Goal: Information Seeking & Learning: Learn about a topic

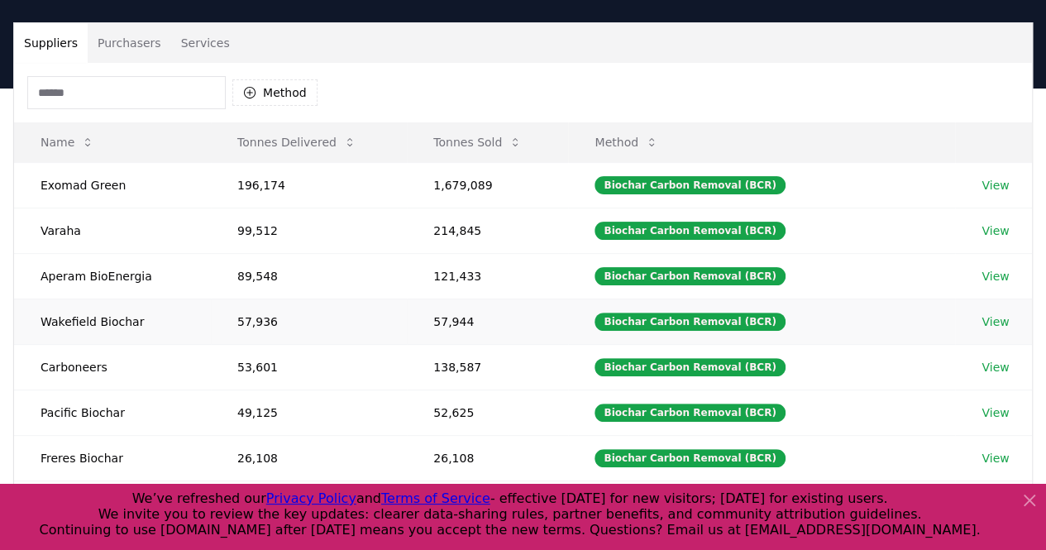
scroll to position [104, 0]
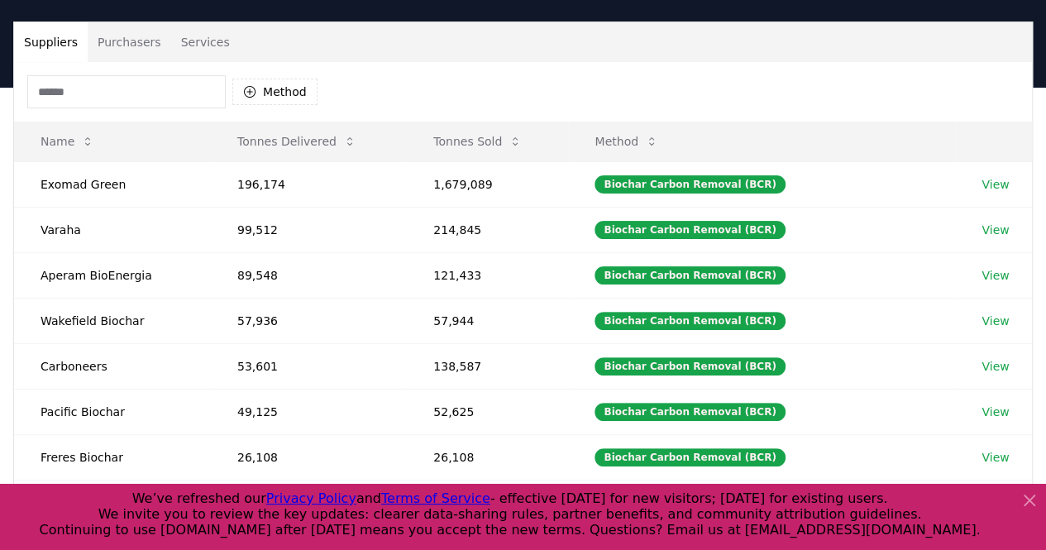
click at [1028, 504] on icon at bounding box center [1029, 500] width 20 height 20
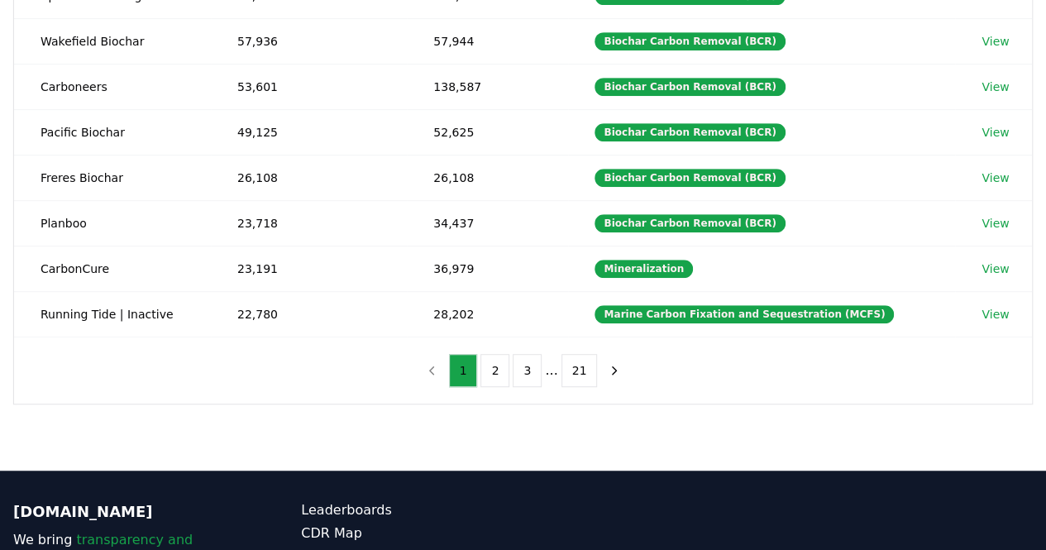
scroll to position [0, 0]
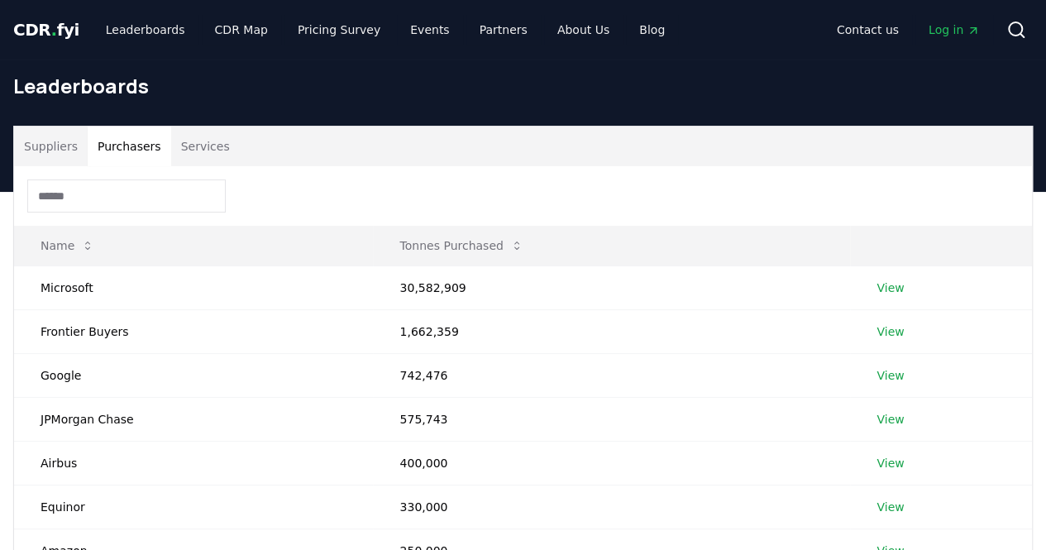
click at [137, 150] on button "Purchasers" at bounding box center [130, 146] width 84 height 40
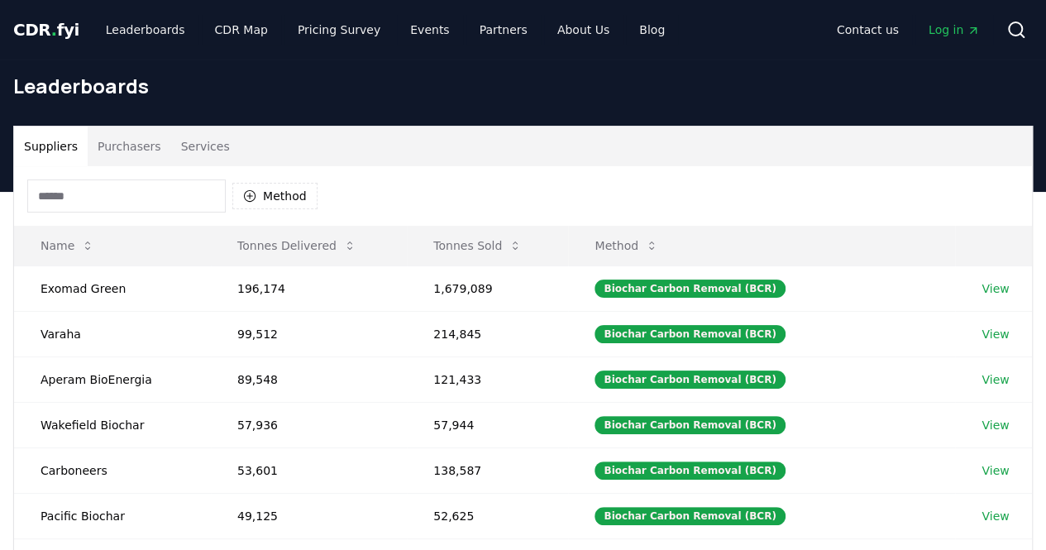
click at [67, 138] on button "Suppliers" at bounding box center [51, 146] width 74 height 40
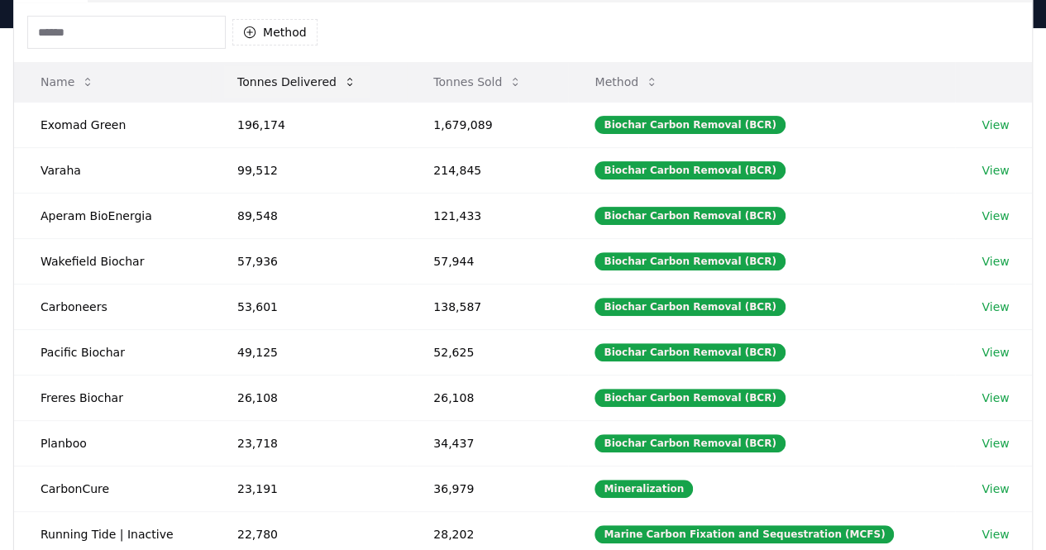
scroll to position [160, 0]
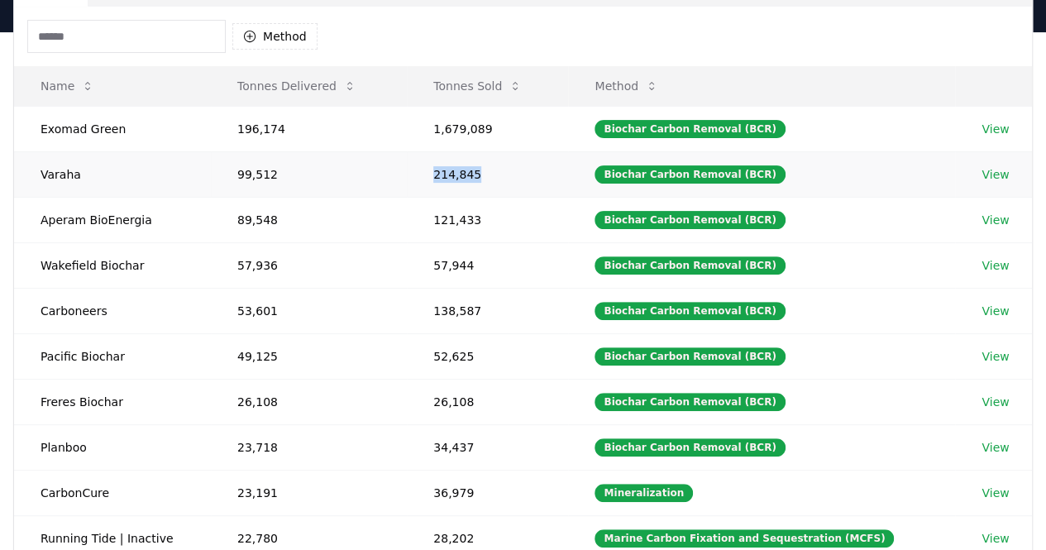
drag, startPoint x: 481, startPoint y: 175, endPoint x: 435, endPoint y: 175, distance: 46.3
click at [435, 175] on td "214,845" at bounding box center [487, 173] width 161 height 45
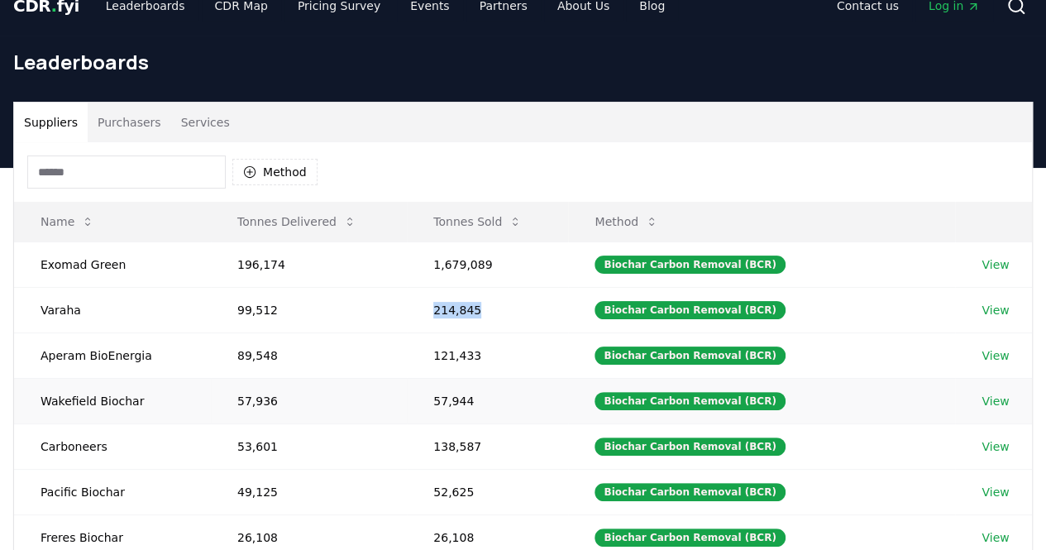
scroll to position [0, 0]
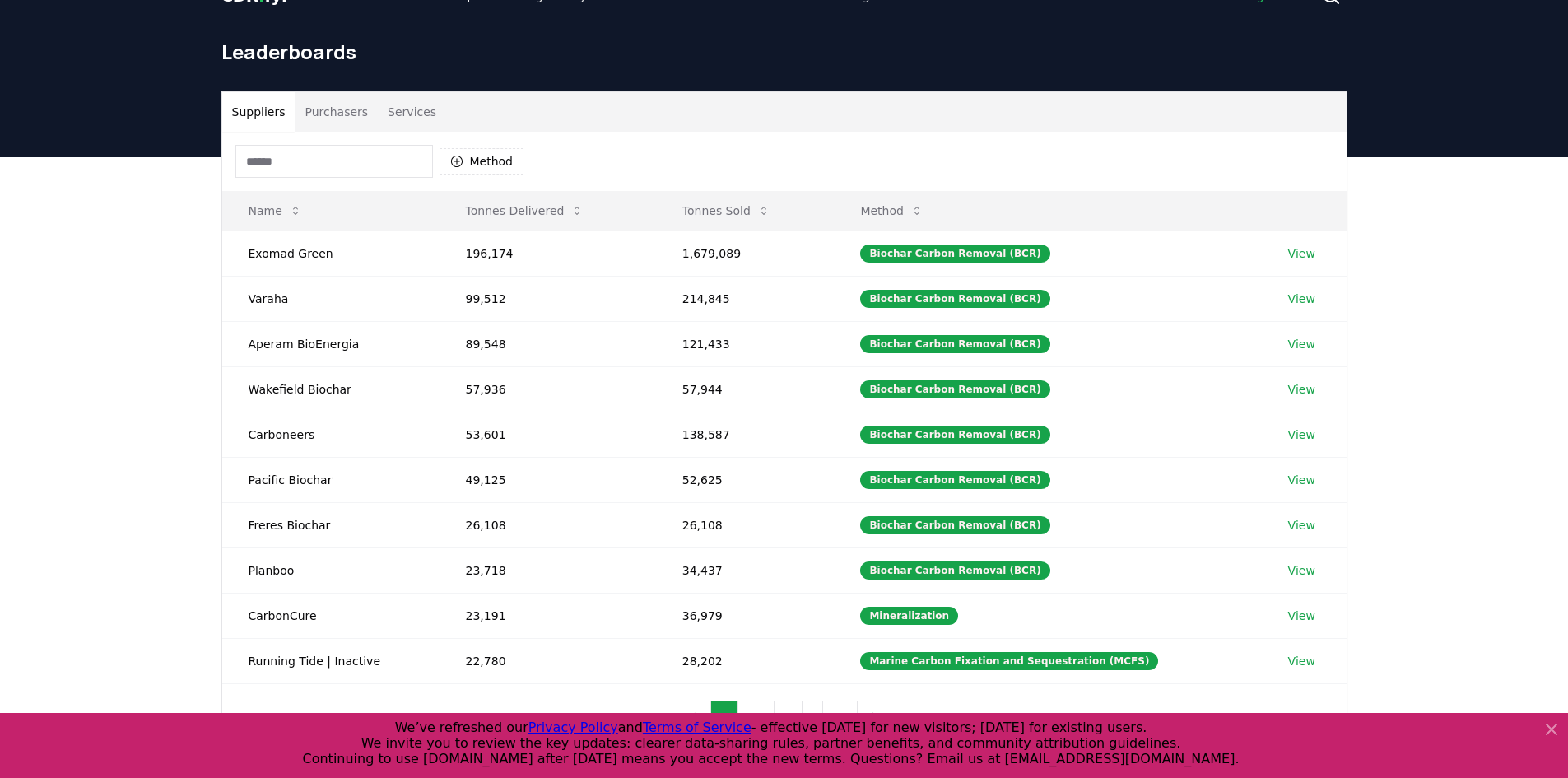
scroll to position [35, 0]
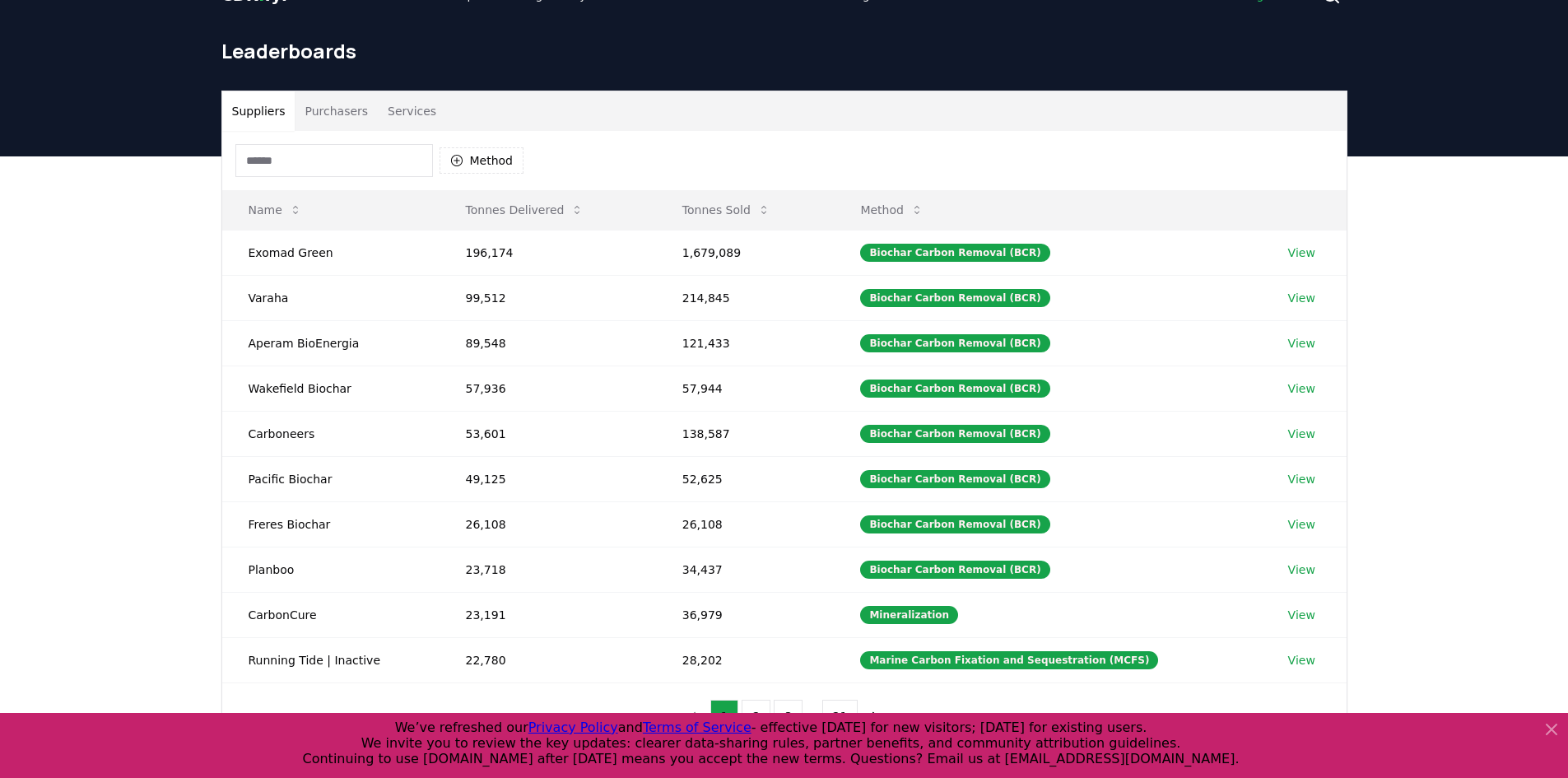
click at [1549, 727] on icon at bounding box center [1551, 730] width 10 height 10
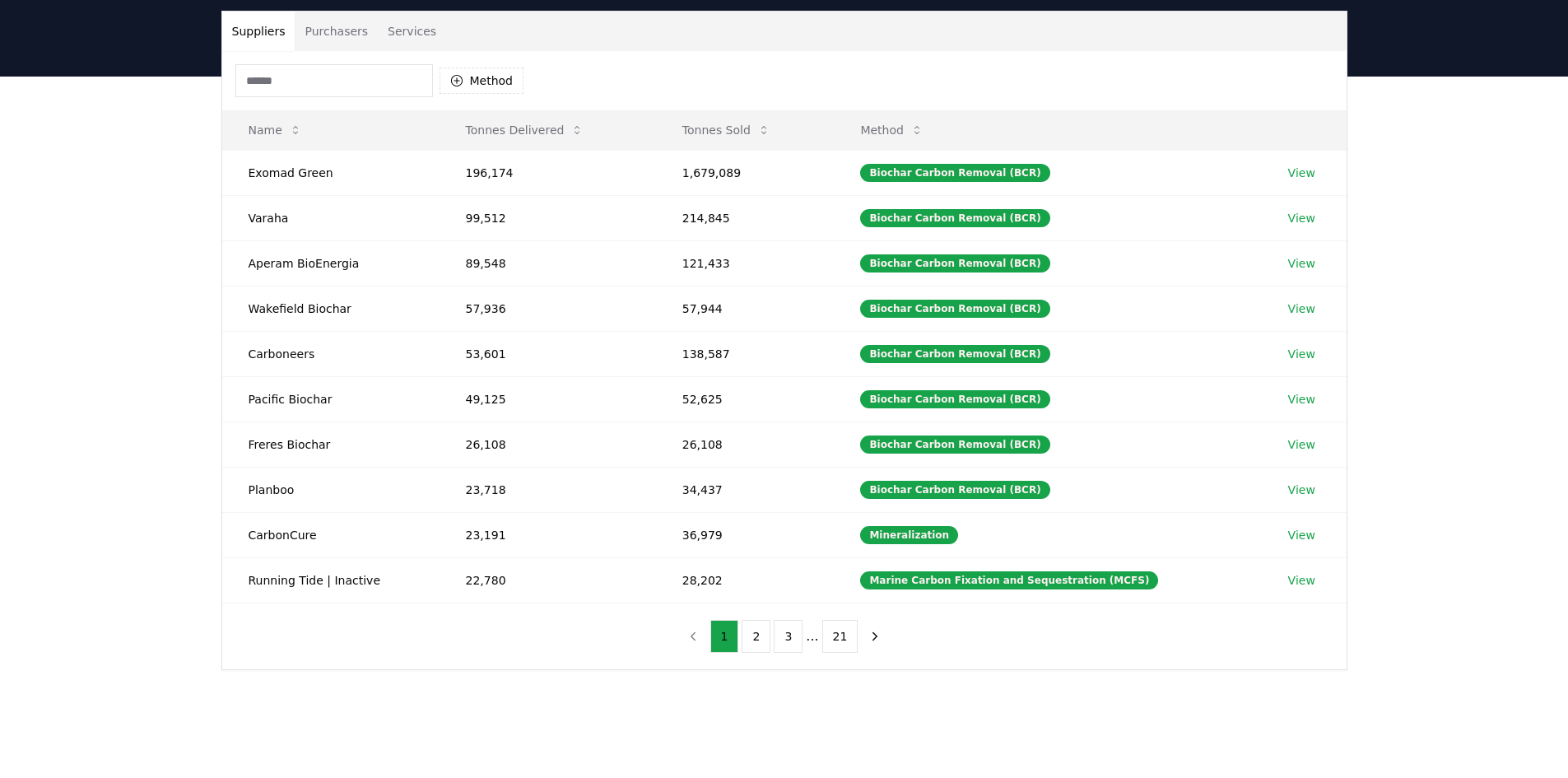
scroll to position [0, 0]
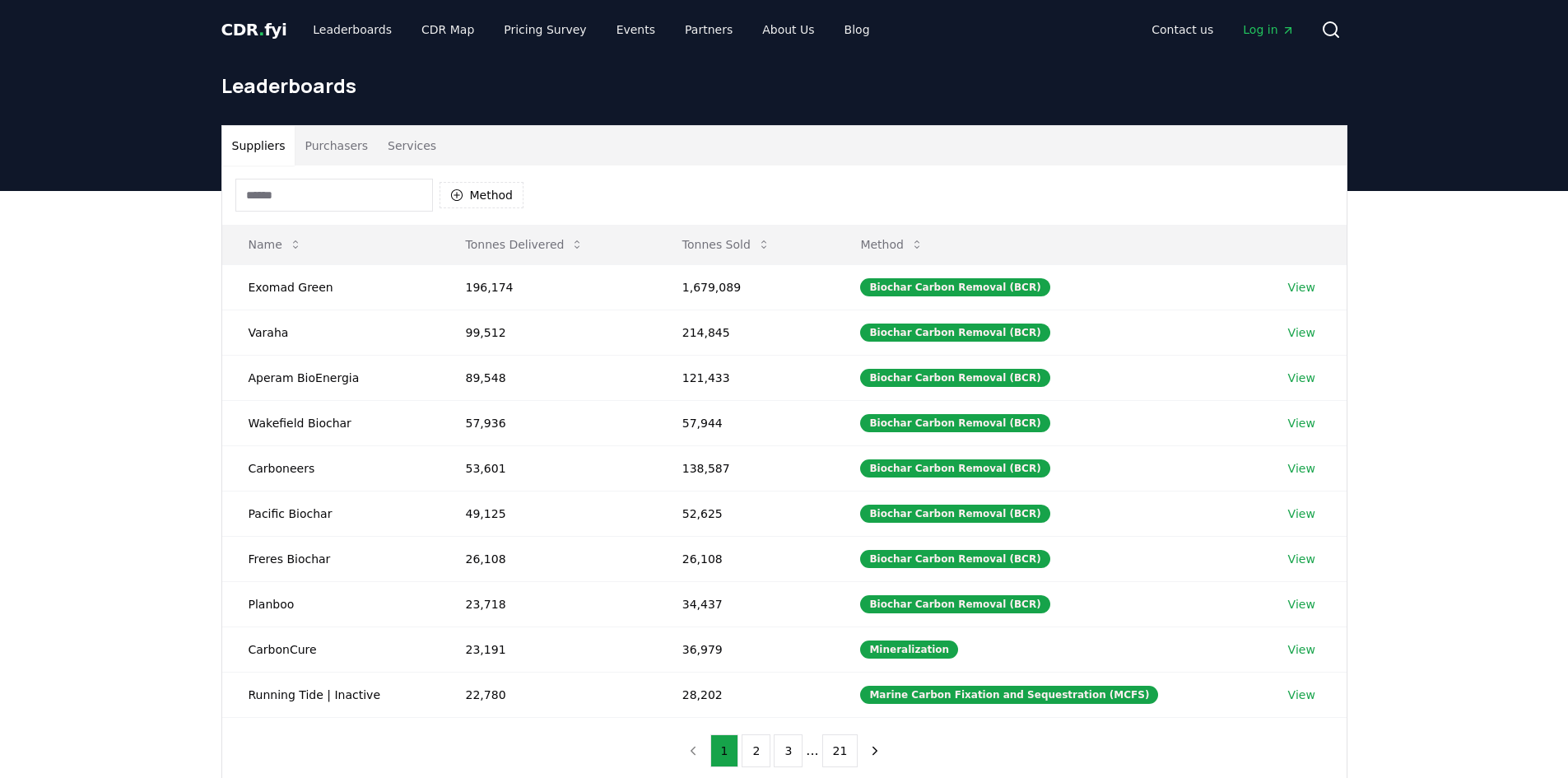
click at [380, 194] on input at bounding box center [334, 194] width 197 height 33
click at [464, 197] on button "Method" at bounding box center [481, 195] width 85 height 26
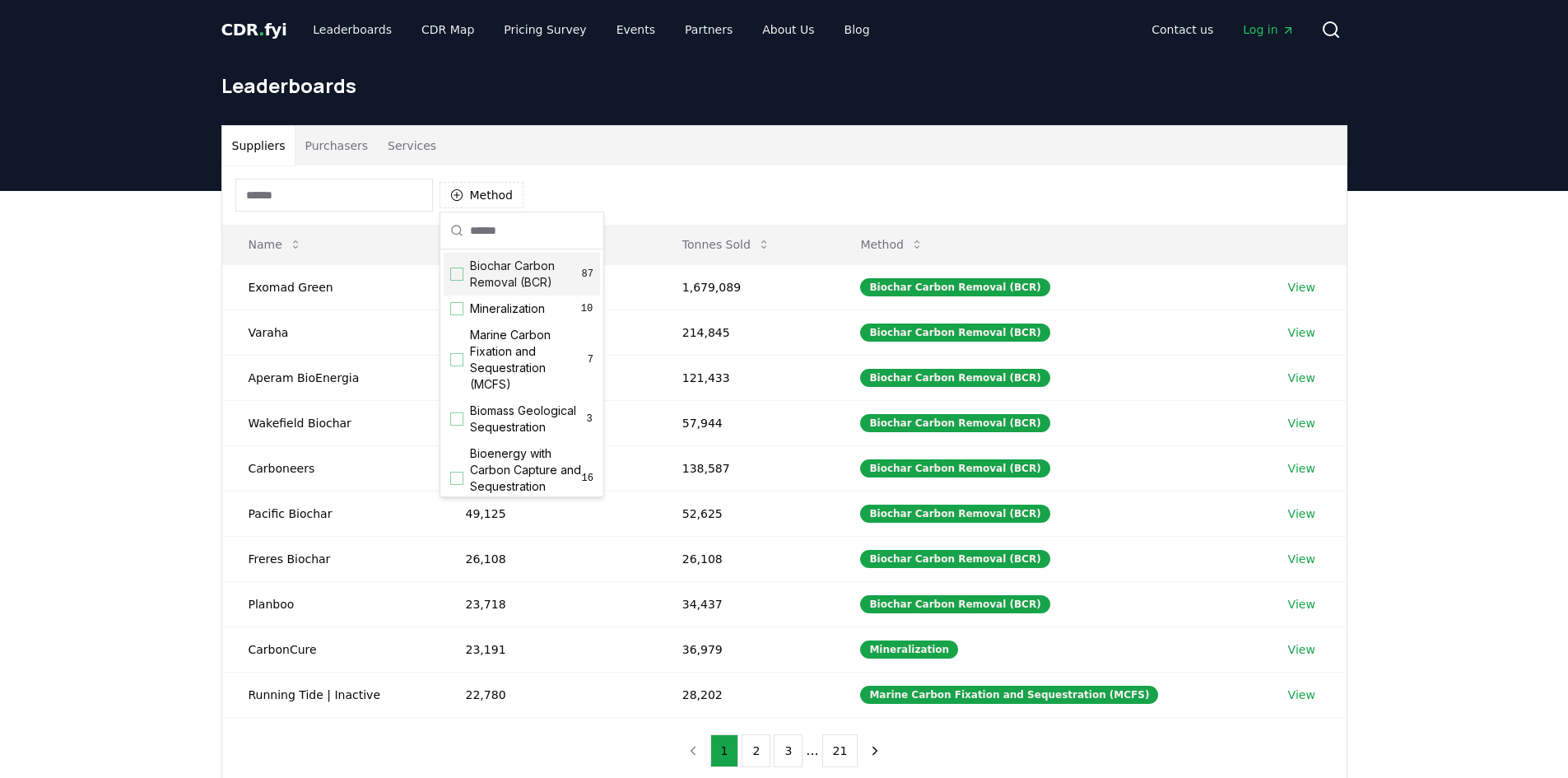
click at [499, 270] on span "Biochar Carbon Removal (BCR)" at bounding box center [526, 274] width 112 height 33
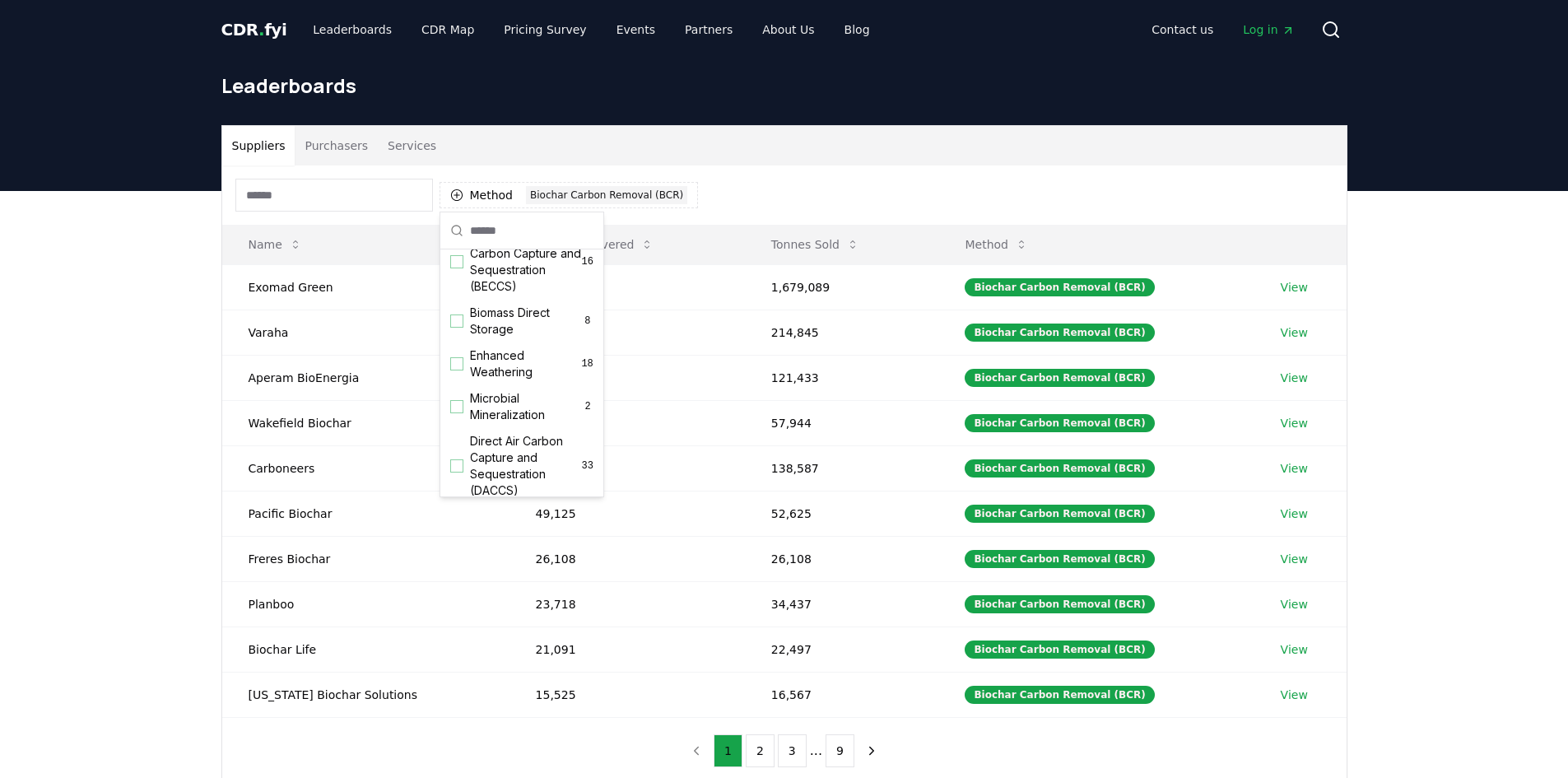
scroll to position [218, 0]
click at [504, 335] on span "Biomass Direct Storage" at bounding box center [526, 319] width 112 height 33
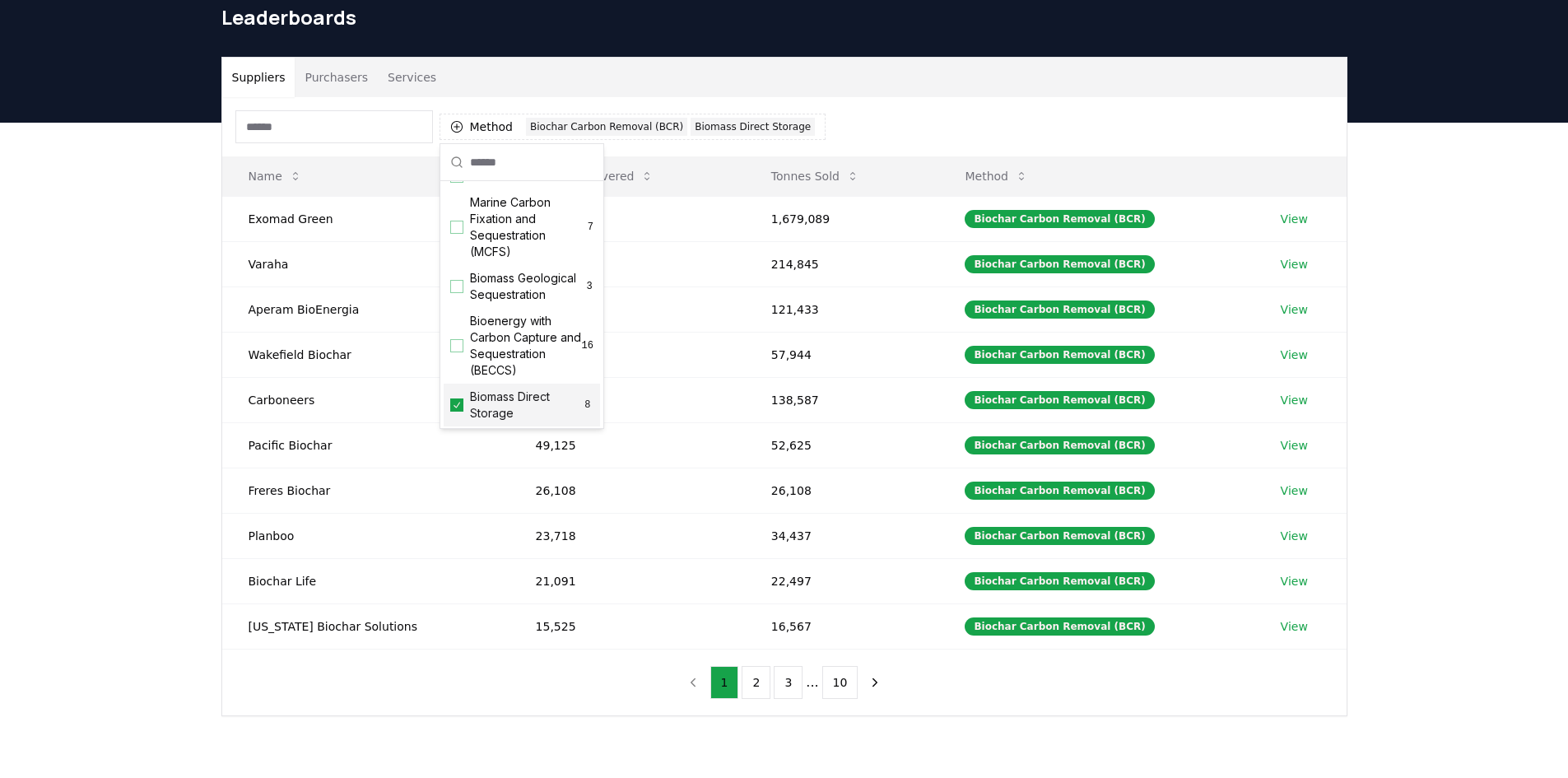
scroll to position [65, 0]
click at [455, 292] on div "Suggestions" at bounding box center [456, 285] width 13 height 13
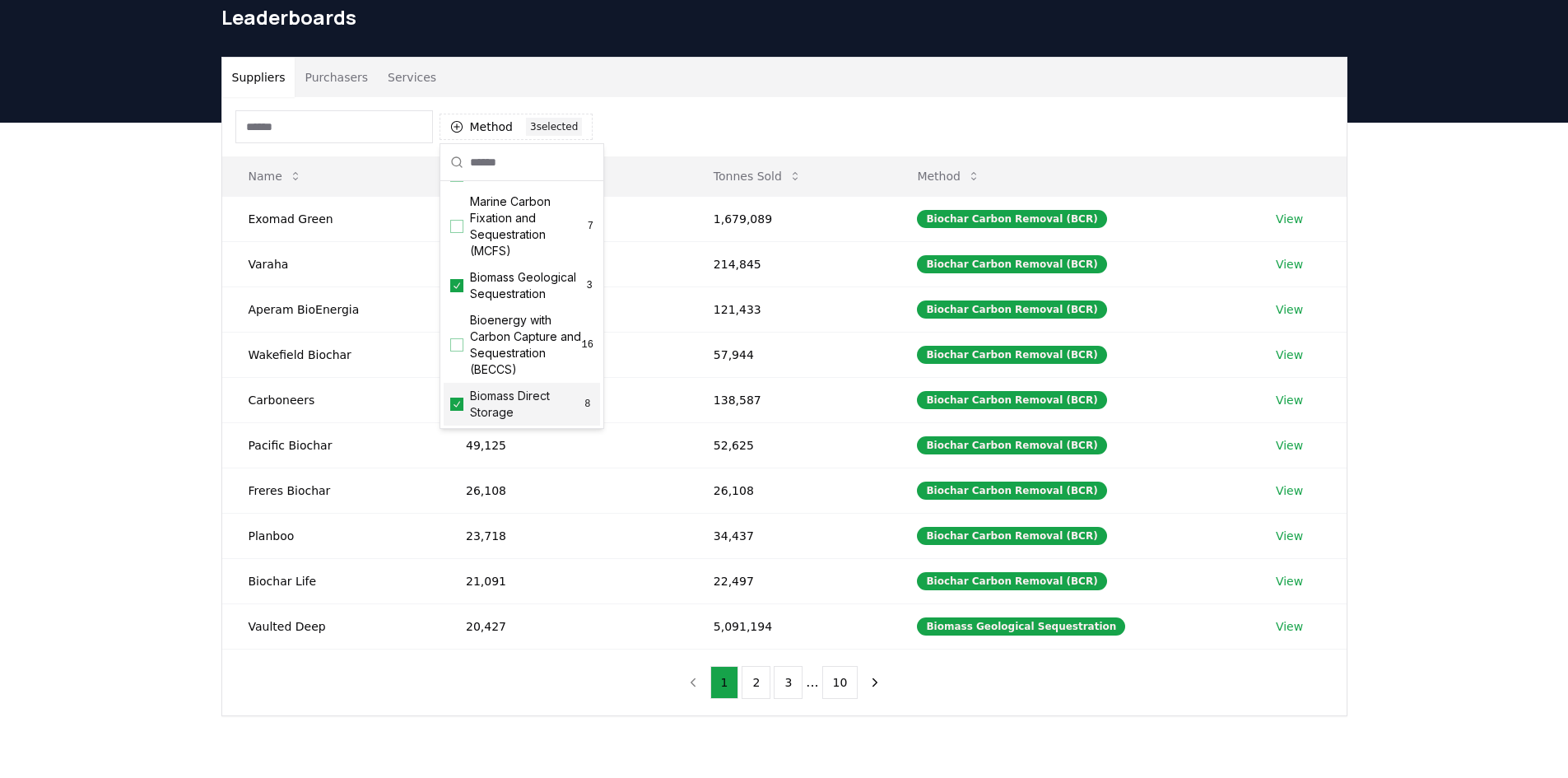
click at [458, 406] on icon "Suggestions" at bounding box center [457, 404] width 7 height 6
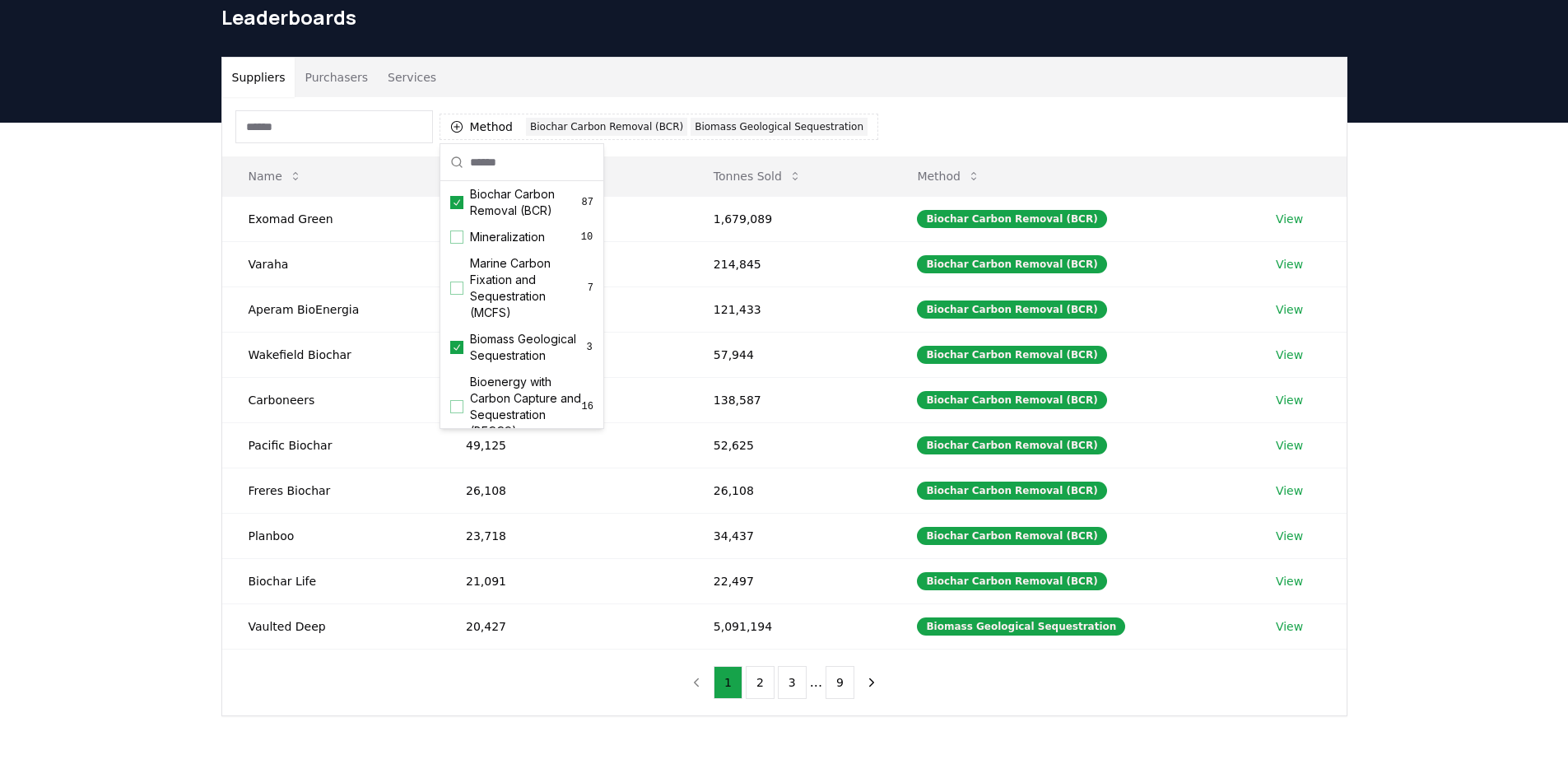
scroll to position [0, 0]
click at [454, 203] on icon "Suggestions" at bounding box center [457, 205] width 12 height 13
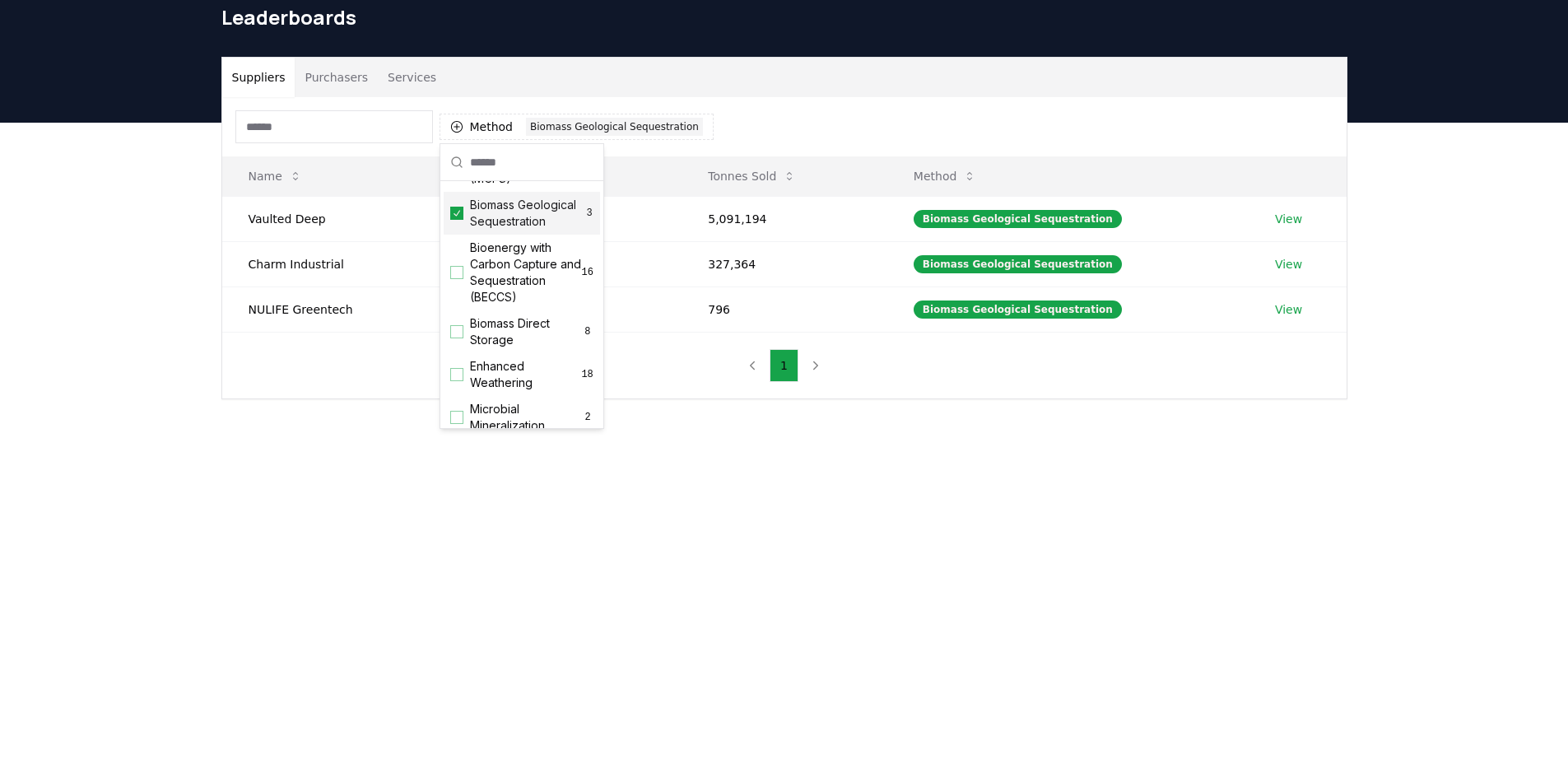
scroll to position [140, 0]
click at [455, 335] on div "Suggestions" at bounding box center [456, 328] width 13 height 13
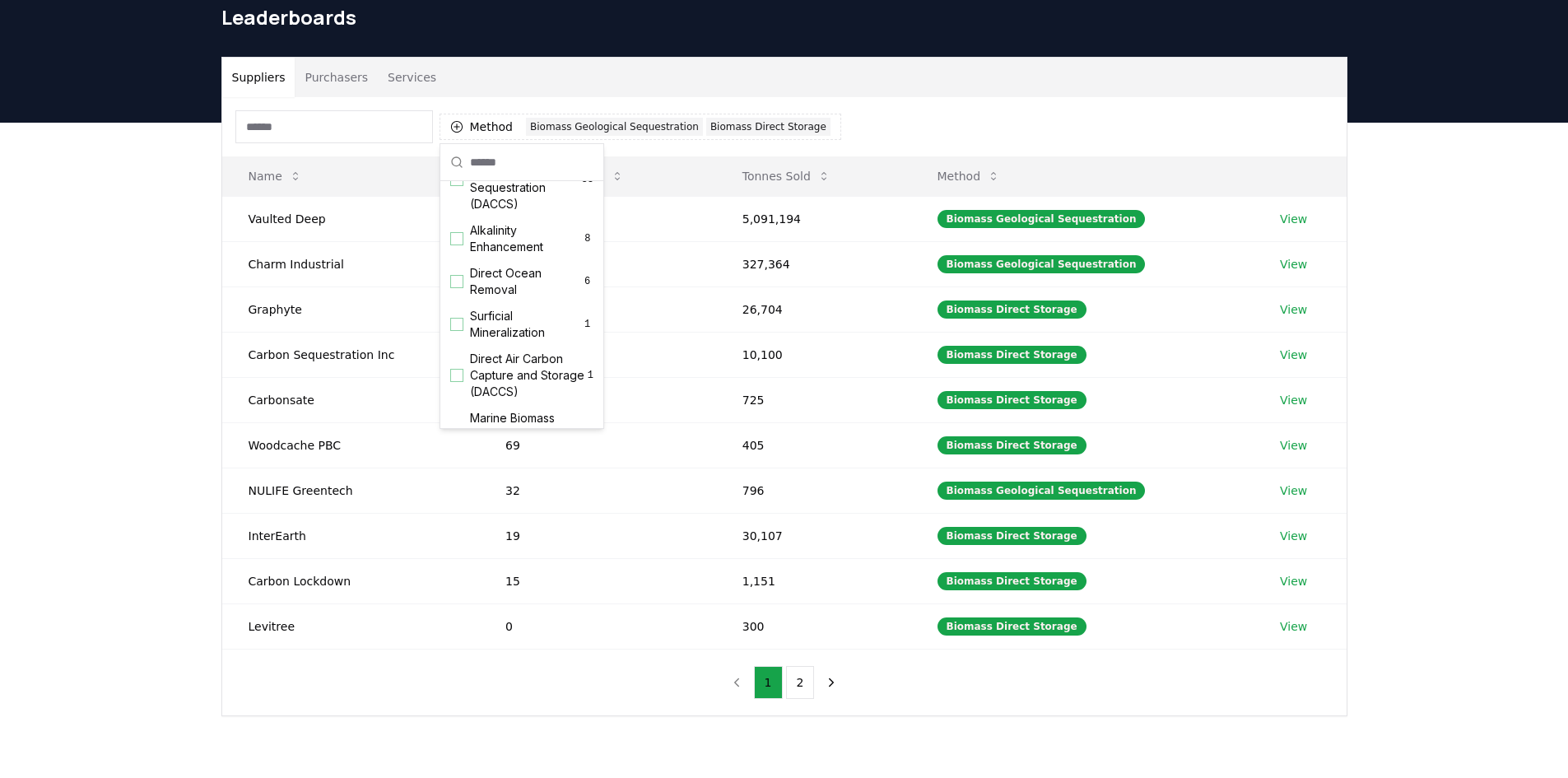
scroll to position [437, 0]
click at [473, 339] on span "Surficial Mineralization" at bounding box center [526, 322] width 112 height 33
click at [455, 329] on icon "Suggestions" at bounding box center [457, 322] width 12 height 13
click at [530, 242] on span "Mineralization" at bounding box center [507, 240] width 75 height 17
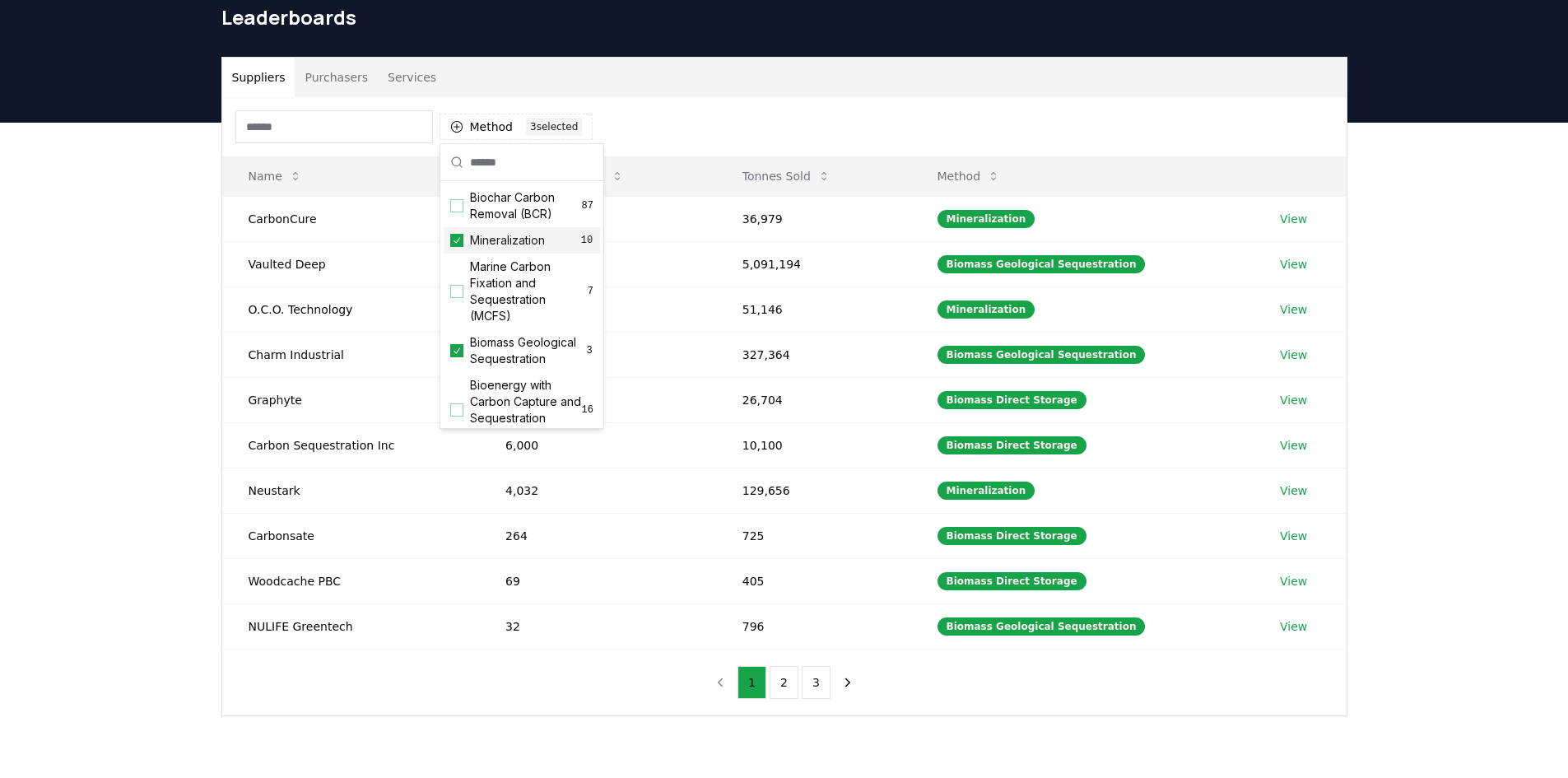
click at [530, 242] on span "Mineralization" at bounding box center [507, 240] width 75 height 17
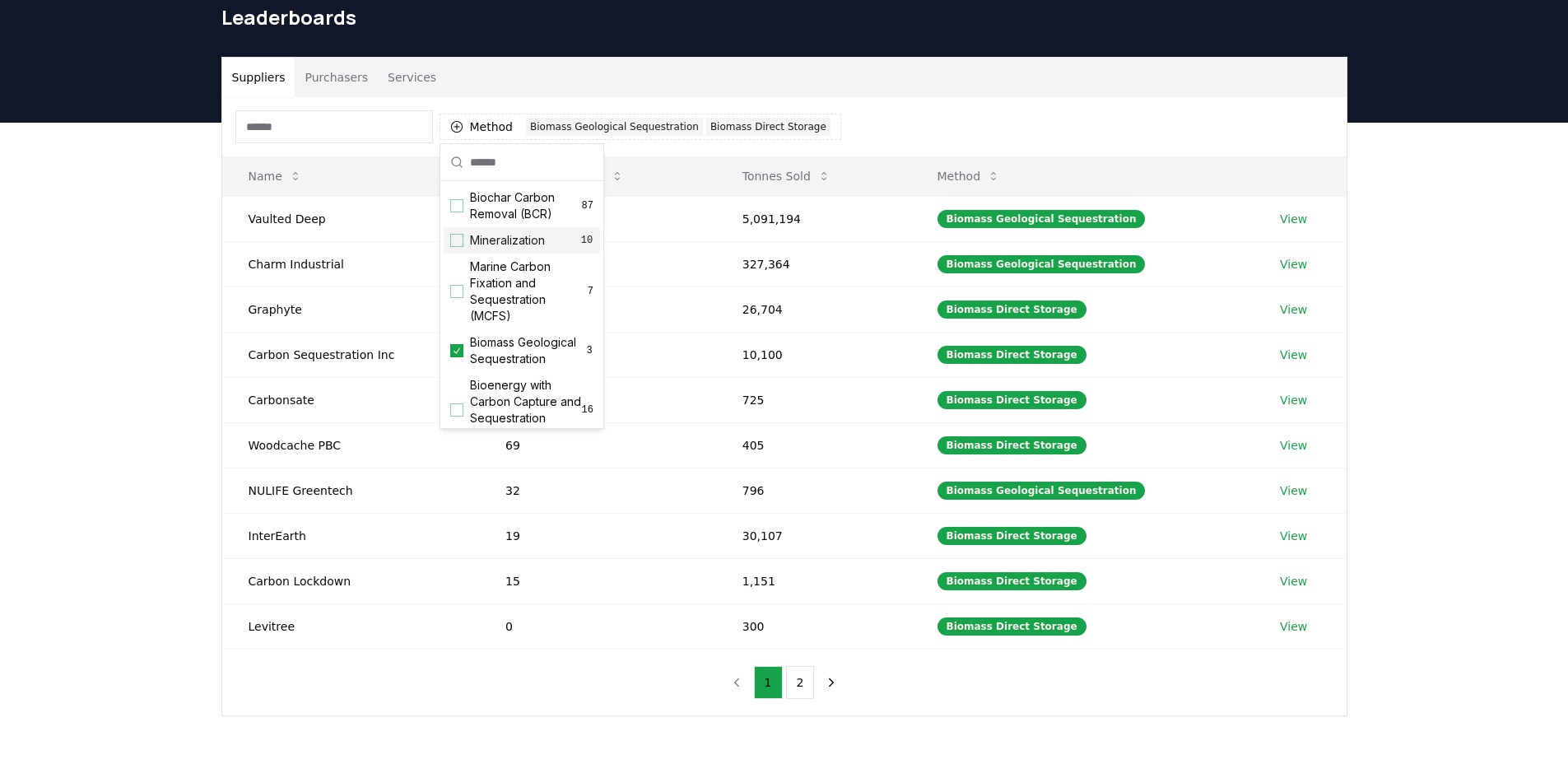
click at [530, 242] on span "Mineralization" at bounding box center [507, 240] width 75 height 17
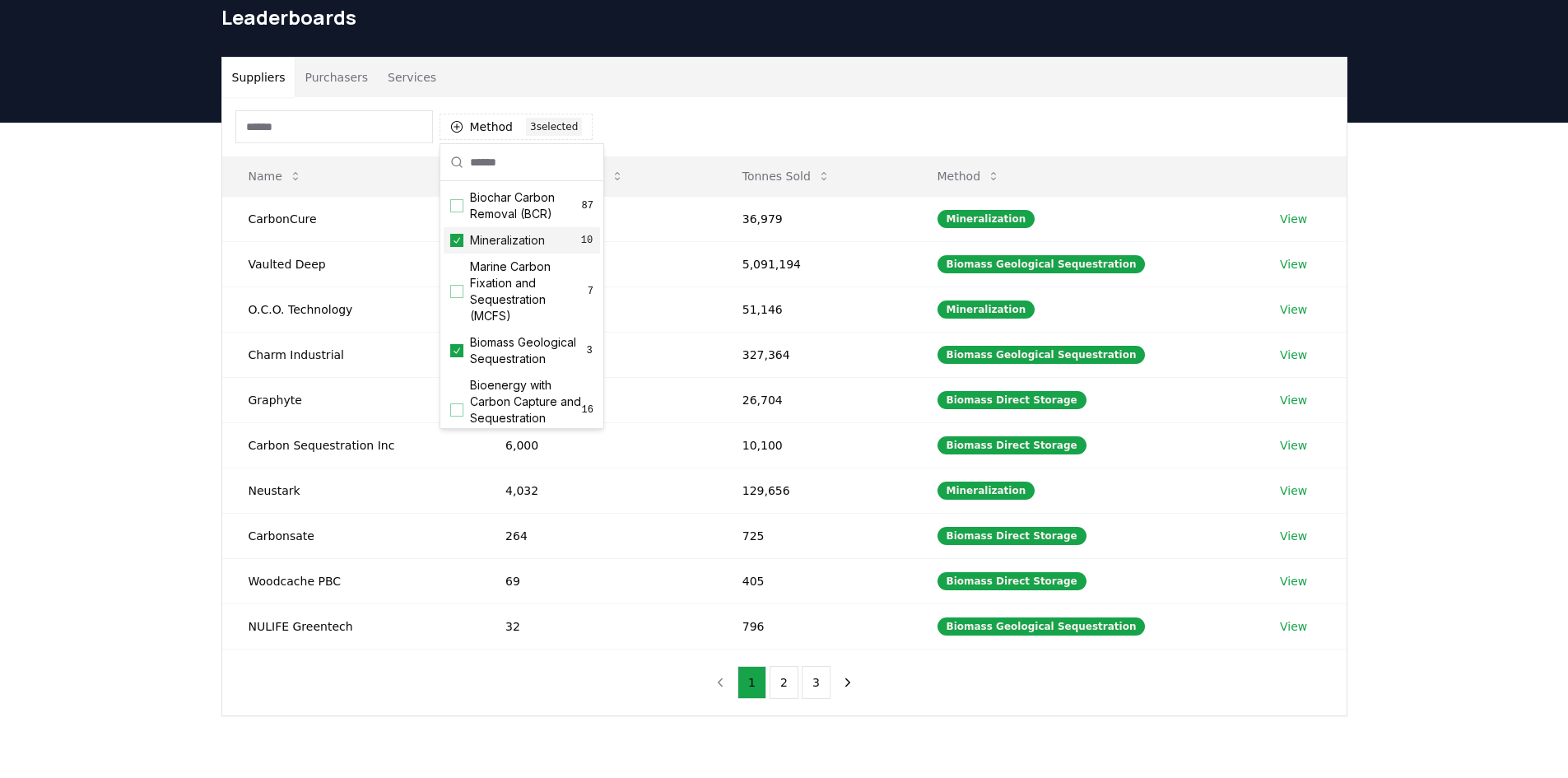
click at [530, 242] on span "Mineralization" at bounding box center [507, 240] width 75 height 17
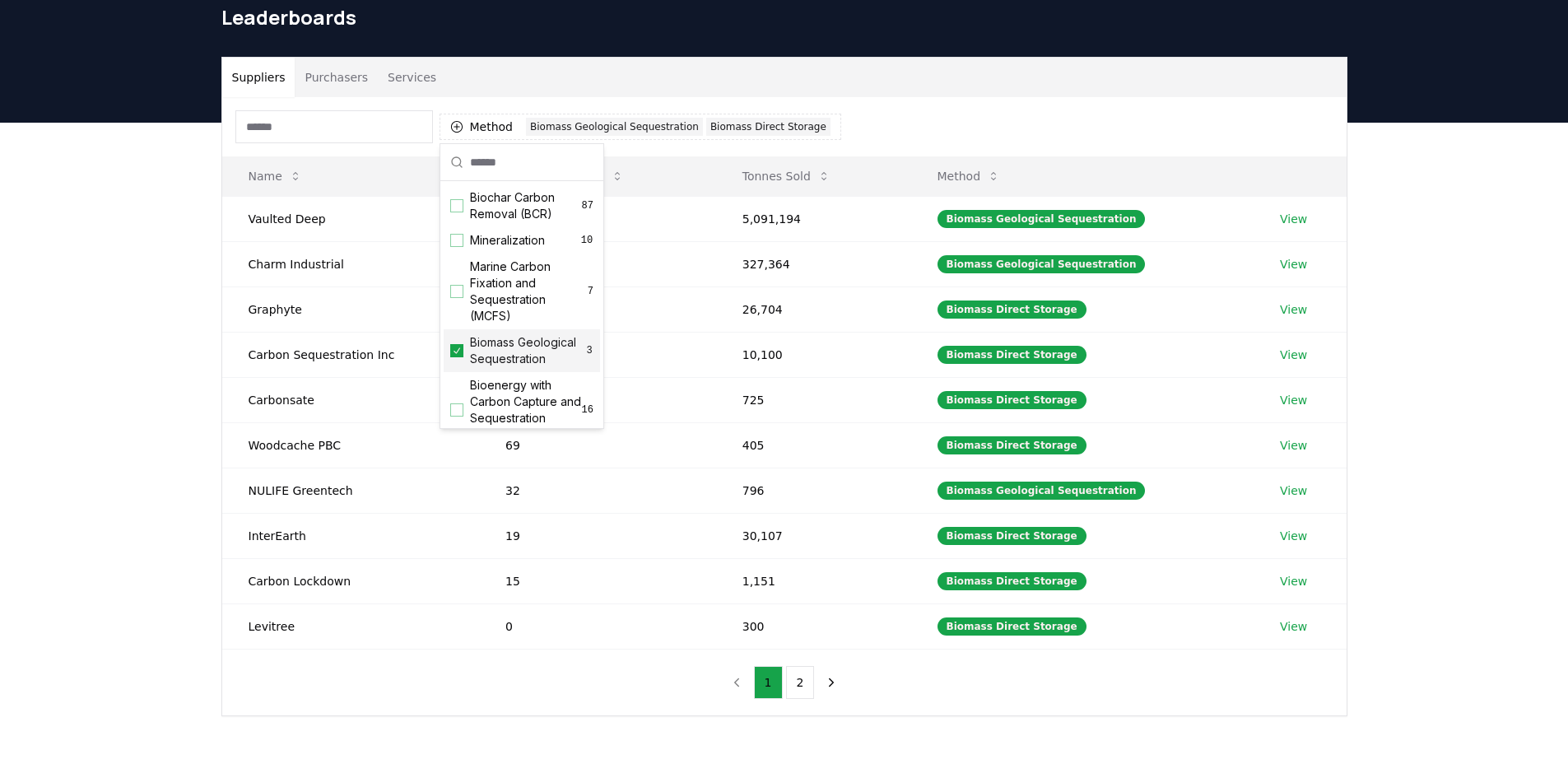
click at [464, 362] on div "Biomass Geological Sequestration 3" at bounding box center [522, 351] width 156 height 43
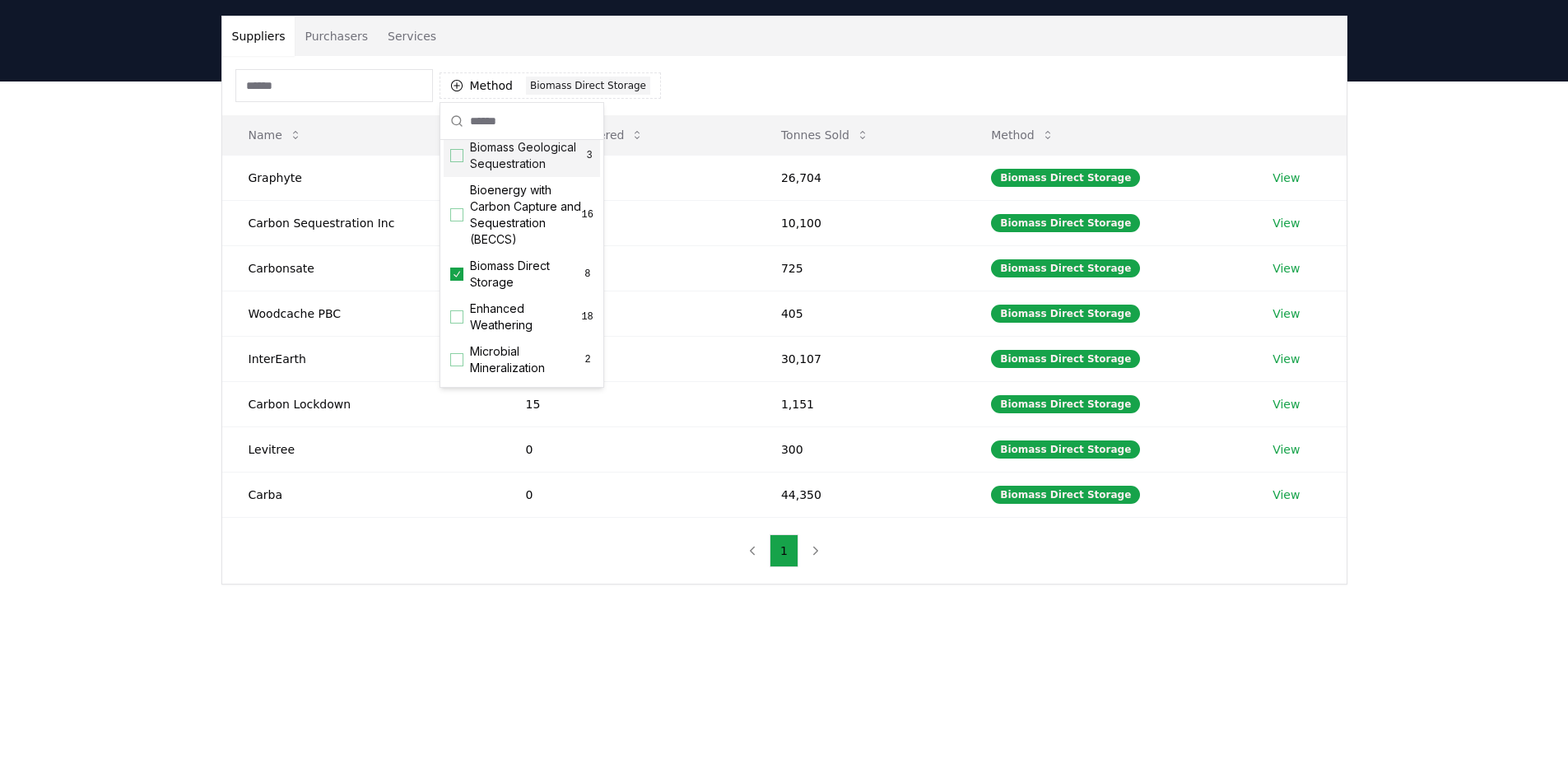
scroll to position [157, 0]
click at [455, 278] on icon "Suggestions" at bounding box center [457, 270] width 12 height 13
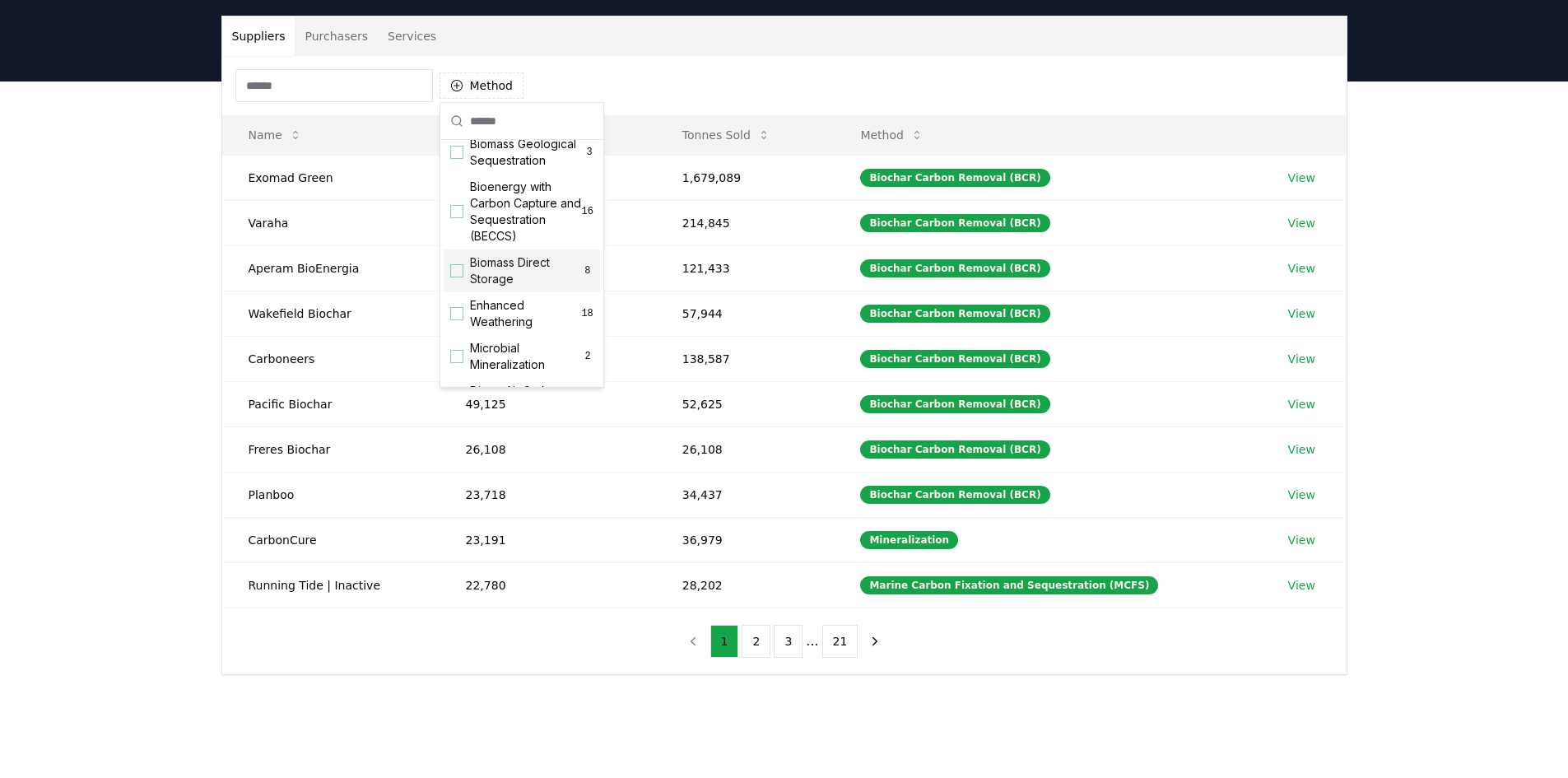
scroll to position [0, 0]
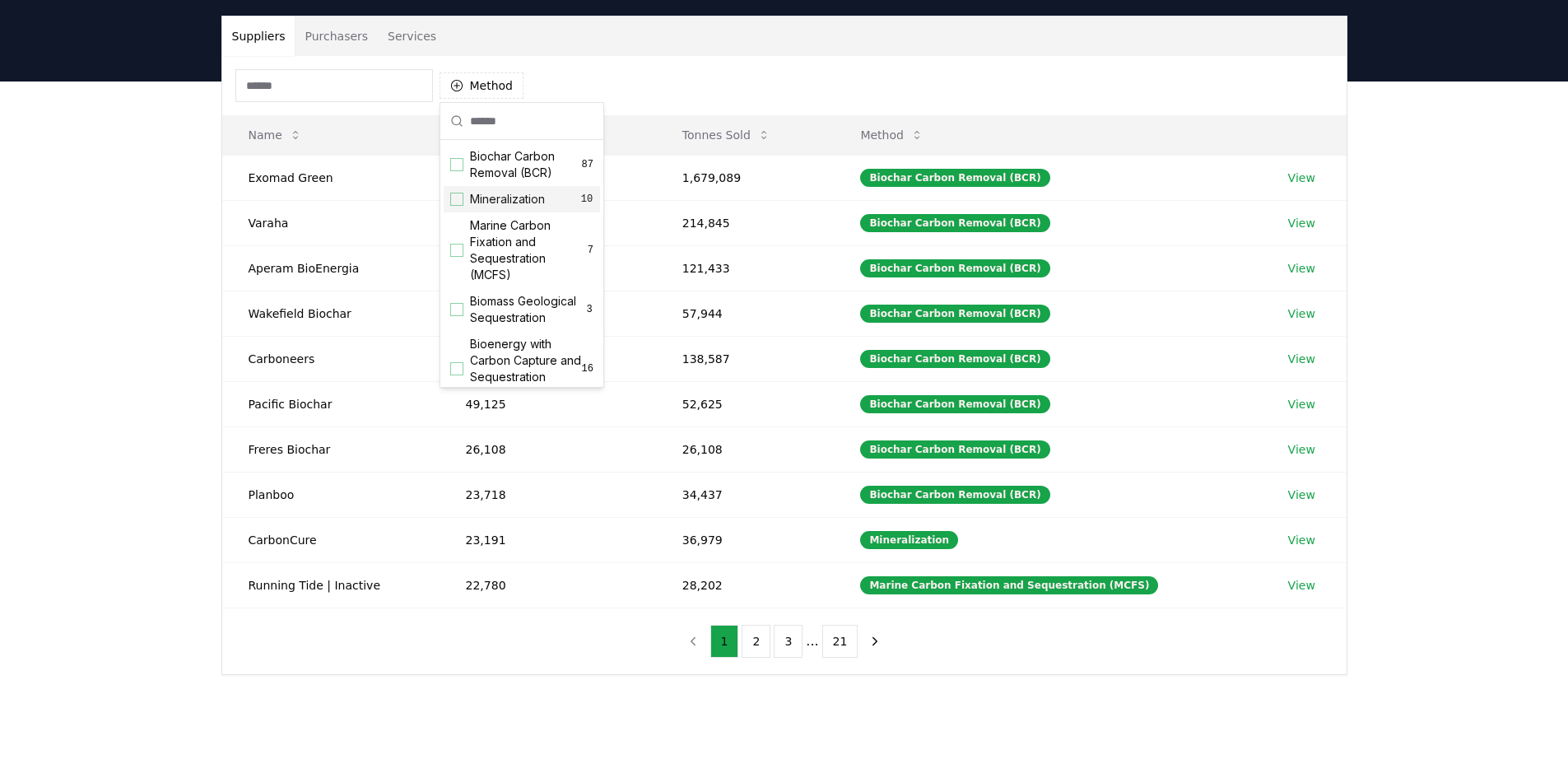
click at [457, 202] on div "Suggestions" at bounding box center [456, 198] width 13 height 13
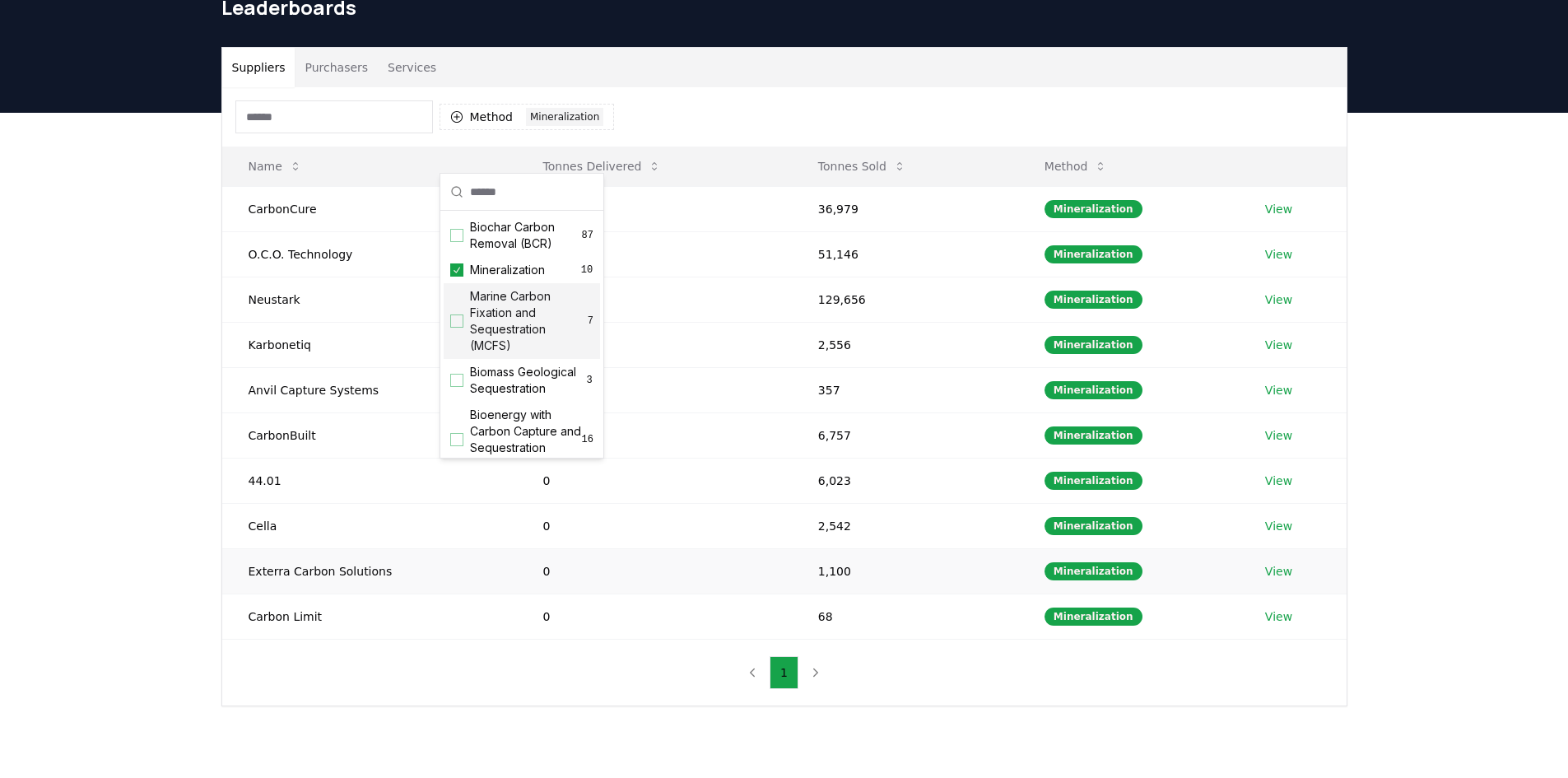
scroll to position [34, 0]
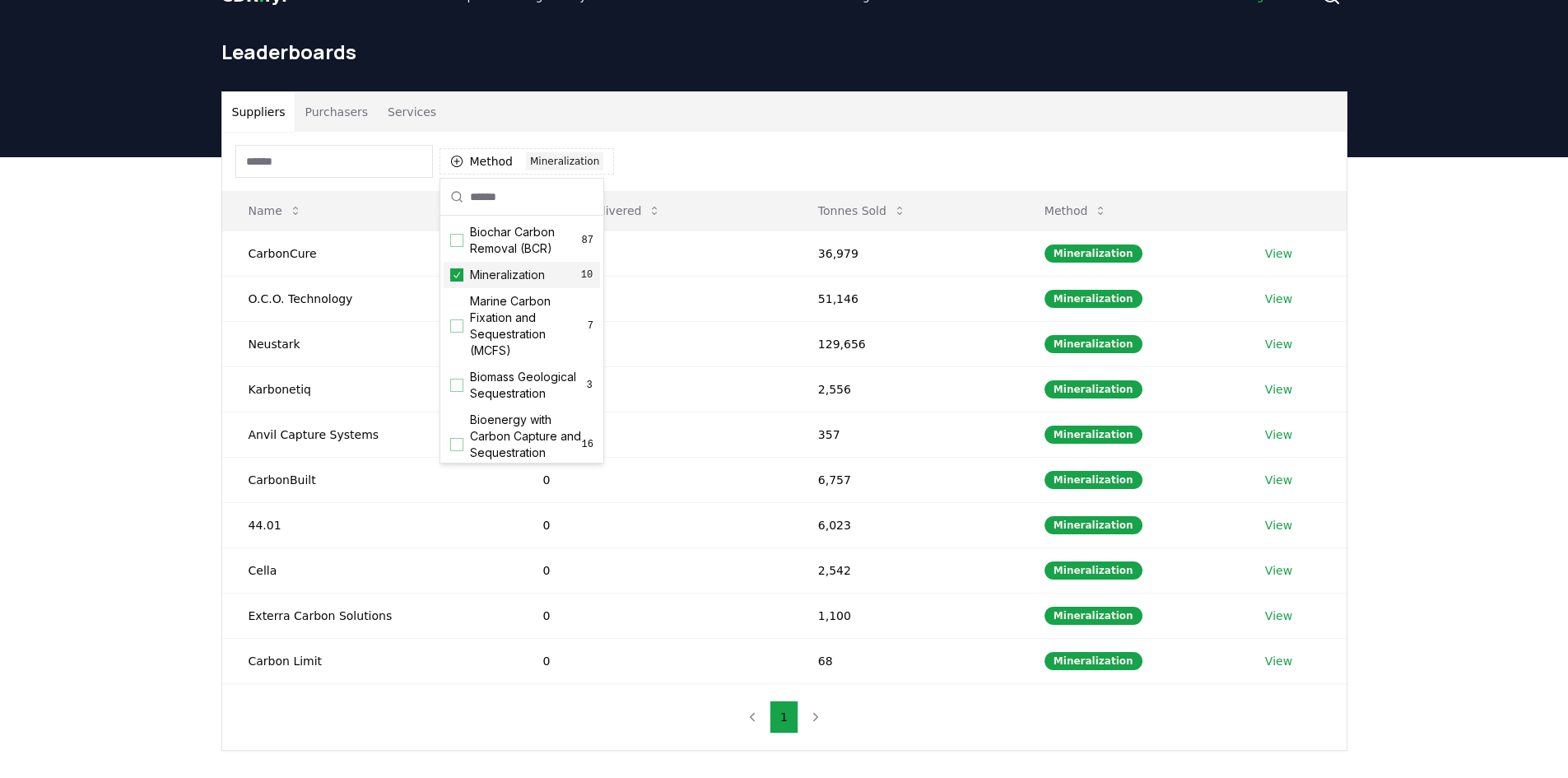
click at [463, 276] on div "Suggestions" at bounding box center [456, 275] width 13 height 13
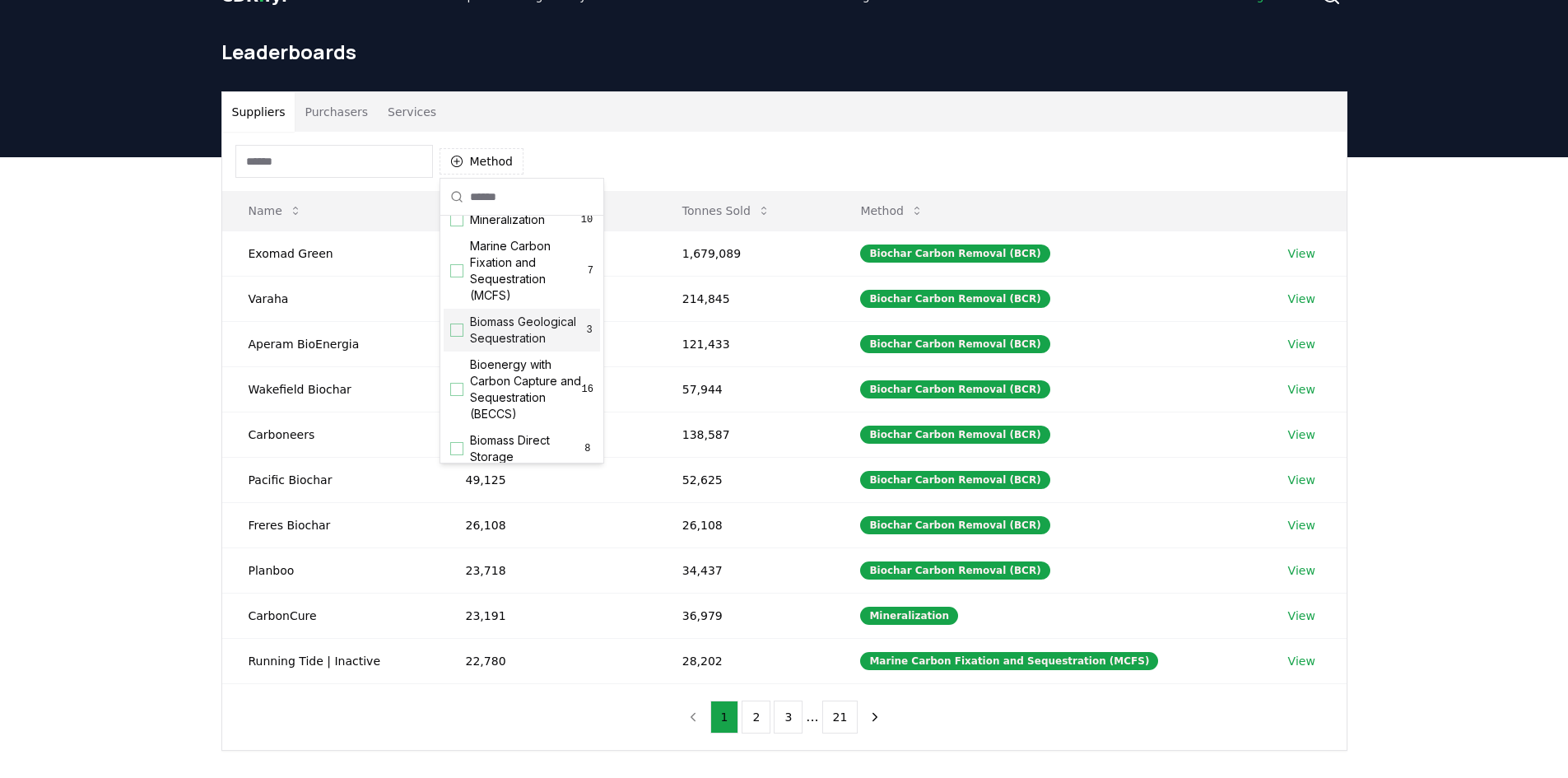
scroll to position [75, 0]
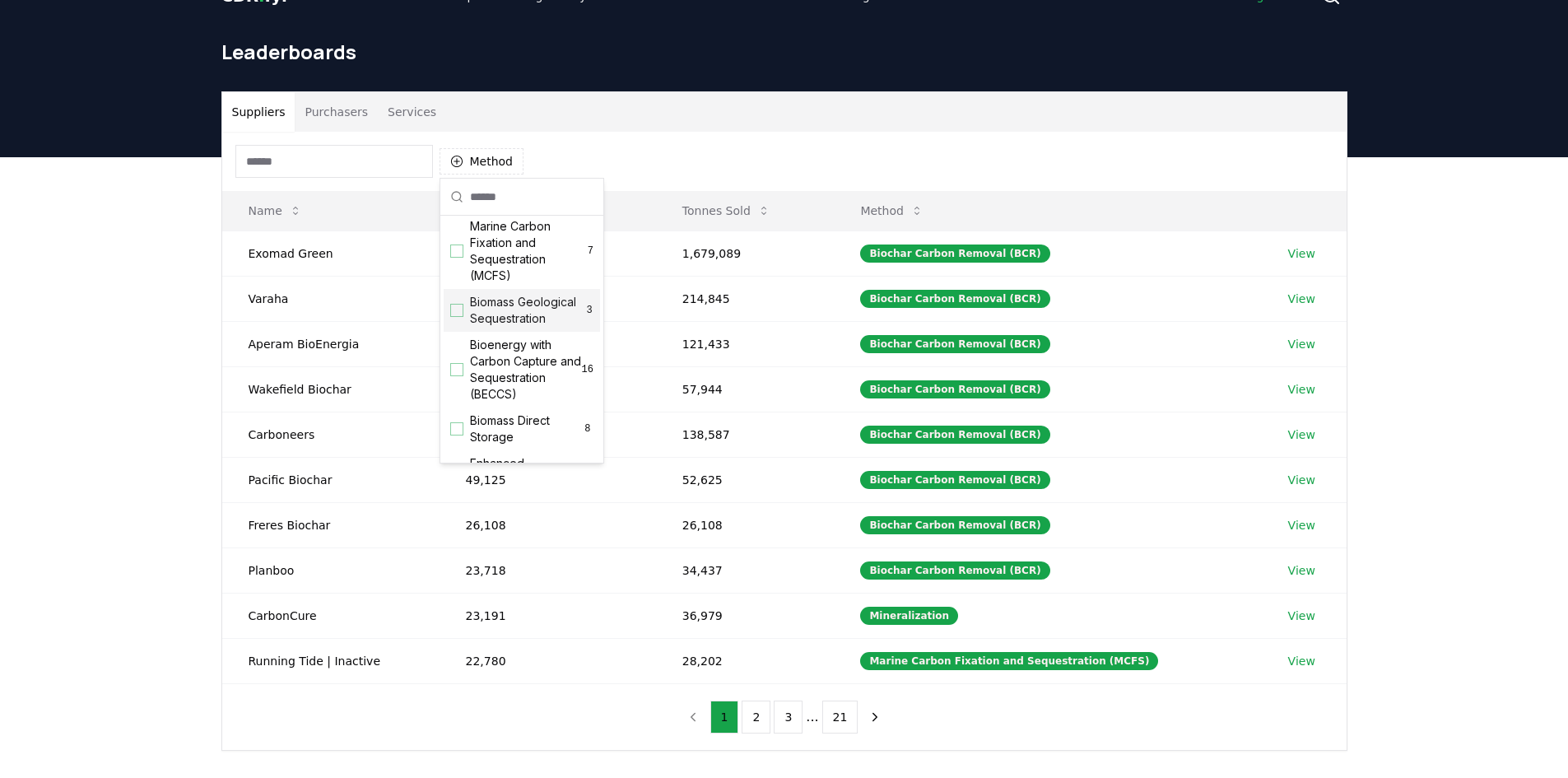
click at [453, 317] on div "Suggestions" at bounding box center [456, 310] width 13 height 13
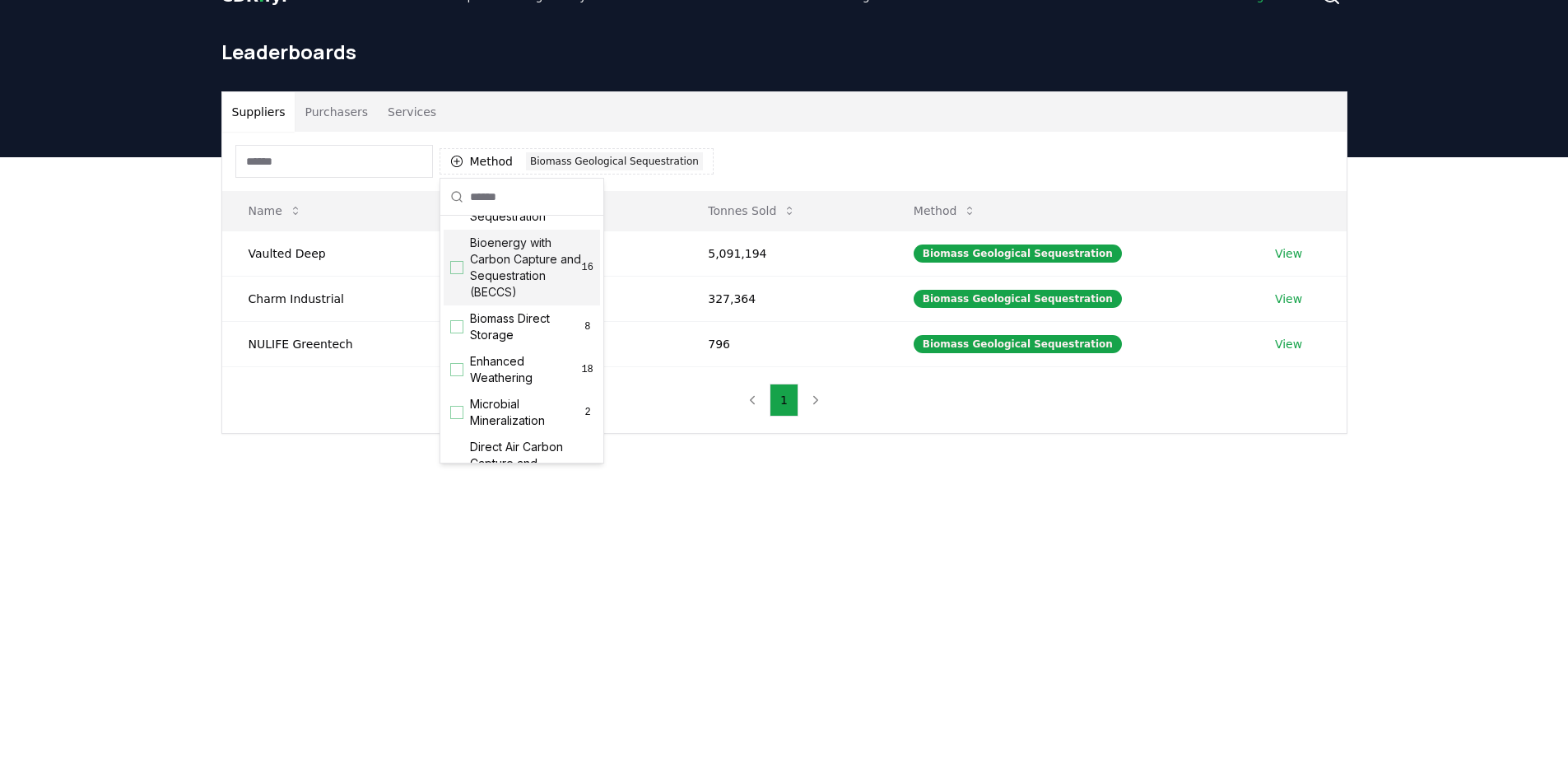
scroll to position [196, 0]
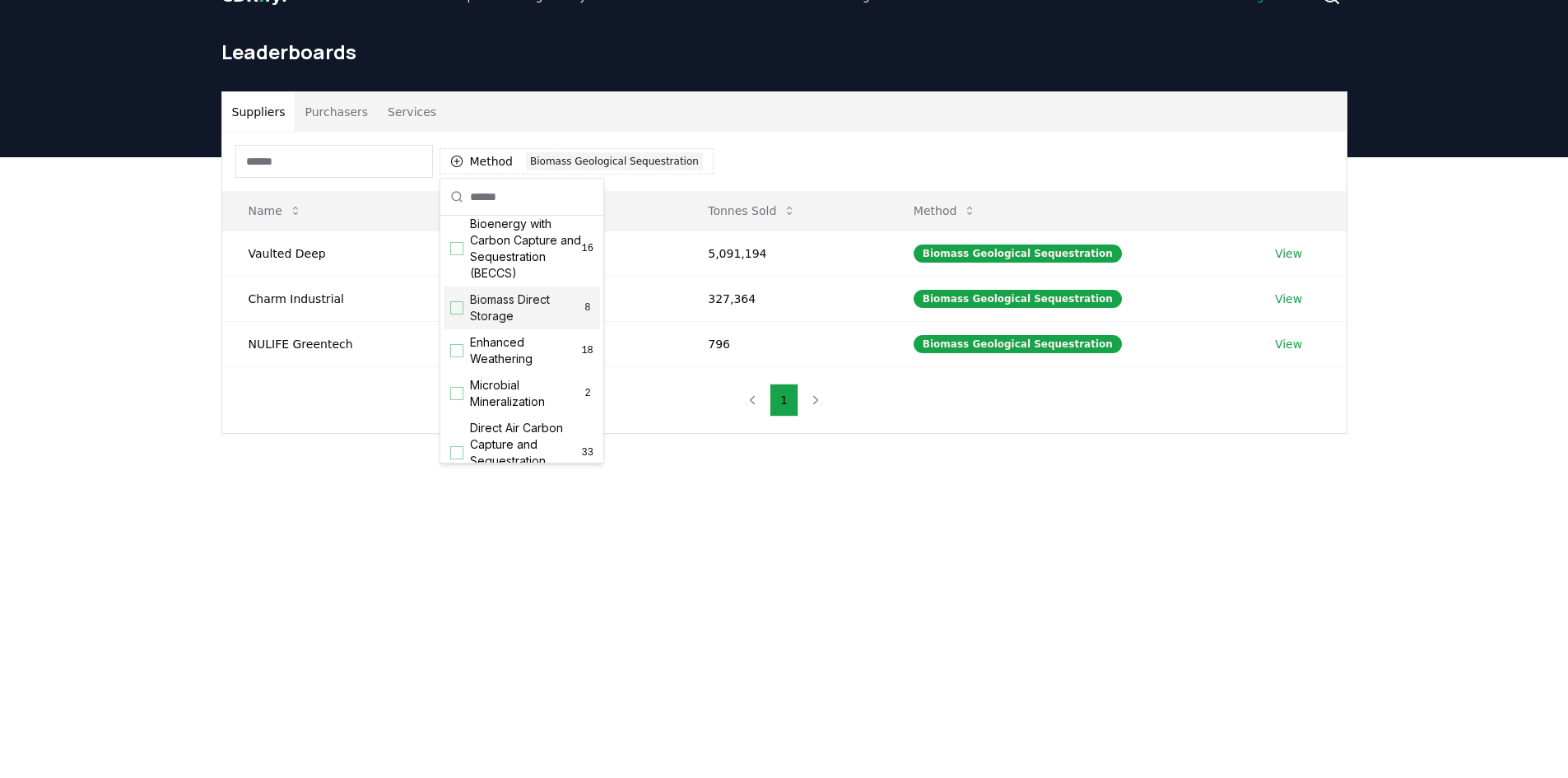
click at [453, 315] on div "Suggestions" at bounding box center [456, 308] width 13 height 13
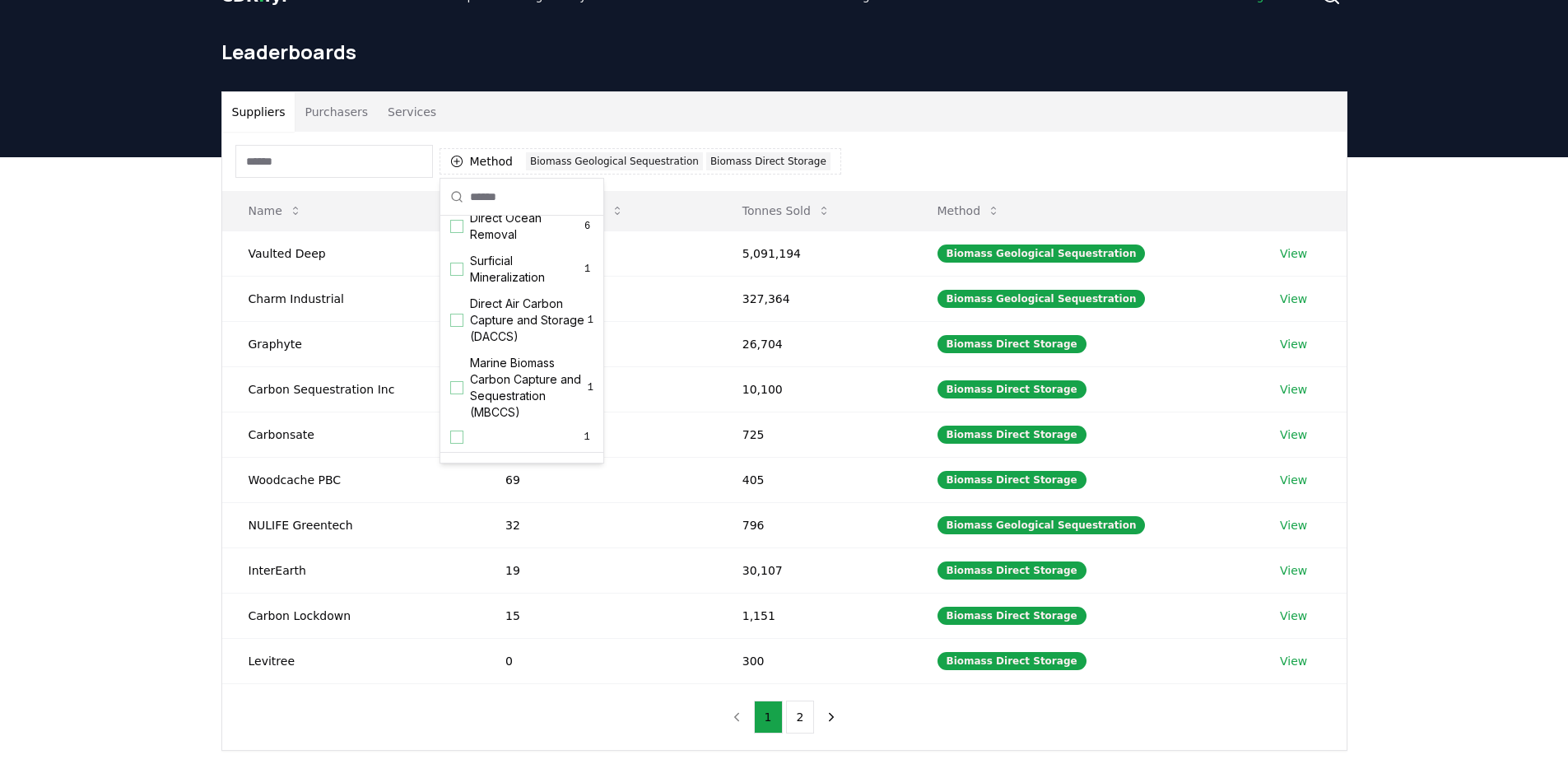
scroll to position [525, 0]
click at [178, 603] on div "Suppliers Purchasers Services Method 2 Biomass Geological Sequestration Biomass…" at bounding box center [784, 487] width 1568 height 659
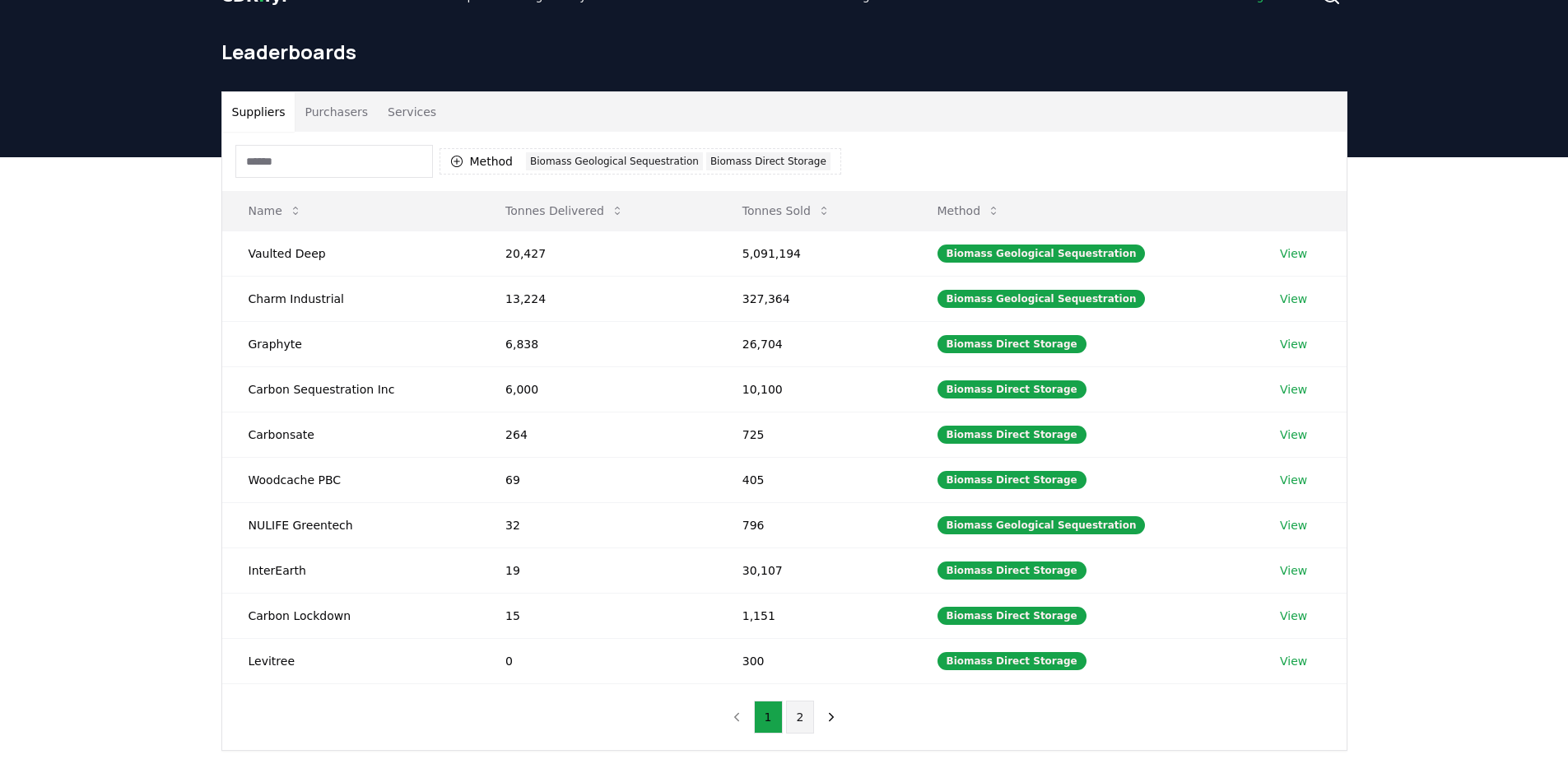
click at [812, 719] on button "2" at bounding box center [800, 717] width 29 height 33
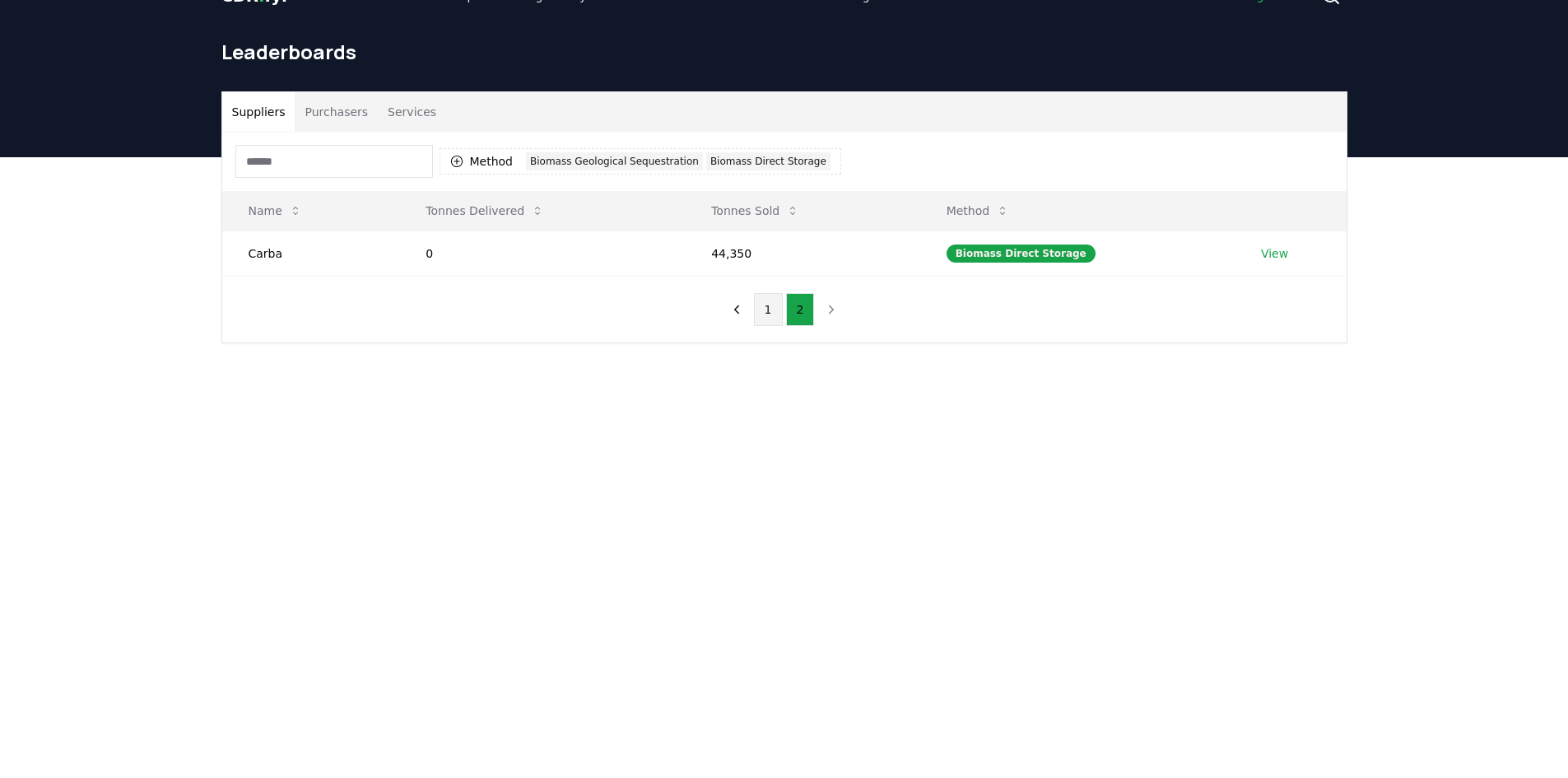
click at [775, 313] on button "1" at bounding box center [768, 309] width 29 height 33
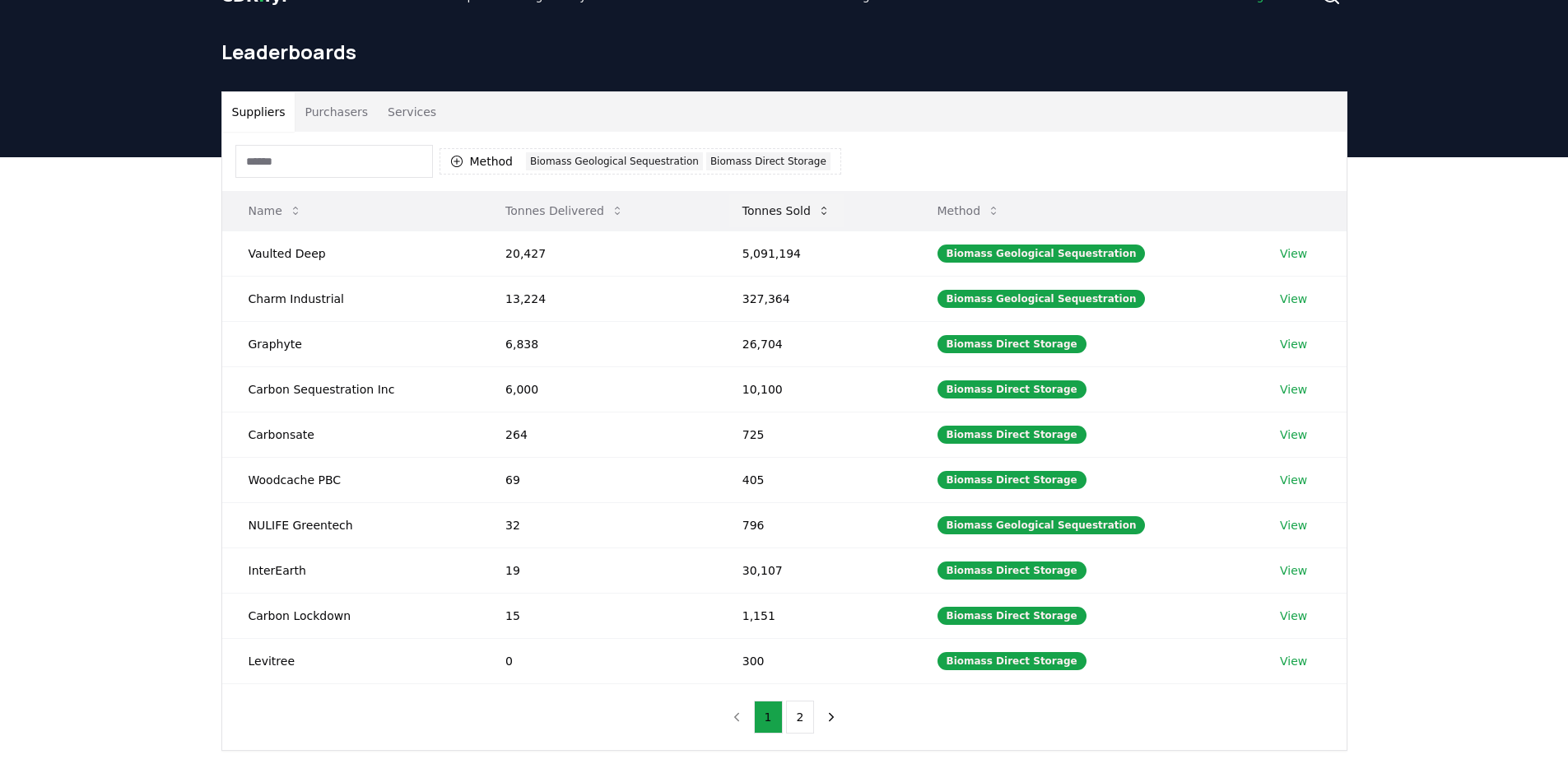
click at [820, 212] on icon at bounding box center [823, 210] width 13 height 13
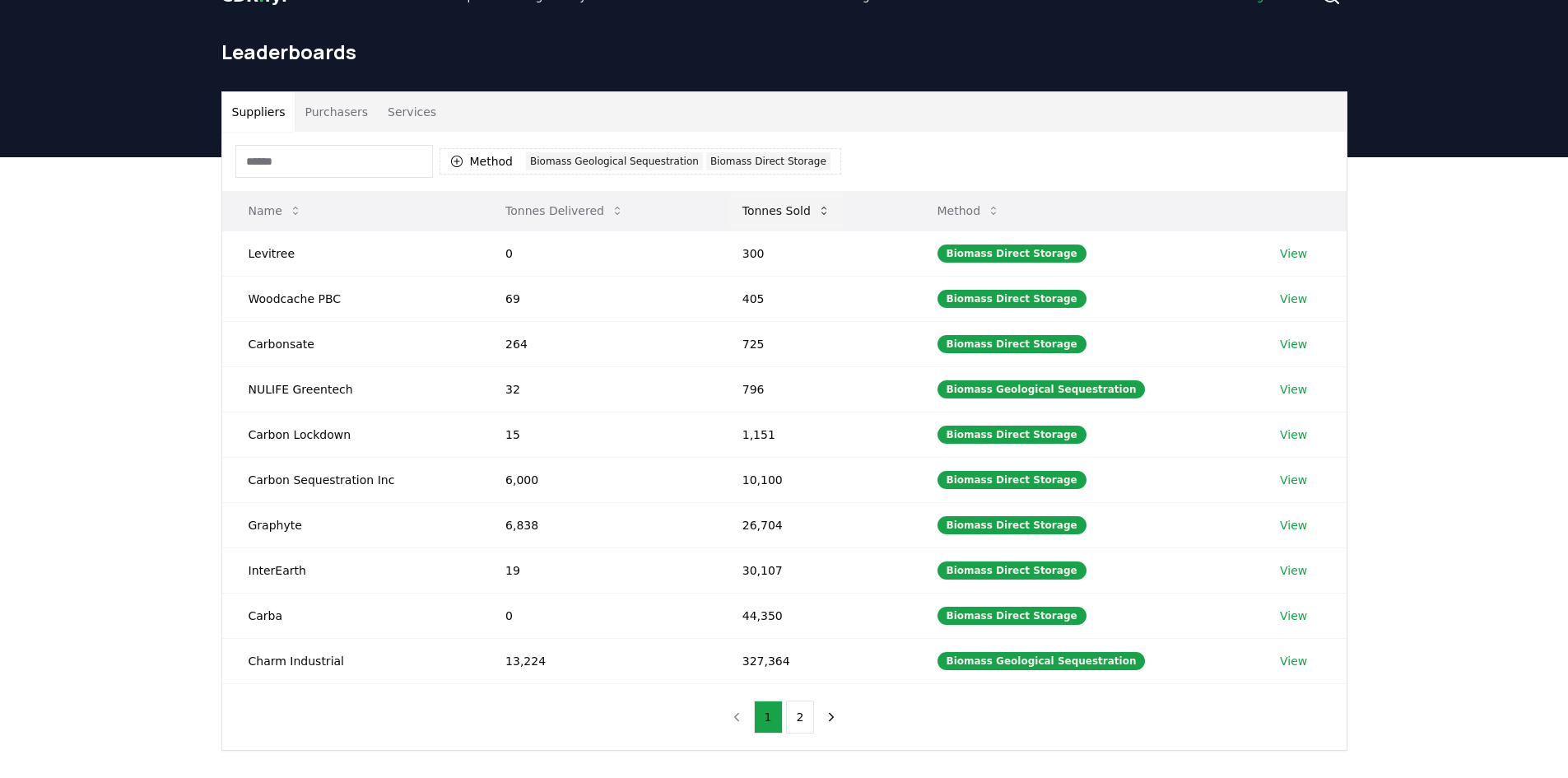
click at [820, 212] on icon at bounding box center [823, 210] width 13 height 13
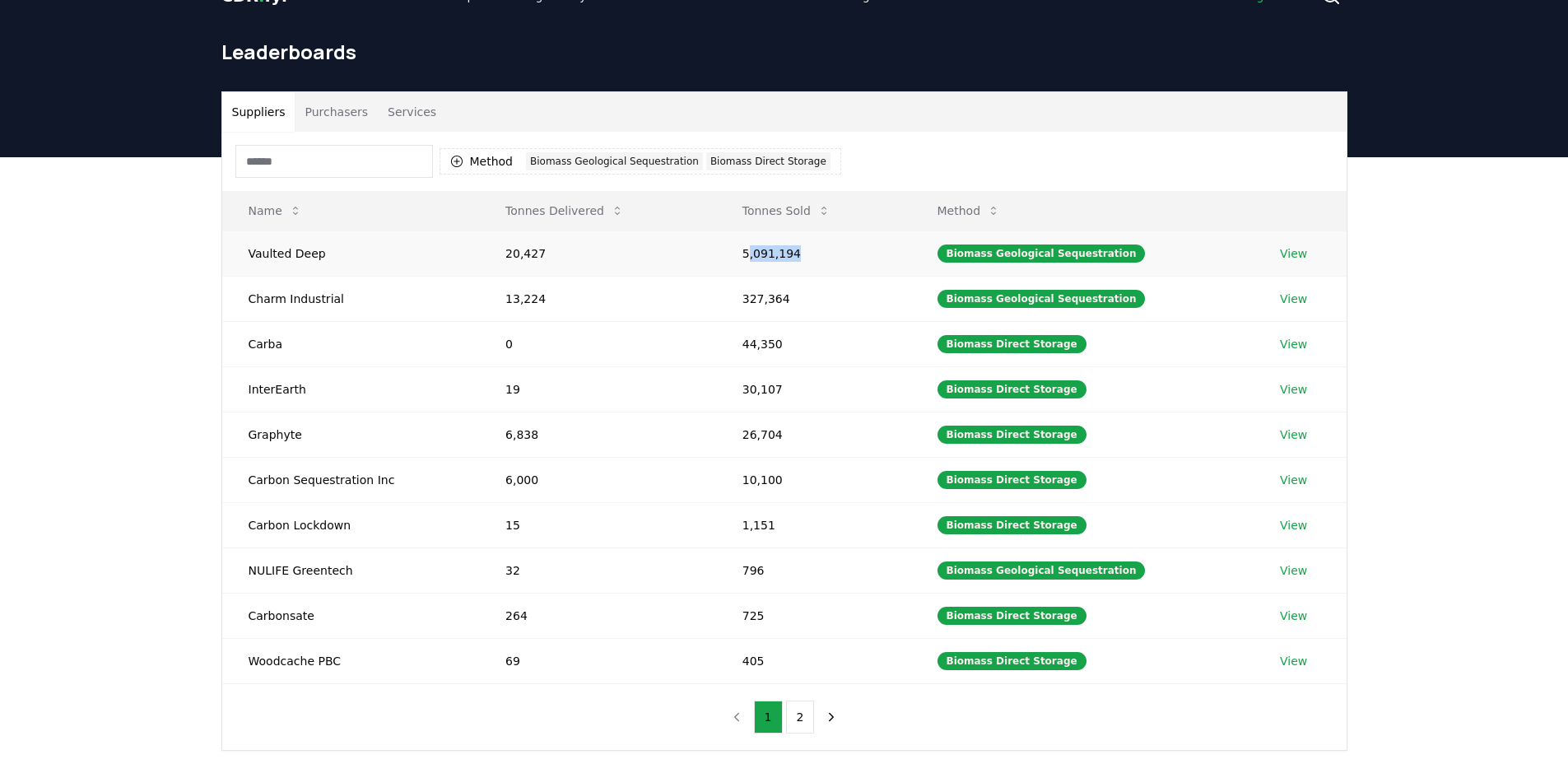
drag, startPoint x: 801, startPoint y: 259, endPoint x: 754, endPoint y: 264, distance: 47.3
click at [754, 264] on td "5,091,194" at bounding box center [813, 252] width 195 height 45
click at [792, 268] on td "5,091,194" at bounding box center [813, 252] width 195 height 45
drag, startPoint x: 807, startPoint y: 251, endPoint x: 788, endPoint y: 251, distance: 19.0
click at [788, 251] on td "5,091,194" at bounding box center [813, 252] width 195 height 45
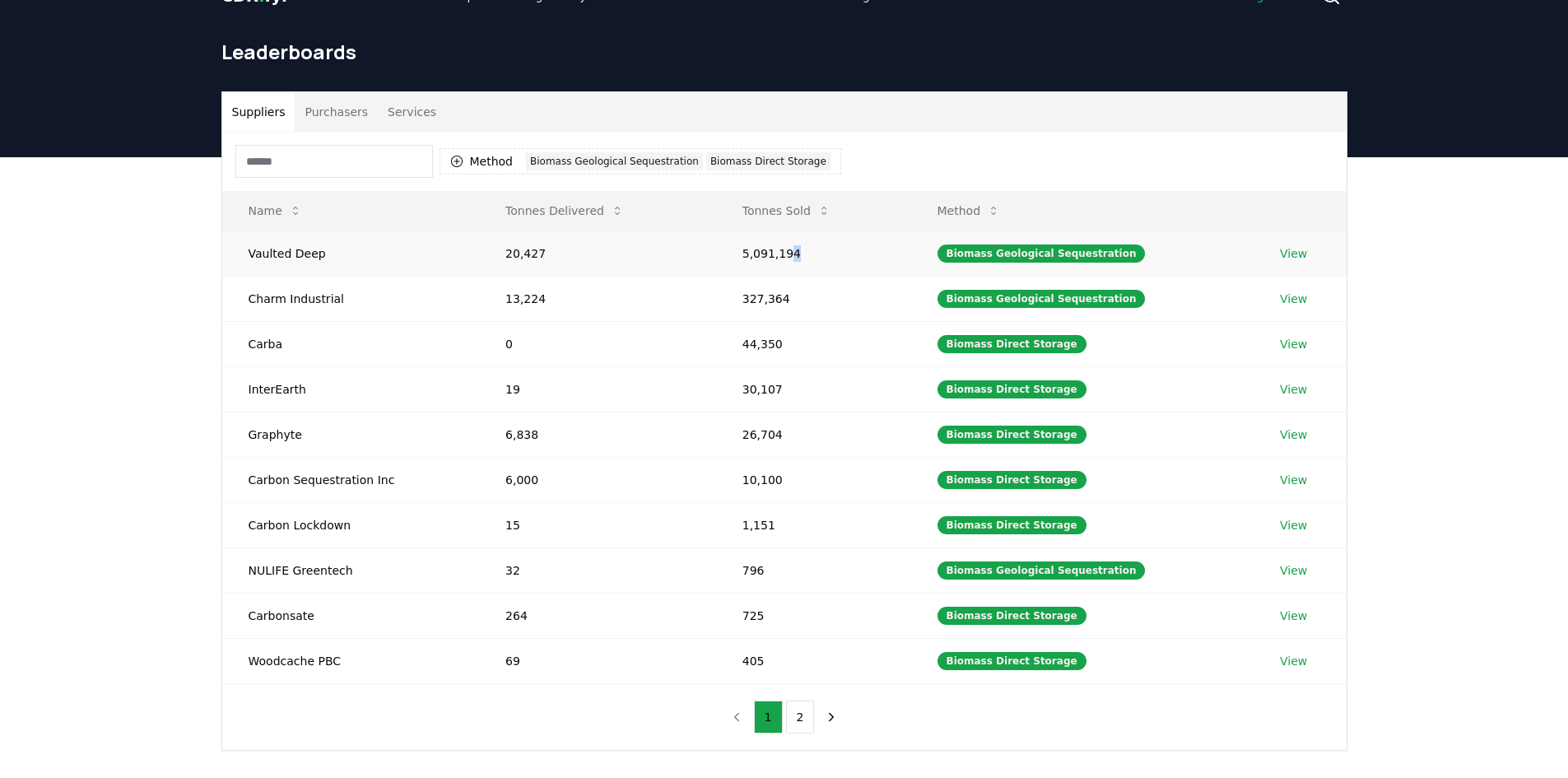
click at [809, 254] on td "5,091,194" at bounding box center [813, 252] width 195 height 45
drag, startPoint x: 549, startPoint y: 258, endPoint x: 541, endPoint y: 254, distance: 8.9
click at [541, 254] on td "20,427" at bounding box center [597, 252] width 237 height 45
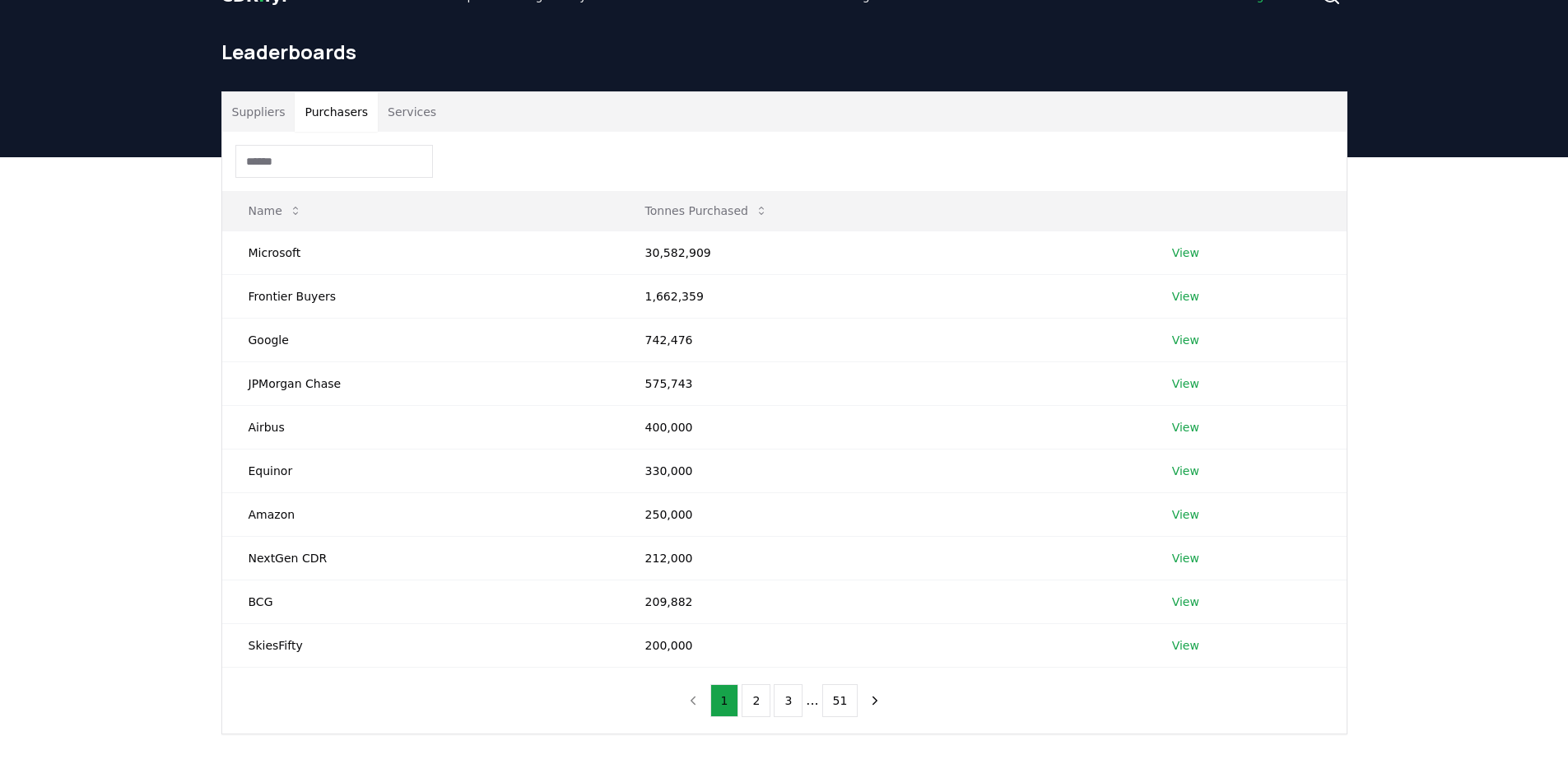
click at [321, 114] on button "Purchasers" at bounding box center [336, 113] width 84 height 40
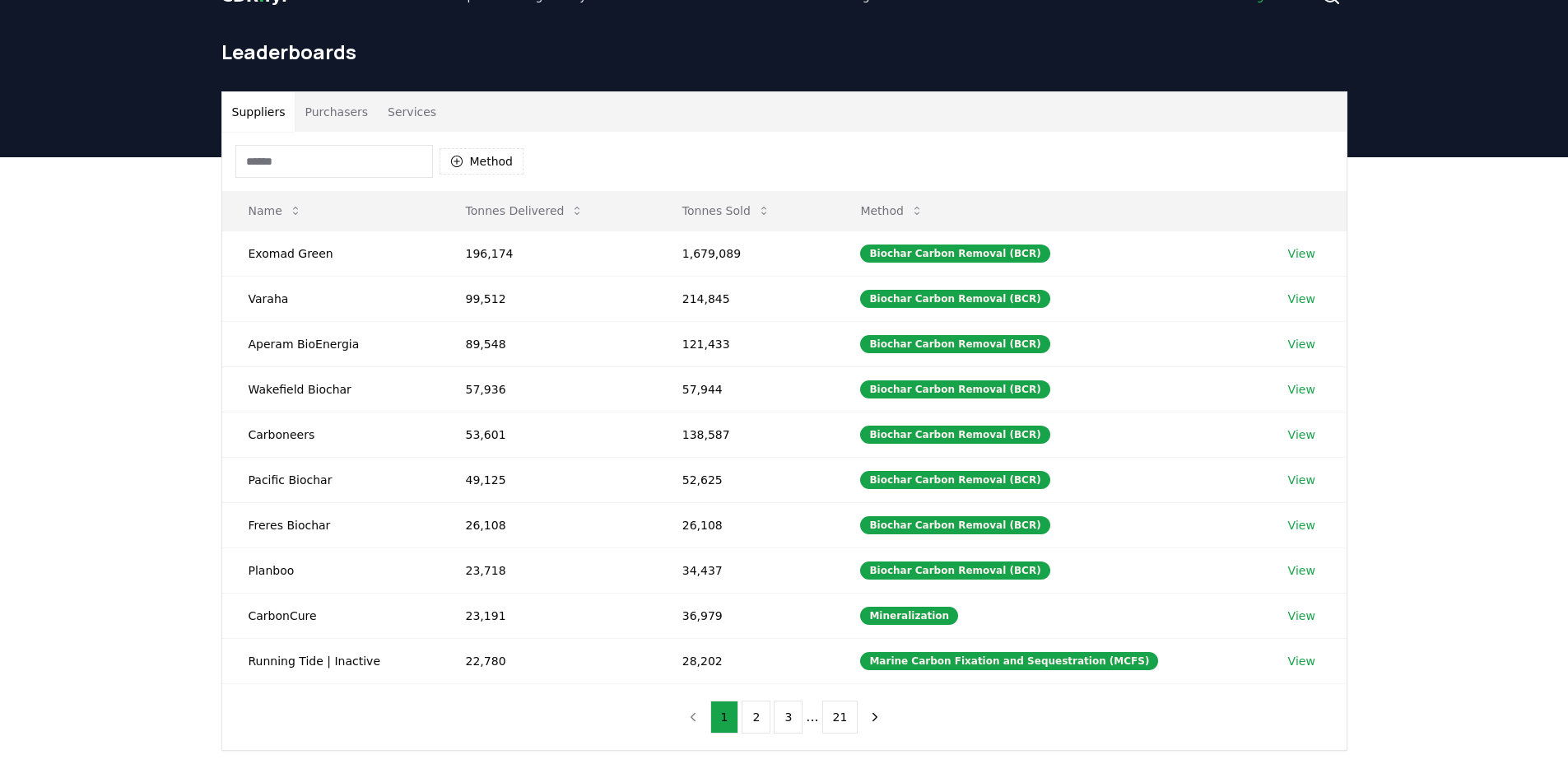
click at [257, 120] on button "Suppliers" at bounding box center [259, 113] width 74 height 40
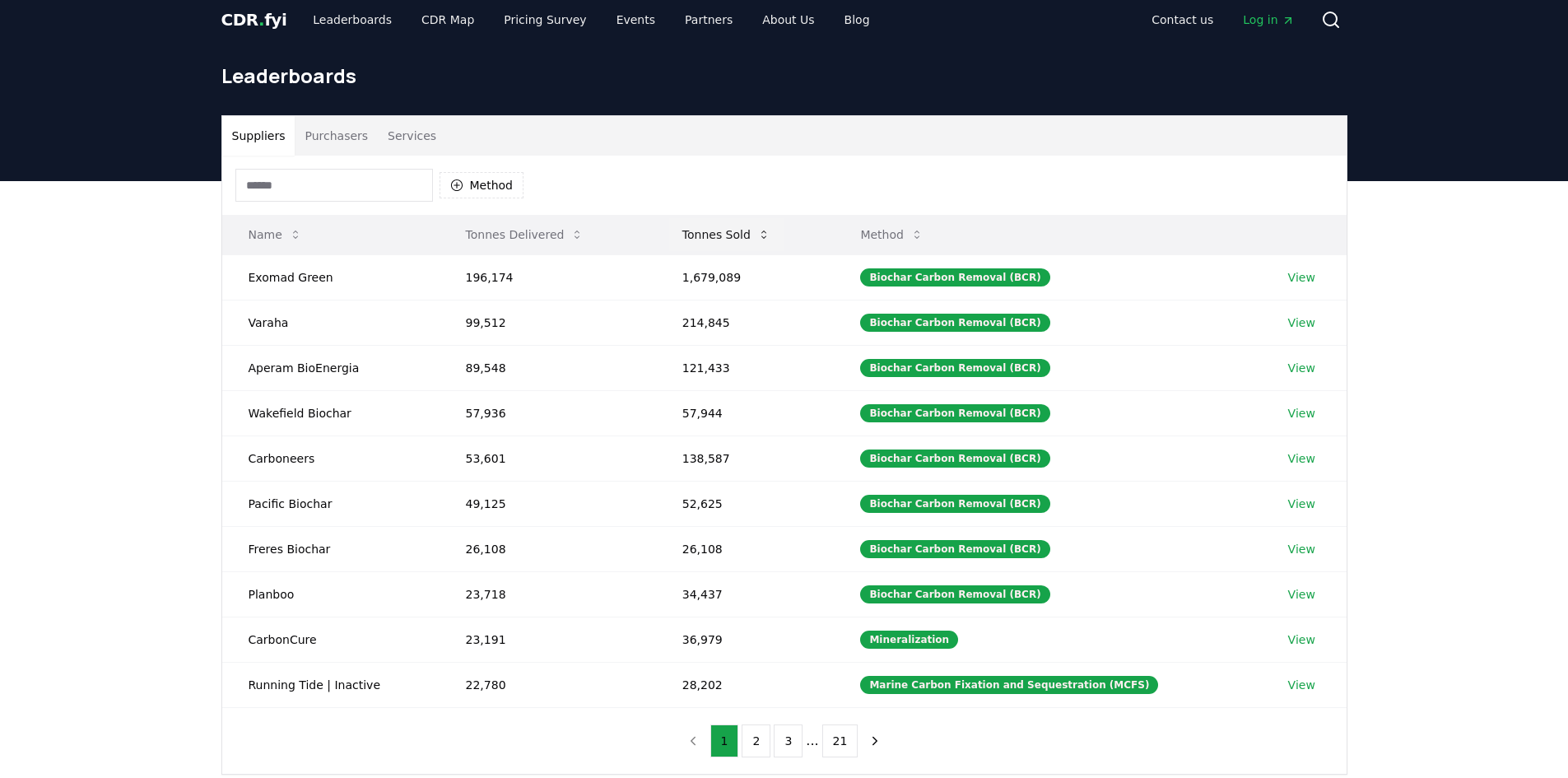
scroll to position [0, 0]
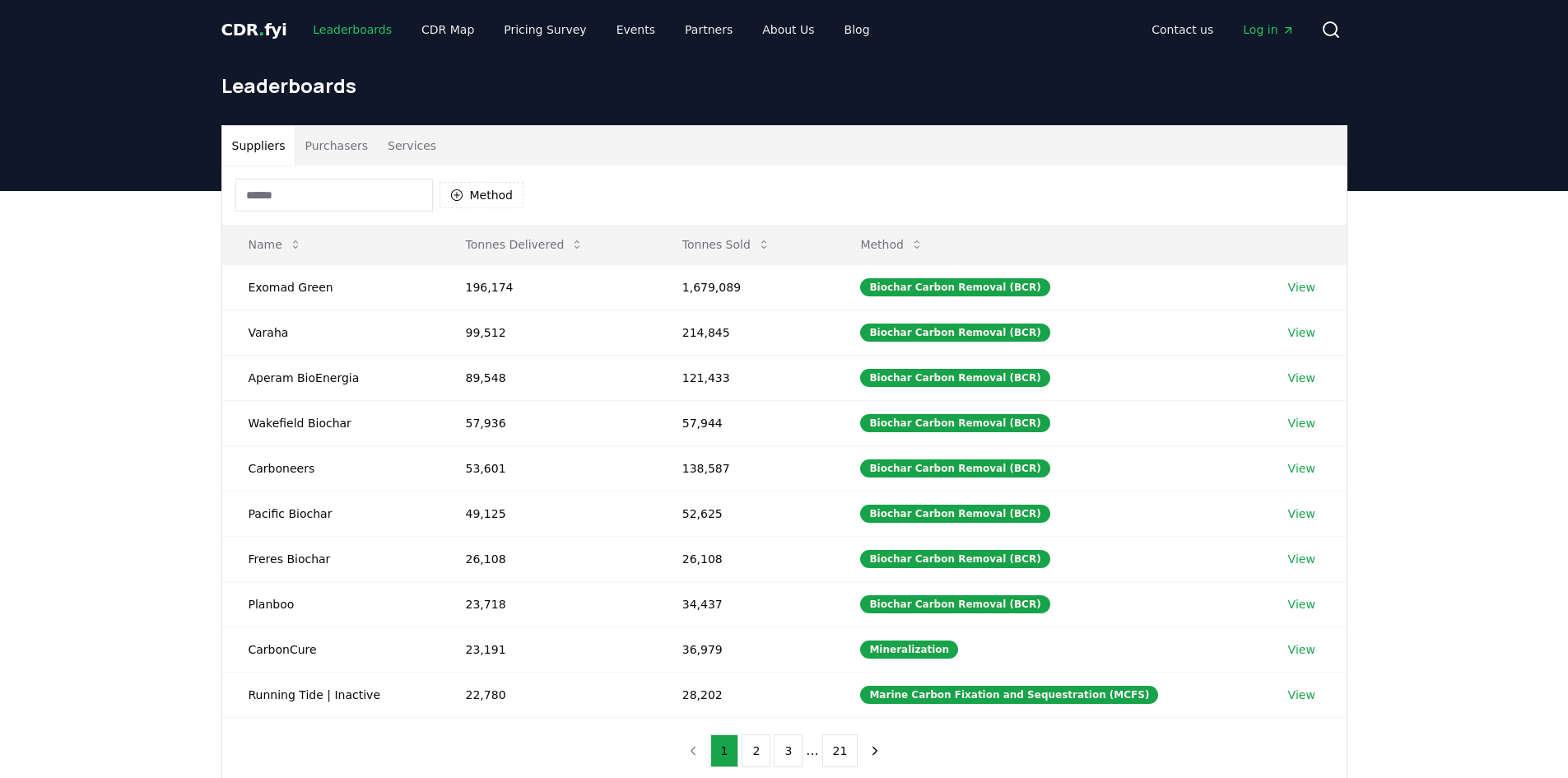
click at [333, 25] on link "Leaderboards" at bounding box center [352, 30] width 106 height 30
click at [430, 27] on link "CDR Map" at bounding box center [447, 30] width 79 height 30
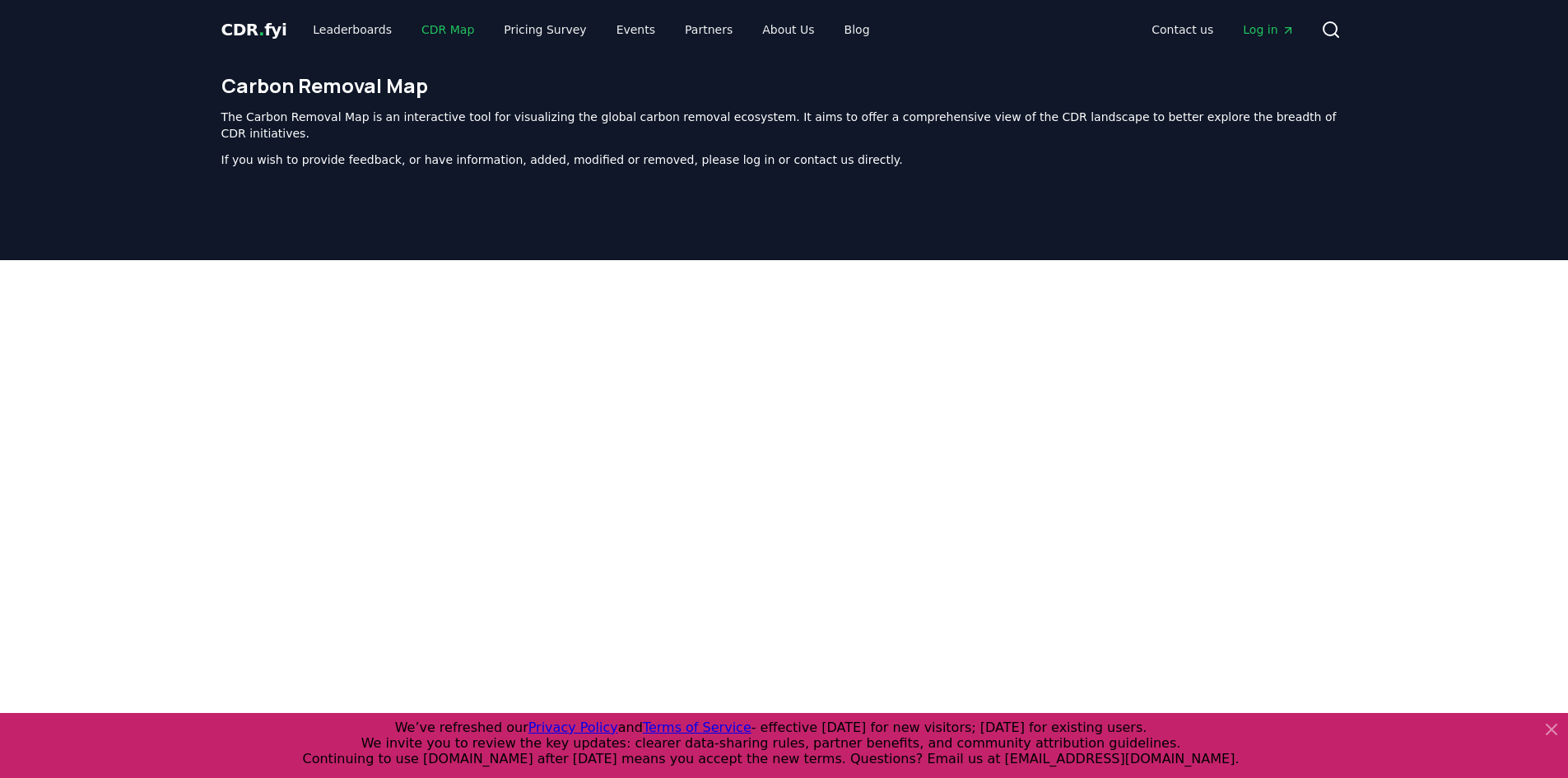
click at [430, 26] on link "CDR Map" at bounding box center [447, 30] width 79 height 30
click at [346, 31] on link "Leaderboards" at bounding box center [352, 30] width 106 height 30
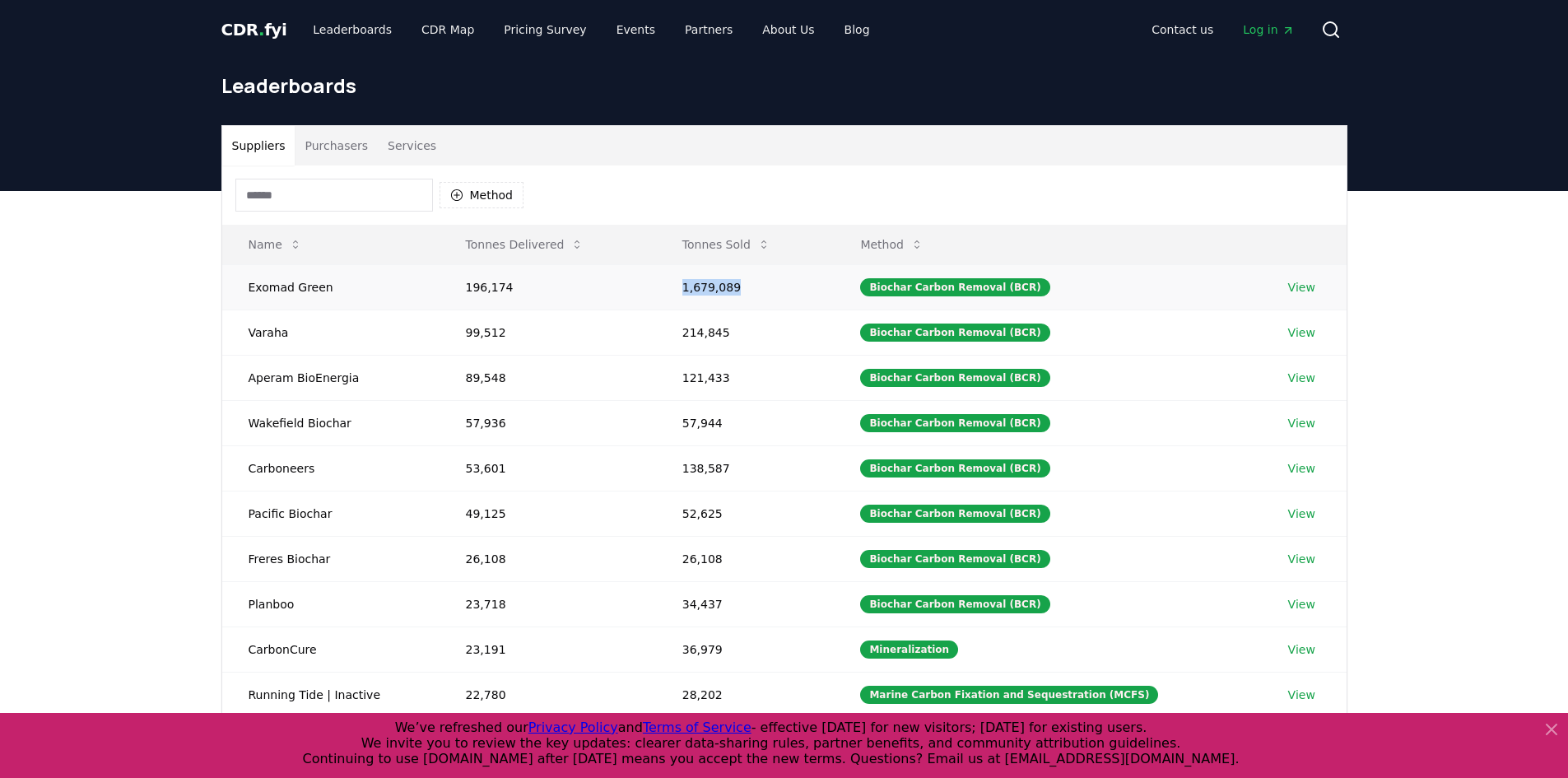
drag, startPoint x: 739, startPoint y: 289, endPoint x: 662, endPoint y: 279, distance: 77.6
click at [662, 279] on tr "Exomad Green 196,174 1,679,089 Biochar Carbon Removal (BCR) View" at bounding box center [784, 286] width 1124 height 45
click at [780, 197] on div "Method" at bounding box center [784, 195] width 1124 height 60
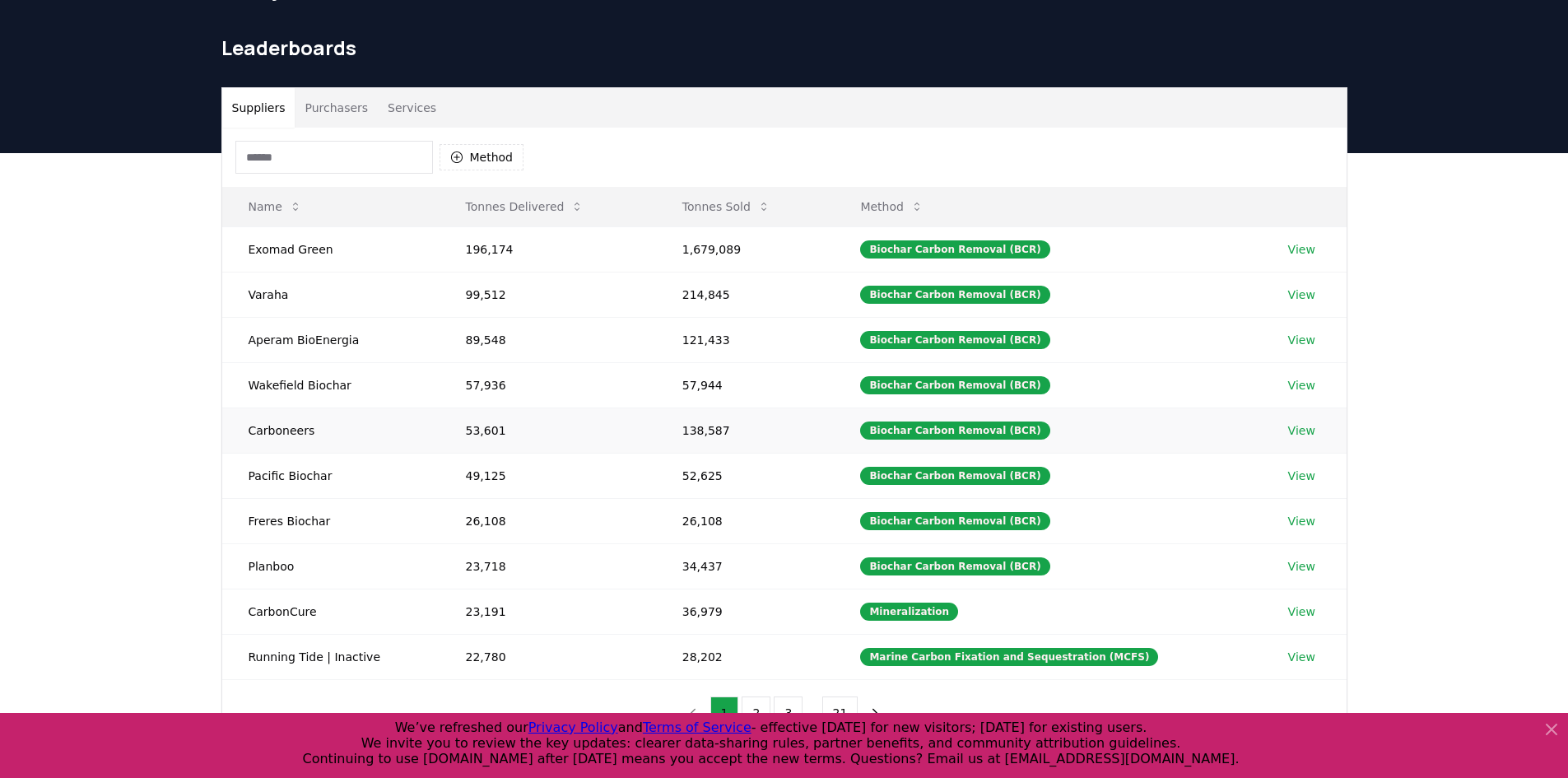
scroll to position [33, 0]
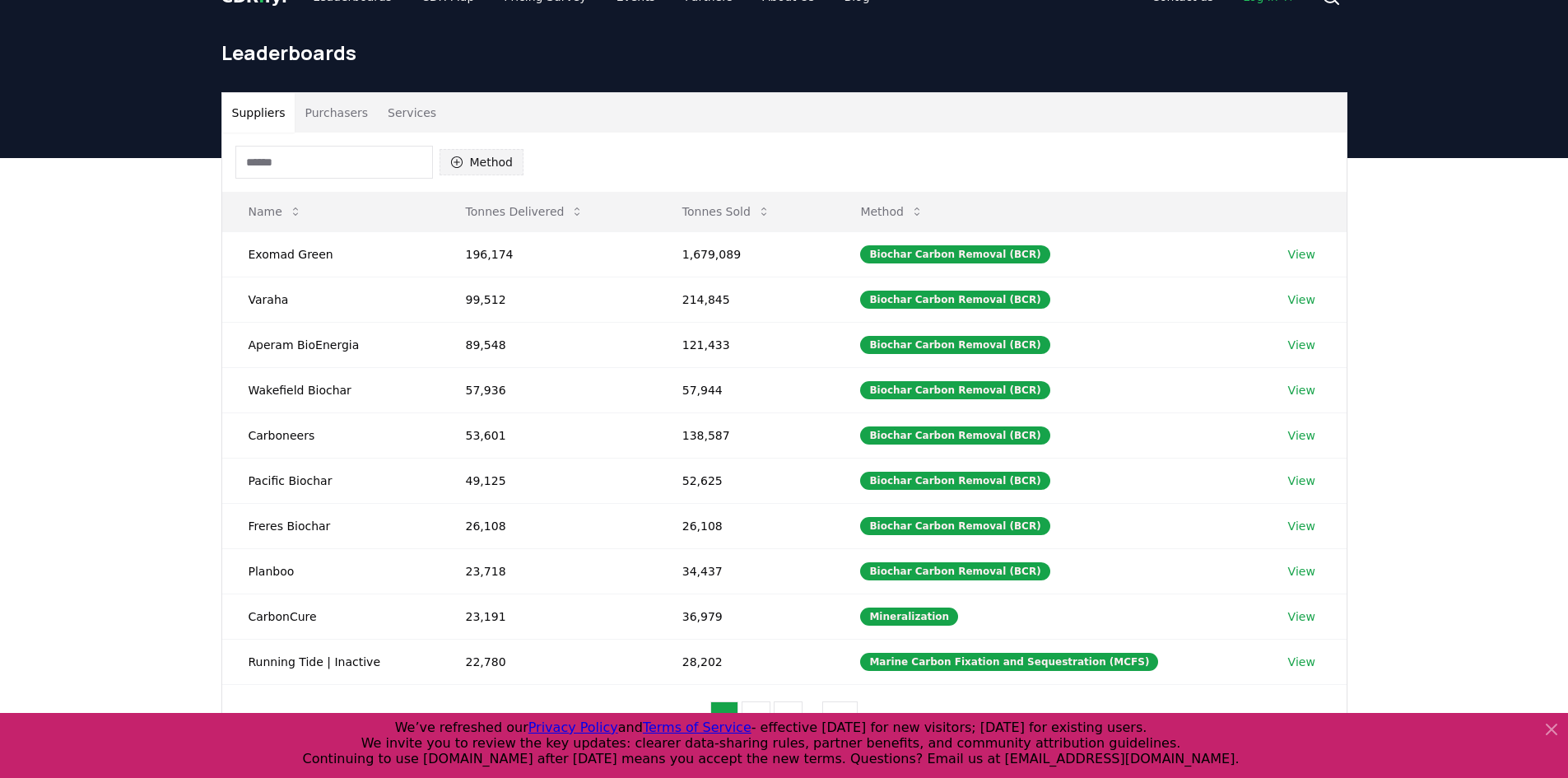
click at [479, 165] on button "Method" at bounding box center [481, 162] width 85 height 26
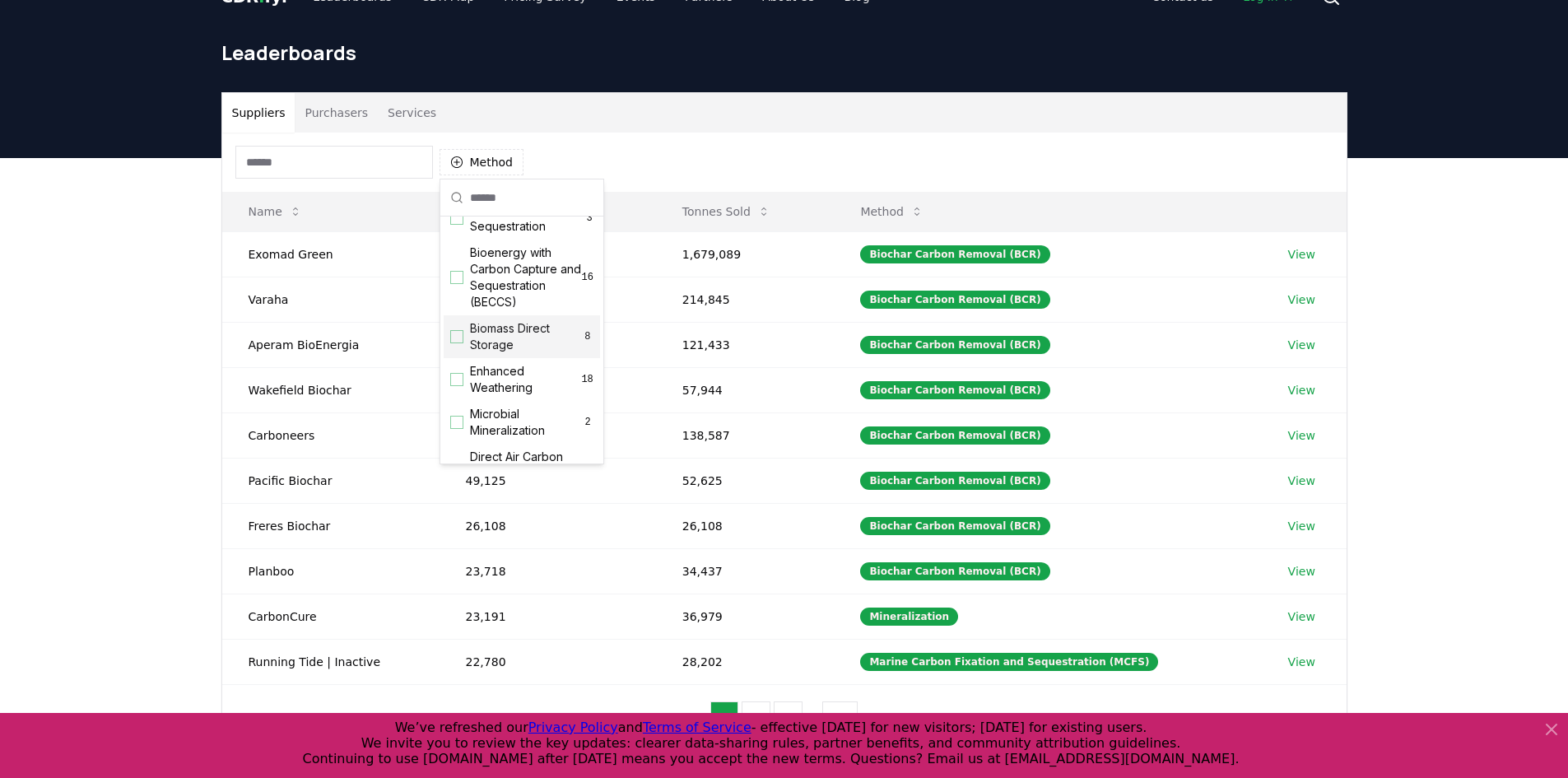
scroll to position [170, 0]
click at [507, 344] on span "Biomass Direct Storage" at bounding box center [526, 334] width 112 height 33
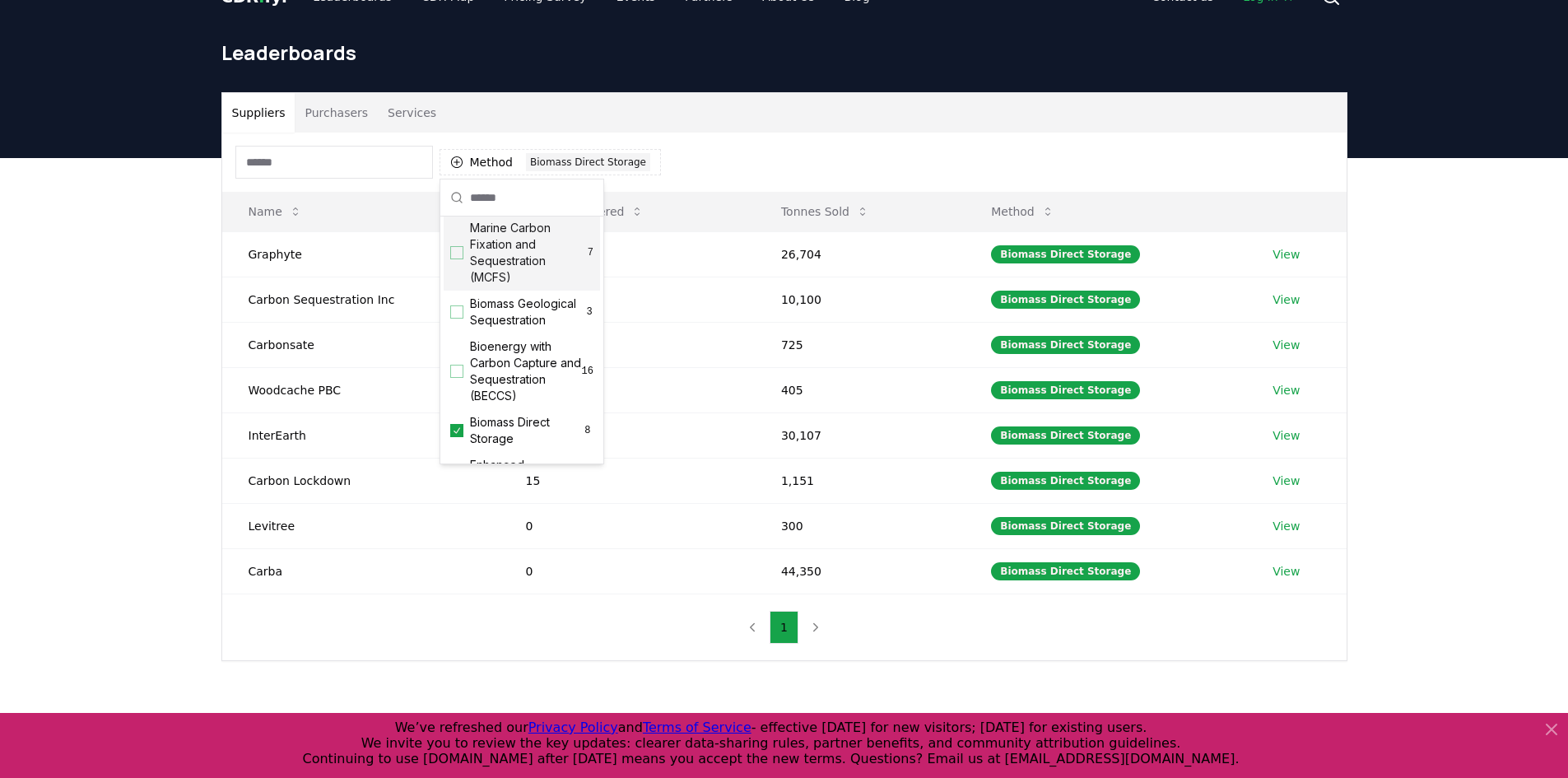
scroll to position [75, 0]
click at [560, 325] on span "Biomass Geological Sequestration" at bounding box center [528, 311] width 115 height 33
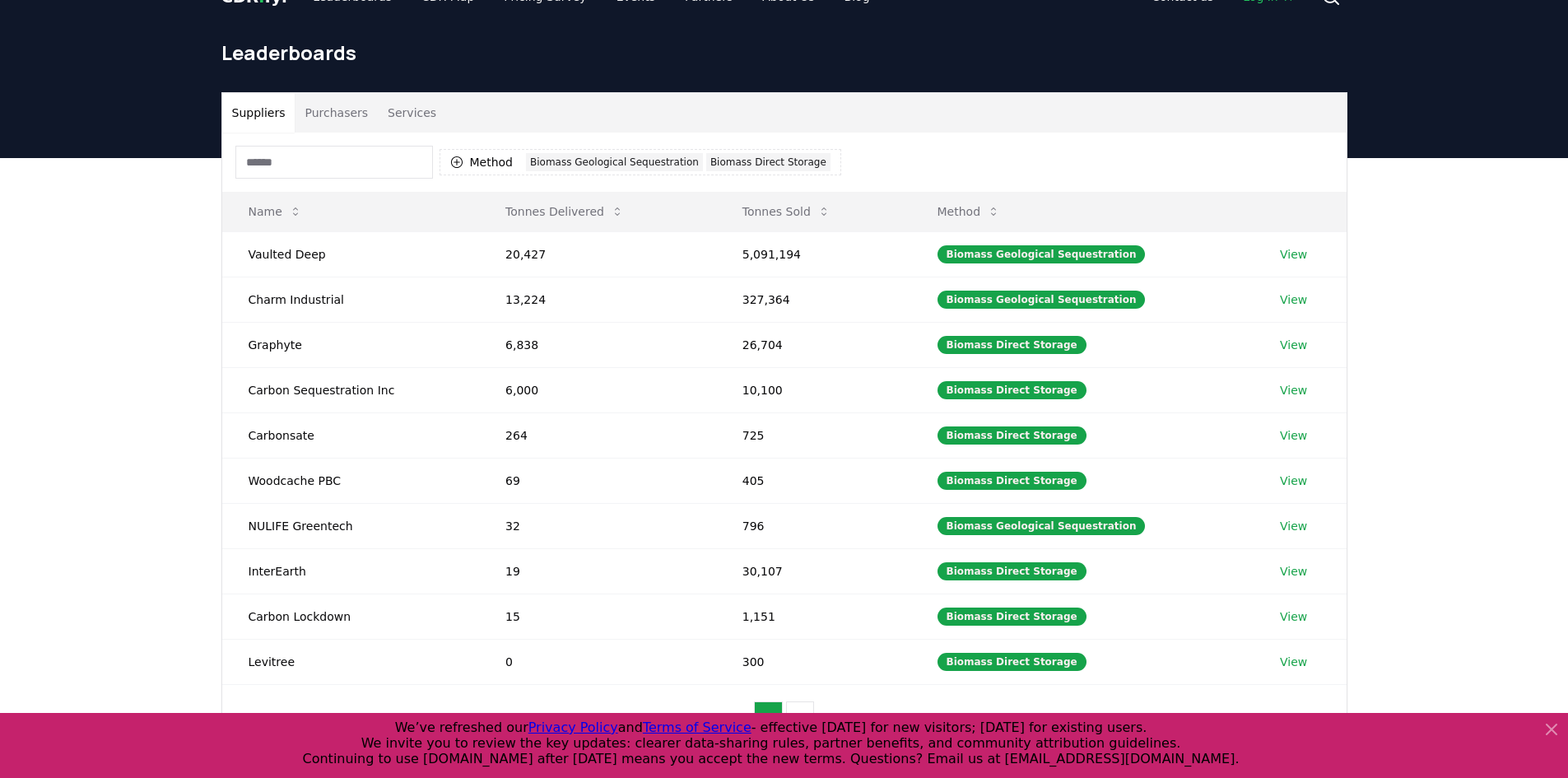
click at [219, 378] on div "Suppliers Purchasers Services Method 2 Biomass Geological Sequestration Biomass…" at bounding box center [784, 422] width 1152 height 659
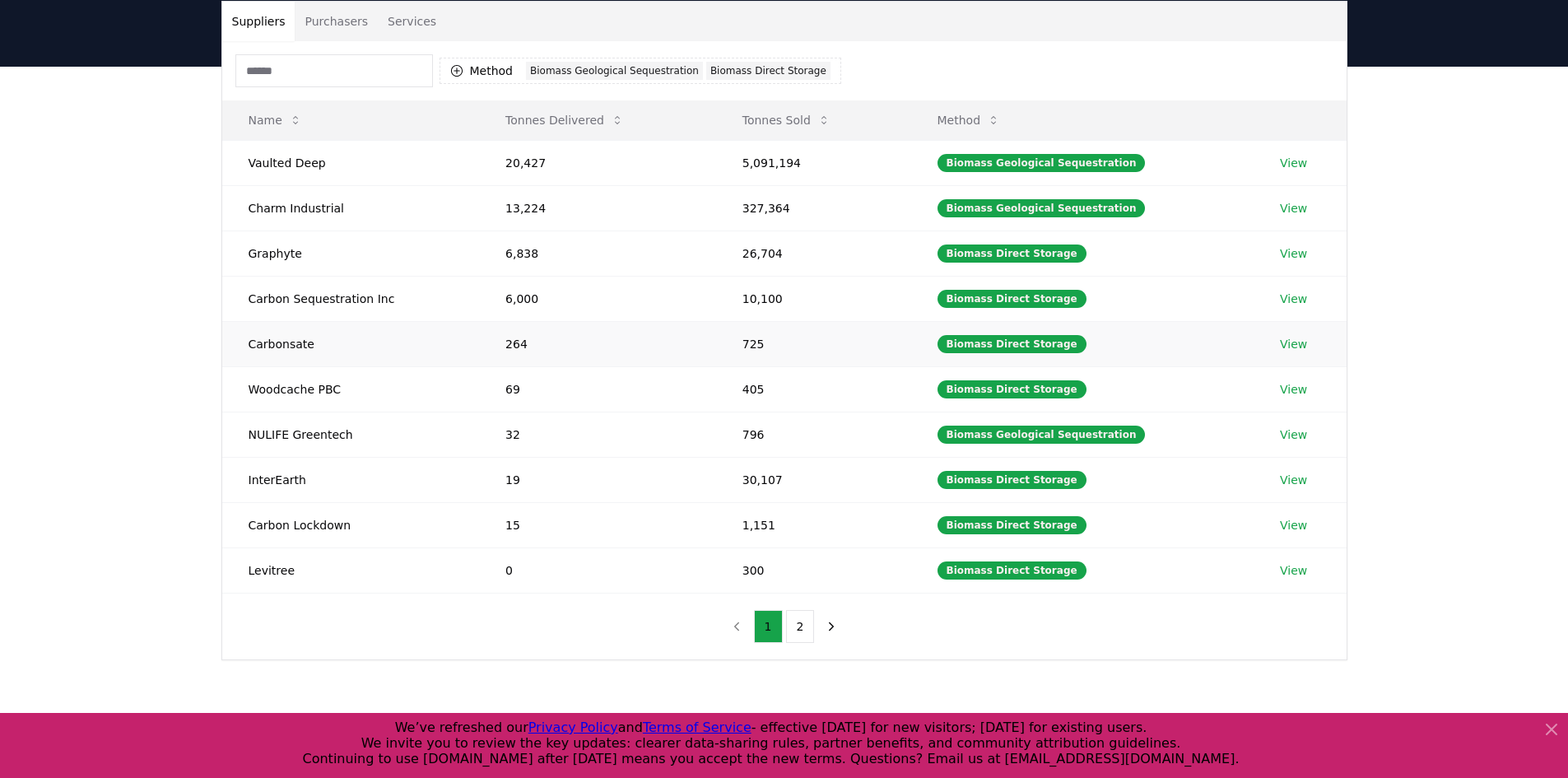
scroll to position [0, 0]
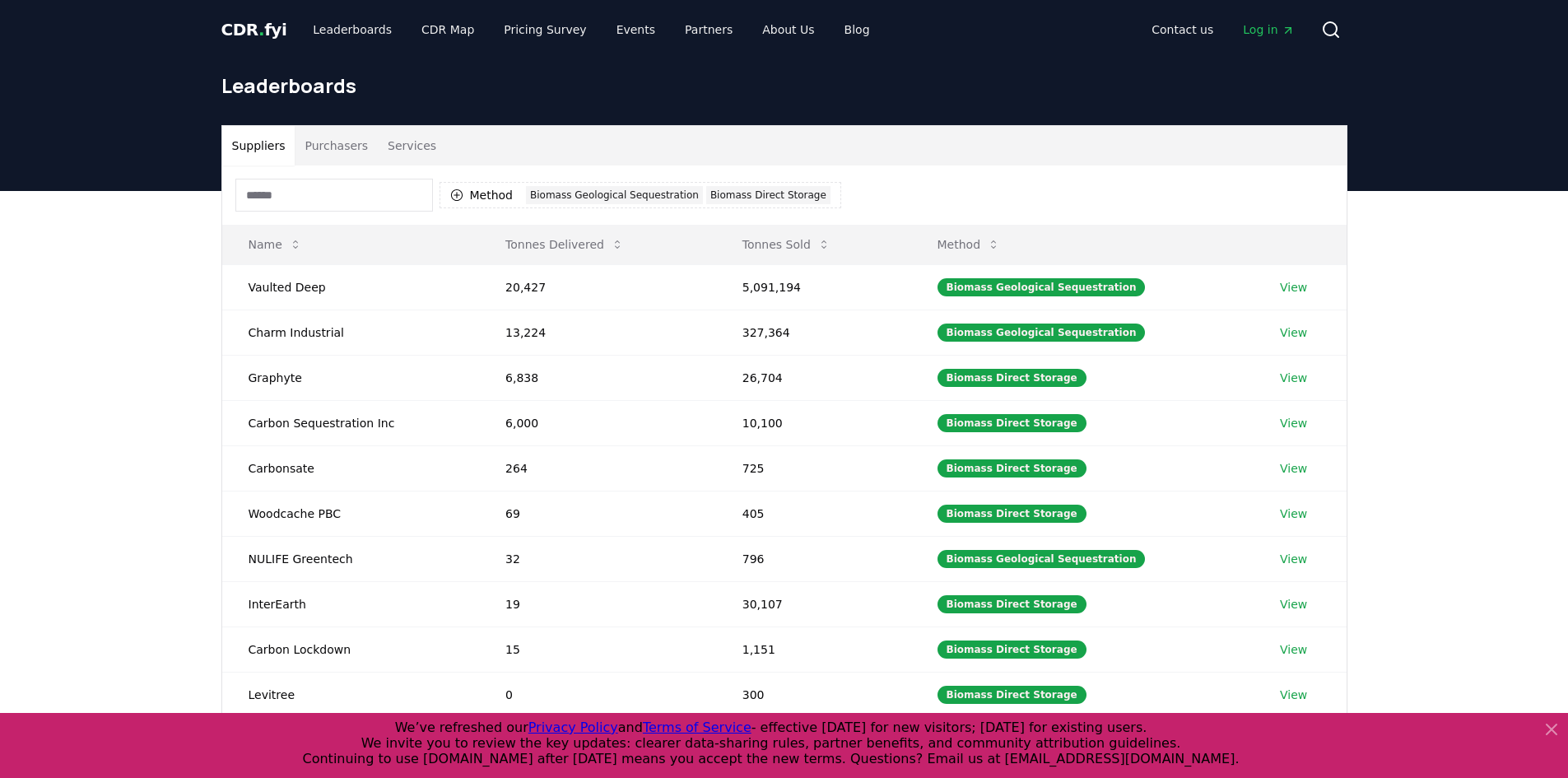
click at [1546, 729] on icon at bounding box center [1551, 730] width 20 height 20
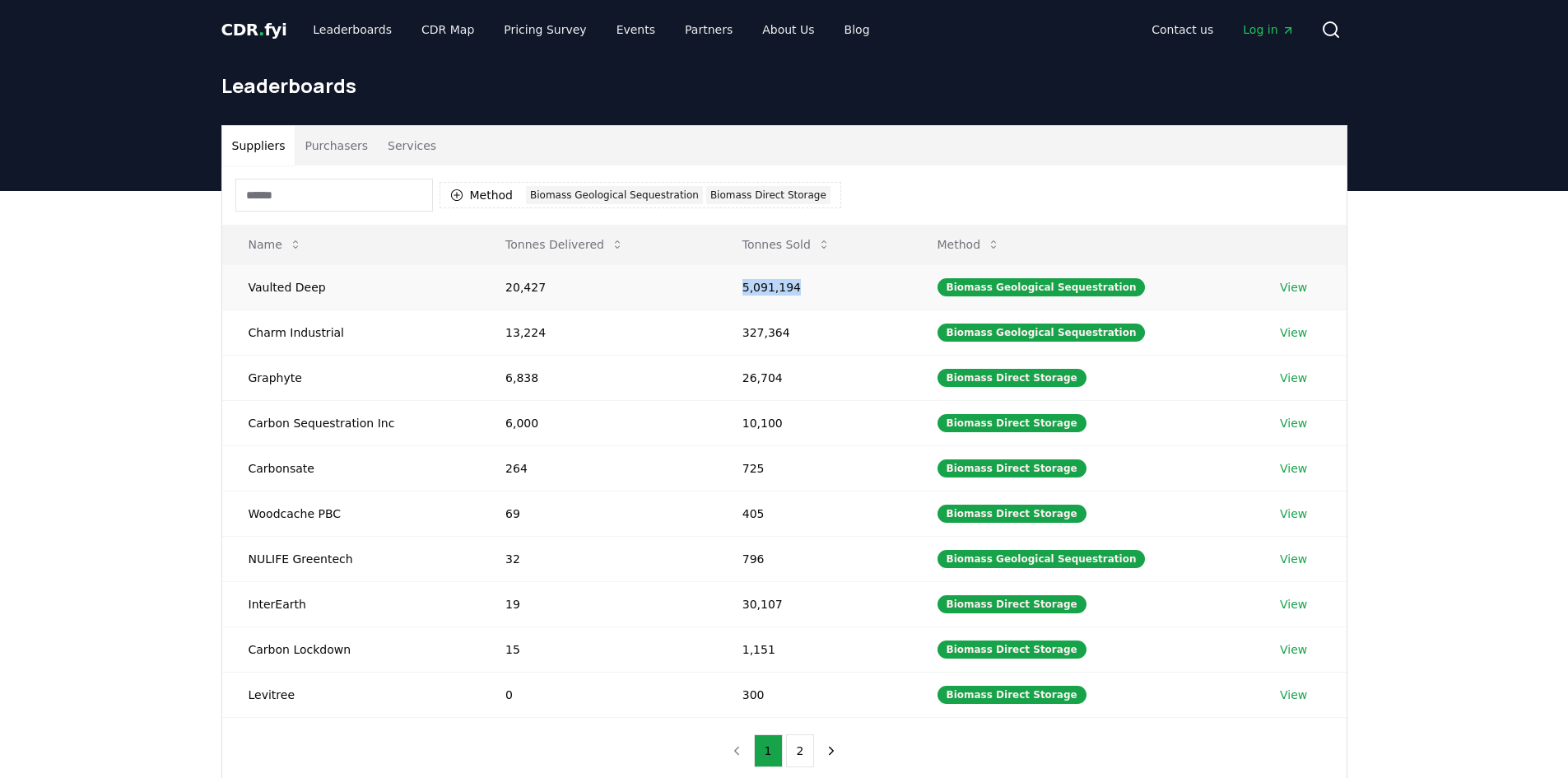
drag, startPoint x: 795, startPoint y: 287, endPoint x: 749, endPoint y: 283, distance: 46.2
click at [749, 283] on td "5,091,194" at bounding box center [813, 286] width 195 height 45
copy td "5,091,194"
drag, startPoint x: 553, startPoint y: 290, endPoint x: 506, endPoint y: 292, distance: 47.0
click at [506, 292] on td "20,427" at bounding box center [597, 286] width 237 height 45
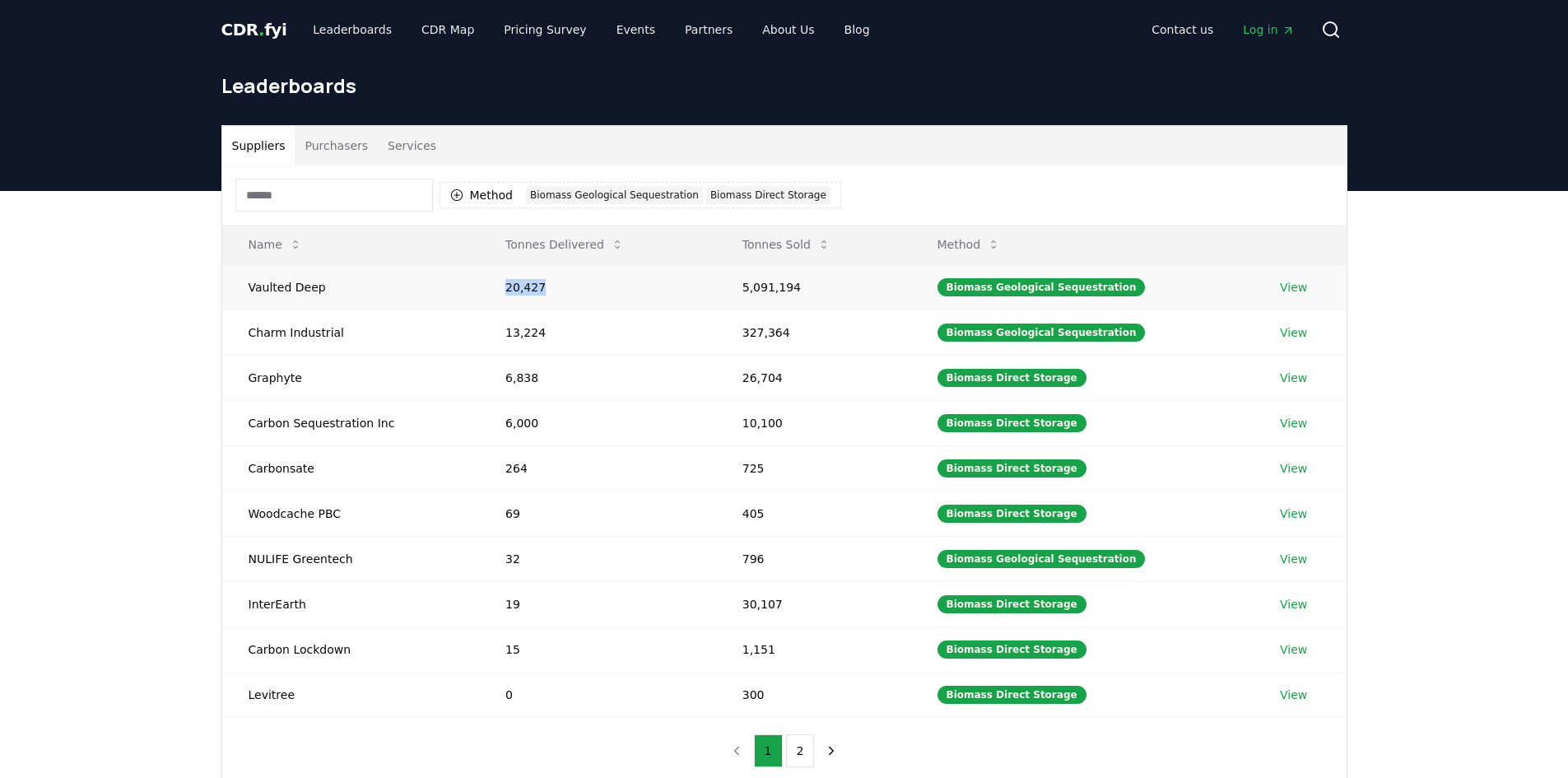
copy td "20,427"
drag, startPoint x: 827, startPoint y: 338, endPoint x: 749, endPoint y: 334, distance: 78.1
click at [749, 334] on td "327,364" at bounding box center [813, 332] width 195 height 45
copy td "327,364"
click at [514, 329] on td "13,224" at bounding box center [597, 332] width 237 height 45
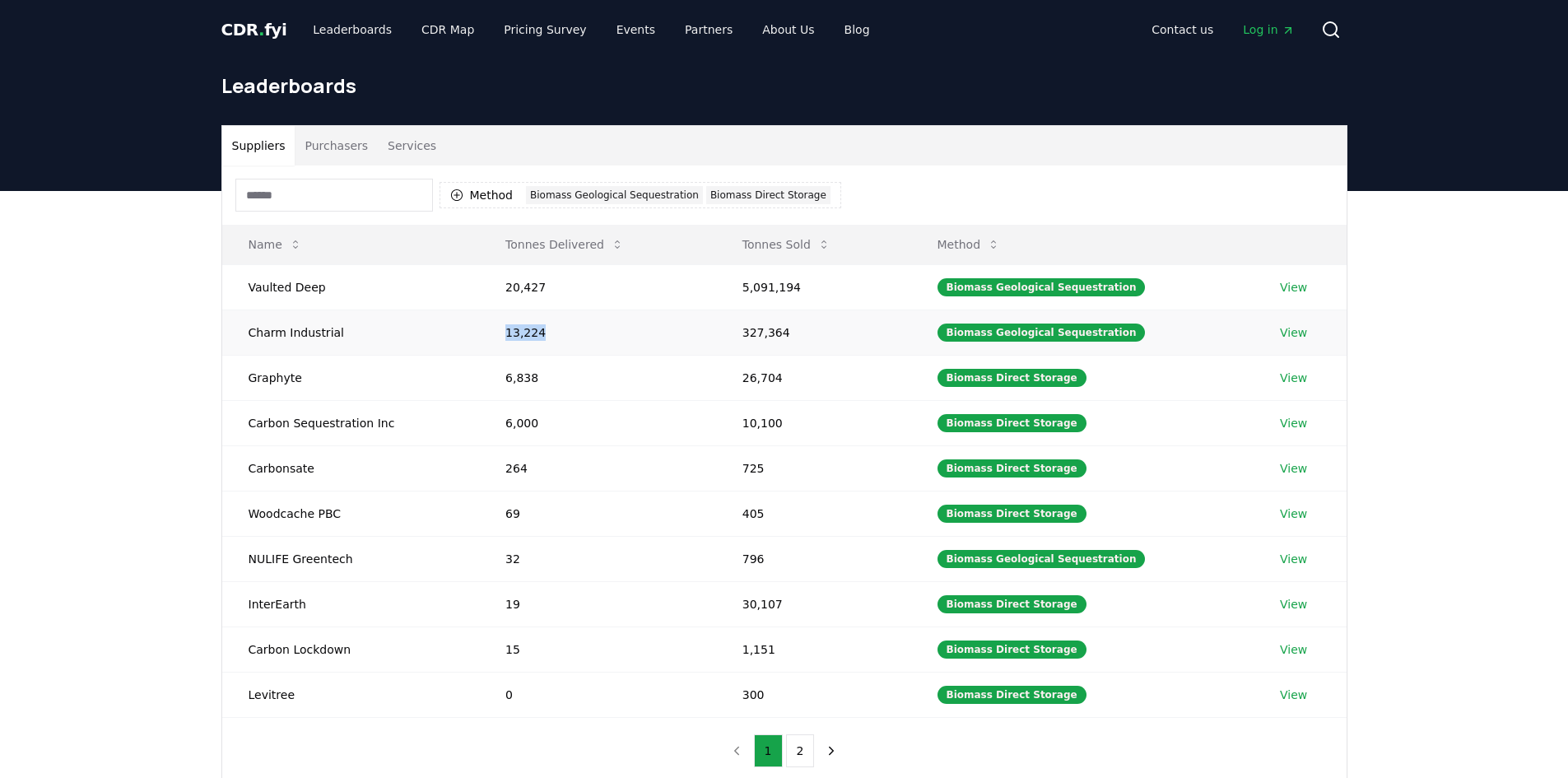
click at [514, 329] on td "13,224" at bounding box center [597, 332] width 237 height 45
copy td "13,224"
click at [772, 384] on td "26,704" at bounding box center [813, 377] width 195 height 45
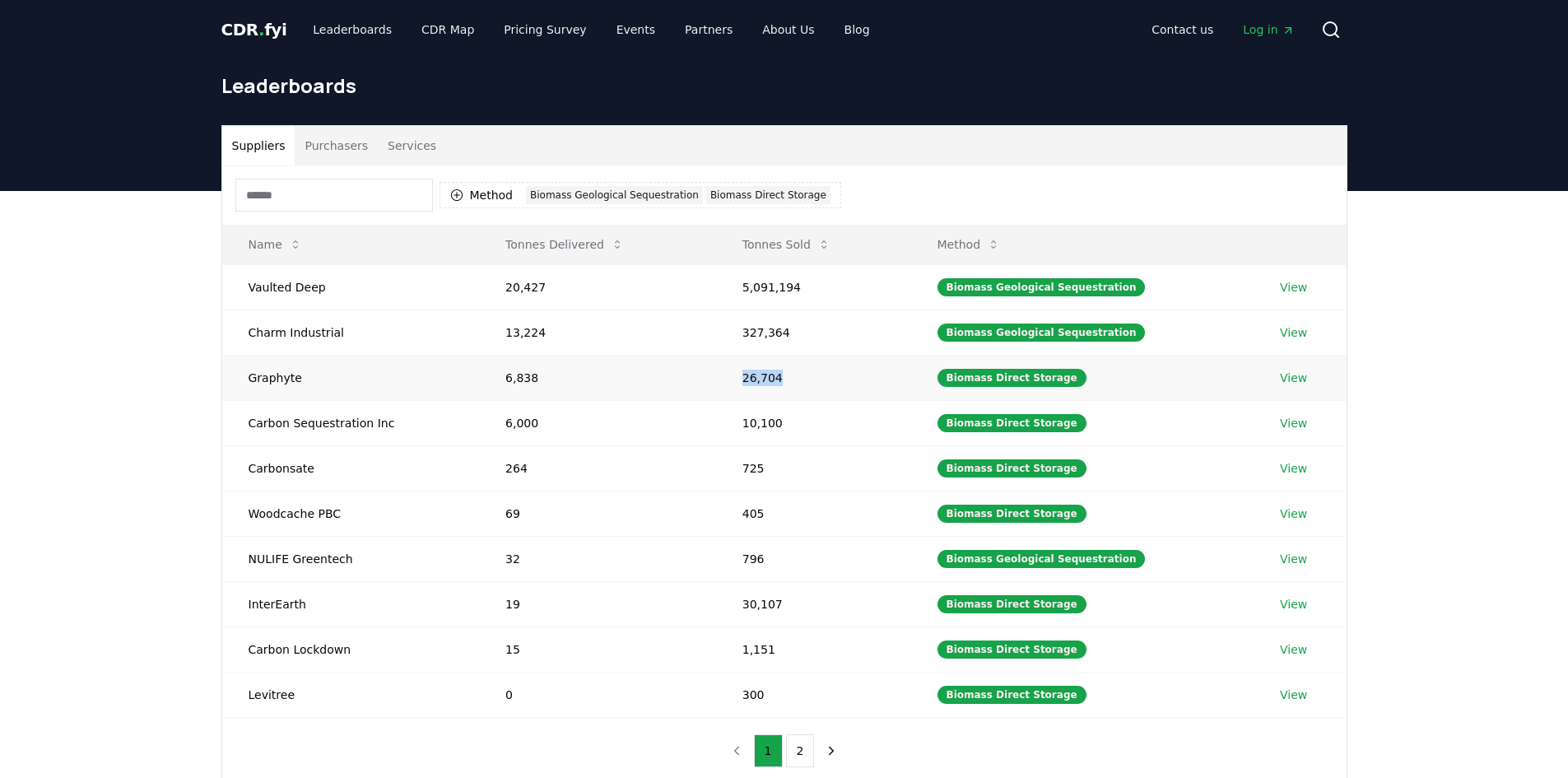
copy td "26,704"
click at [509, 377] on td "6,838" at bounding box center [597, 377] width 237 height 45
copy td "6,838"
click at [527, 419] on td "6,000" at bounding box center [597, 422] width 237 height 45
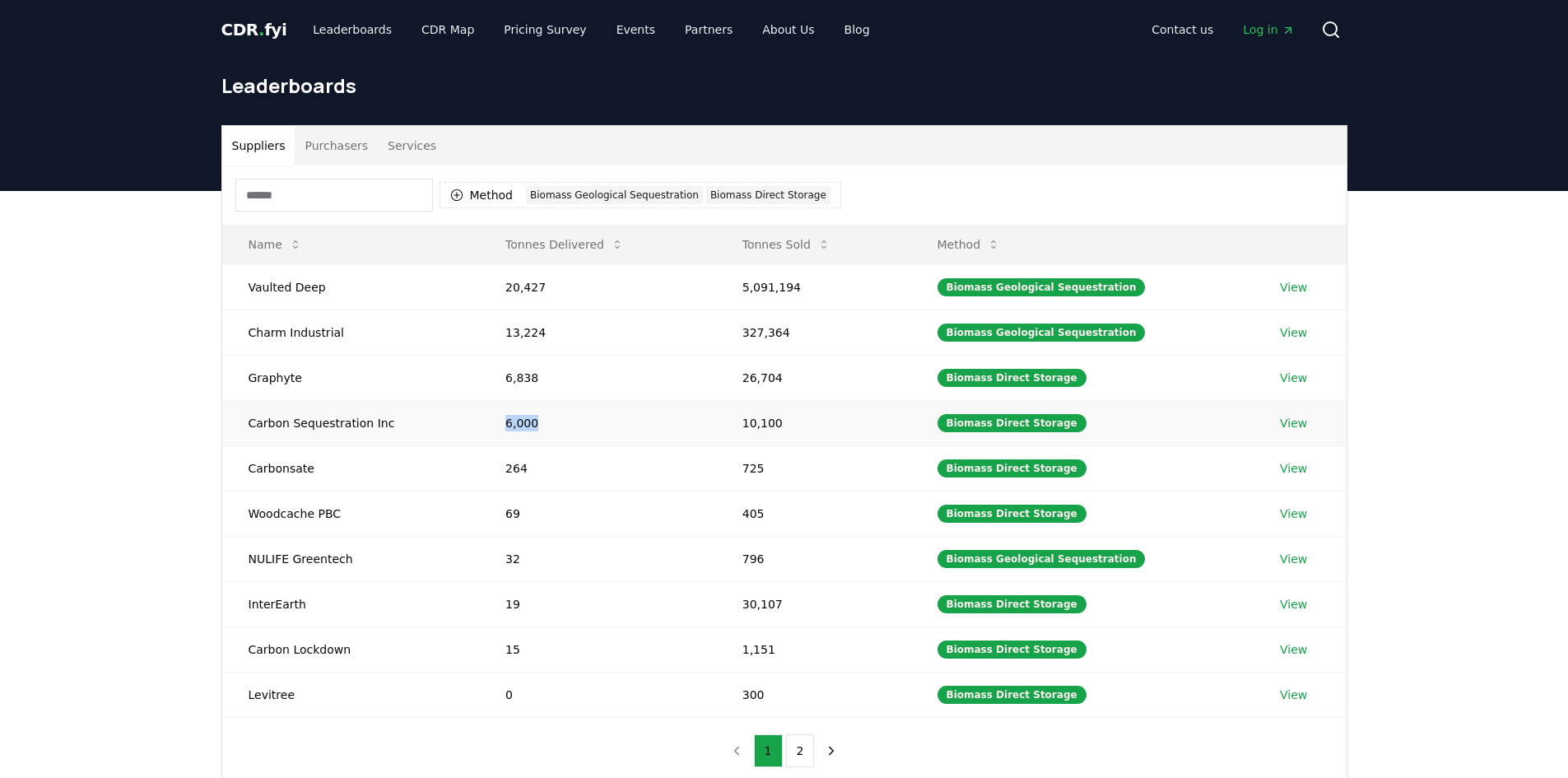
click at [527, 419] on td "6,000" at bounding box center [597, 422] width 237 height 45
copy td "6,000"
click at [499, 477] on td "264" at bounding box center [597, 467] width 237 height 45
click at [509, 466] on td "264" at bounding box center [597, 467] width 237 height 45
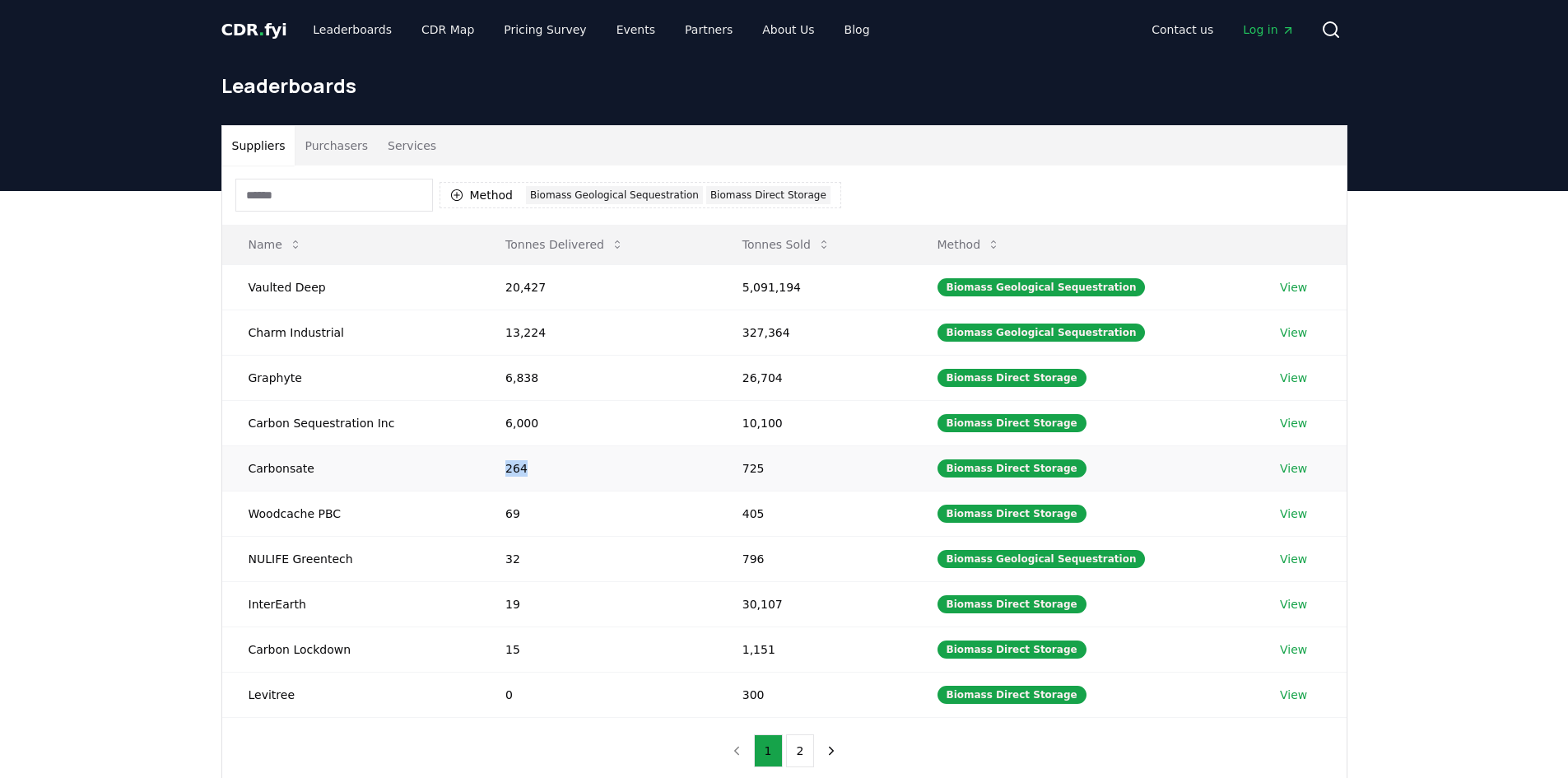
copy td "264"
click at [502, 513] on td "69" at bounding box center [597, 513] width 237 height 45
copy td "69"
click at [509, 559] on td "32" at bounding box center [597, 558] width 237 height 45
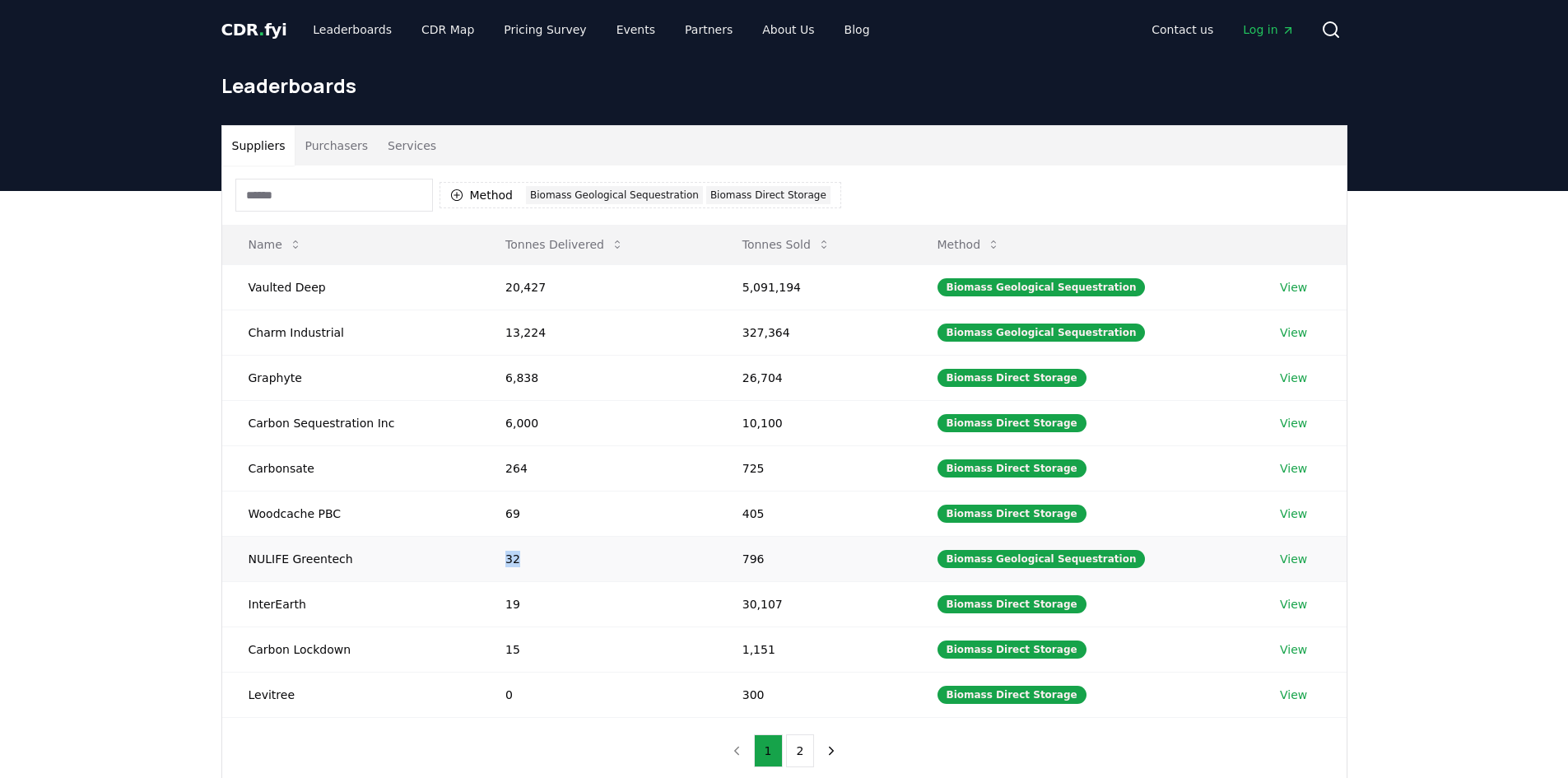
click at [509, 559] on td "32" at bounding box center [597, 558] width 237 height 45
copy td "32"
click at [502, 605] on td "19" at bounding box center [597, 604] width 237 height 45
click at [503, 605] on td "19" at bounding box center [597, 604] width 237 height 45
click at [504, 605] on td "19" at bounding box center [597, 604] width 237 height 45
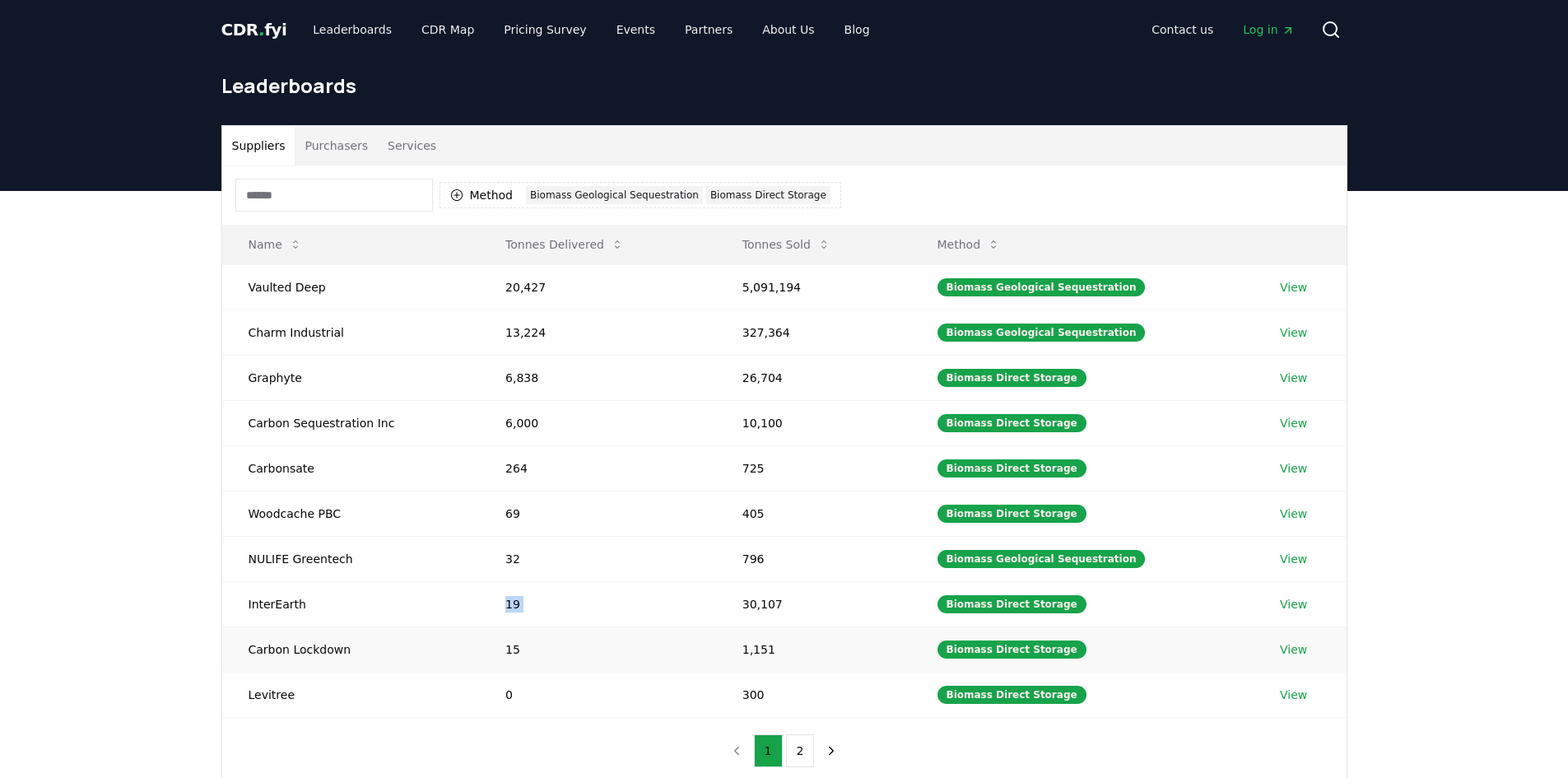
click at [508, 648] on td "15" at bounding box center [597, 648] width 237 height 45
click at [506, 467] on td "264" at bounding box center [597, 467] width 237 height 45
click at [504, 425] on td "6,000" at bounding box center [597, 422] width 237 height 45
click at [817, 250] on button "Tonnes Sold" at bounding box center [785, 244] width 114 height 33
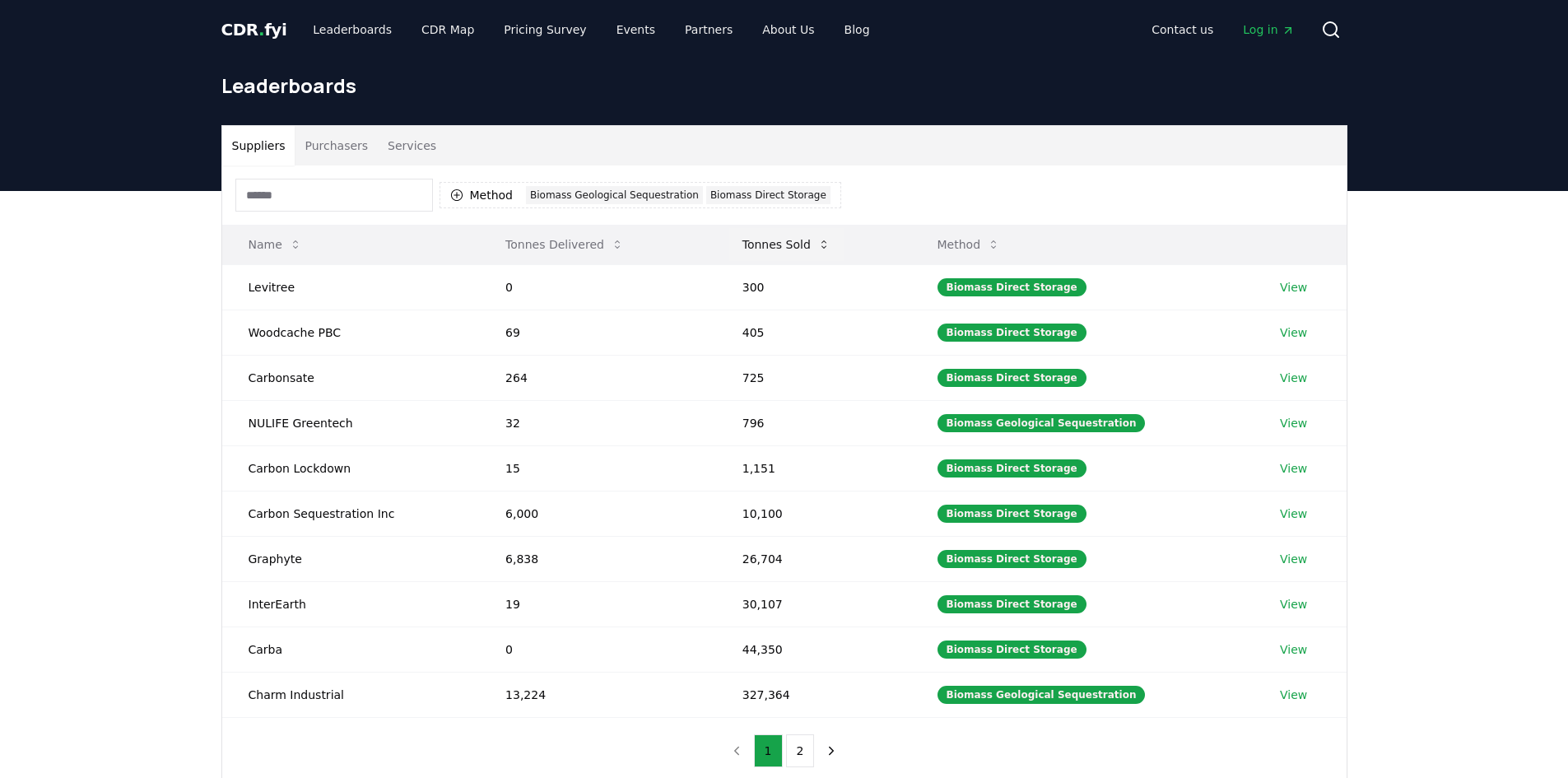
click at [819, 249] on icon at bounding box center [823, 244] width 13 height 13
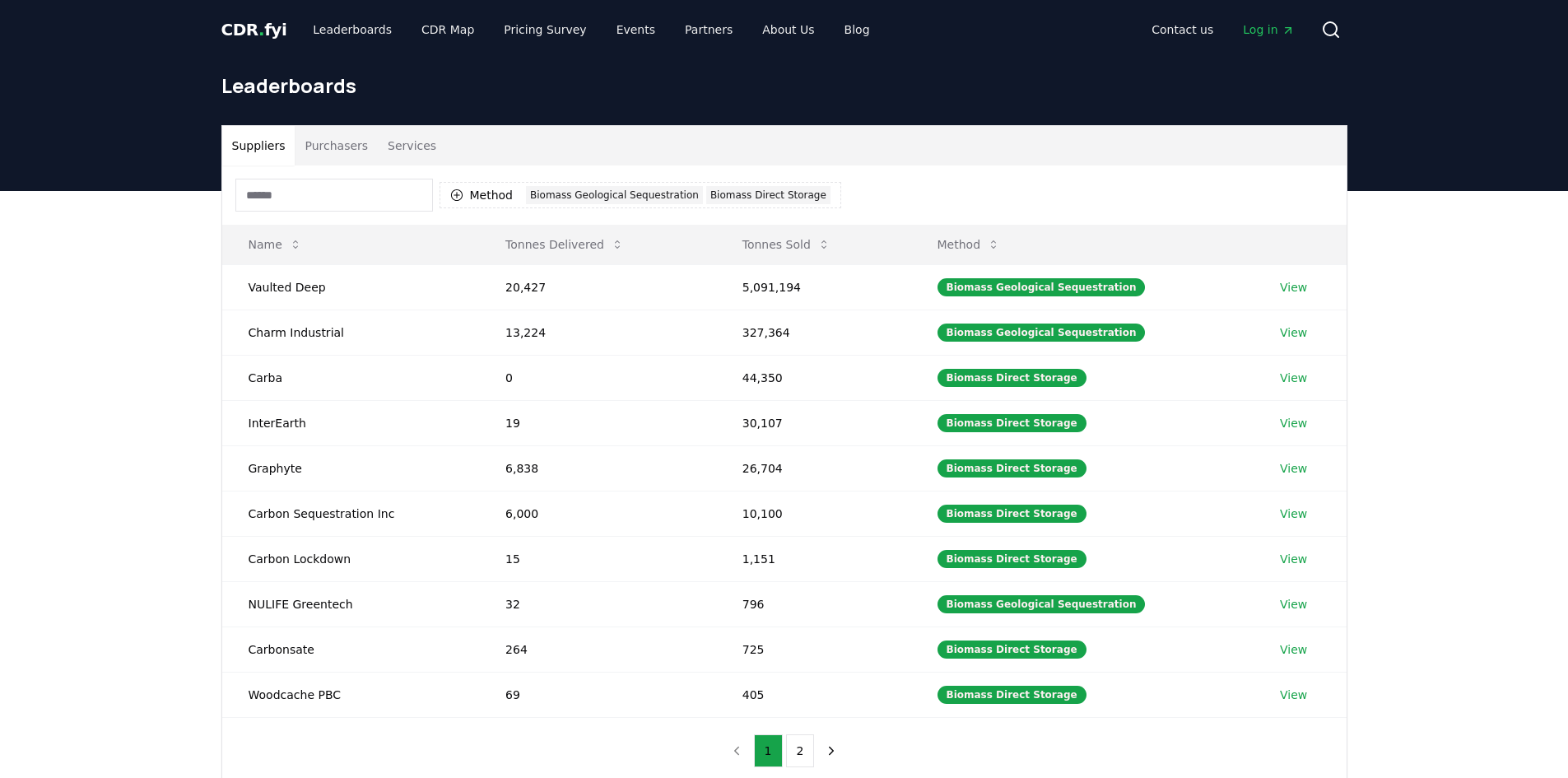
drag, startPoint x: 795, startPoint y: 747, endPoint x: 795, endPoint y: 758, distance: 11.0
click at [795, 759] on button "2" at bounding box center [800, 750] width 29 height 33
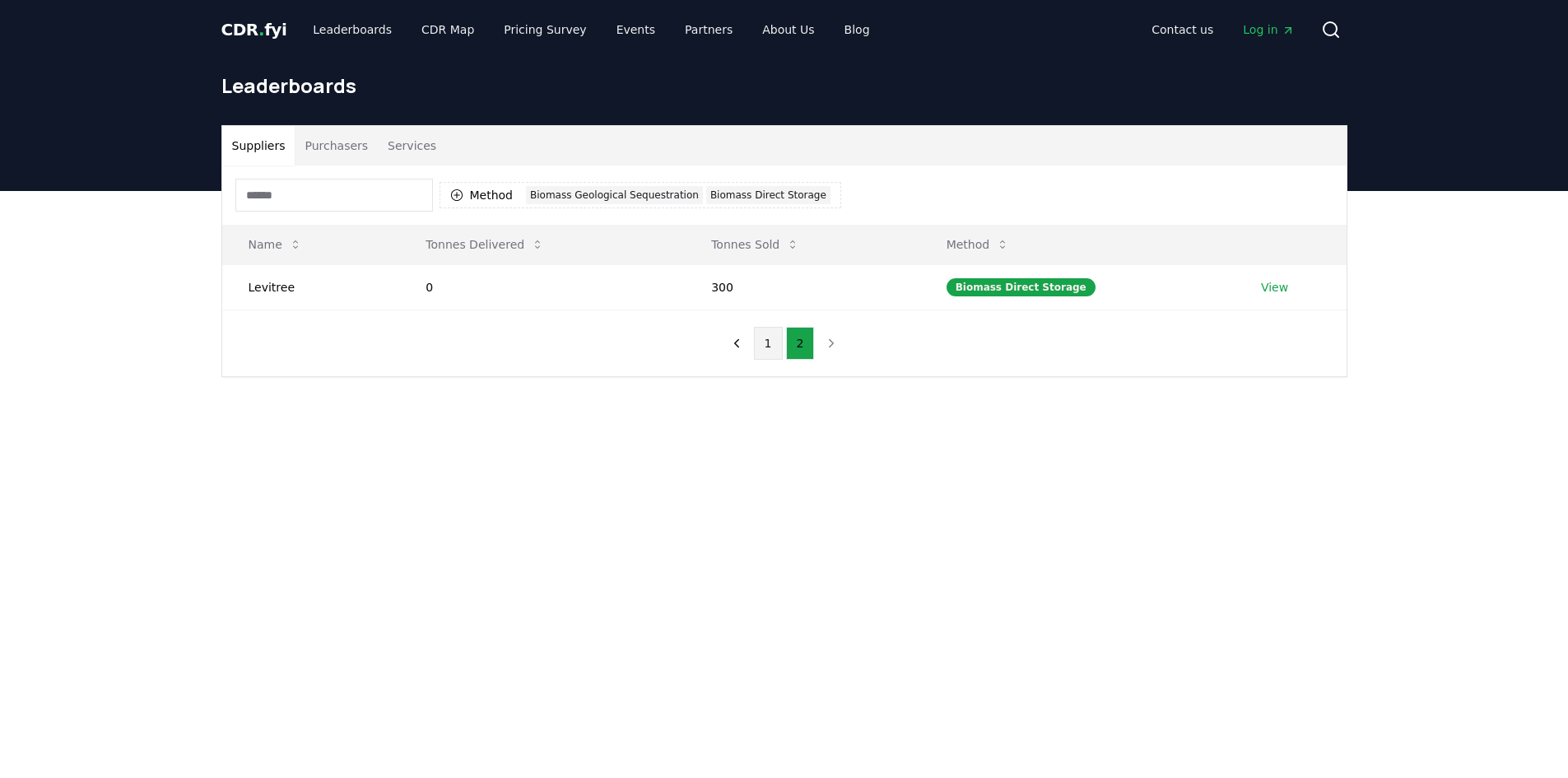
click at [776, 339] on button "1" at bounding box center [768, 343] width 29 height 33
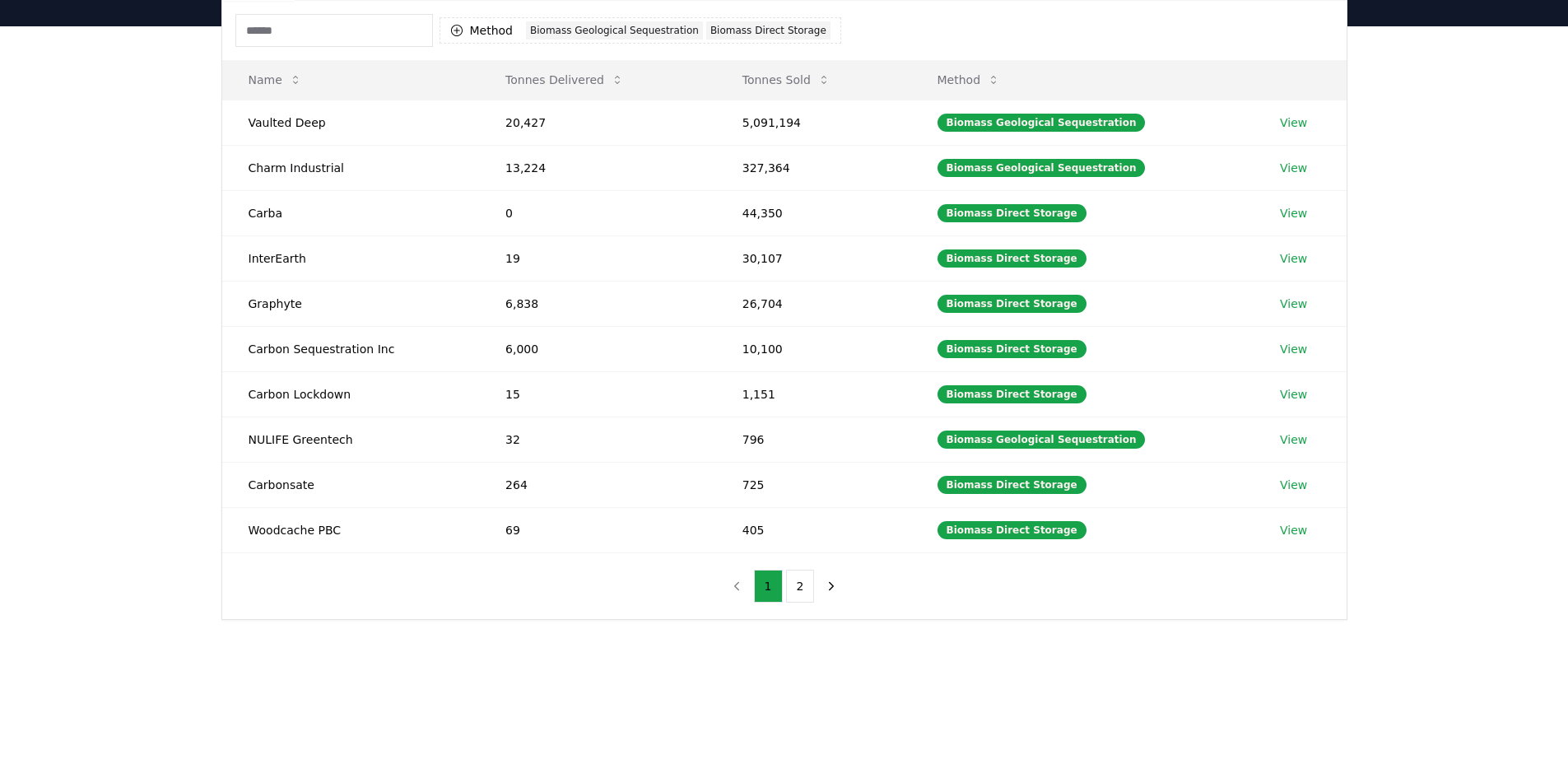
scroll to position [83, 0]
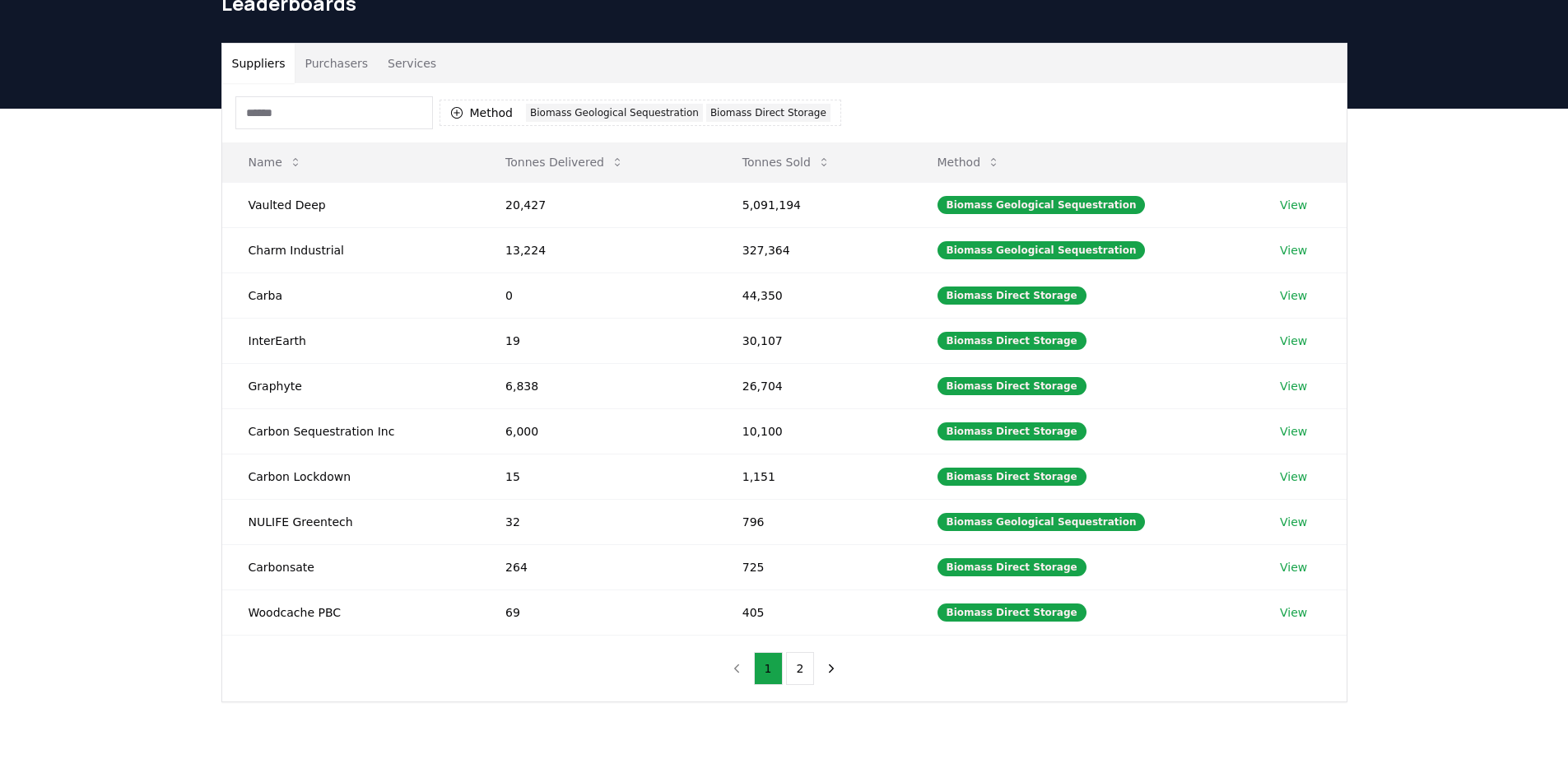
click at [296, 113] on input at bounding box center [334, 113] width 197 height 33
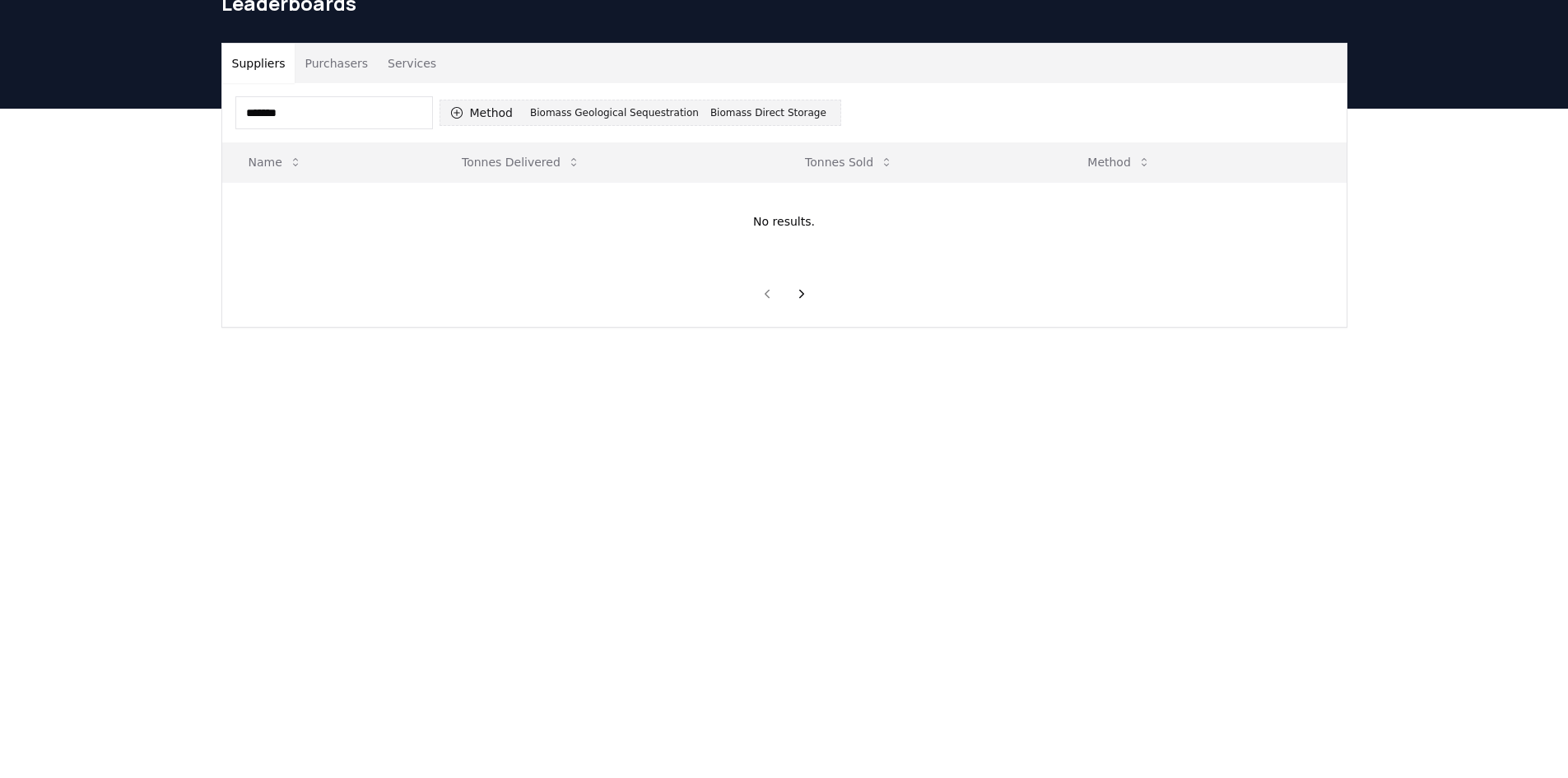
click at [588, 109] on div "Biomass Geological Sequestration" at bounding box center [614, 113] width 177 height 18
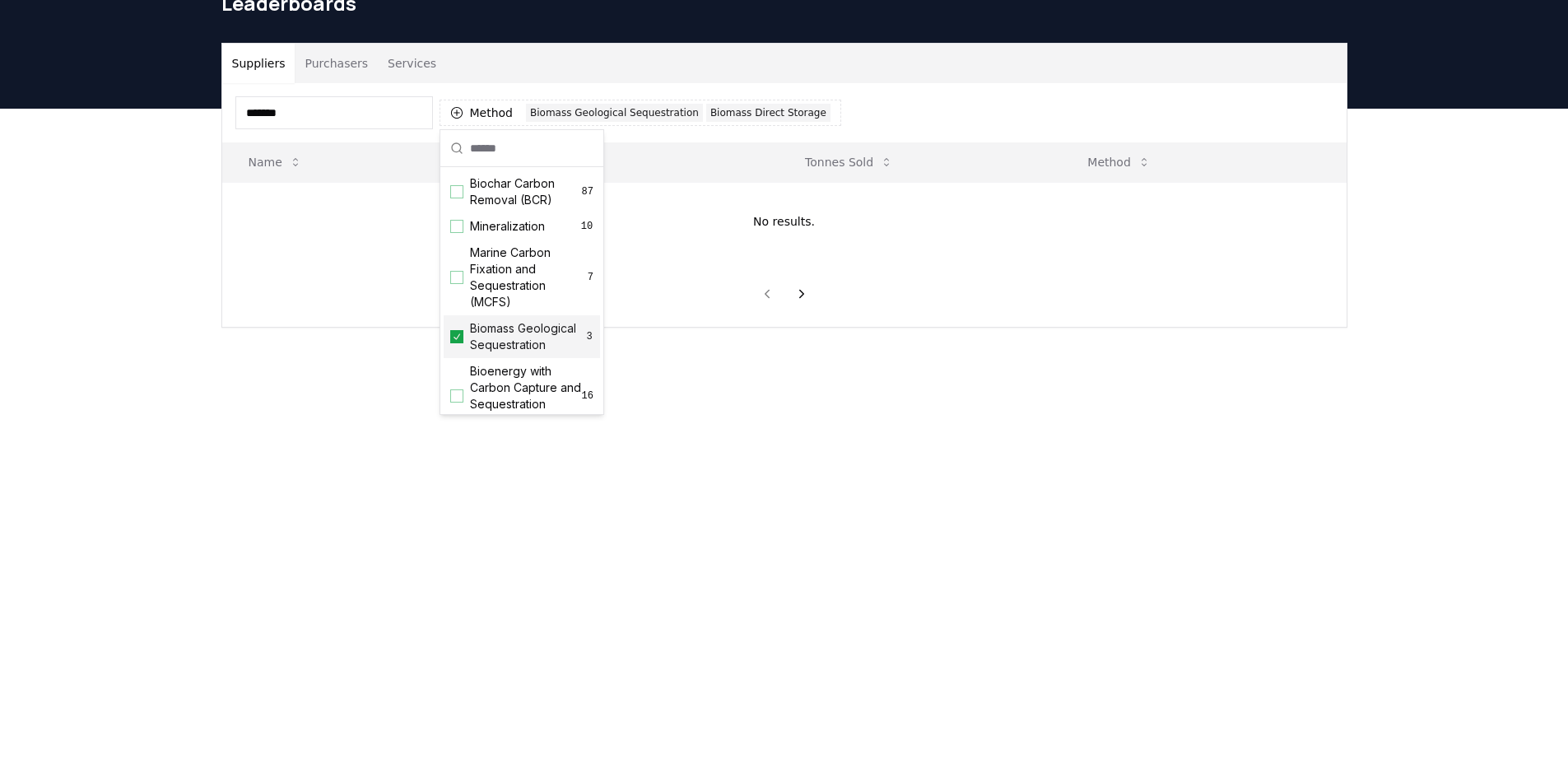
click at [477, 345] on span "Biomass Geological Sequestration" at bounding box center [528, 337] width 115 height 33
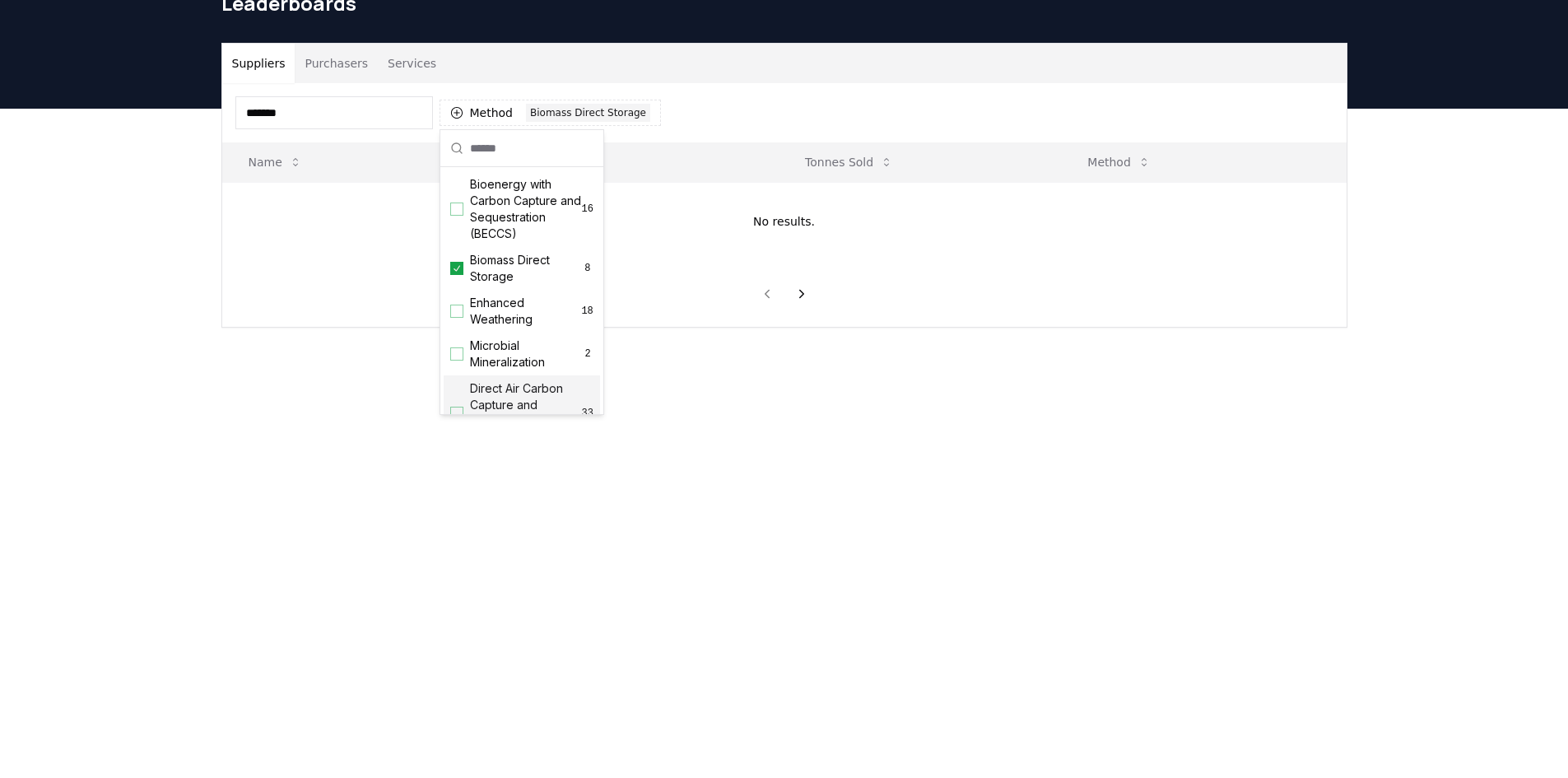
scroll to position [247, 0]
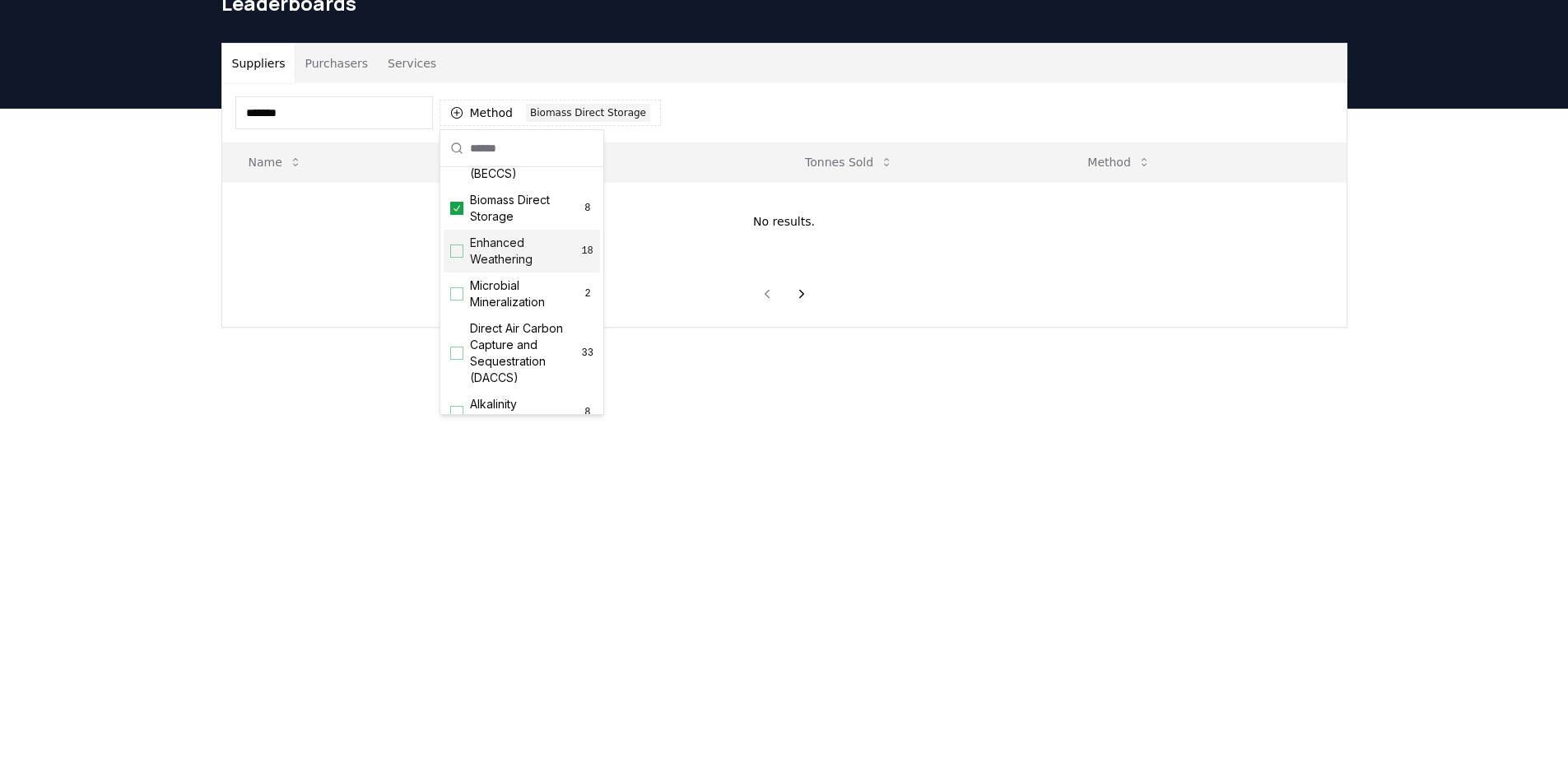
click at [497, 230] on div "Biomass Direct Storage 8" at bounding box center [522, 208] width 156 height 43
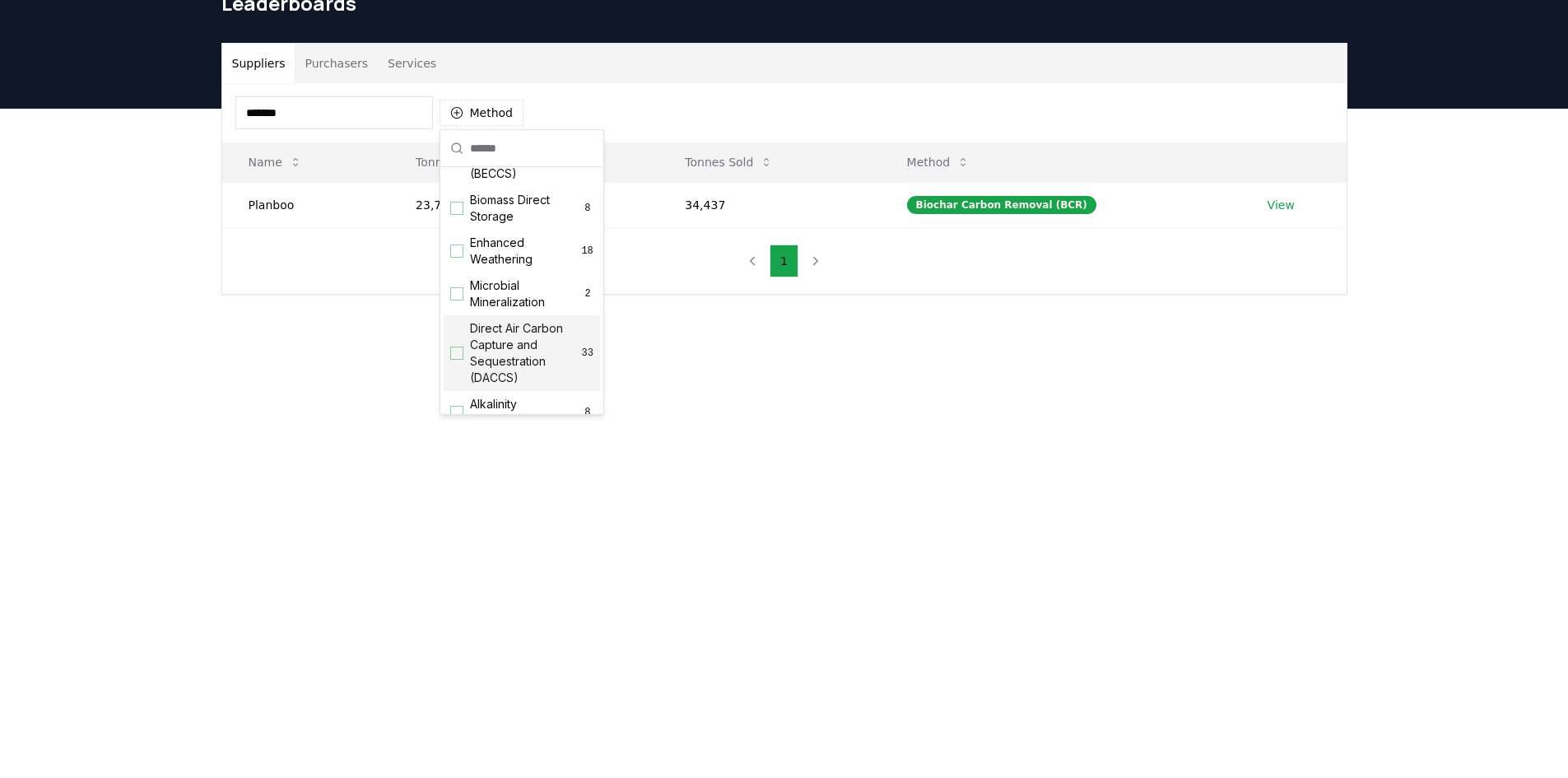
click at [908, 400] on main "Suppliers Purchasers Services ******* Method Name Tonnes Delivered Tonnes Sold …" at bounding box center [784, 497] width 1568 height 778
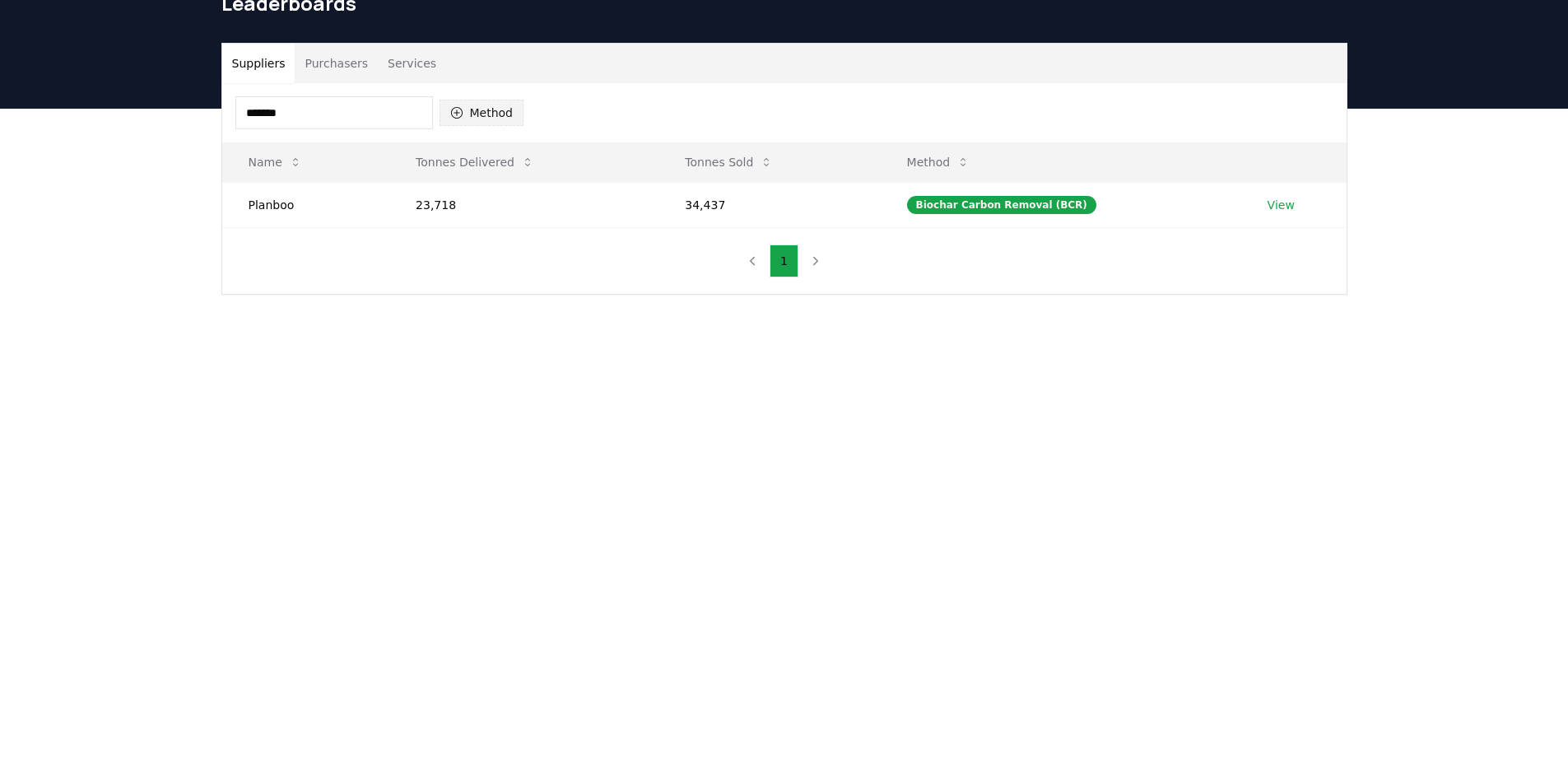
click at [474, 110] on button "Method" at bounding box center [481, 113] width 85 height 26
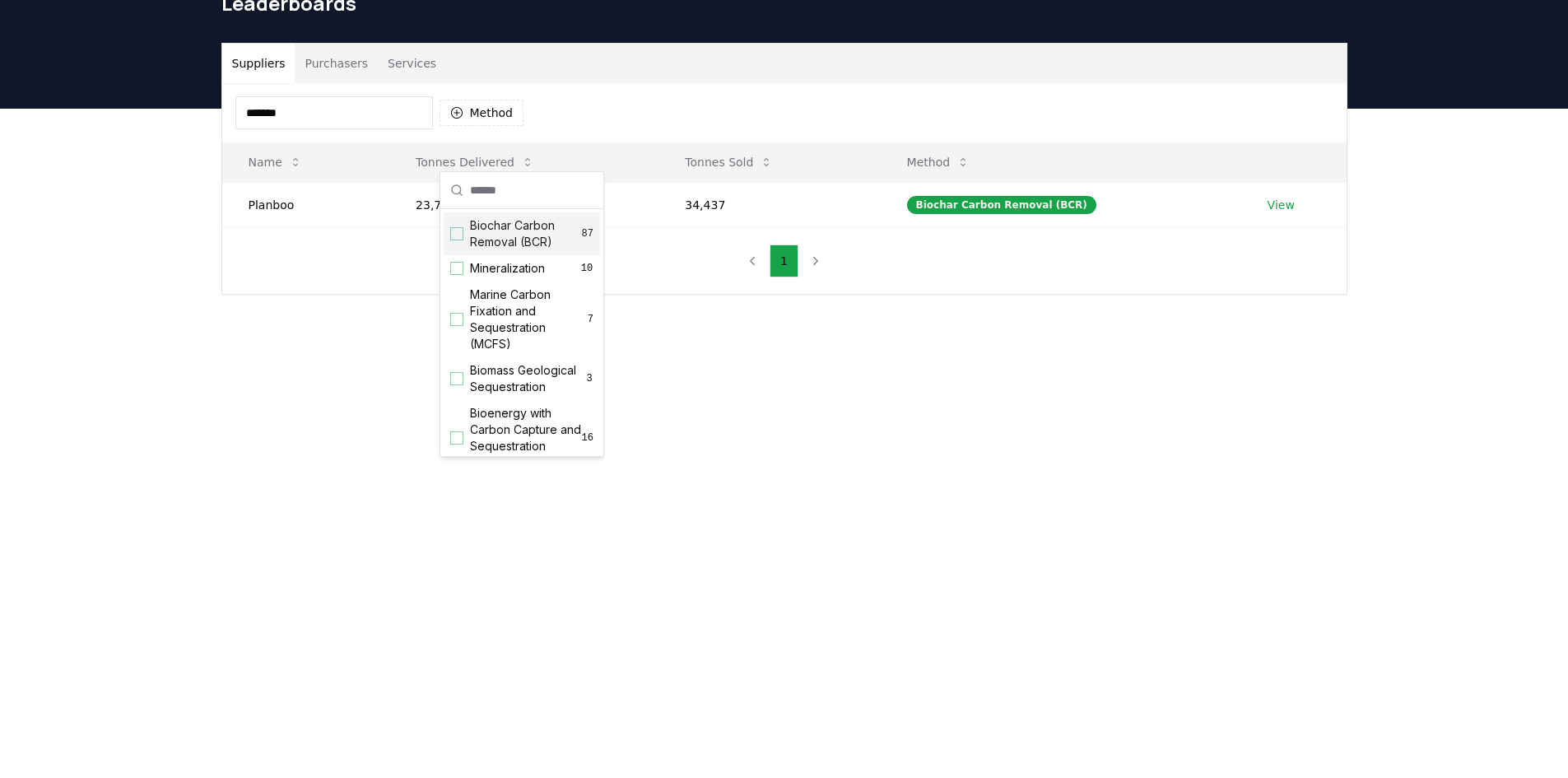
scroll to position [0, 0]
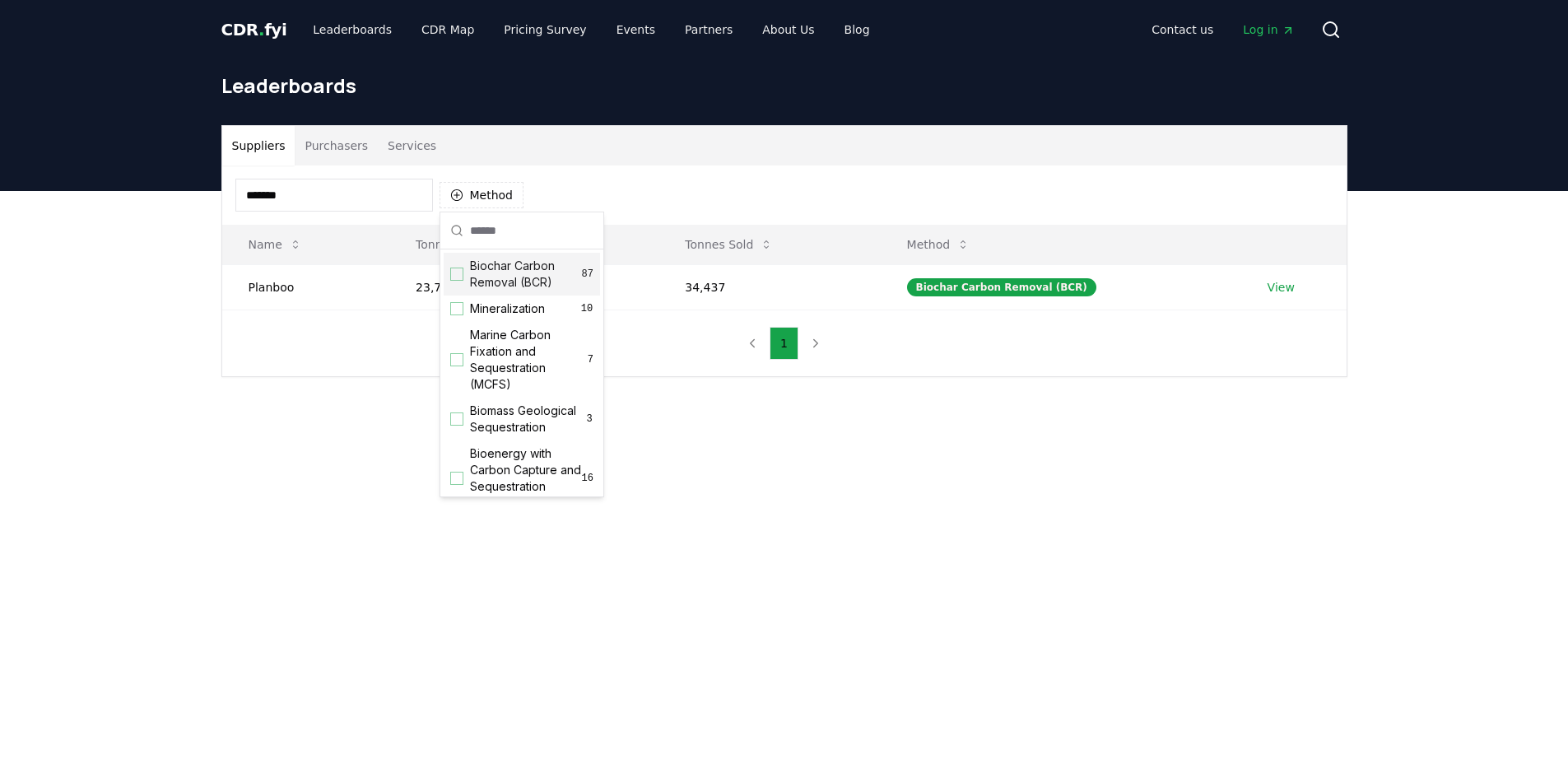
click at [563, 197] on div "******* Method" at bounding box center [784, 195] width 1124 height 60
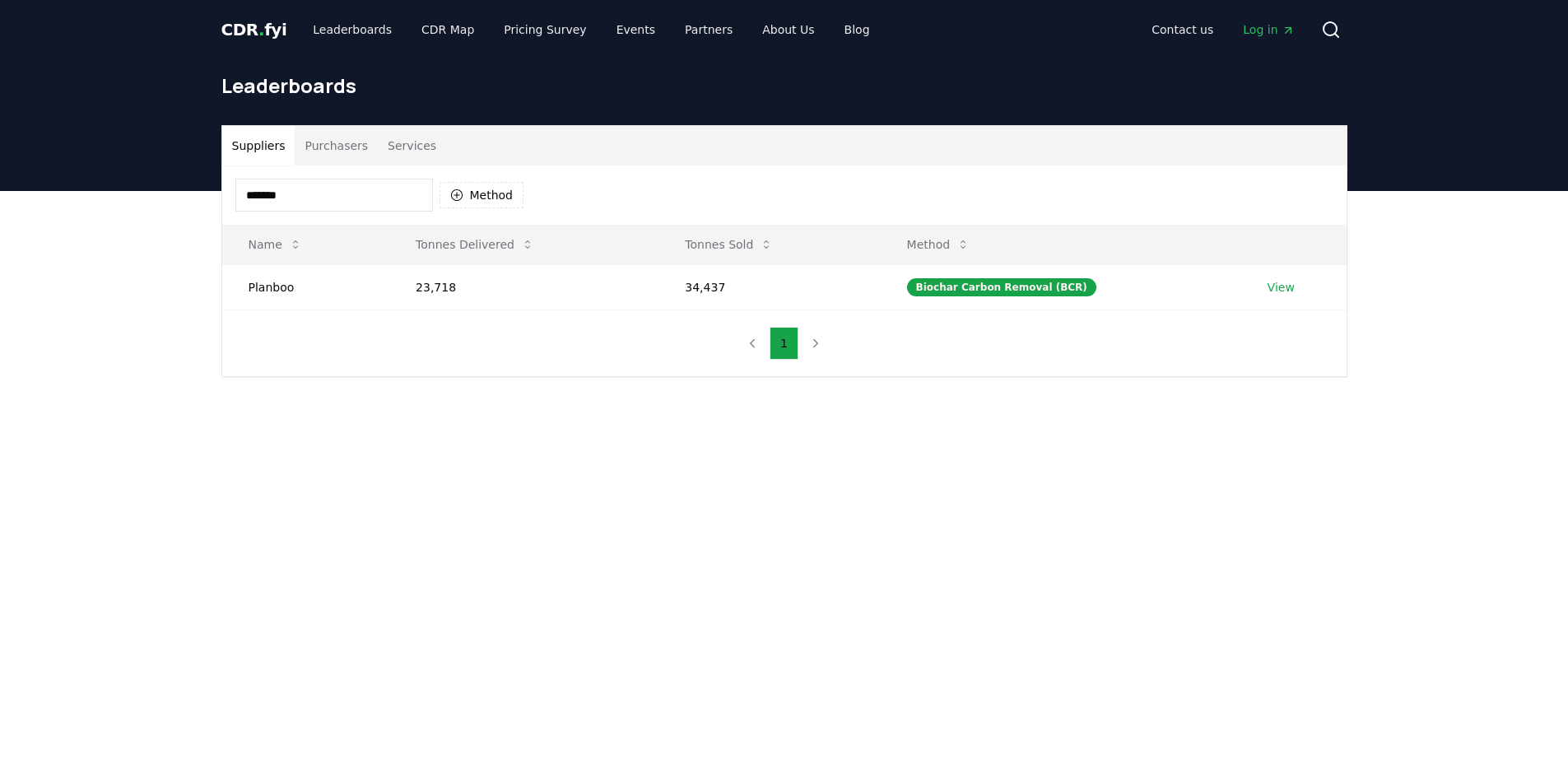
click at [368, 197] on input "*******" at bounding box center [334, 194] width 197 height 33
type input "*"
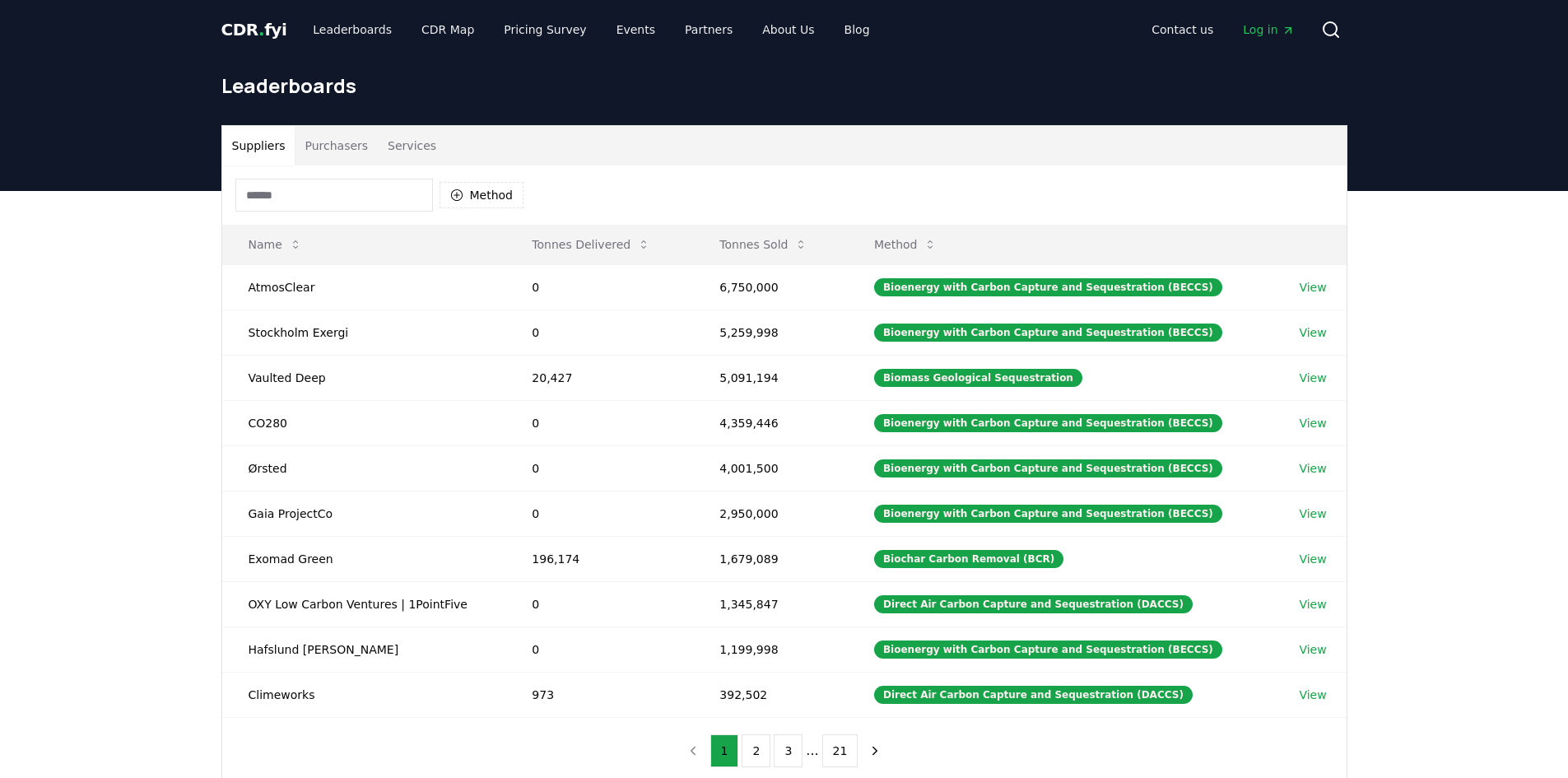
click at [357, 195] on input at bounding box center [334, 194] width 197 height 33
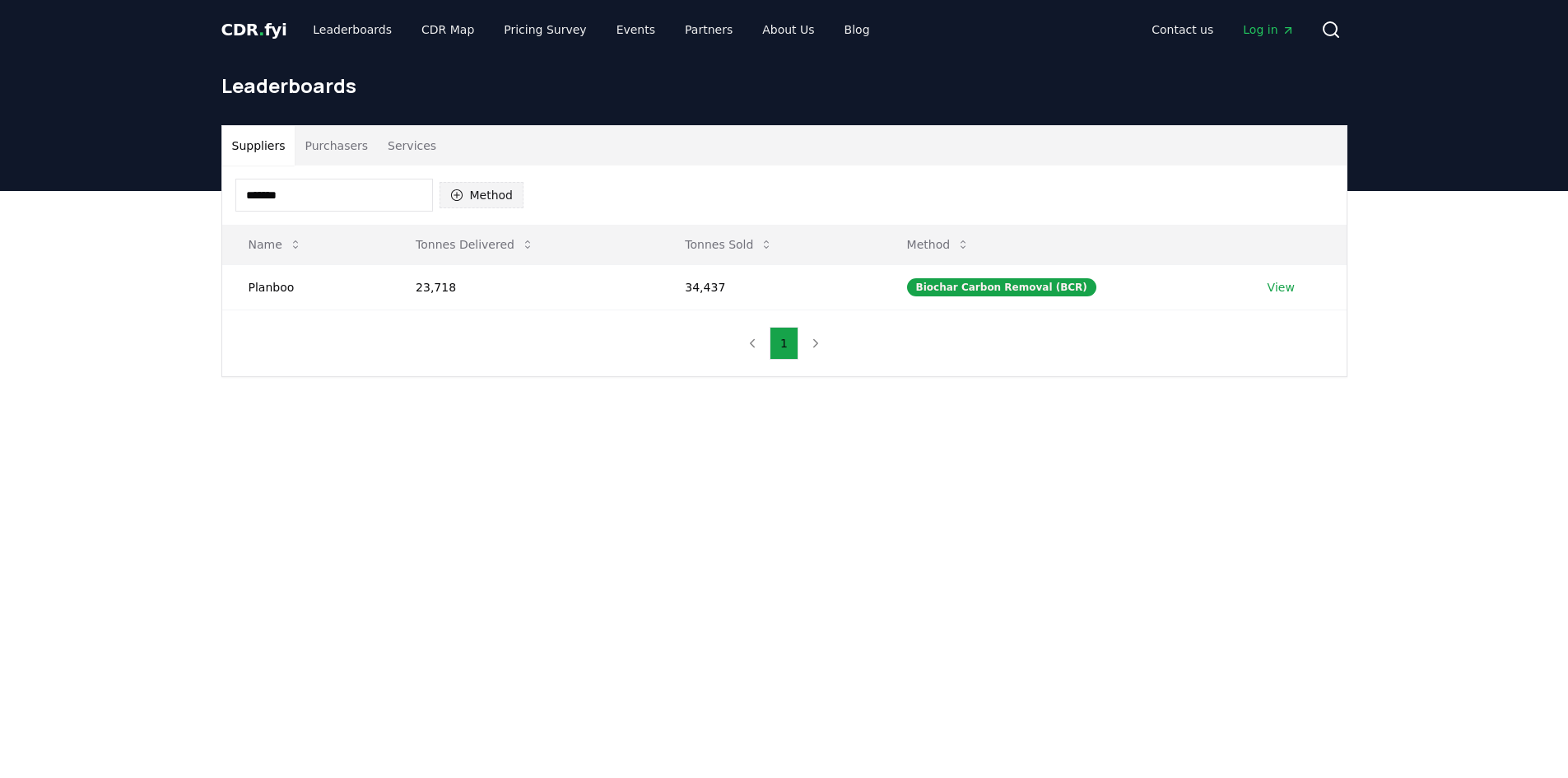
click at [502, 203] on button "Method" at bounding box center [481, 195] width 85 height 26
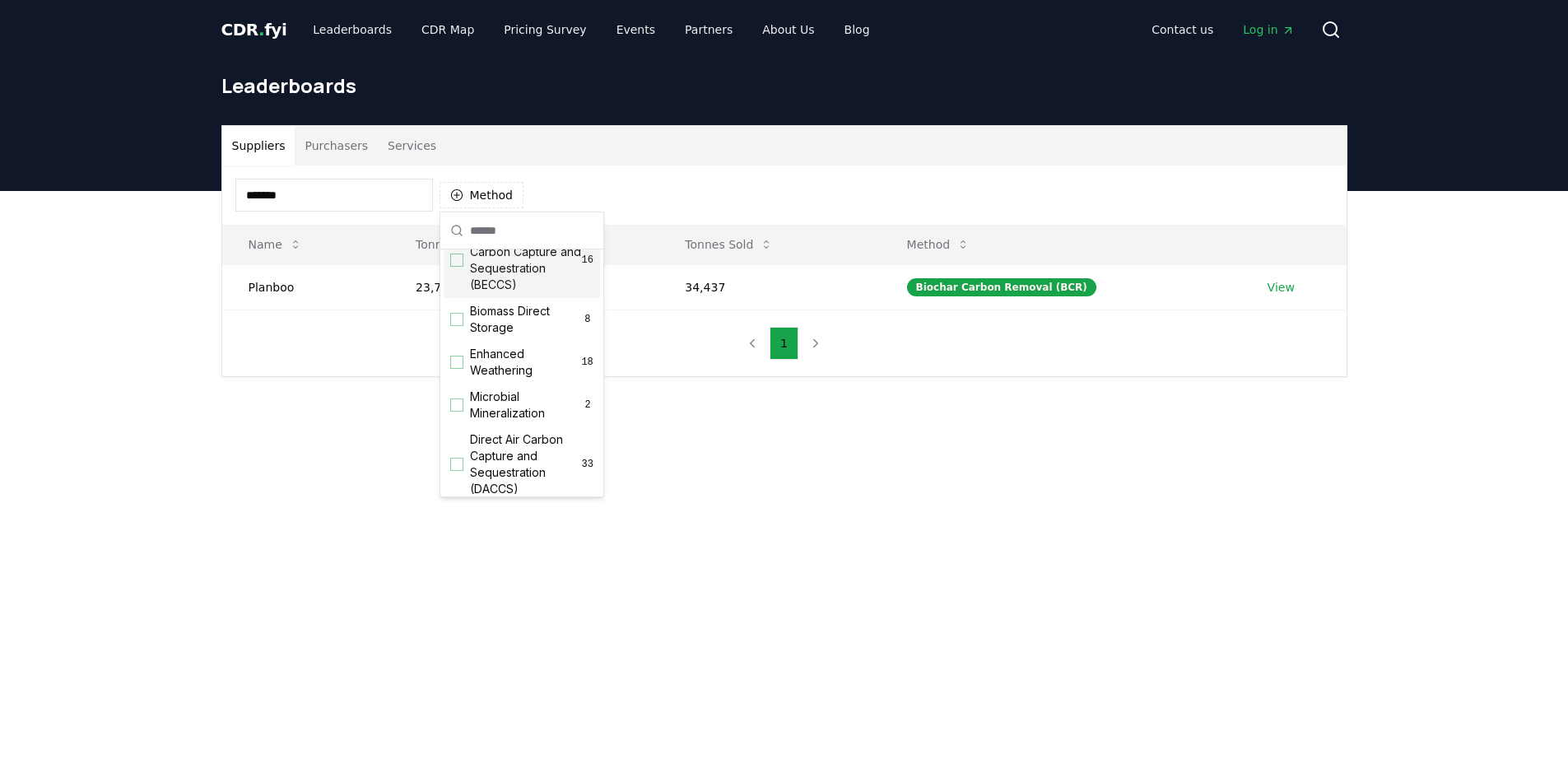
scroll to position [247, 0]
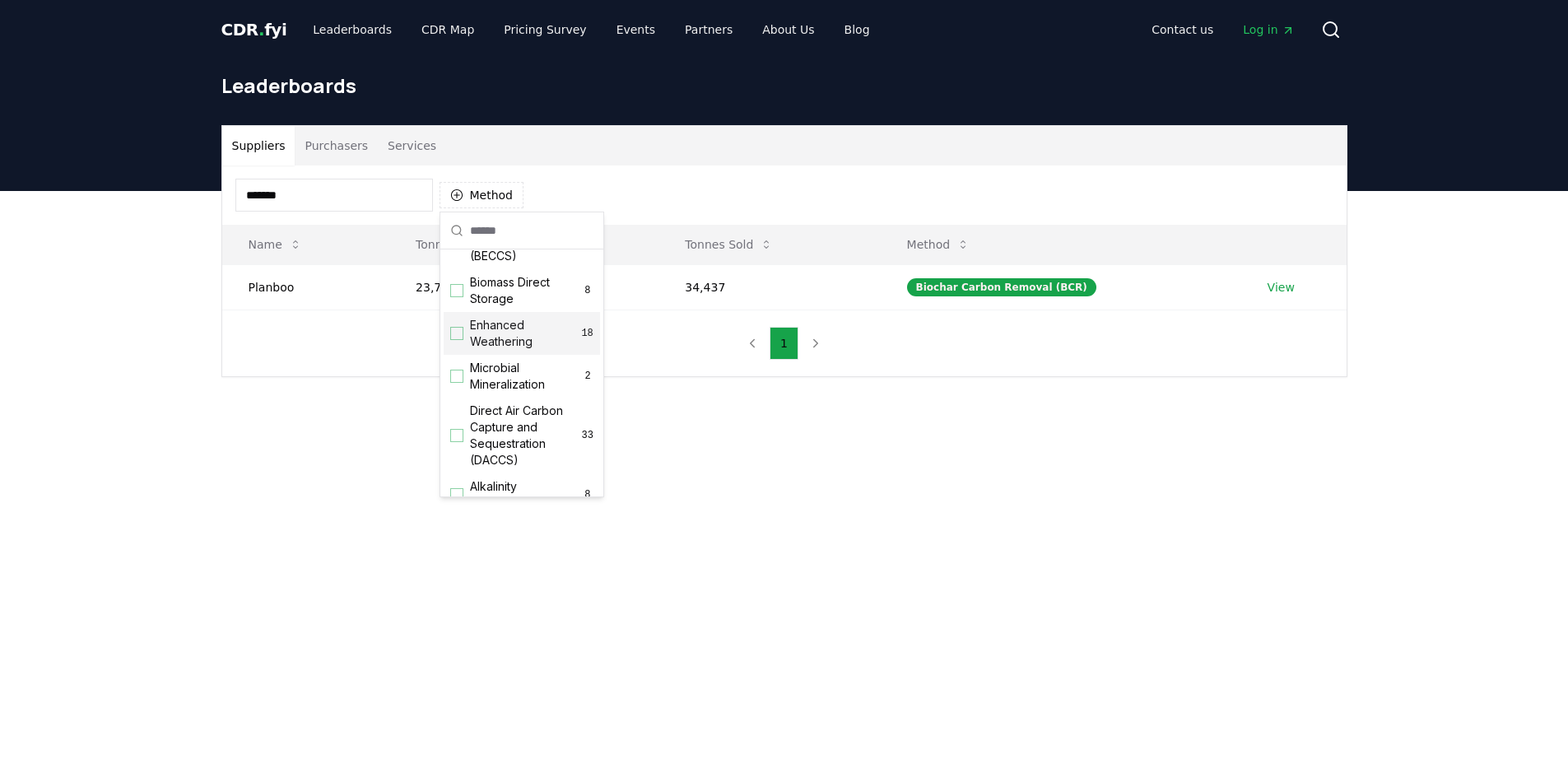
click at [777, 402] on div "Suppliers Purchasers Services ******* Method Name Tonnes Delivered Tonnes Sold …" at bounding box center [784, 317] width 1568 height 252
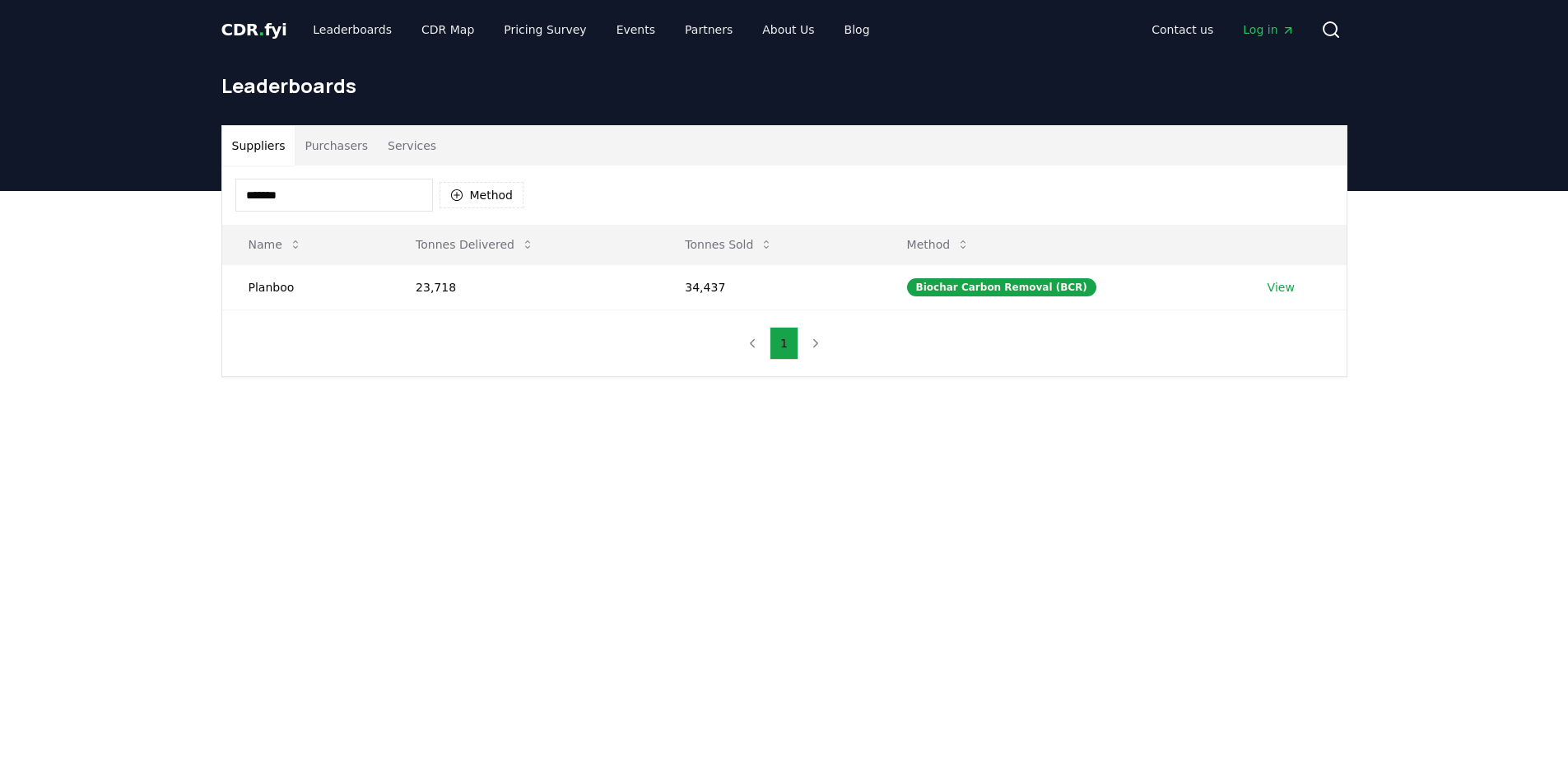
click at [352, 206] on input "*******" at bounding box center [334, 194] width 197 height 33
click at [351, 206] on input "*******" at bounding box center [334, 194] width 197 height 33
click at [318, 202] on input "*******" at bounding box center [334, 194] width 197 height 33
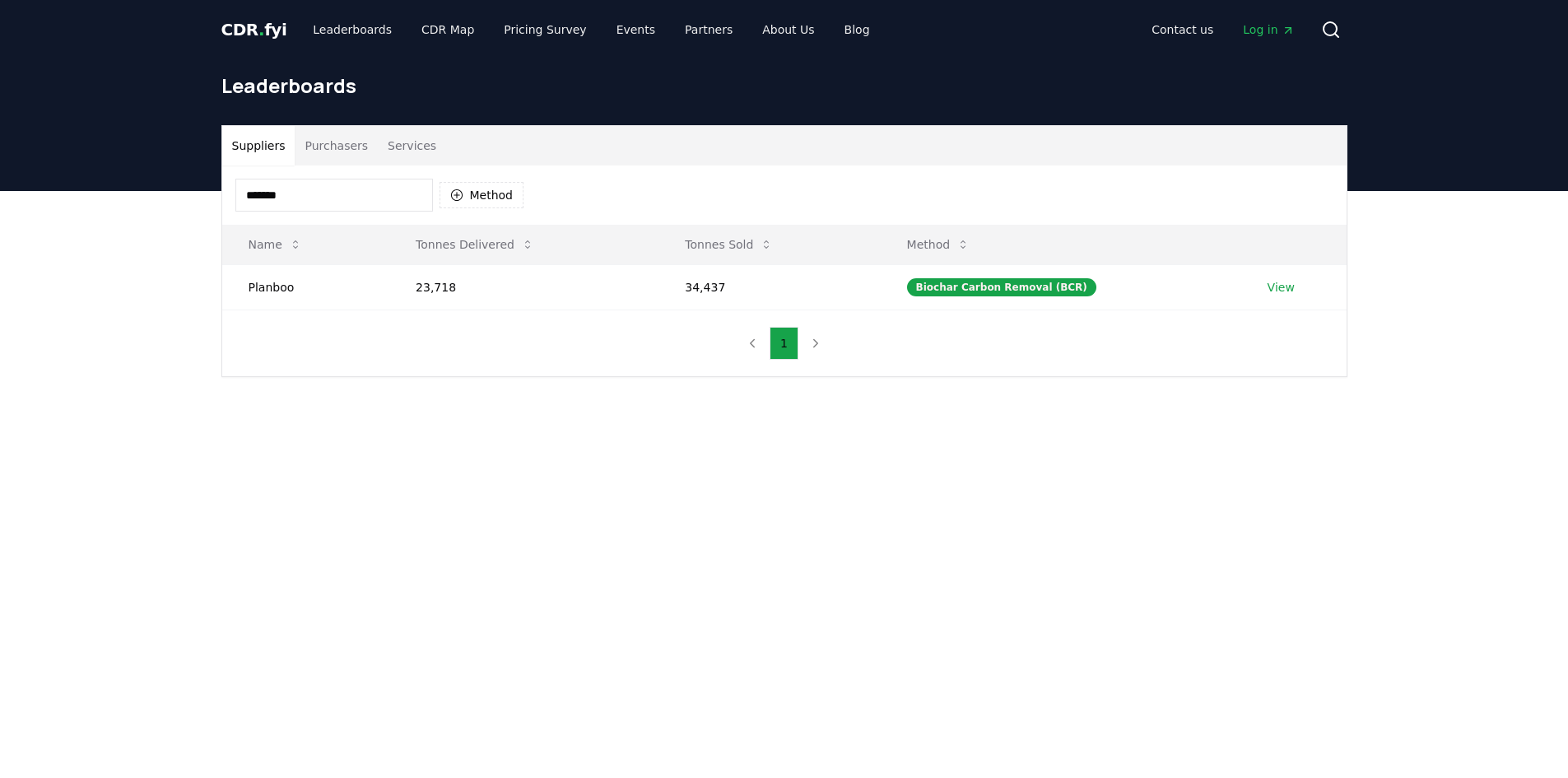
click at [318, 202] on input "*******" at bounding box center [334, 194] width 197 height 33
click at [726, 288] on td "14,641" at bounding box center [769, 286] width 221 height 45
click at [443, 279] on td "6,651" at bounding box center [524, 286] width 269 height 45
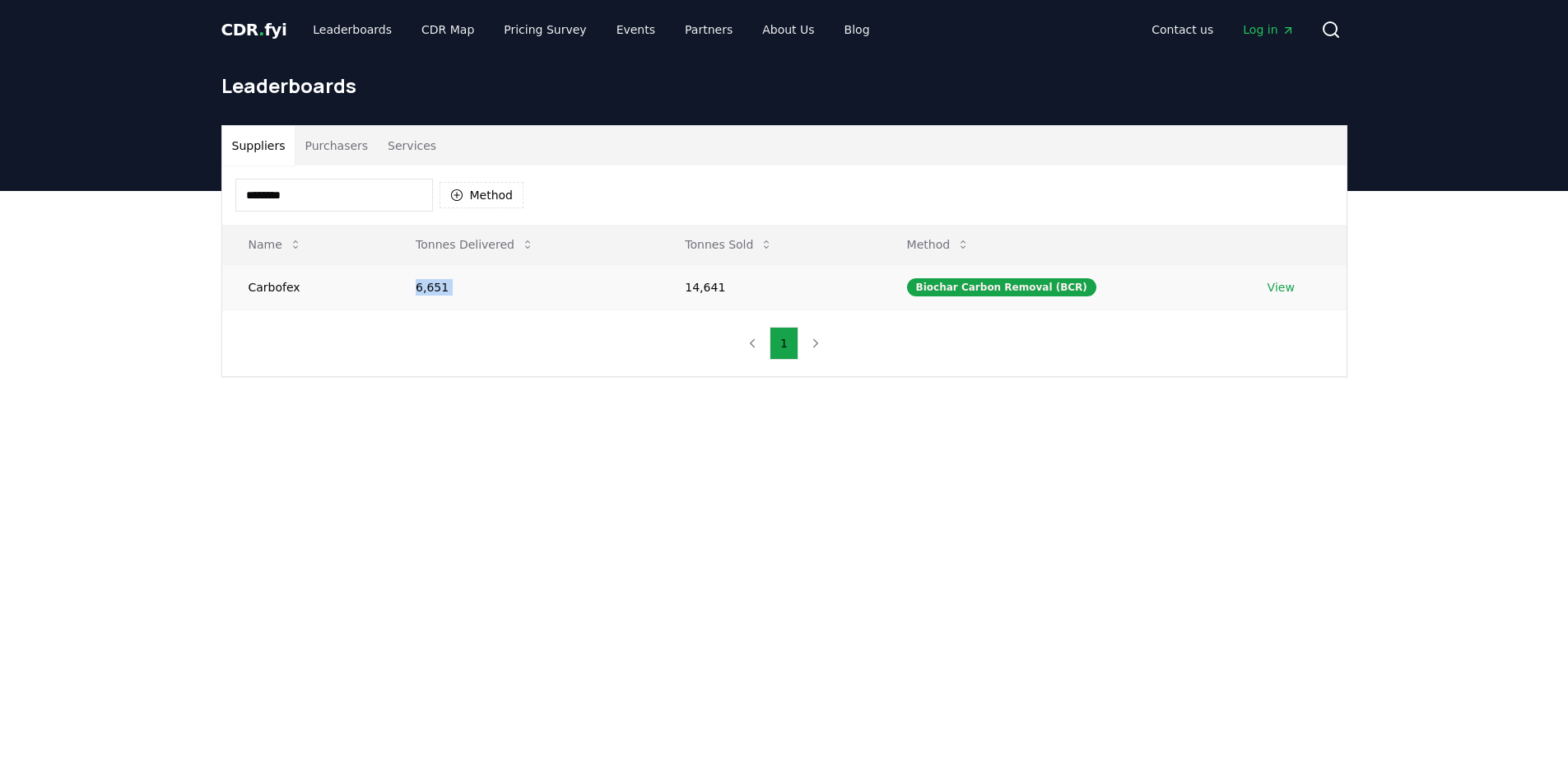
click at [443, 279] on td "6,651" at bounding box center [524, 286] width 269 height 45
click at [307, 187] on input "********" at bounding box center [334, 194] width 197 height 33
paste input "***"
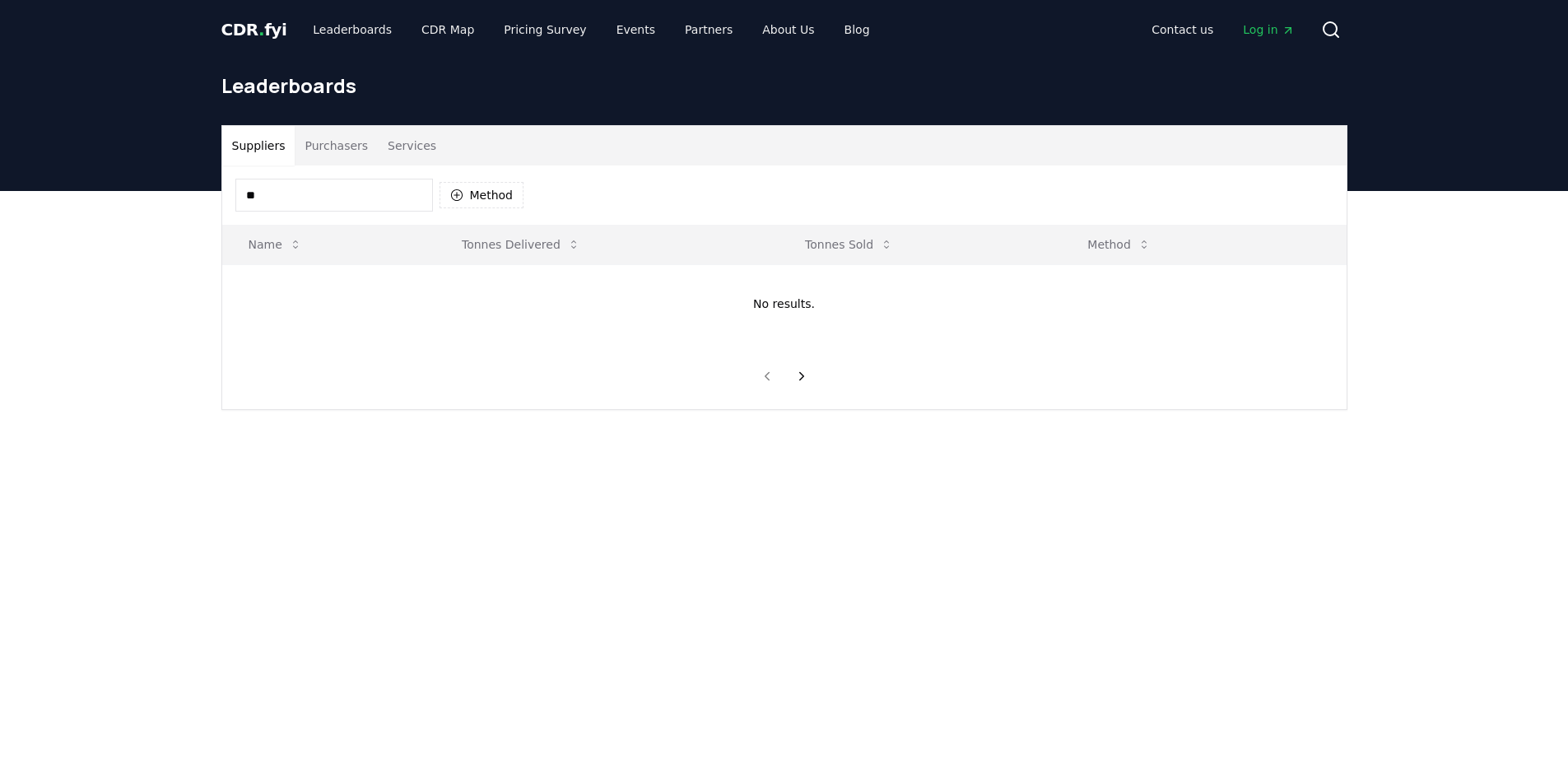
type input "*"
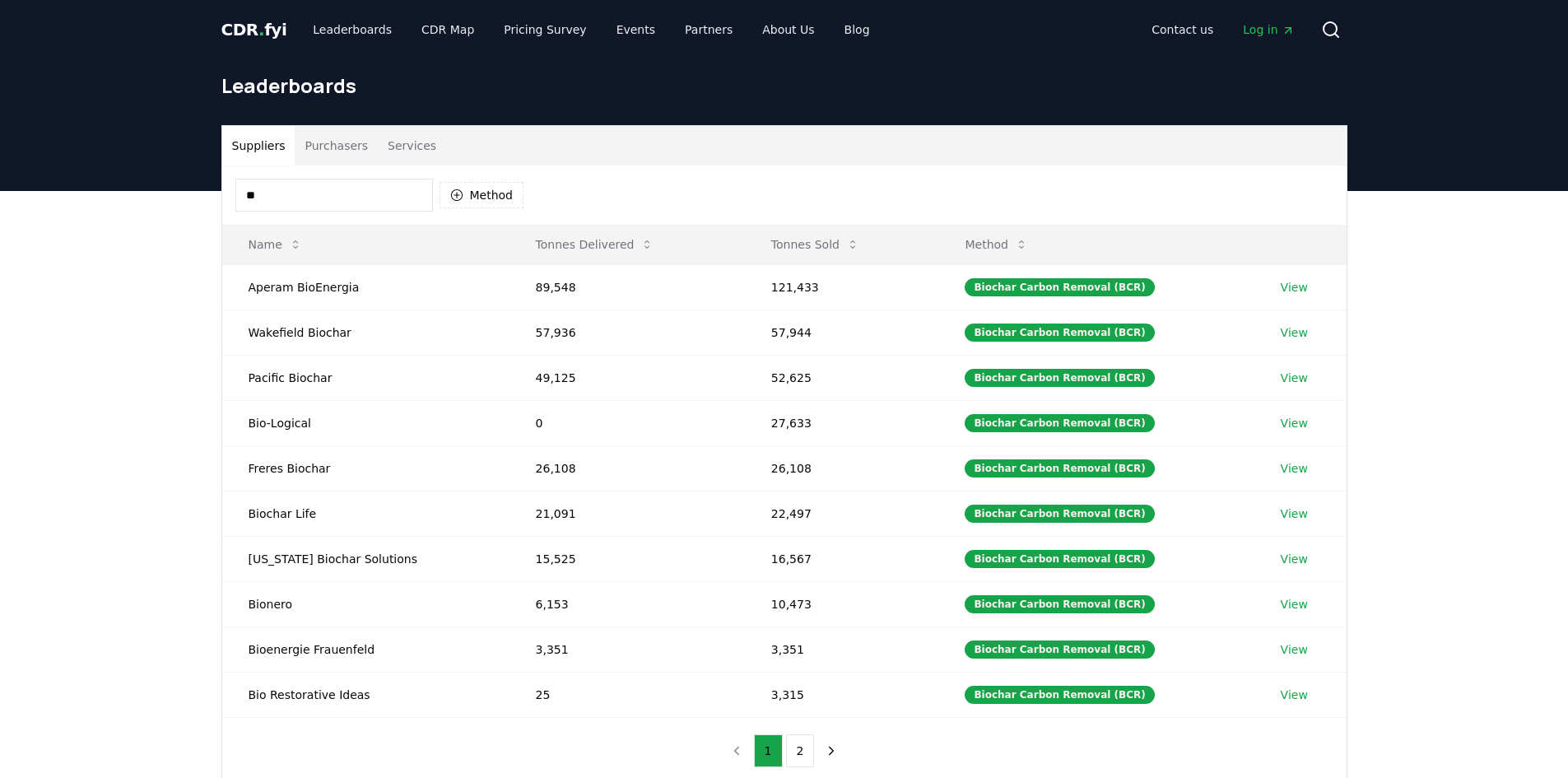
type input "*"
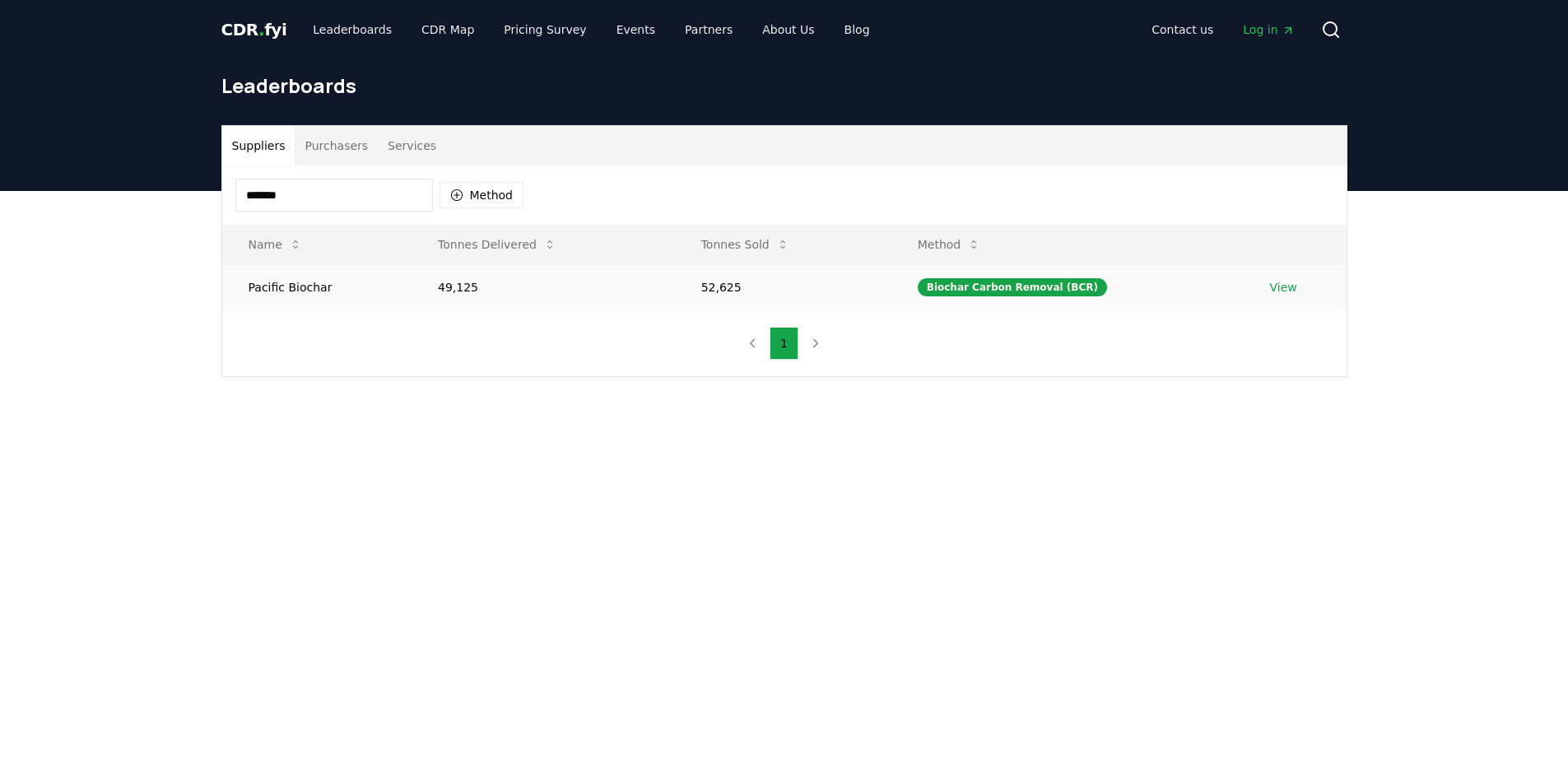
click at [300, 296] on td "Pacific Biochar" at bounding box center [317, 286] width 190 height 45
drag, startPoint x: 327, startPoint y: 290, endPoint x: 227, endPoint y: 288, distance: 100.0
click at [227, 288] on td "Pacific Biochar" at bounding box center [317, 286] width 190 height 45
click at [725, 287] on td "52,625" at bounding box center [783, 286] width 216 height 45
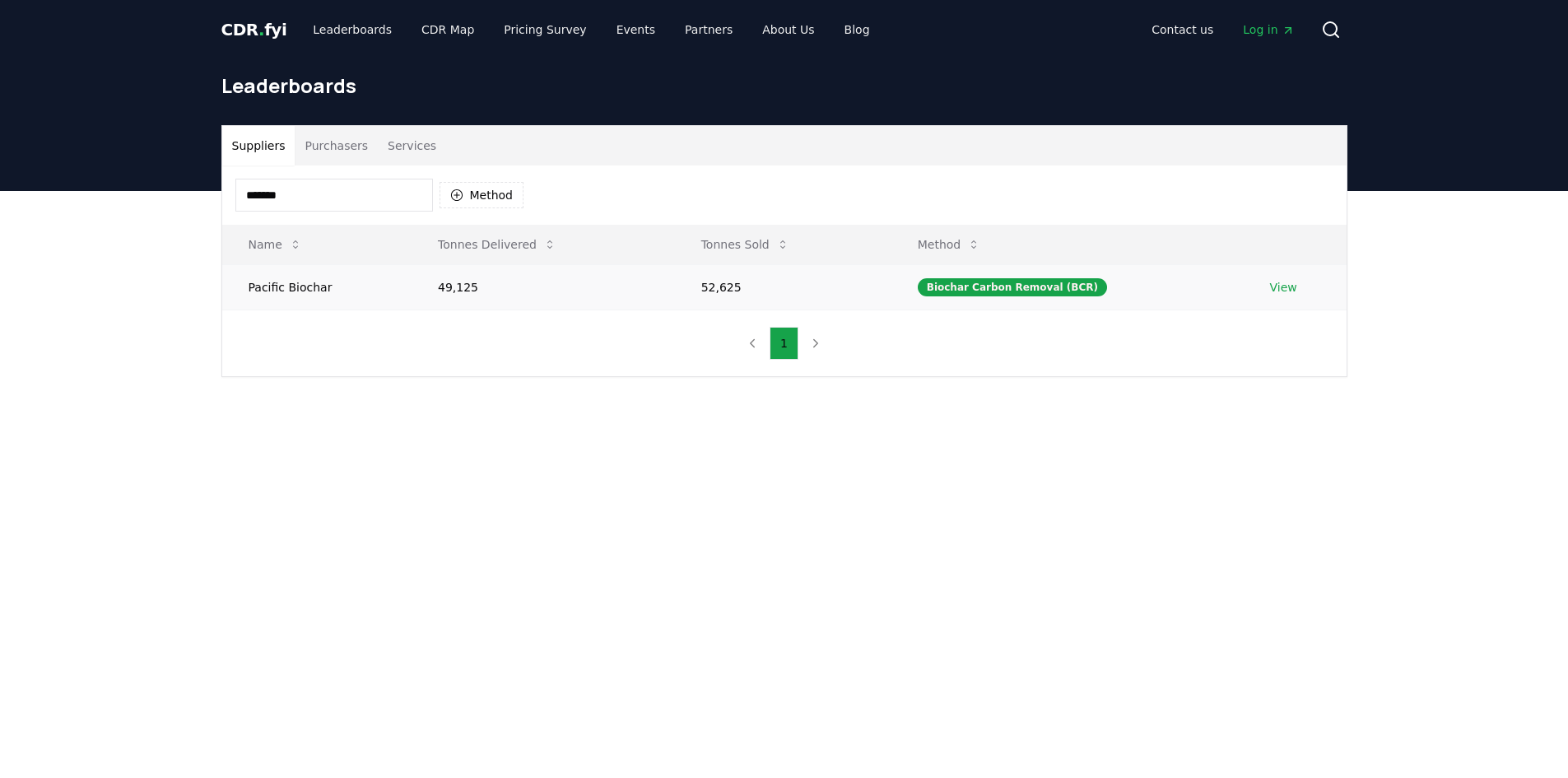
click at [463, 289] on td "49,125" at bounding box center [543, 286] width 264 height 45
click at [305, 177] on div "******* Method" at bounding box center [784, 195] width 1124 height 60
click at [305, 182] on input "*******" at bounding box center [334, 194] width 197 height 33
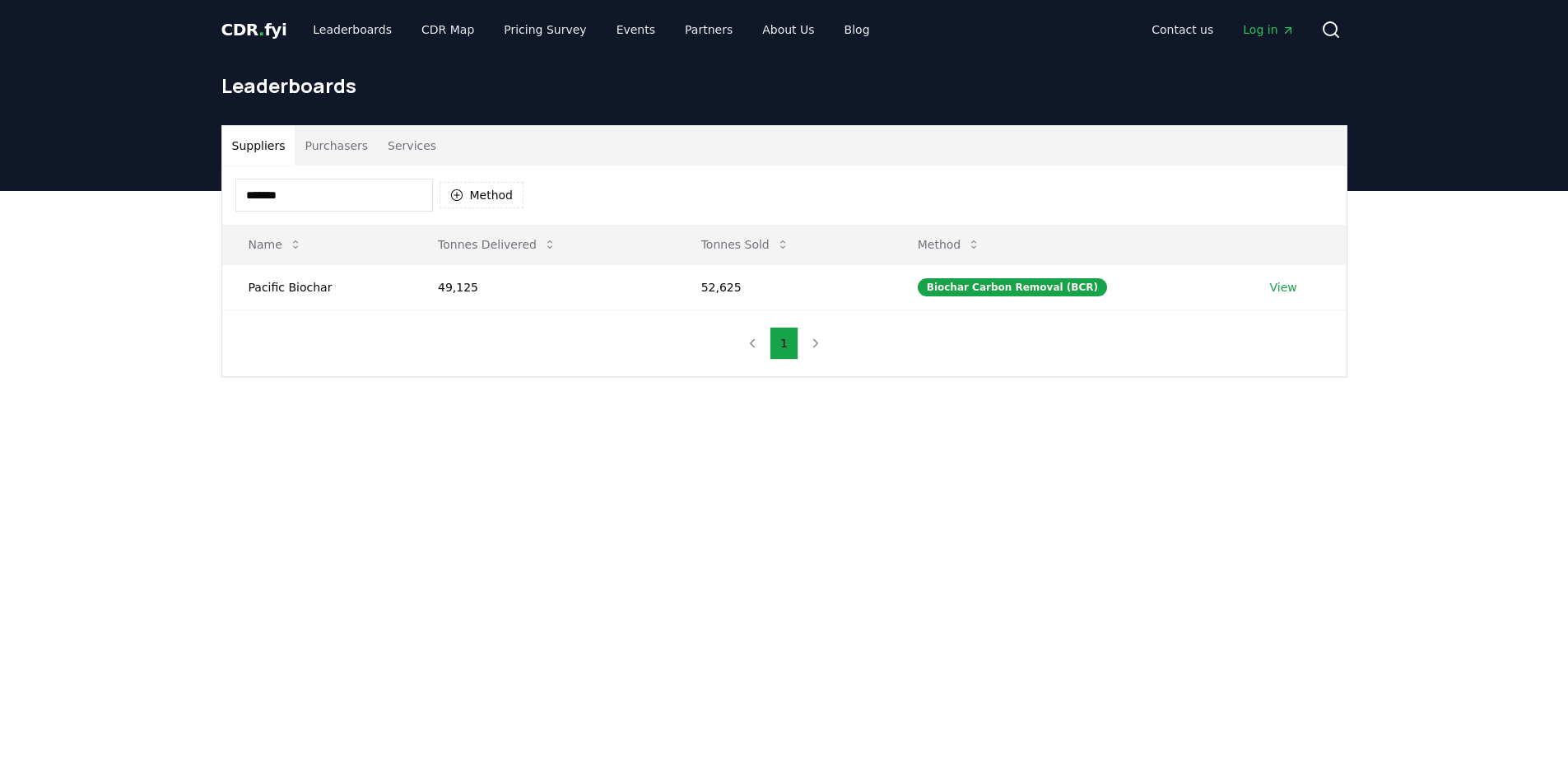
click at [305, 182] on input "*******" at bounding box center [334, 194] width 197 height 33
click at [283, 286] on td "Carboneers" at bounding box center [306, 286] width 168 height 45
click at [708, 283] on td "138,587" at bounding box center [769, 286] width 221 height 45
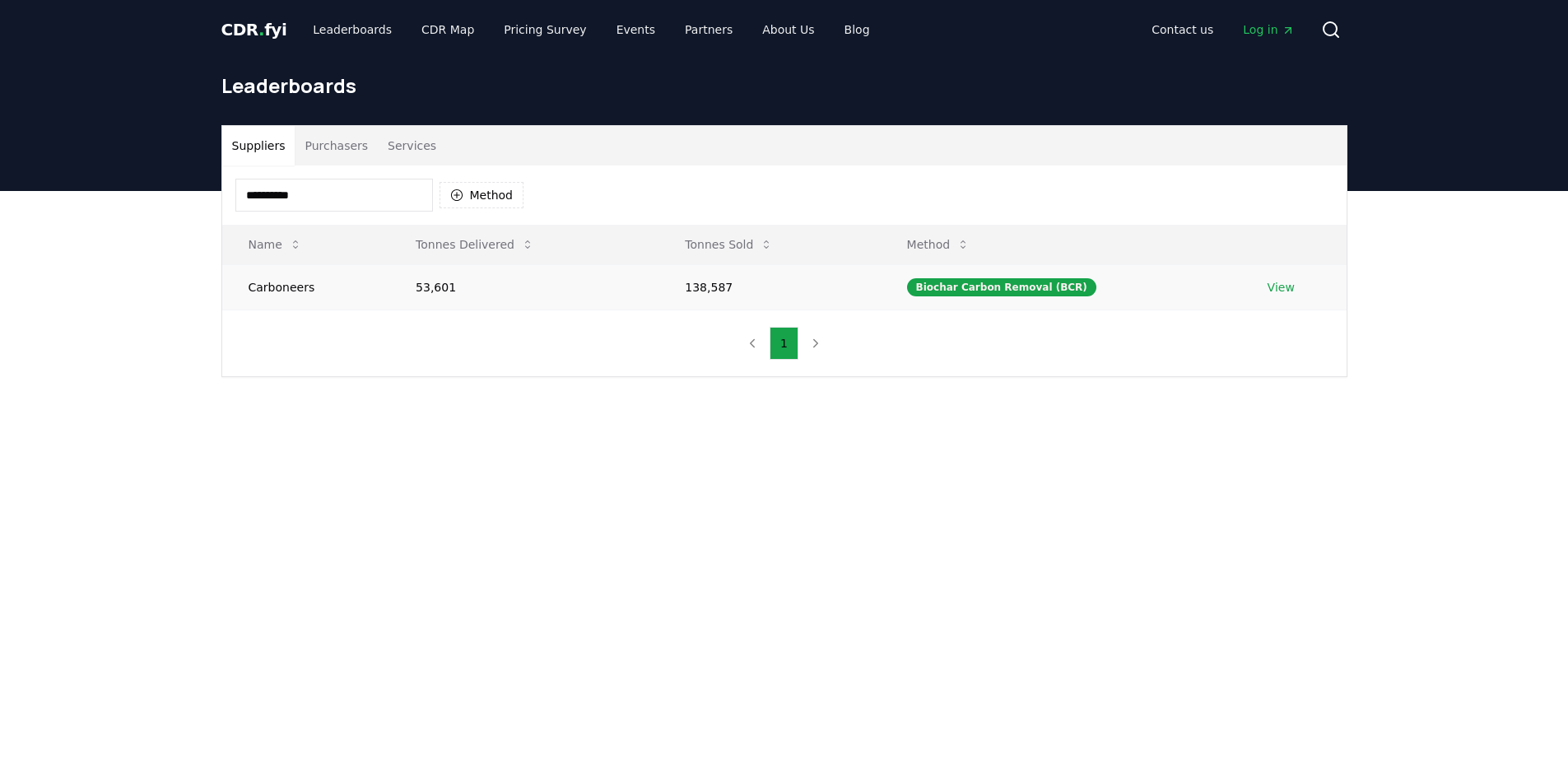
click at [440, 291] on td "53,601" at bounding box center [524, 286] width 269 height 45
click at [382, 209] on input "**********" at bounding box center [334, 194] width 197 height 33
click at [382, 208] on input "**********" at bounding box center [334, 194] width 197 height 33
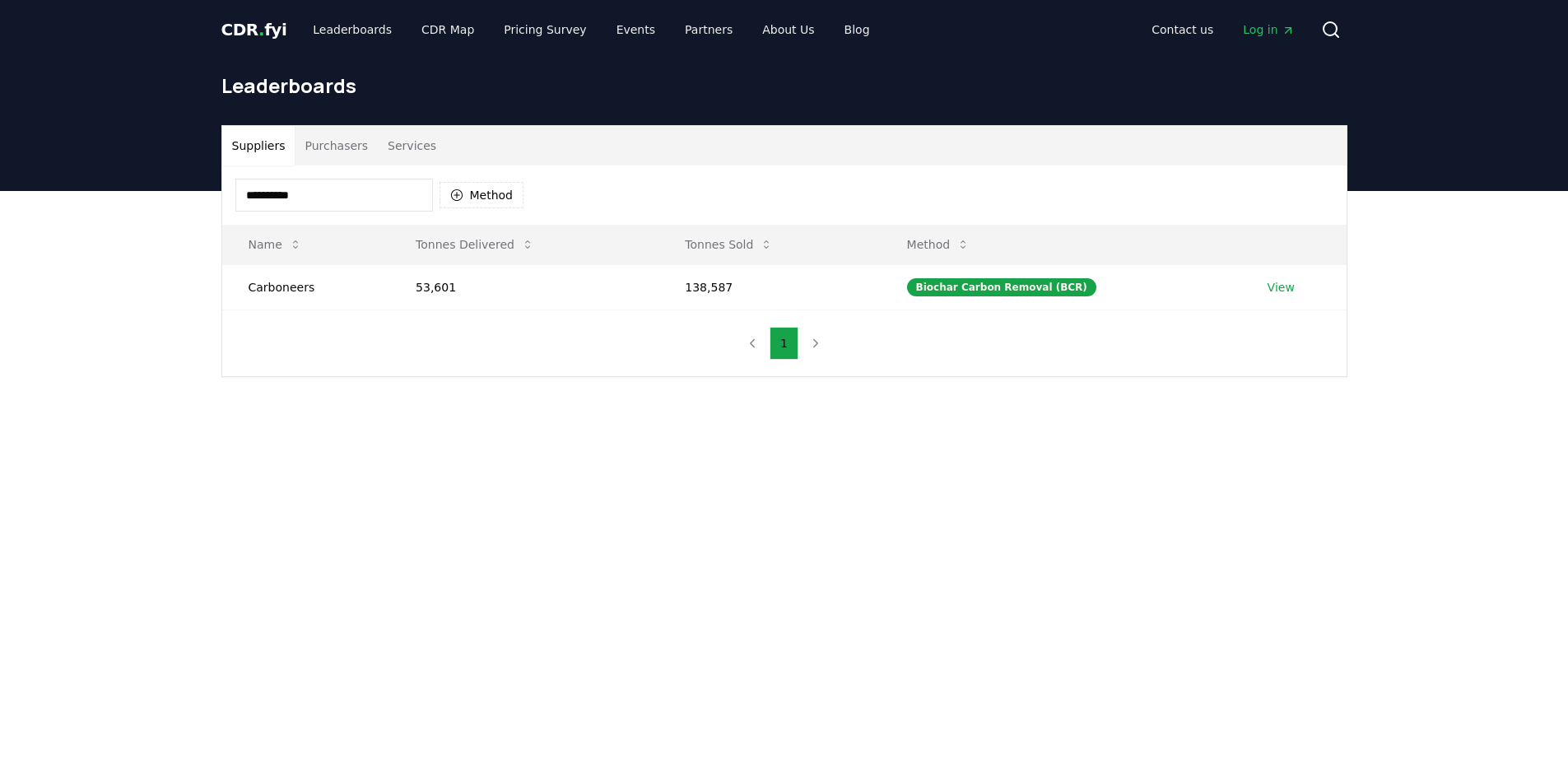
paste input
click at [439, 289] on td "1,324" at bounding box center [524, 286] width 269 height 45
click at [259, 292] on td "Ecoera" at bounding box center [306, 286] width 168 height 45
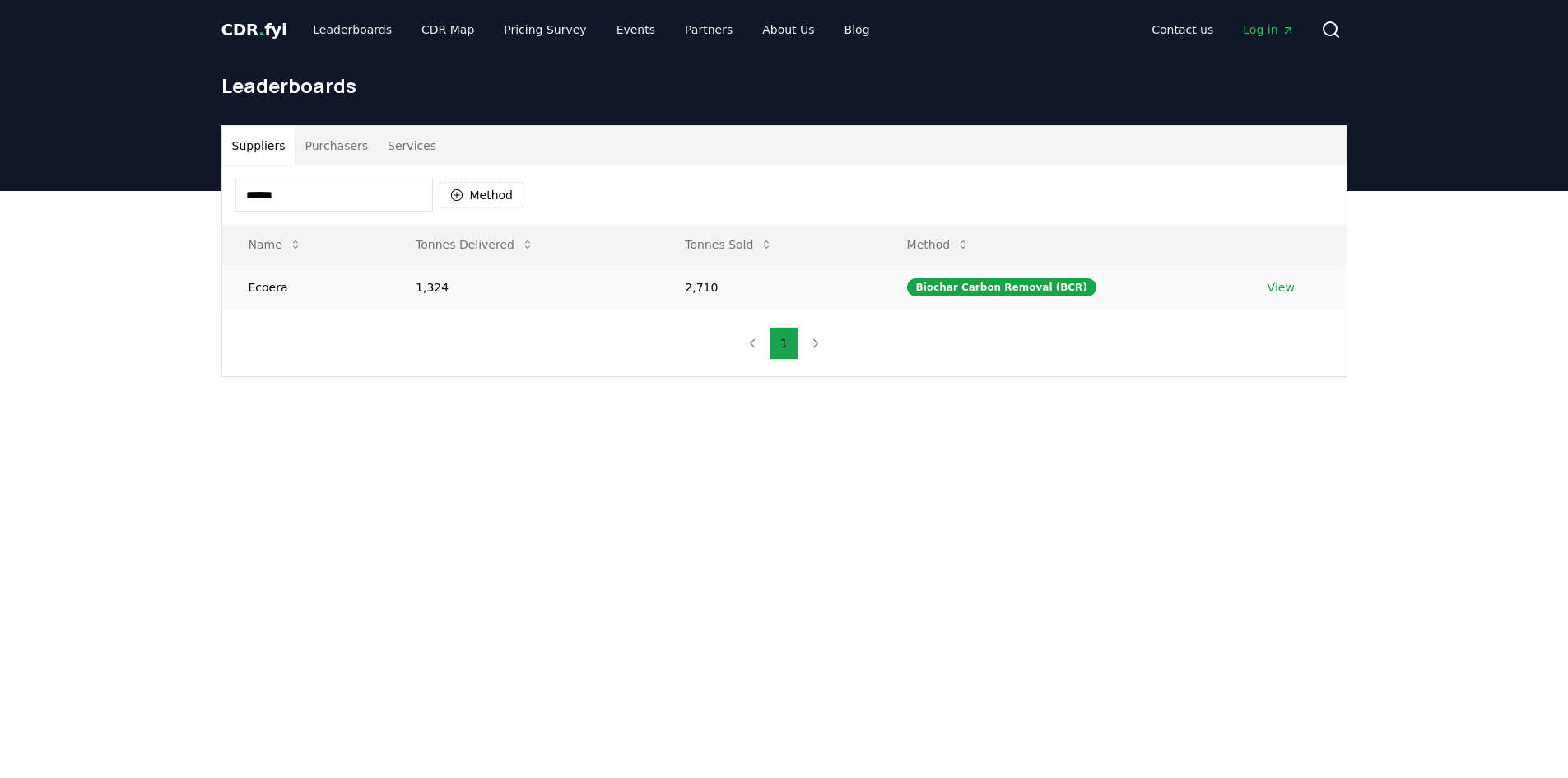
click at [716, 287] on td "2,710" at bounding box center [769, 286] width 221 height 45
click at [427, 297] on td "1,324" at bounding box center [524, 286] width 269 height 45
click at [426, 296] on td "1,324" at bounding box center [524, 286] width 269 height 45
click at [359, 201] on input "******" at bounding box center [334, 194] width 197 height 33
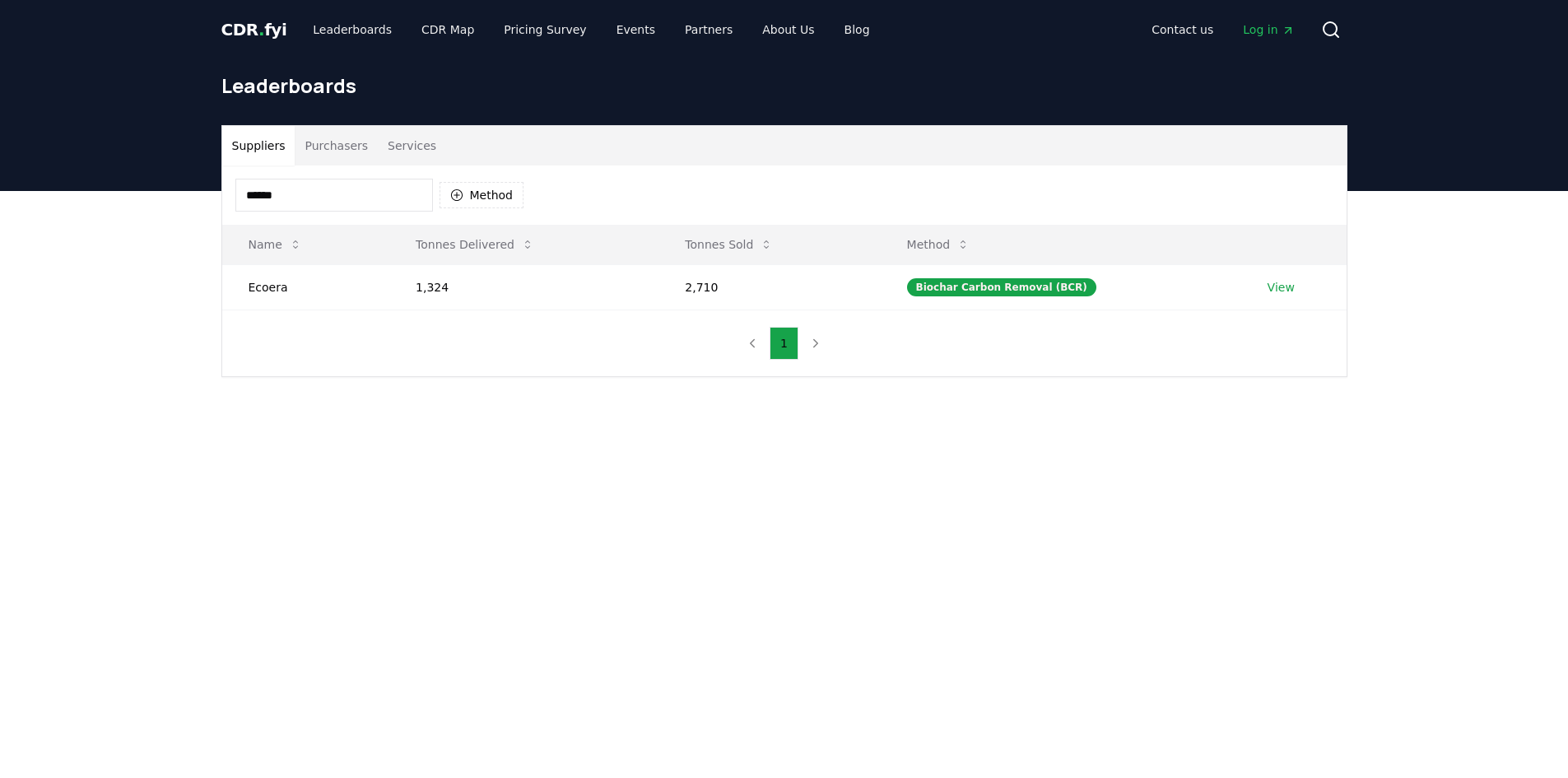
click at [357, 200] on input "******" at bounding box center [334, 194] width 197 height 33
click at [731, 283] on td "82,530" at bounding box center [786, 286] width 215 height 45
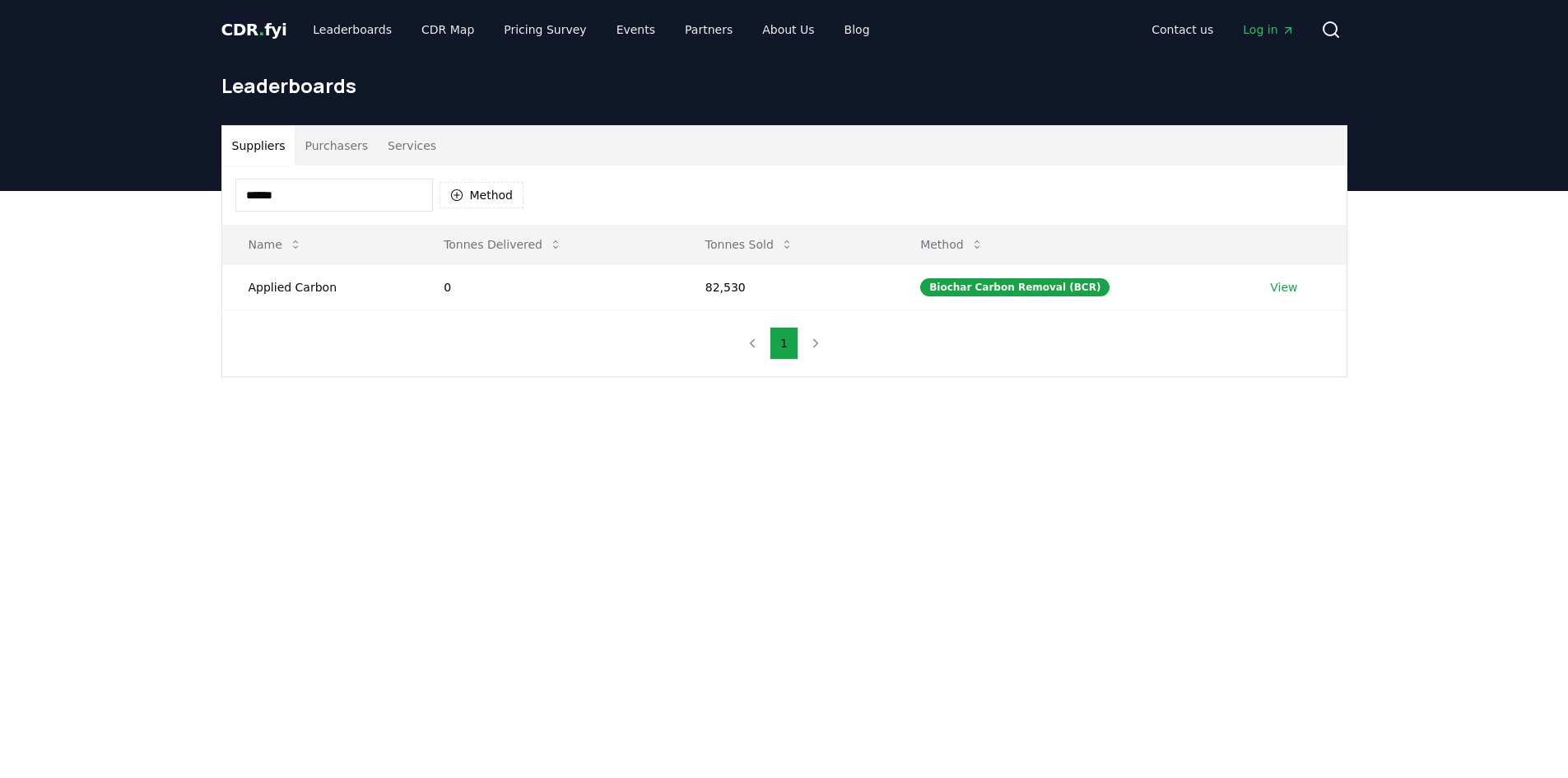
click at [330, 205] on input "******" at bounding box center [334, 194] width 197 height 33
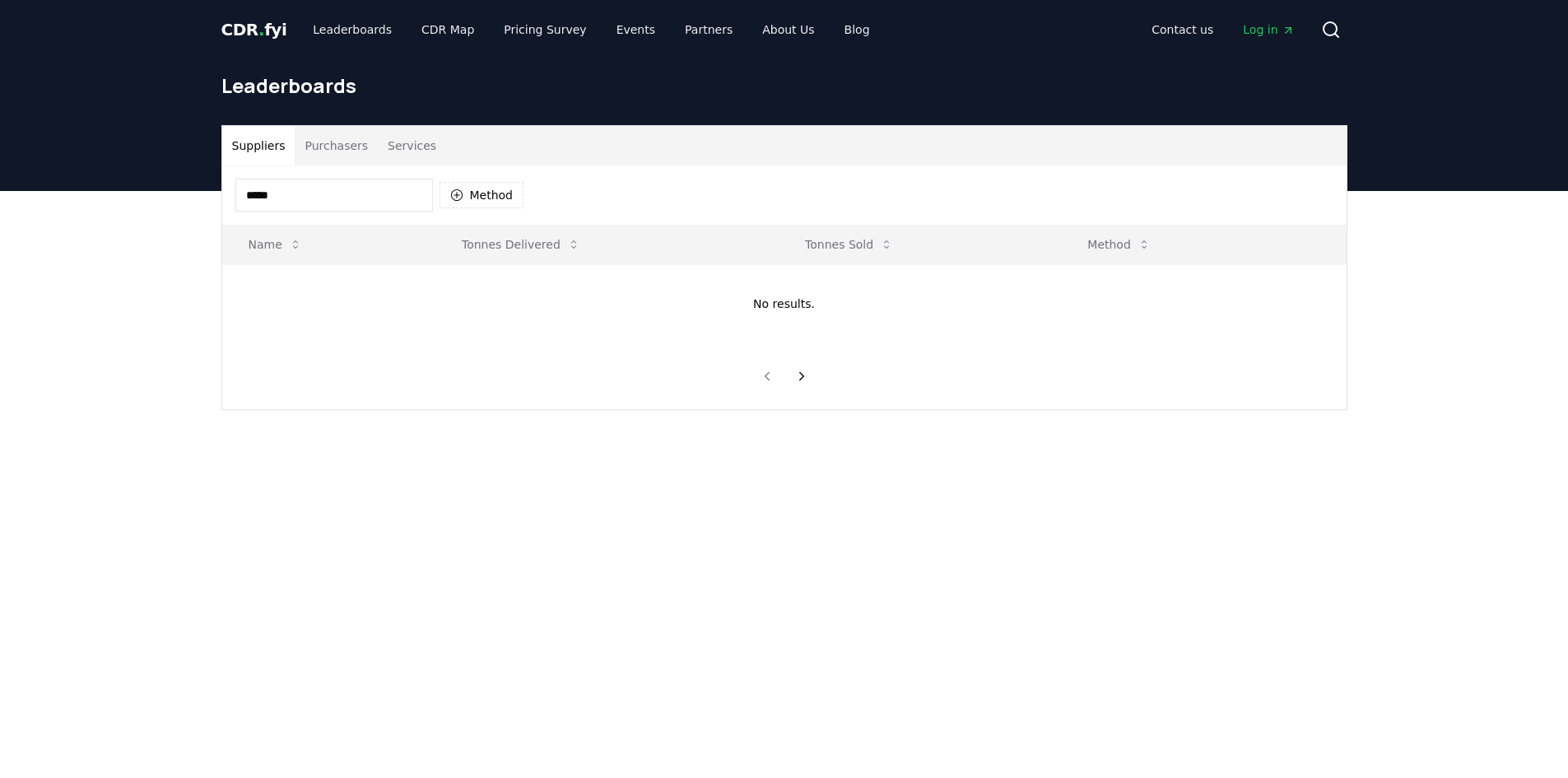
click at [292, 196] on input "*****" at bounding box center [334, 194] width 197 height 33
paste input "****"
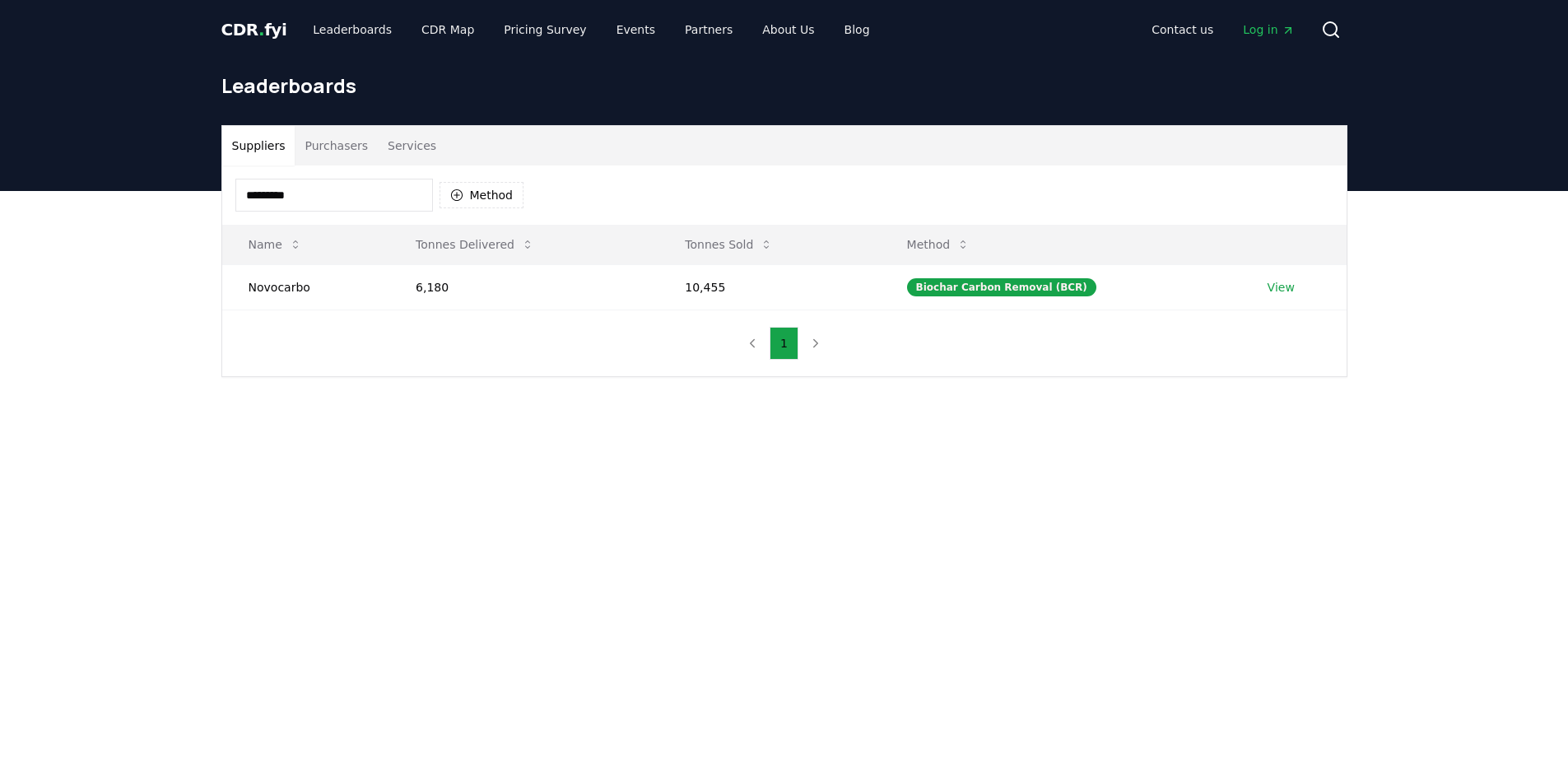
type input "*********"
click at [726, 288] on td "10,455" at bounding box center [769, 286] width 221 height 45
click at [435, 283] on td "6,180" at bounding box center [524, 286] width 269 height 45
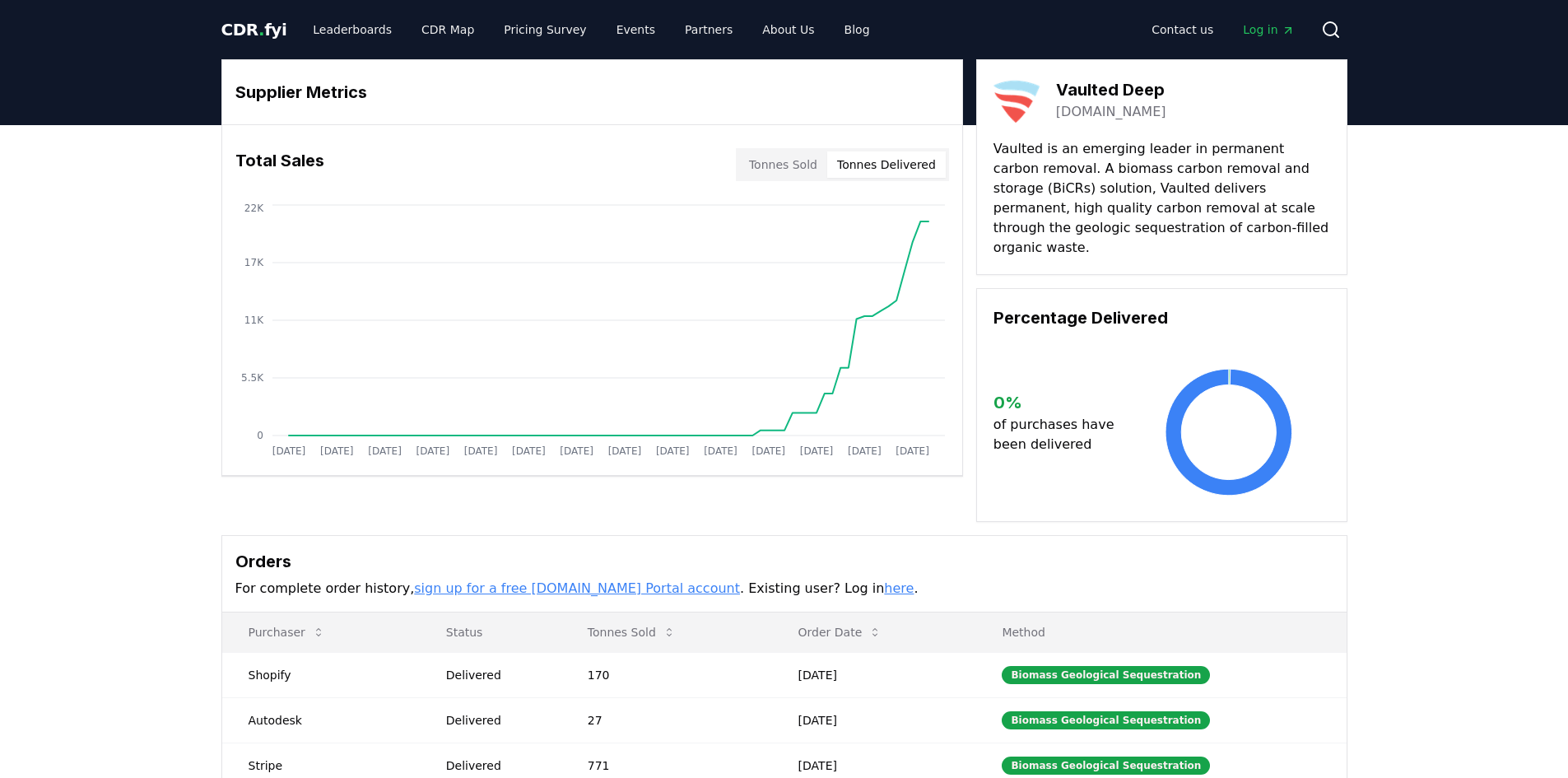
click at [837, 156] on button "Tonnes Delivered" at bounding box center [886, 164] width 118 height 26
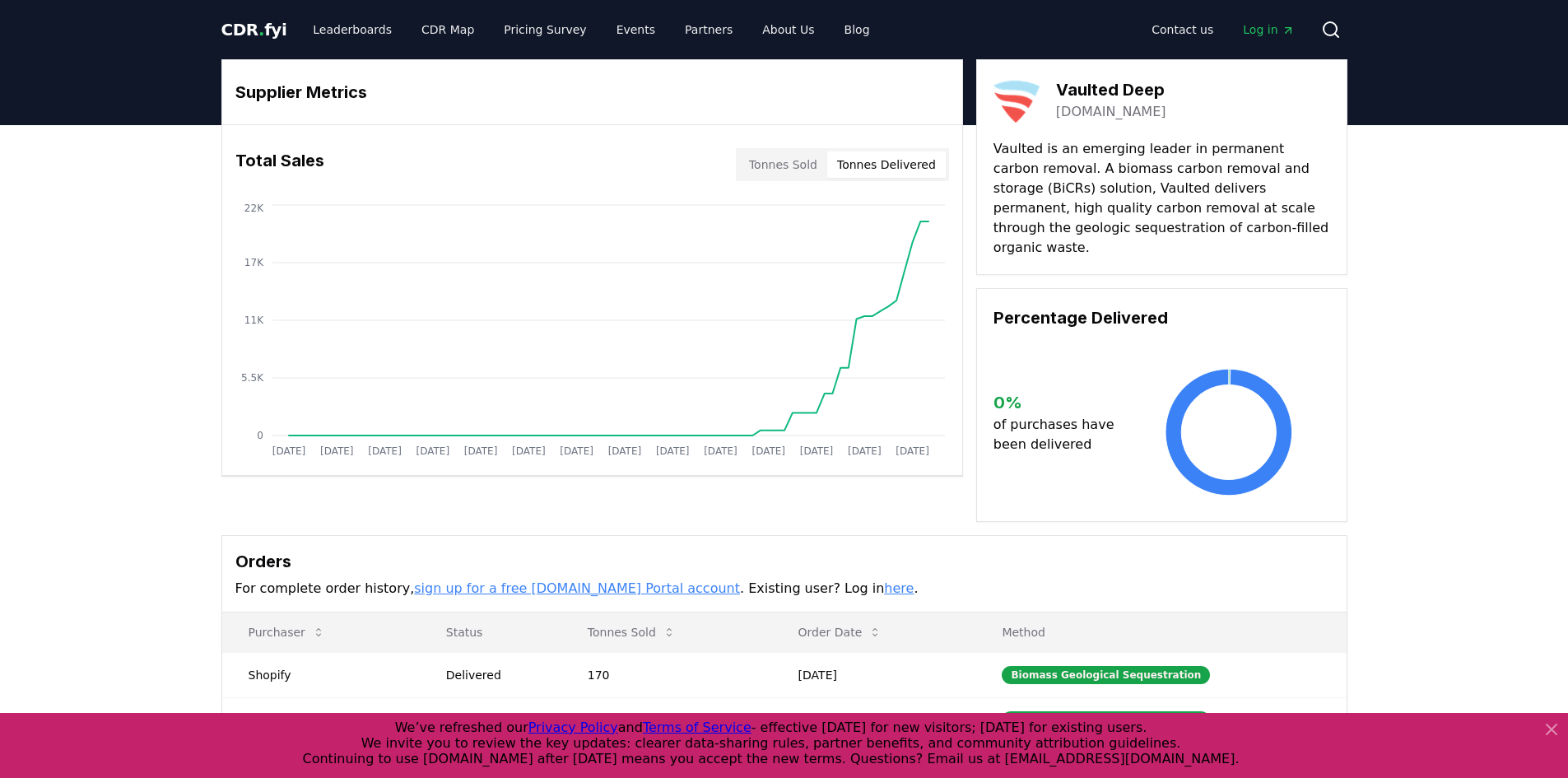
click at [805, 167] on button "Tonnes Sold" at bounding box center [783, 164] width 88 height 26
click at [1511, 289] on div "Supplier Metrics Total Sales Tonnes Sold Tonnes Delivered [DATE] [DATE] [DATE] …" at bounding box center [784, 536] width 1568 height 821
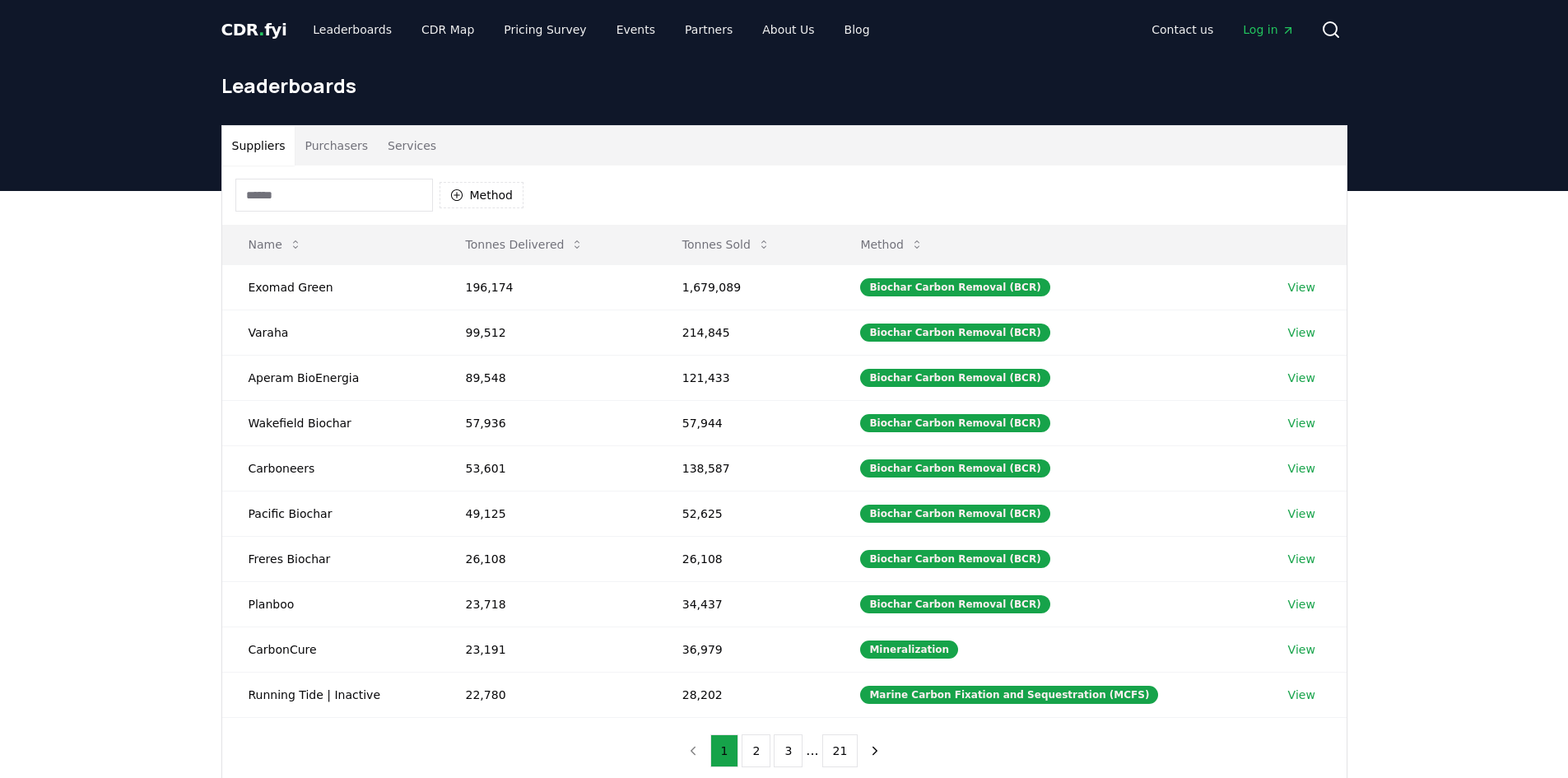
click at [341, 204] on input at bounding box center [334, 194] width 197 height 33
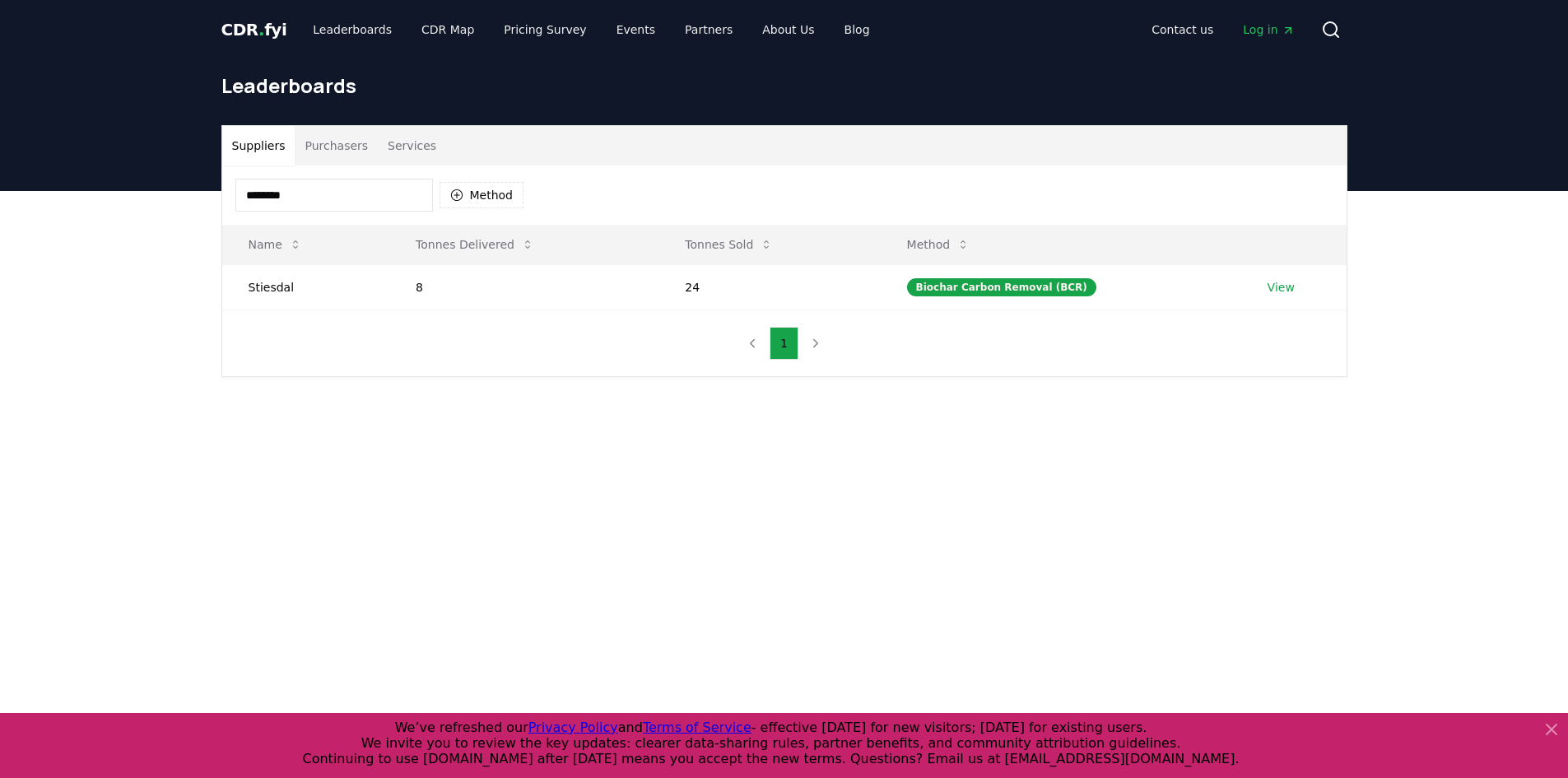
click at [292, 204] on input "********" at bounding box center [334, 194] width 197 height 33
paste input "**********"
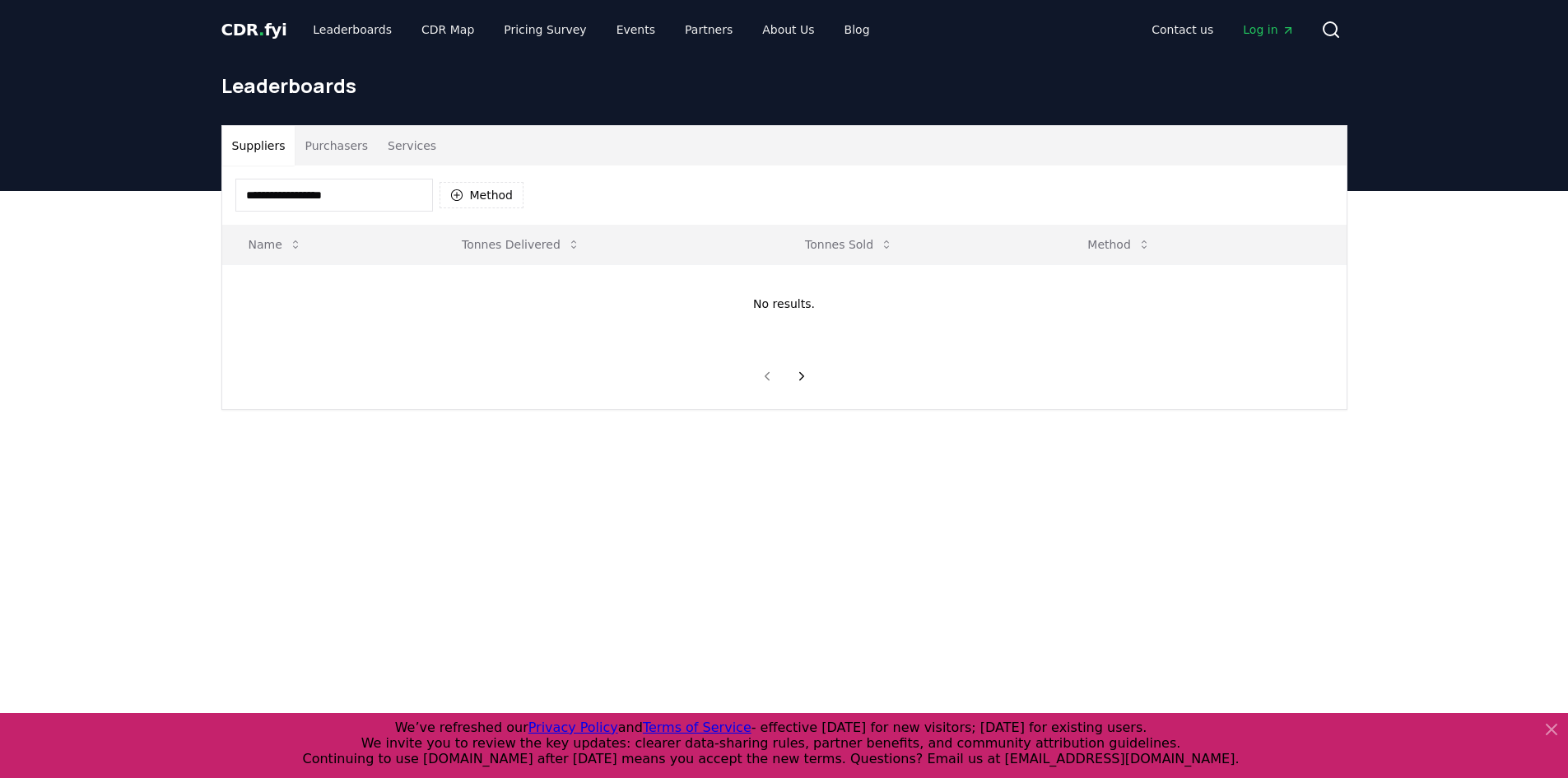
click at [278, 204] on input "**********" at bounding box center [334, 194] width 197 height 33
paste input
click at [329, 176] on div "**** Method" at bounding box center [784, 195] width 1124 height 60
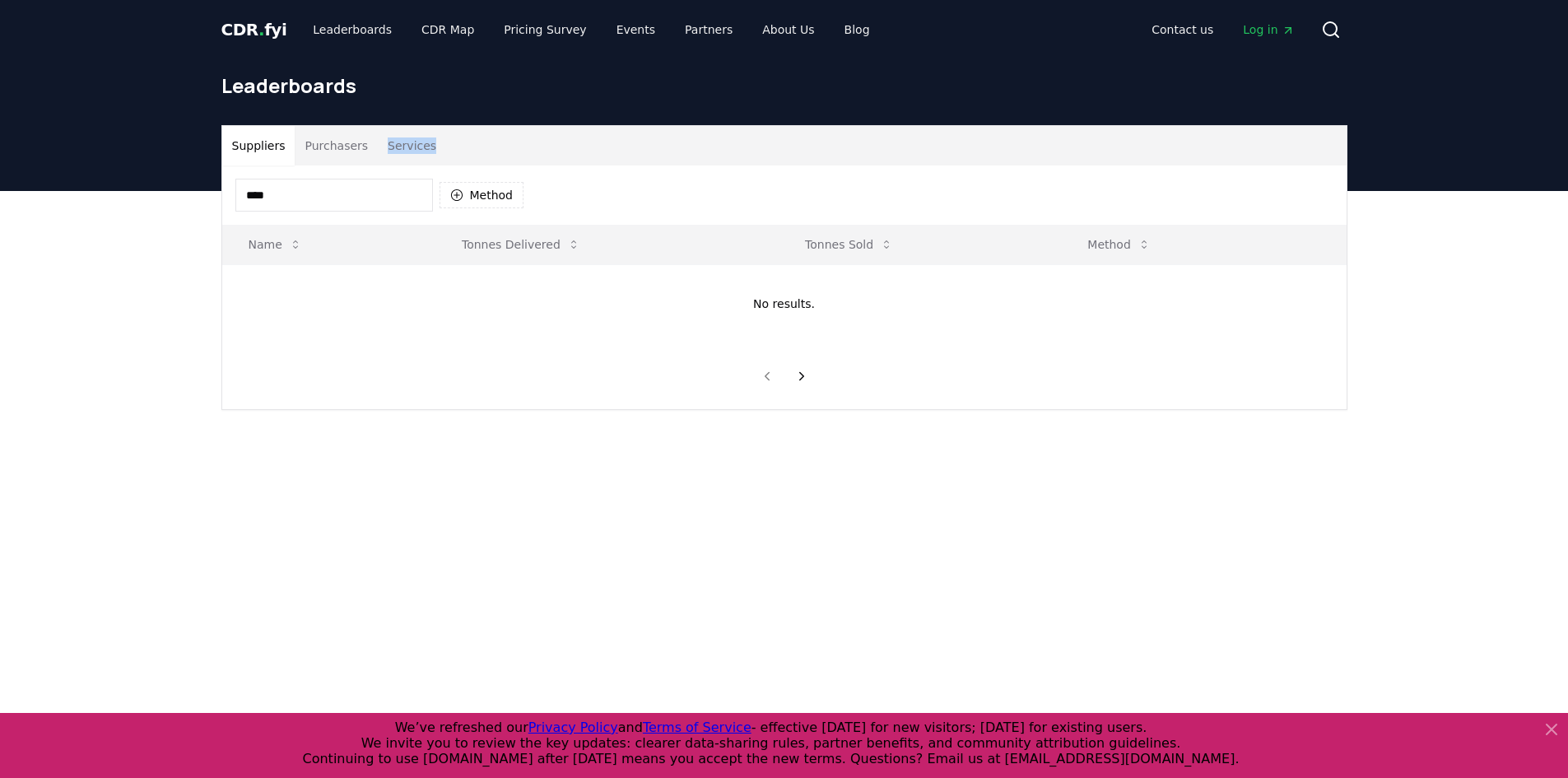
click at [329, 176] on div "**** Method" at bounding box center [784, 195] width 1124 height 60
click at [329, 188] on input "****" at bounding box center [334, 194] width 197 height 33
paste input "****"
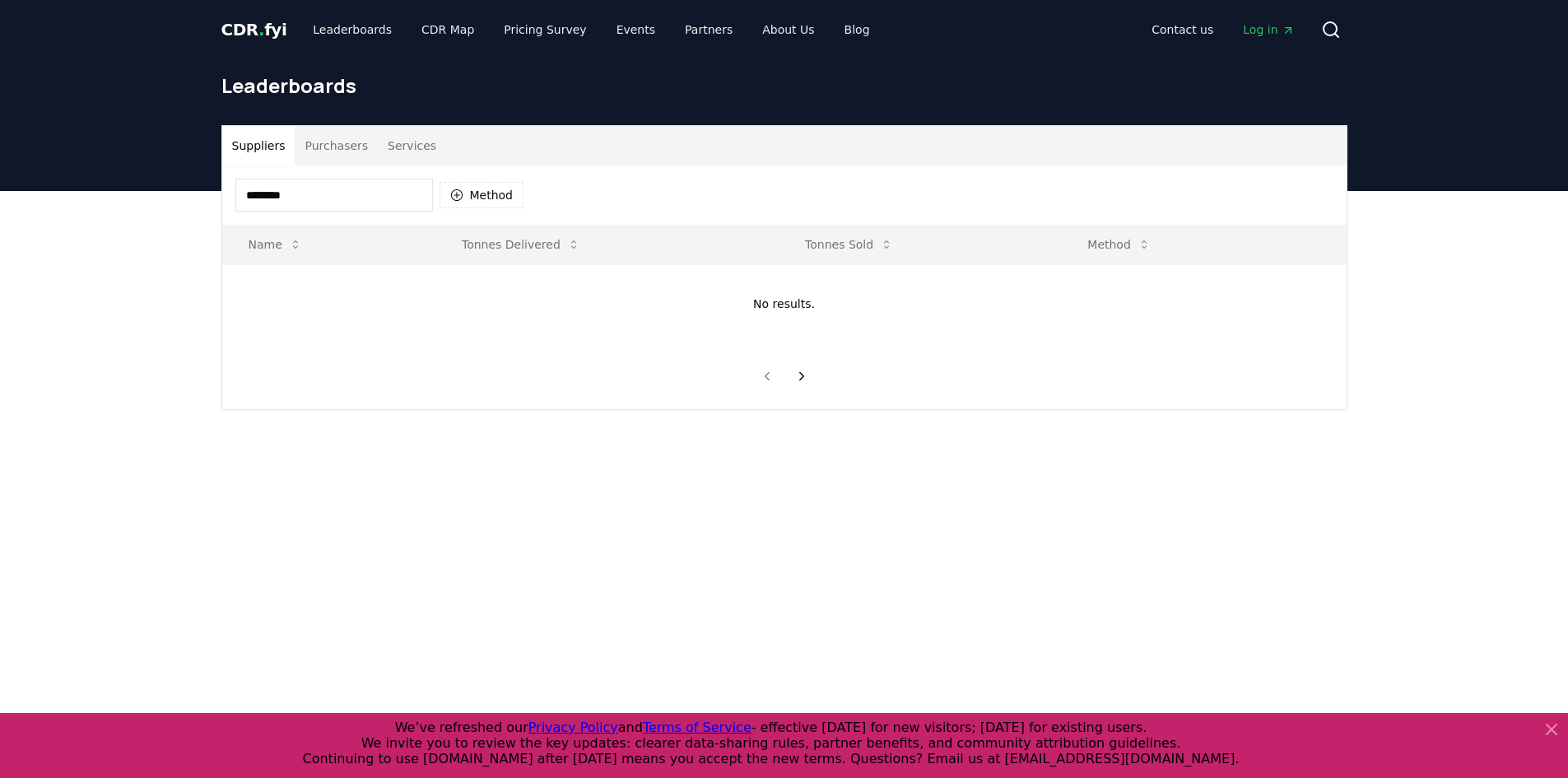
click at [264, 187] on input "********" at bounding box center [334, 194] width 197 height 33
click at [264, 190] on input "********" at bounding box center [334, 194] width 197 height 33
paste input
click at [424, 323] on td "No results." at bounding box center [784, 303] width 1124 height 79
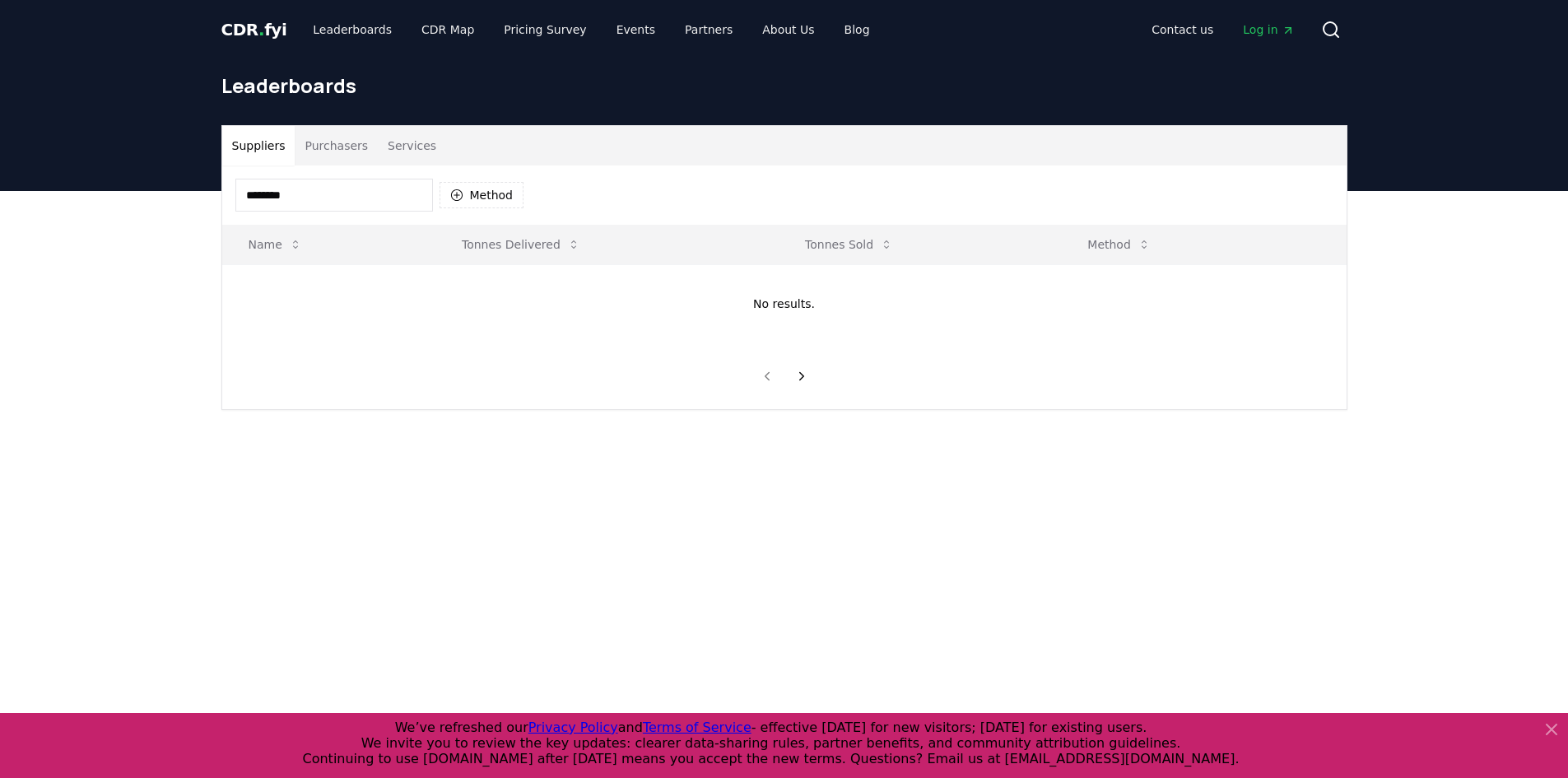
click at [383, 203] on input "********" at bounding box center [334, 194] width 197 height 33
click at [340, 199] on input "********" at bounding box center [334, 194] width 197 height 33
click at [338, 200] on input "********" at bounding box center [334, 194] width 197 height 33
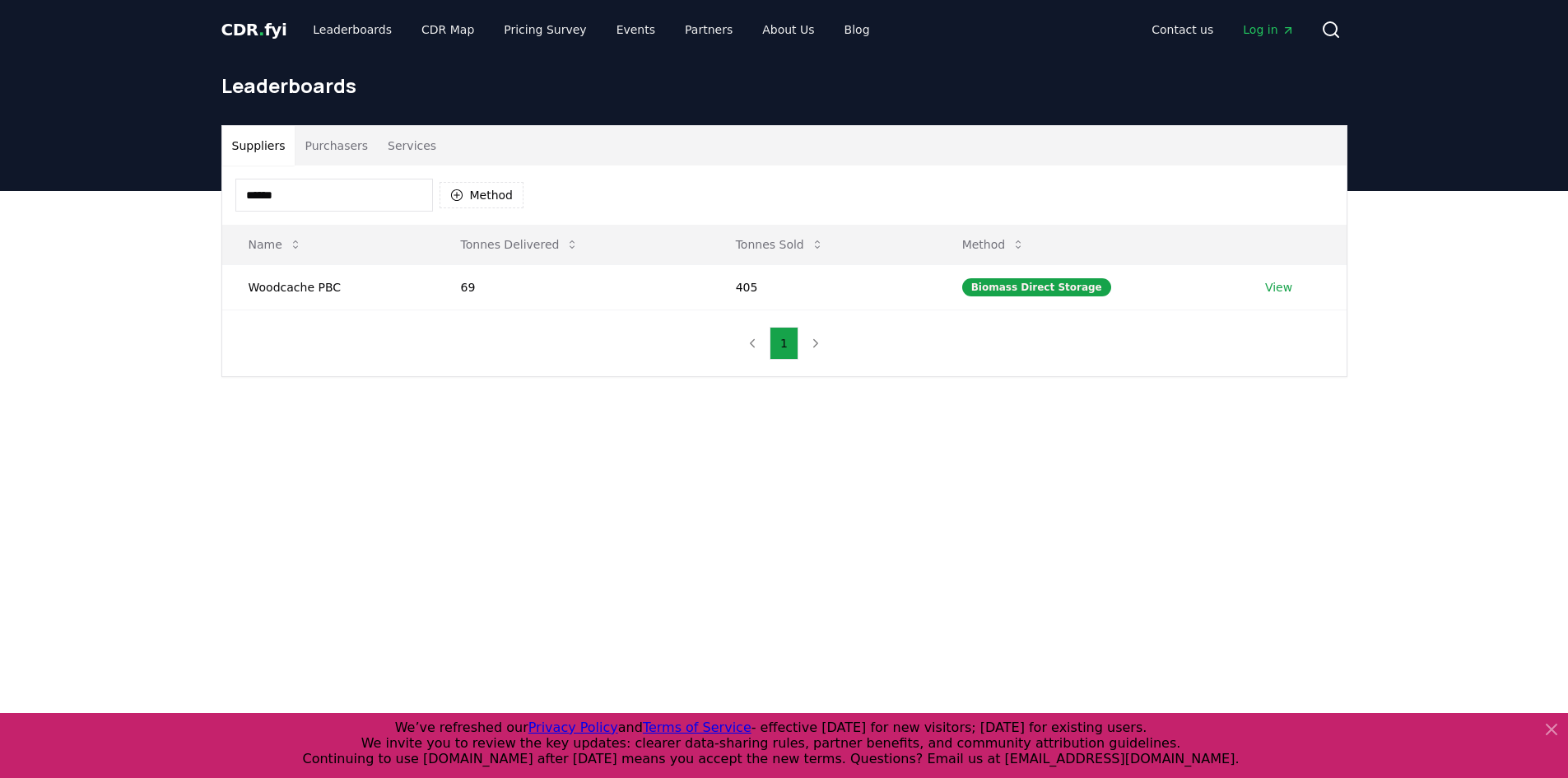
type input "*****"
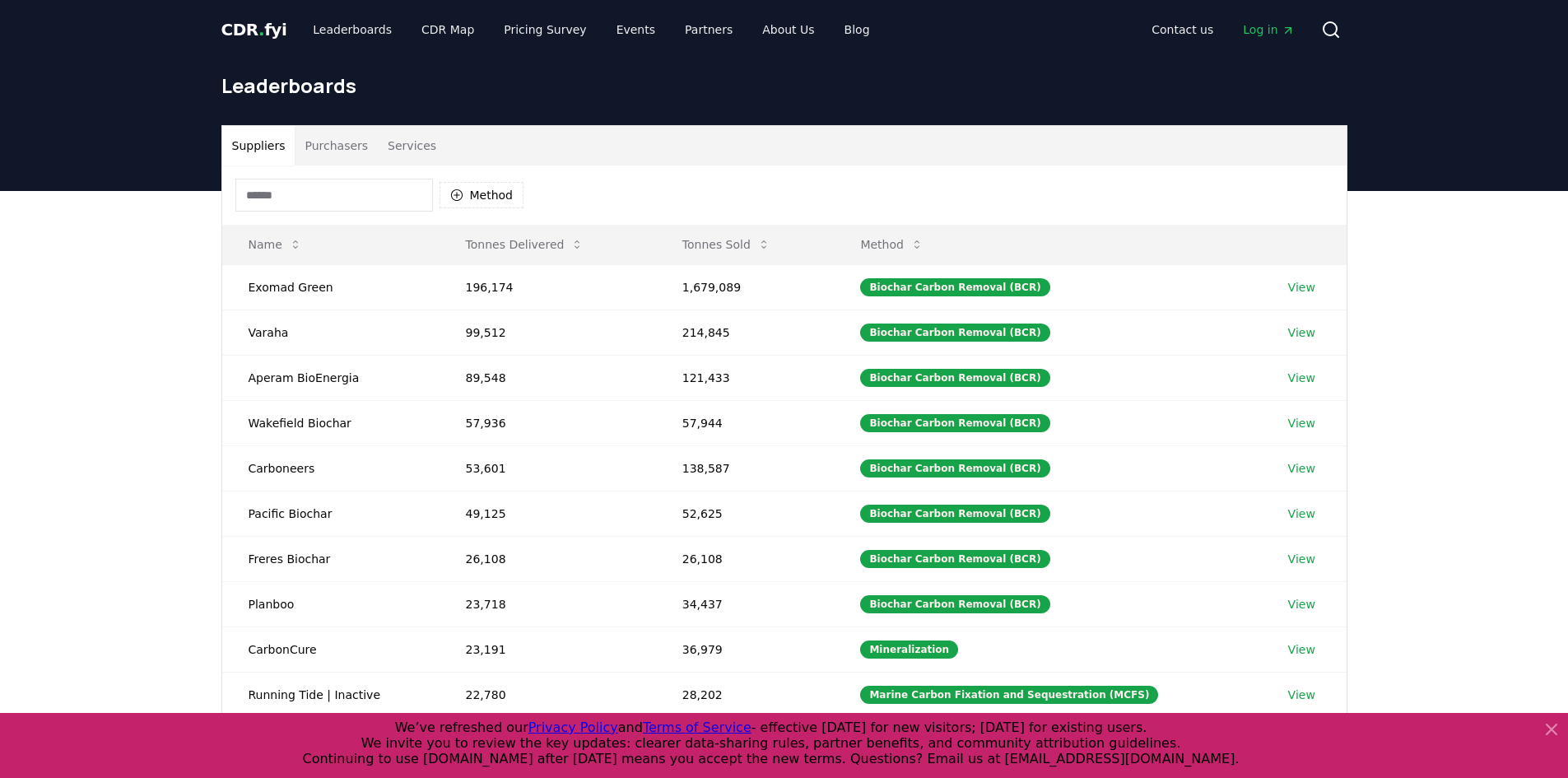
click at [311, 195] on input at bounding box center [334, 194] width 197 height 33
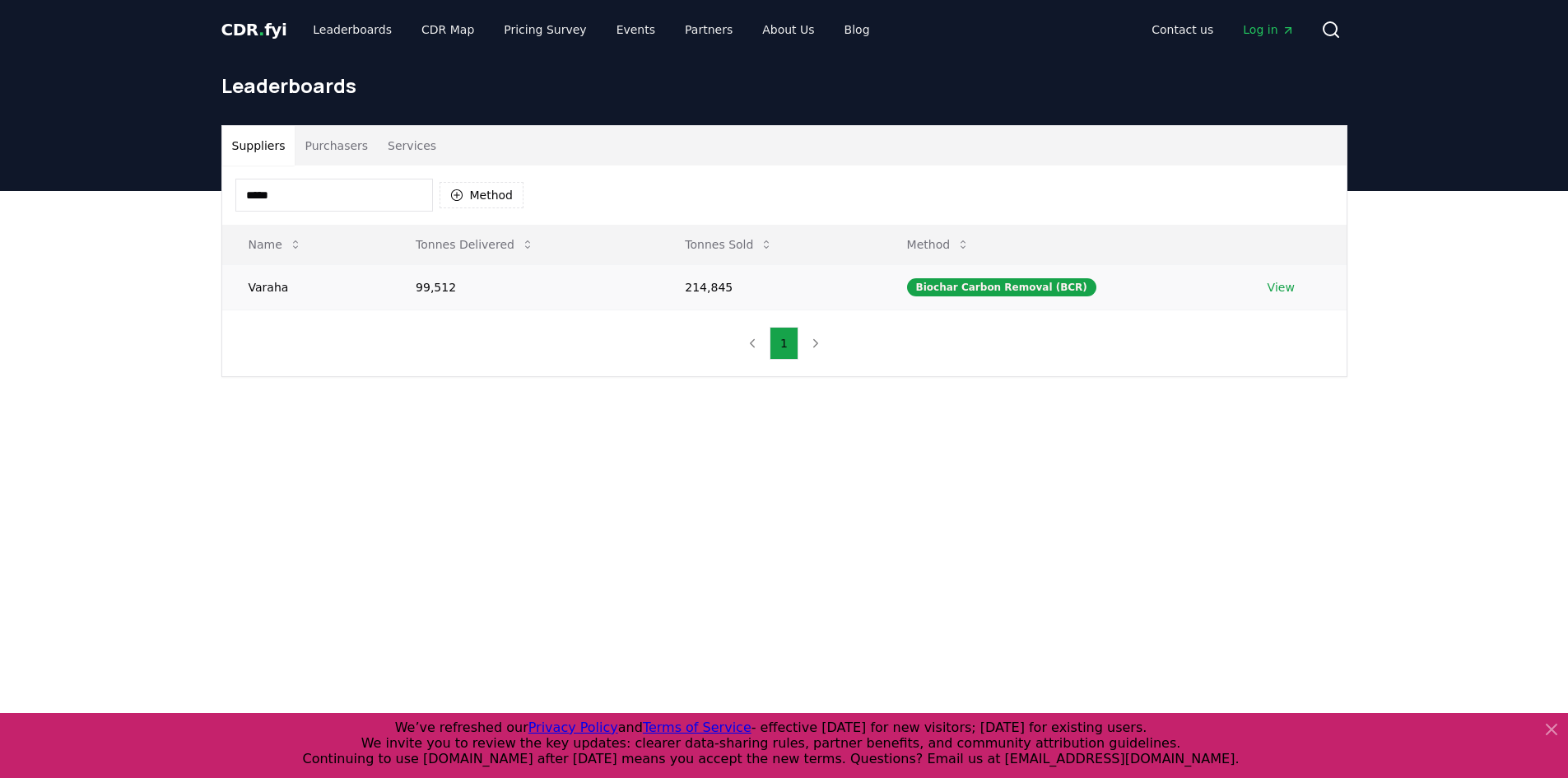
click at [732, 287] on td "214,845" at bounding box center [769, 286] width 221 height 45
copy td "214,845"
click at [444, 288] on td "99,512" at bounding box center [524, 286] width 269 height 45
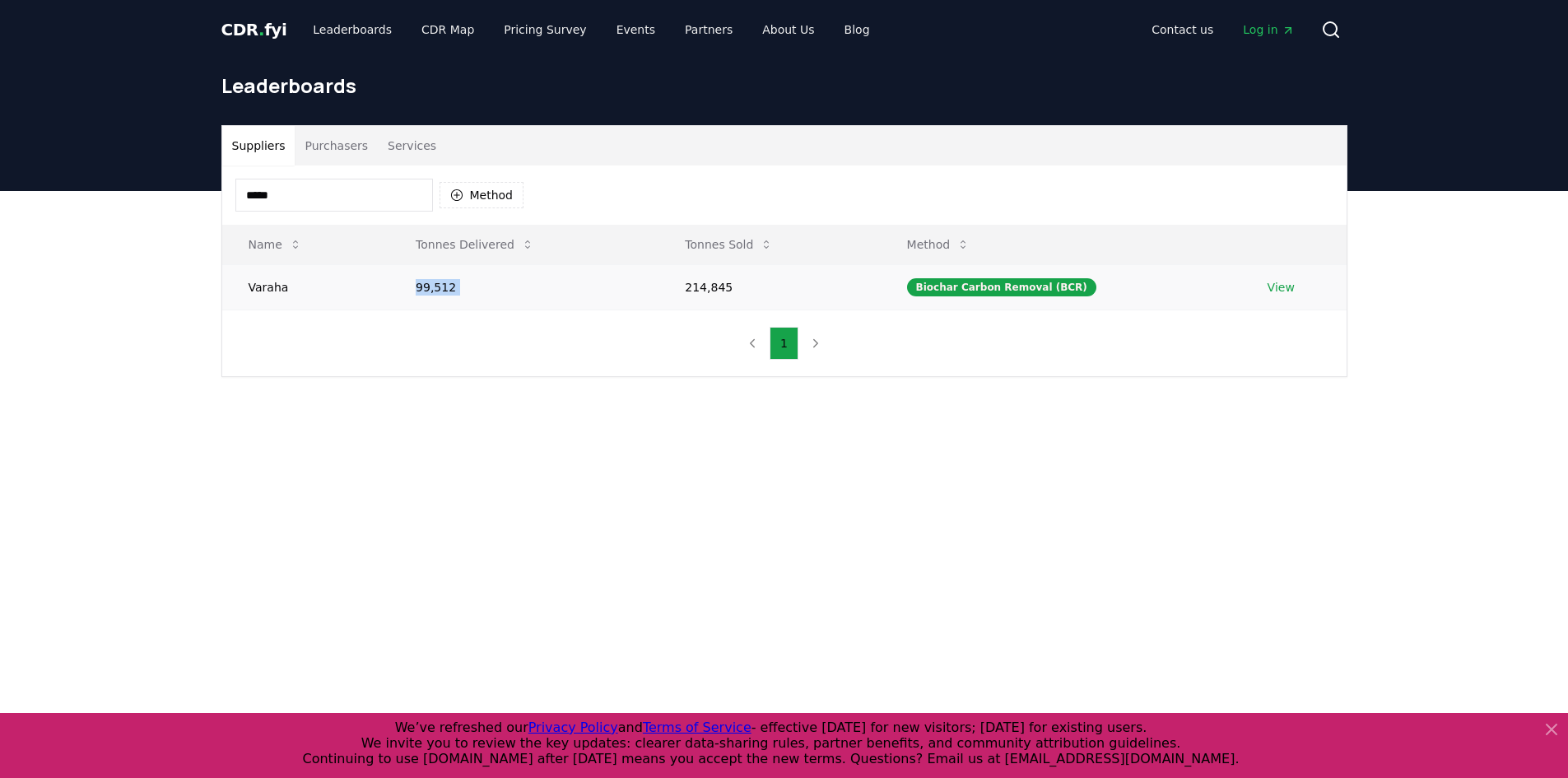
click at [444, 288] on td "99,512" at bounding box center [524, 286] width 269 height 45
copy td "99,512"
click at [340, 206] on input "*****" at bounding box center [334, 194] width 197 height 33
paste input "*******"
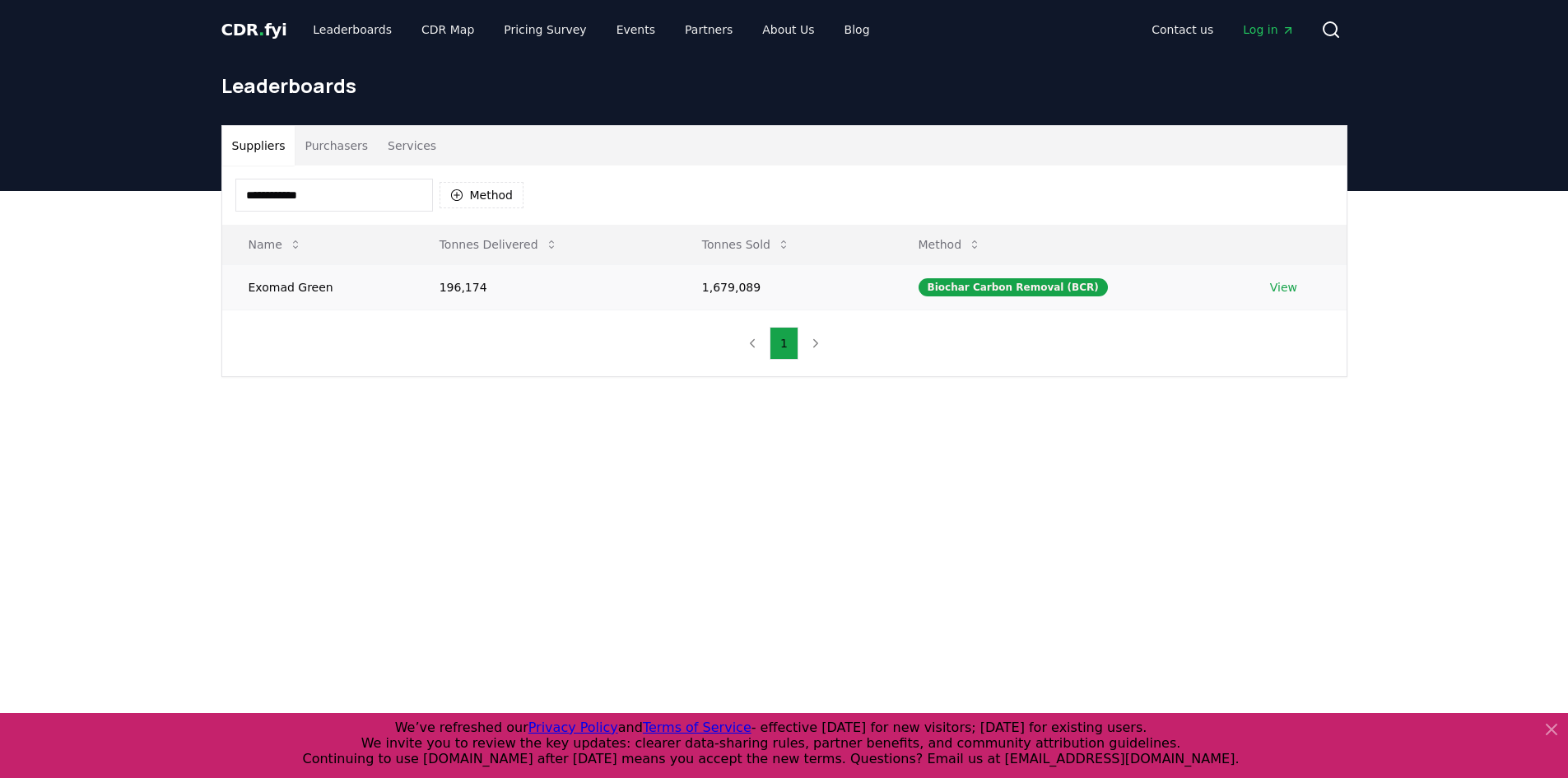
click at [744, 283] on td "1,679,089" at bounding box center [784, 286] width 216 height 45
copy td "1,679,089"
click at [458, 282] on td "196,174" at bounding box center [545, 286] width 263 height 45
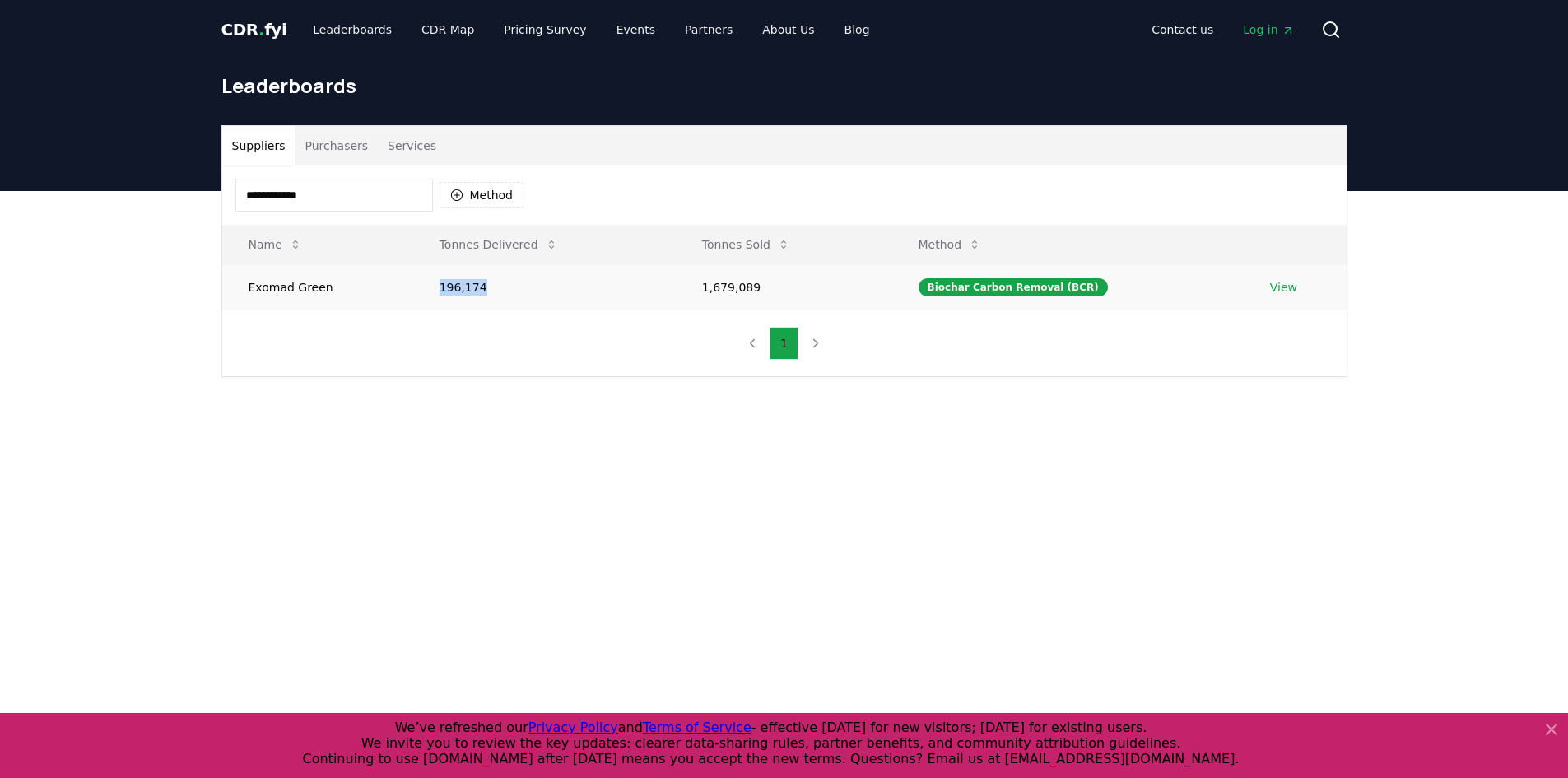
copy td "196,174"
click at [400, 202] on input "**********" at bounding box center [334, 194] width 197 height 33
click at [399, 202] on input "**********" at bounding box center [334, 194] width 197 height 33
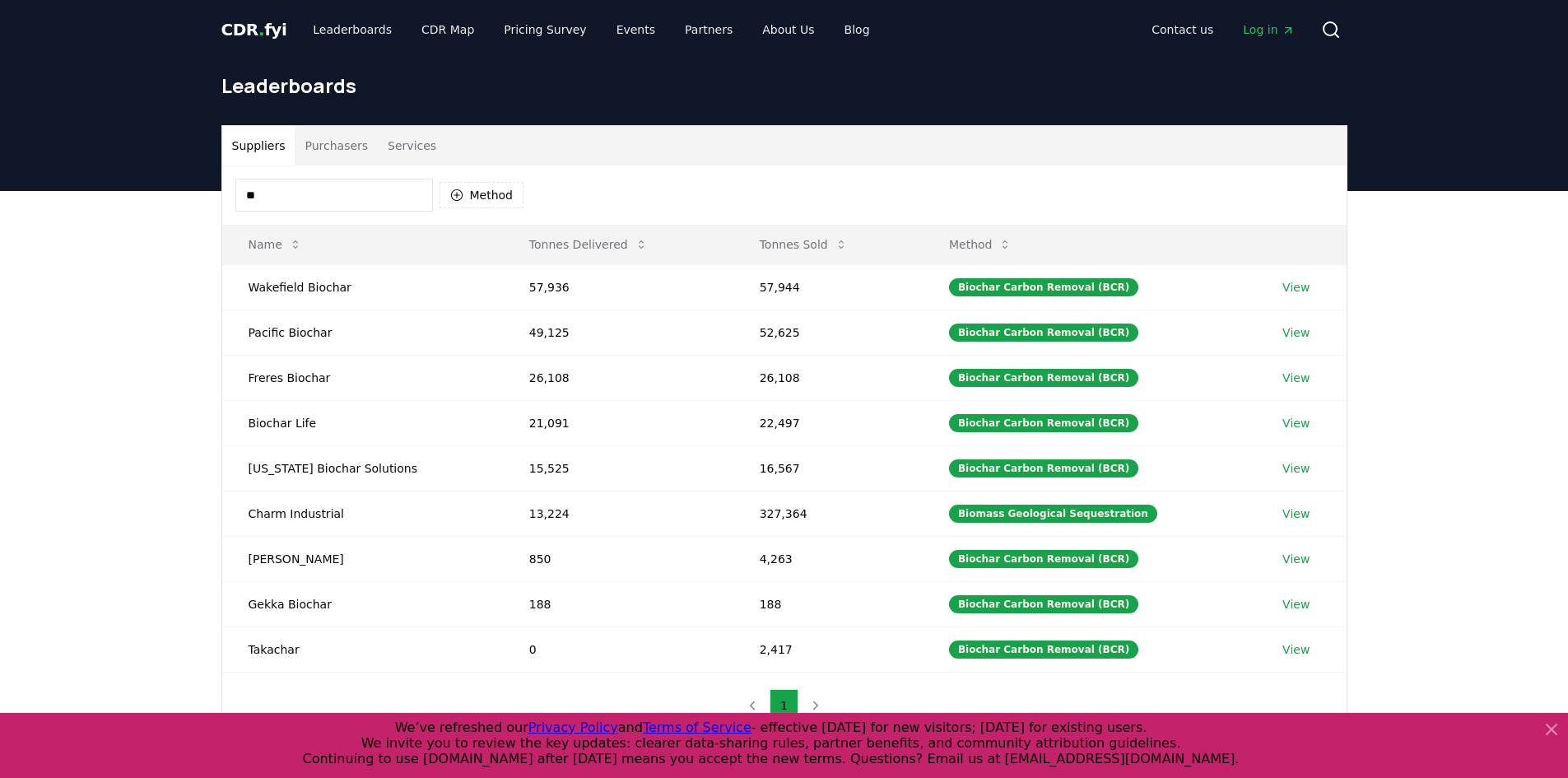
type input "*"
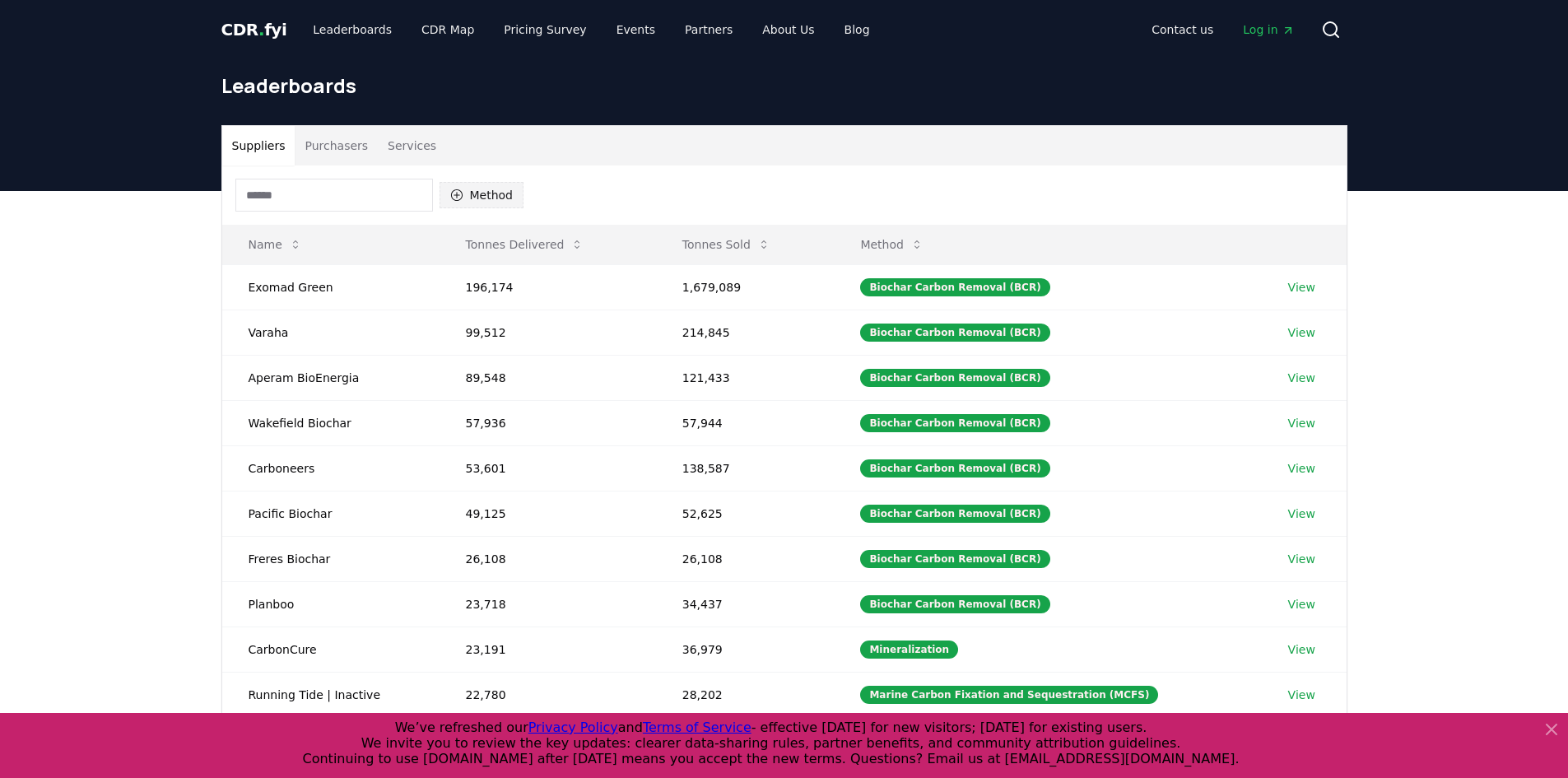
click at [470, 196] on button "Method" at bounding box center [481, 195] width 85 height 26
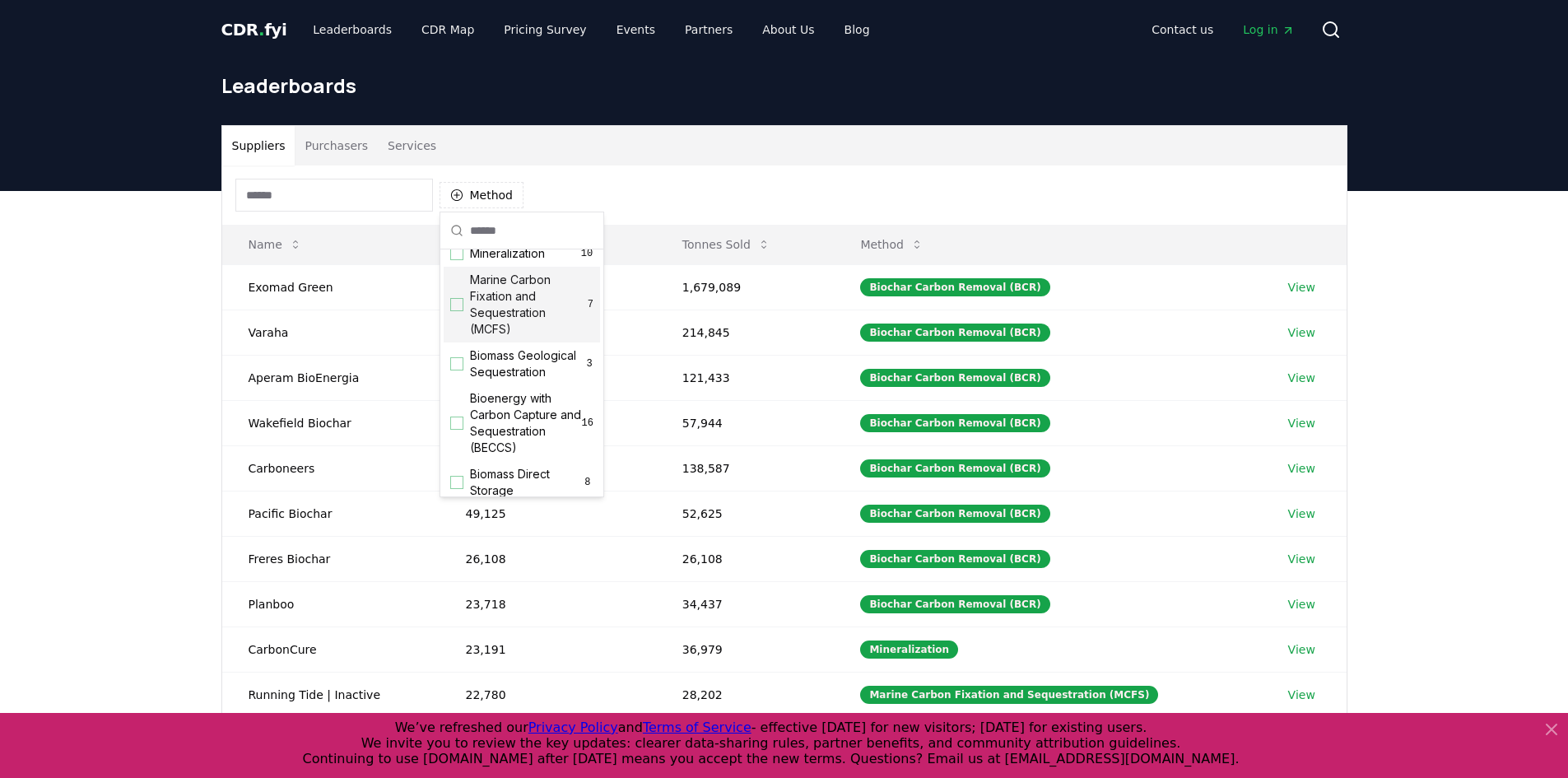
scroll to position [83, 0]
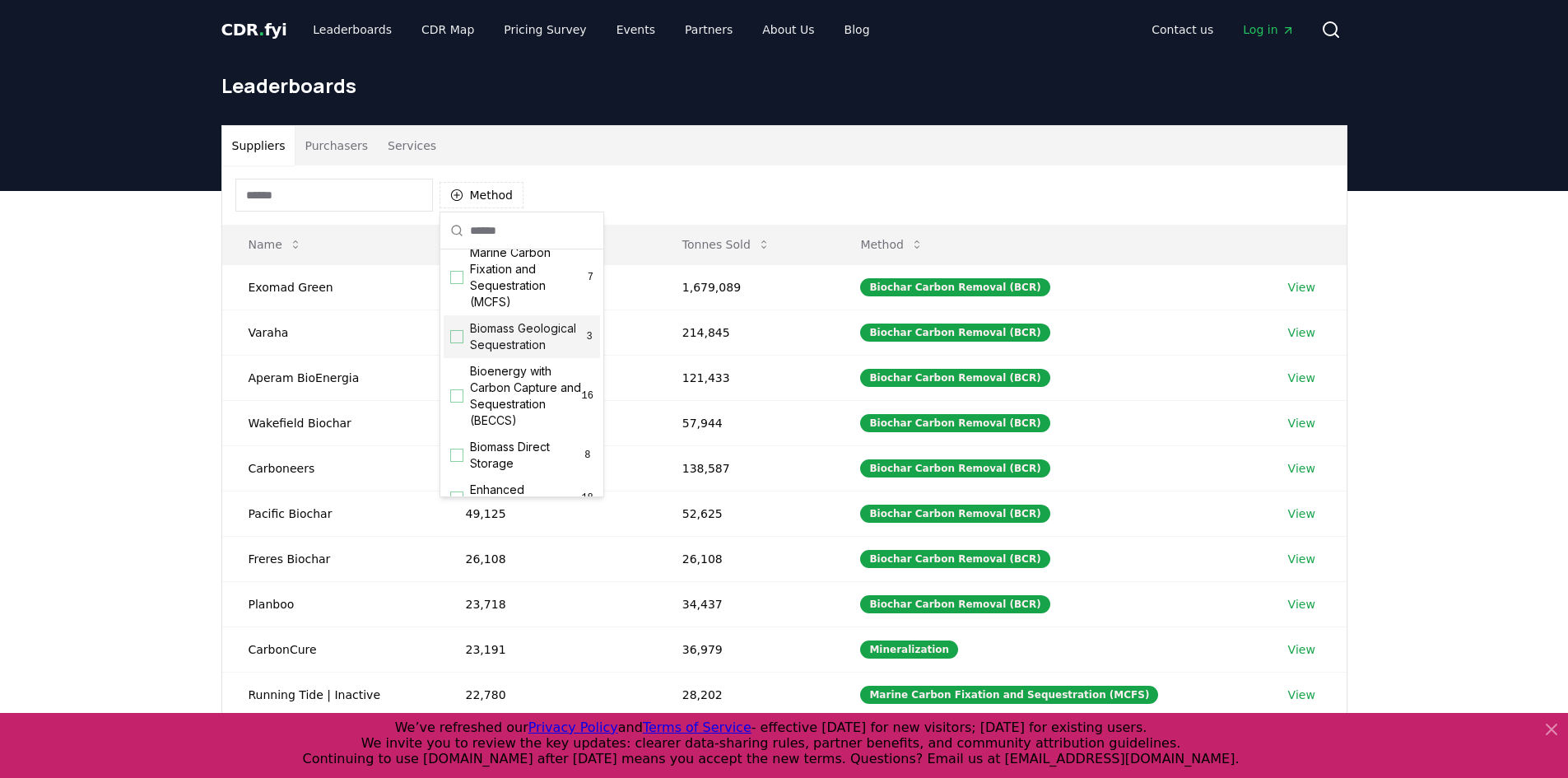
click at [526, 345] on span "Biomass Geological Sequestration" at bounding box center [528, 337] width 115 height 33
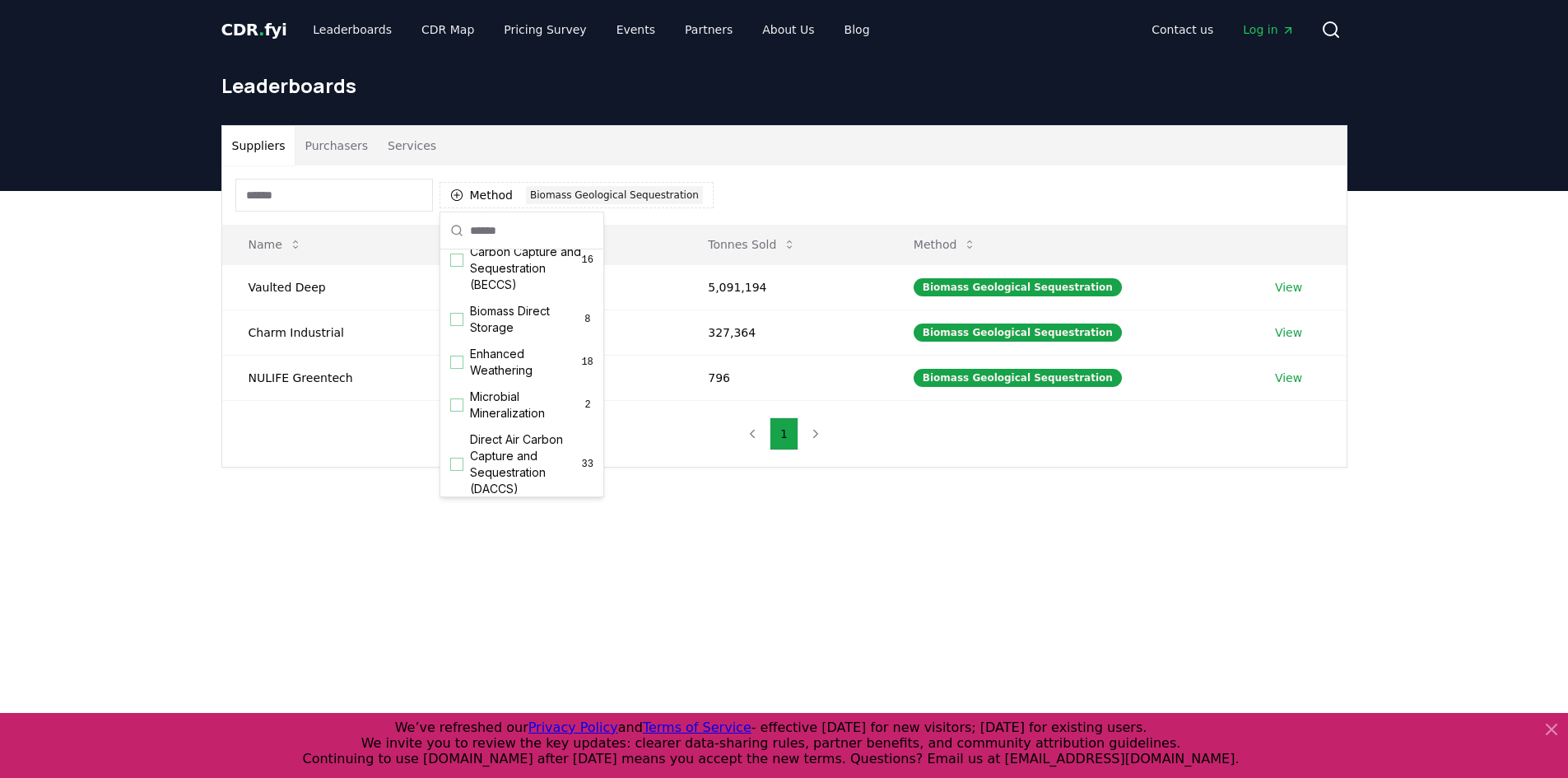
scroll to position [247, 0]
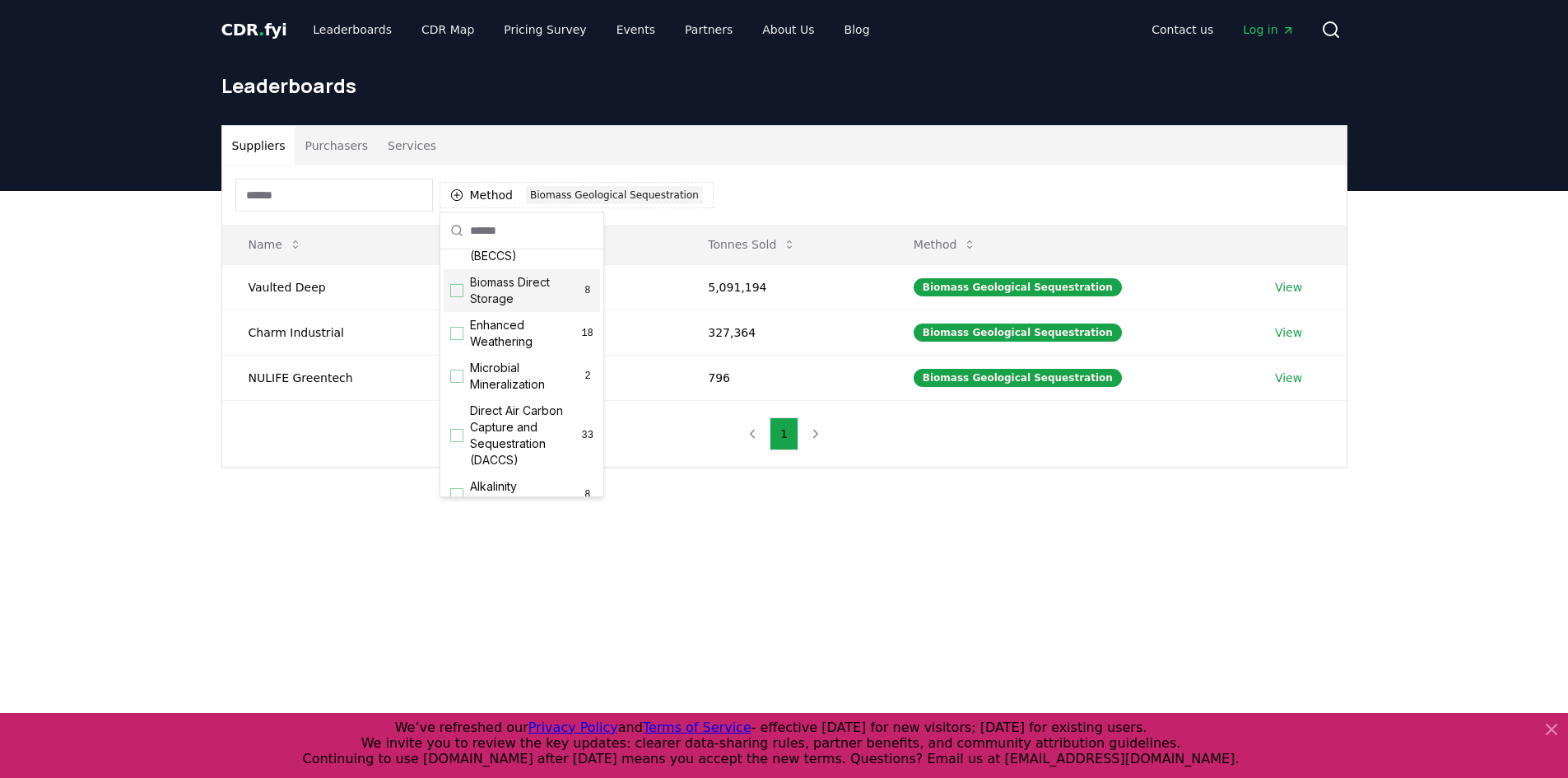
click at [527, 307] on span "Biomass Direct Storage" at bounding box center [526, 290] width 112 height 33
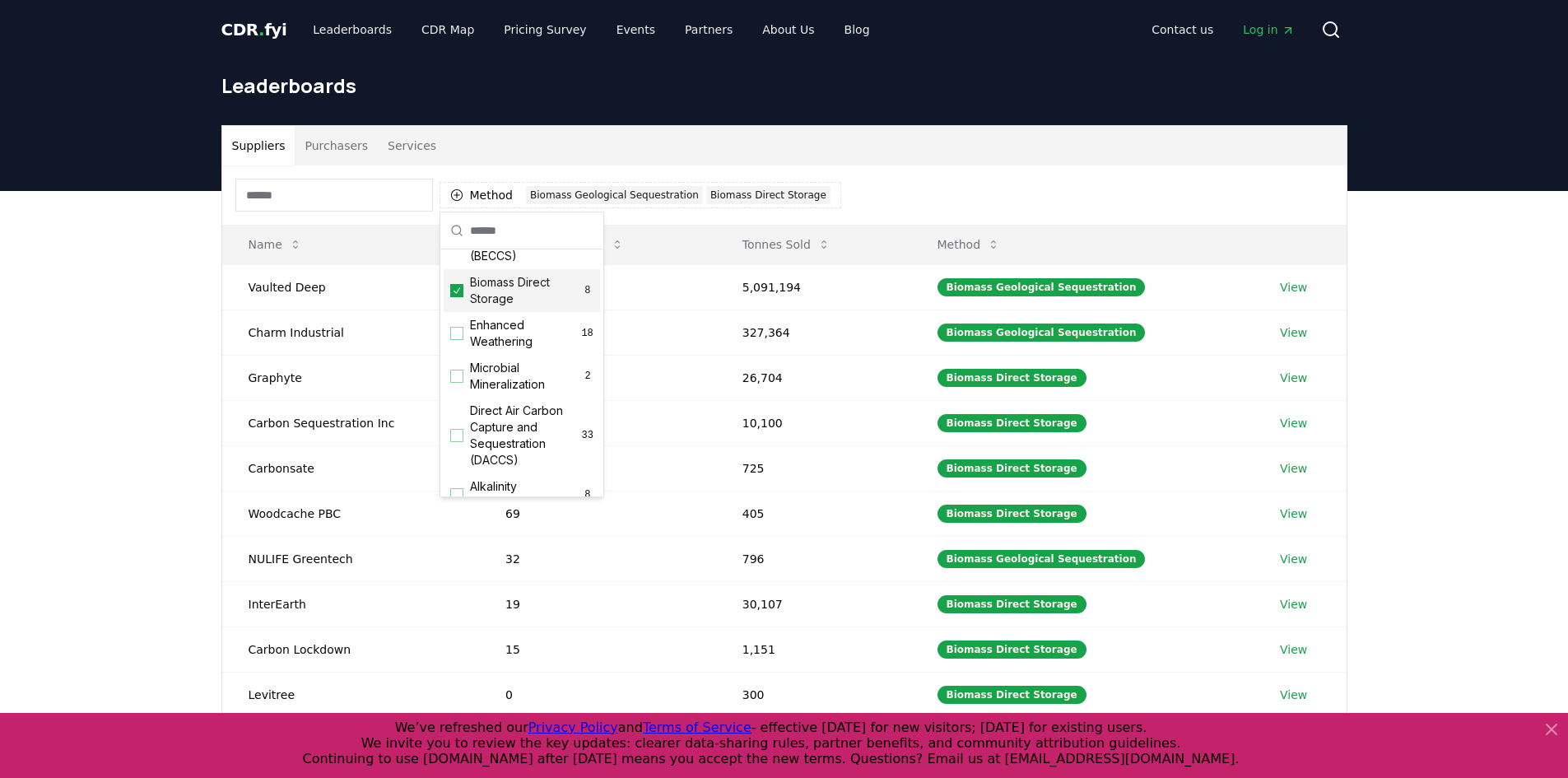
click at [59, 354] on div "Suppliers Purchasers Services Method 2 Biomass Geological Sequestration Biomass…" at bounding box center [784, 521] width 1568 height 659
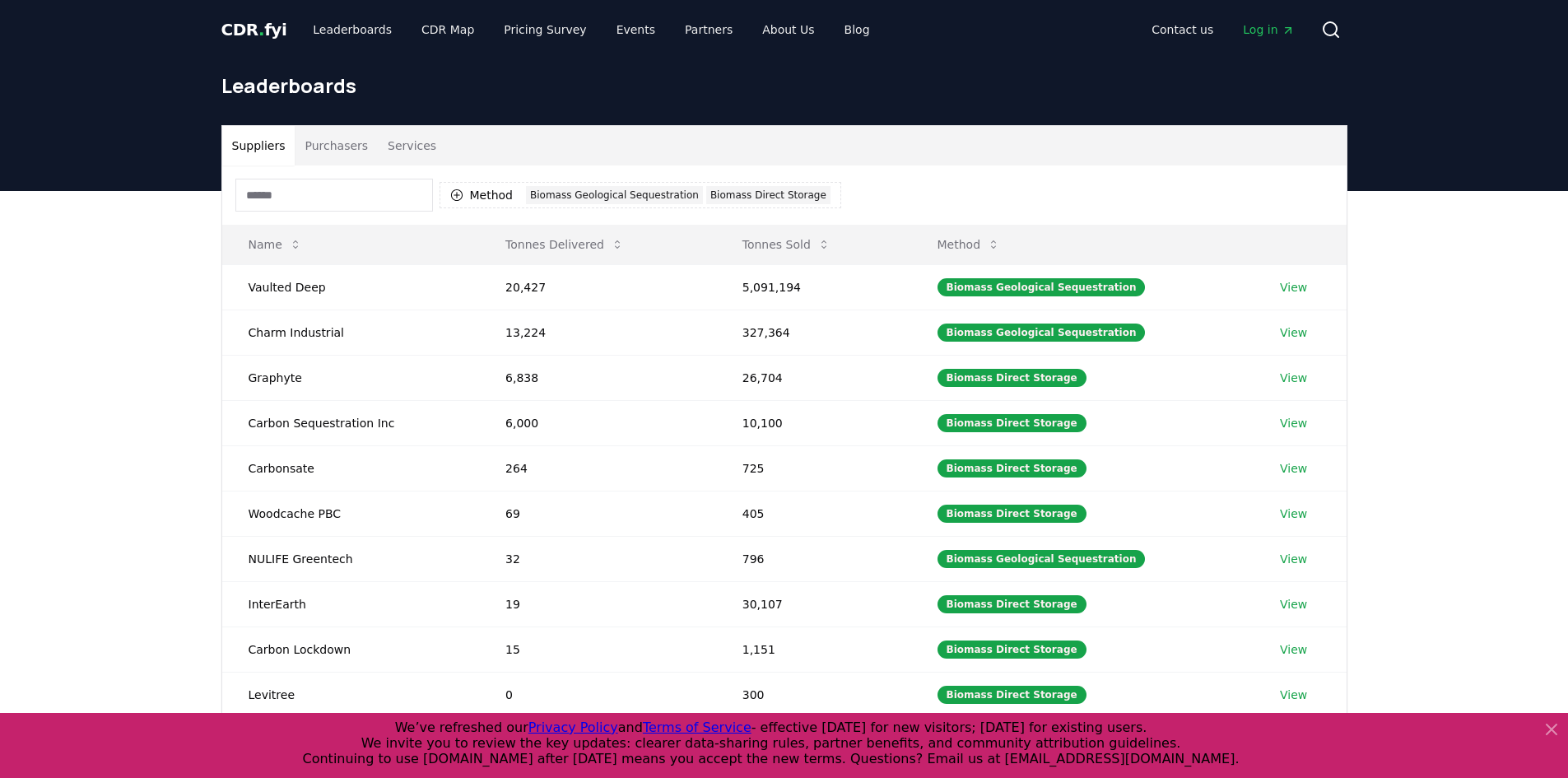
click at [265, 193] on input at bounding box center [334, 194] width 197 height 33
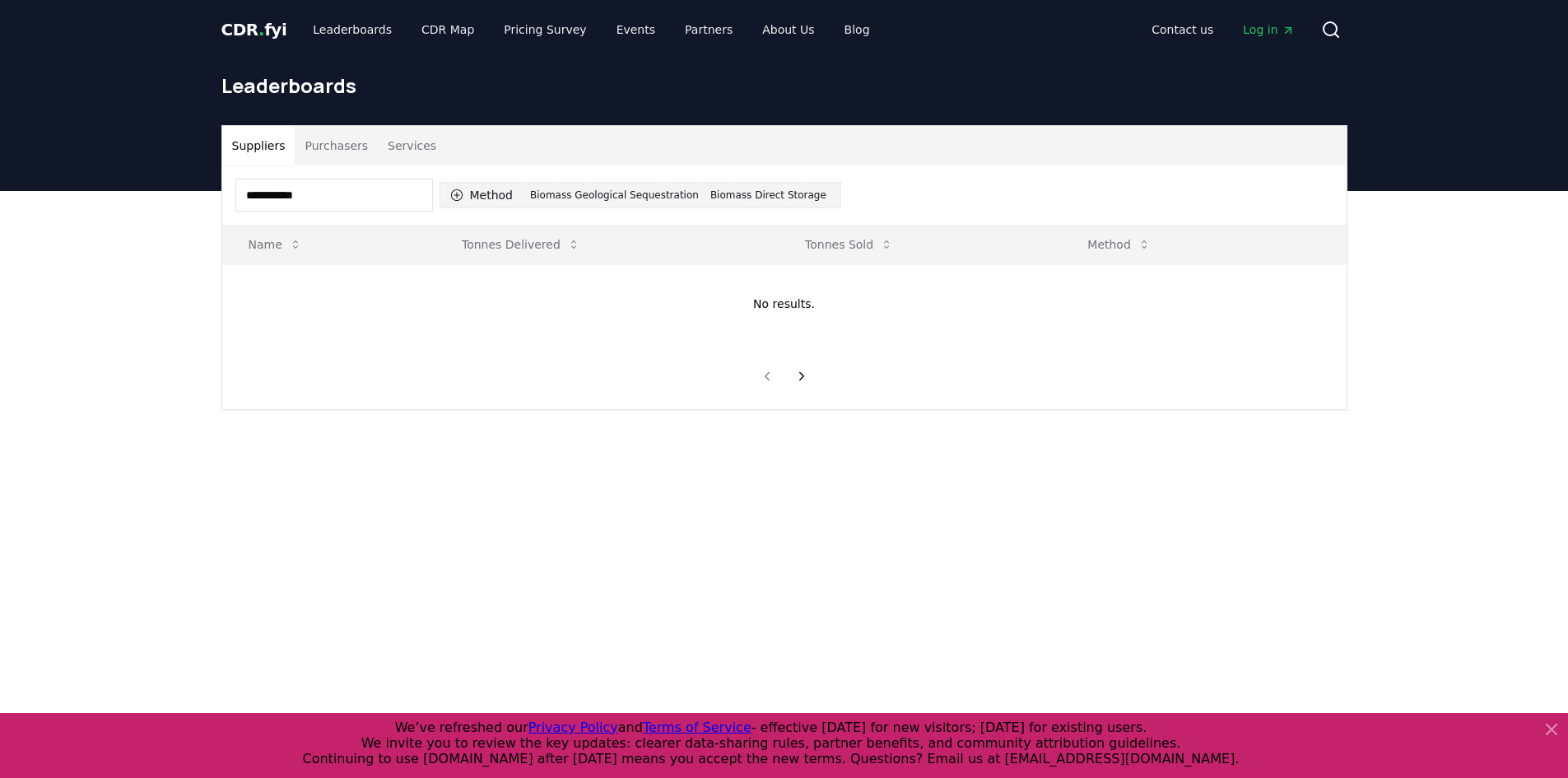
type input "**********"
click at [586, 186] on div "Biomass Geological Sequestration" at bounding box center [614, 195] width 177 height 18
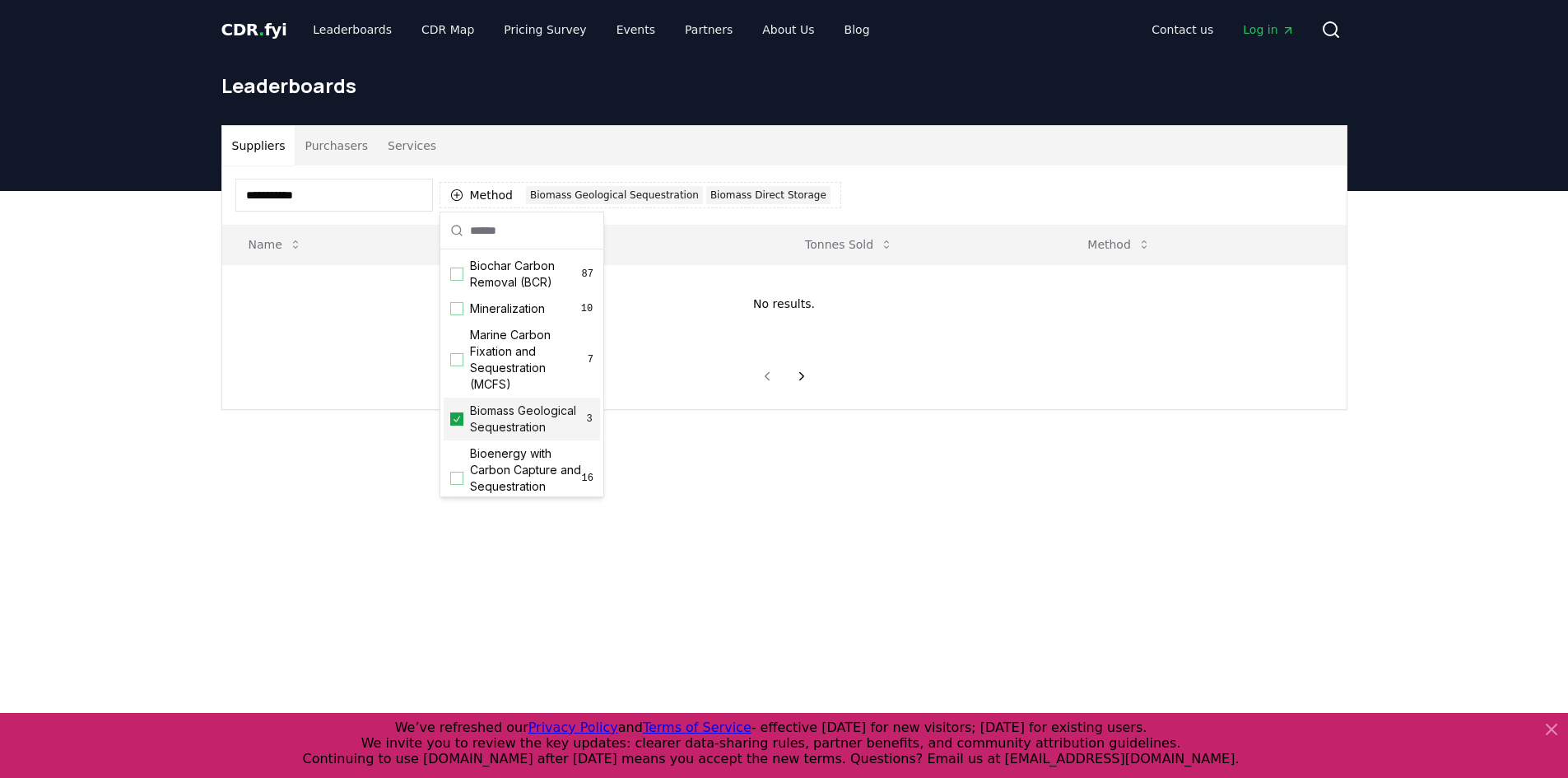
click at [516, 432] on span "Biomass Geological Sequestration" at bounding box center [528, 418] width 115 height 33
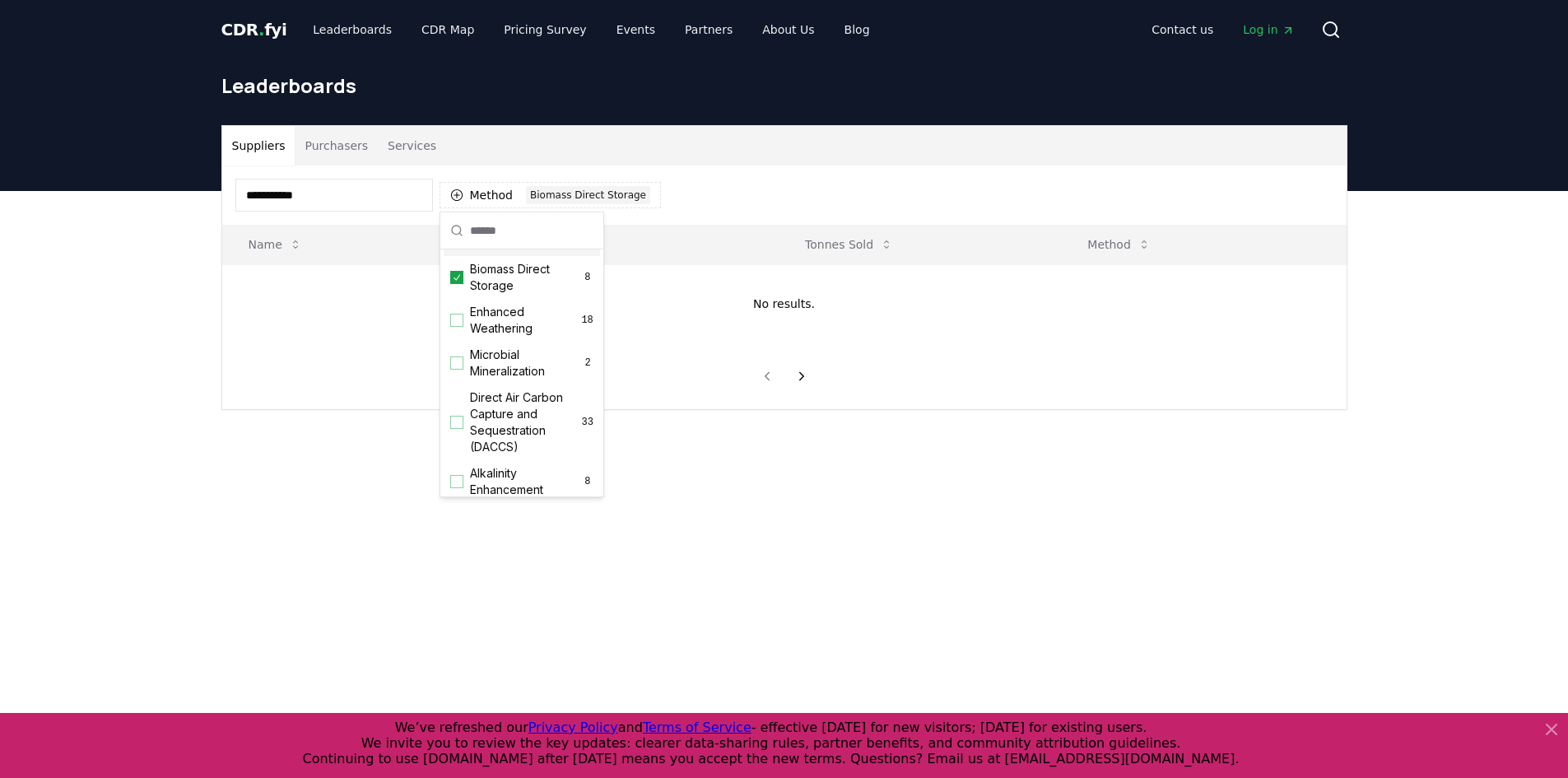
scroll to position [164, 0]
click at [519, 389] on span "Biomass Direct Storage" at bounding box center [526, 373] width 112 height 33
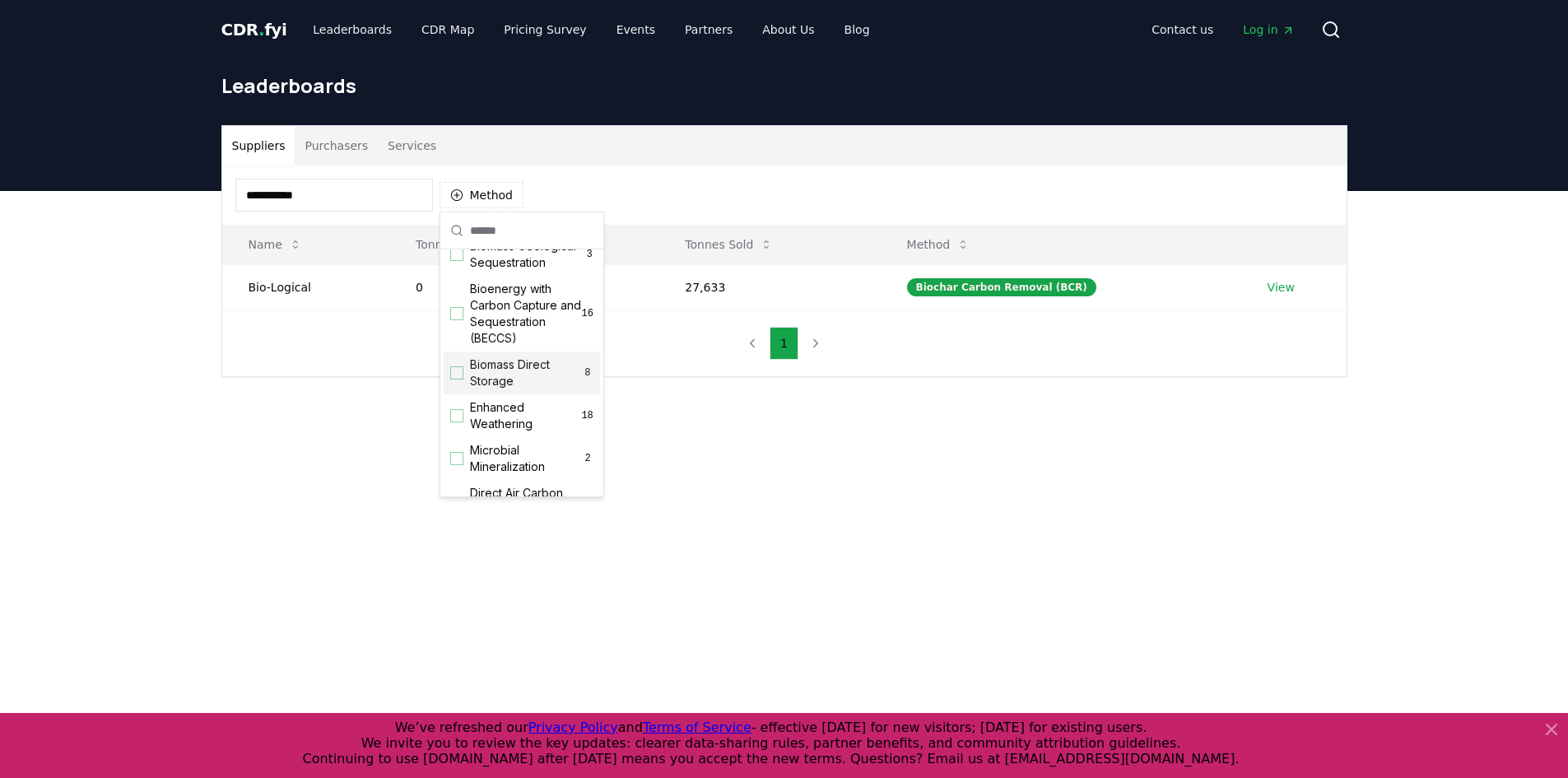
click at [279, 355] on div "**********" at bounding box center [784, 271] width 1124 height 211
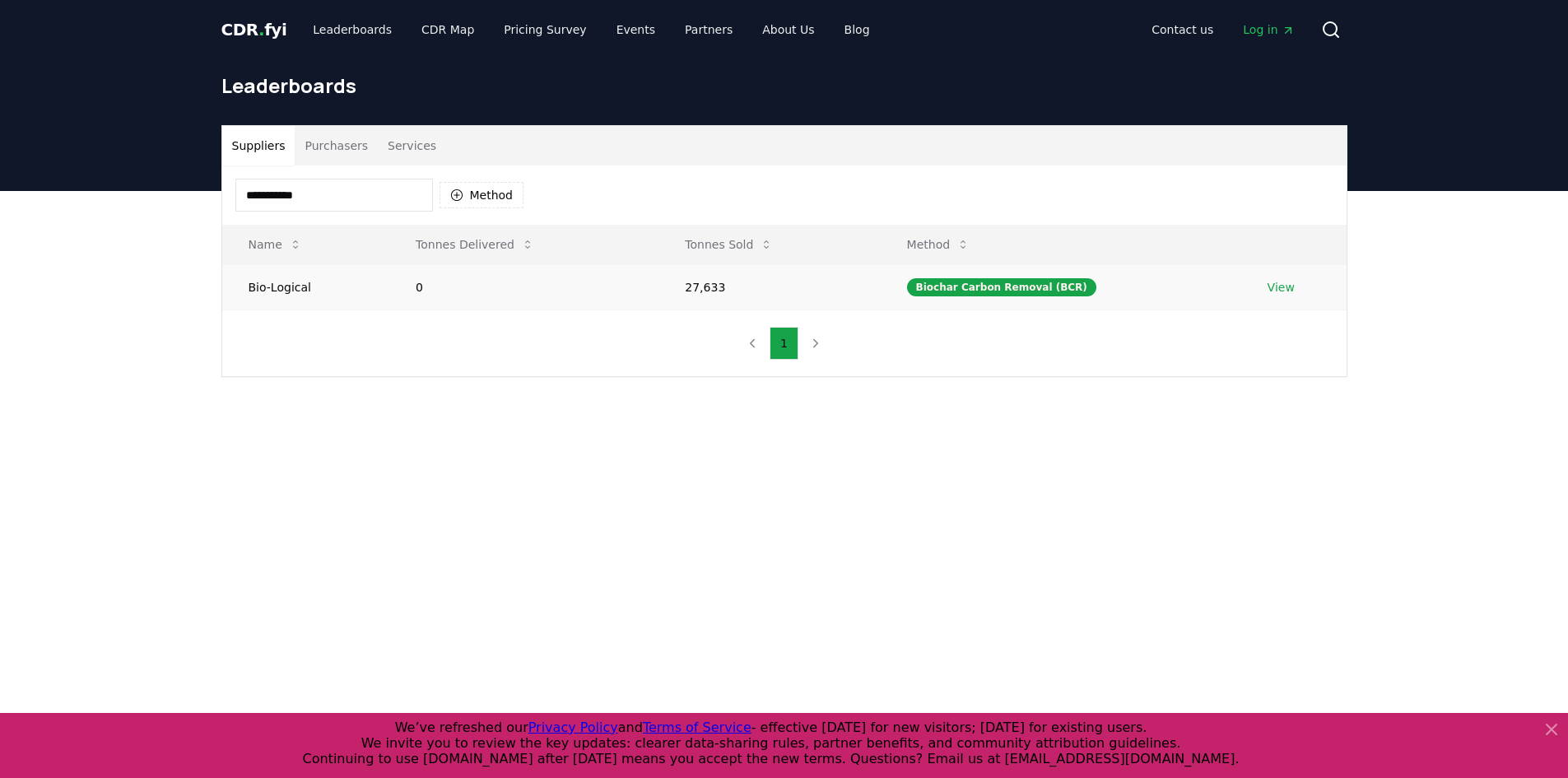
click at [720, 283] on td "27,633" at bounding box center [769, 286] width 221 height 45
copy td "27,633"
click at [387, 183] on input "**********" at bounding box center [334, 194] width 197 height 33
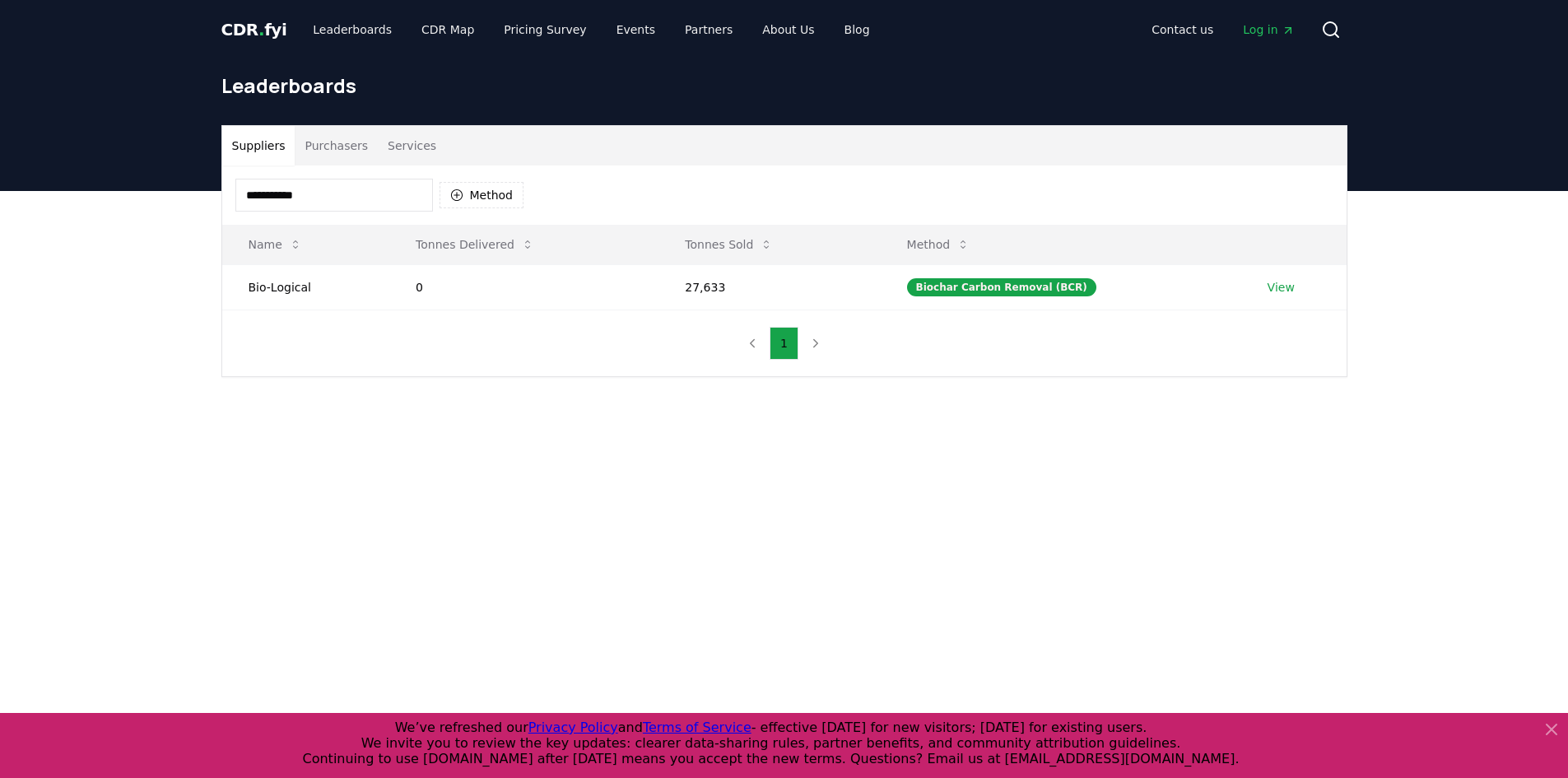
click at [387, 183] on input "**********" at bounding box center [334, 194] width 197 height 33
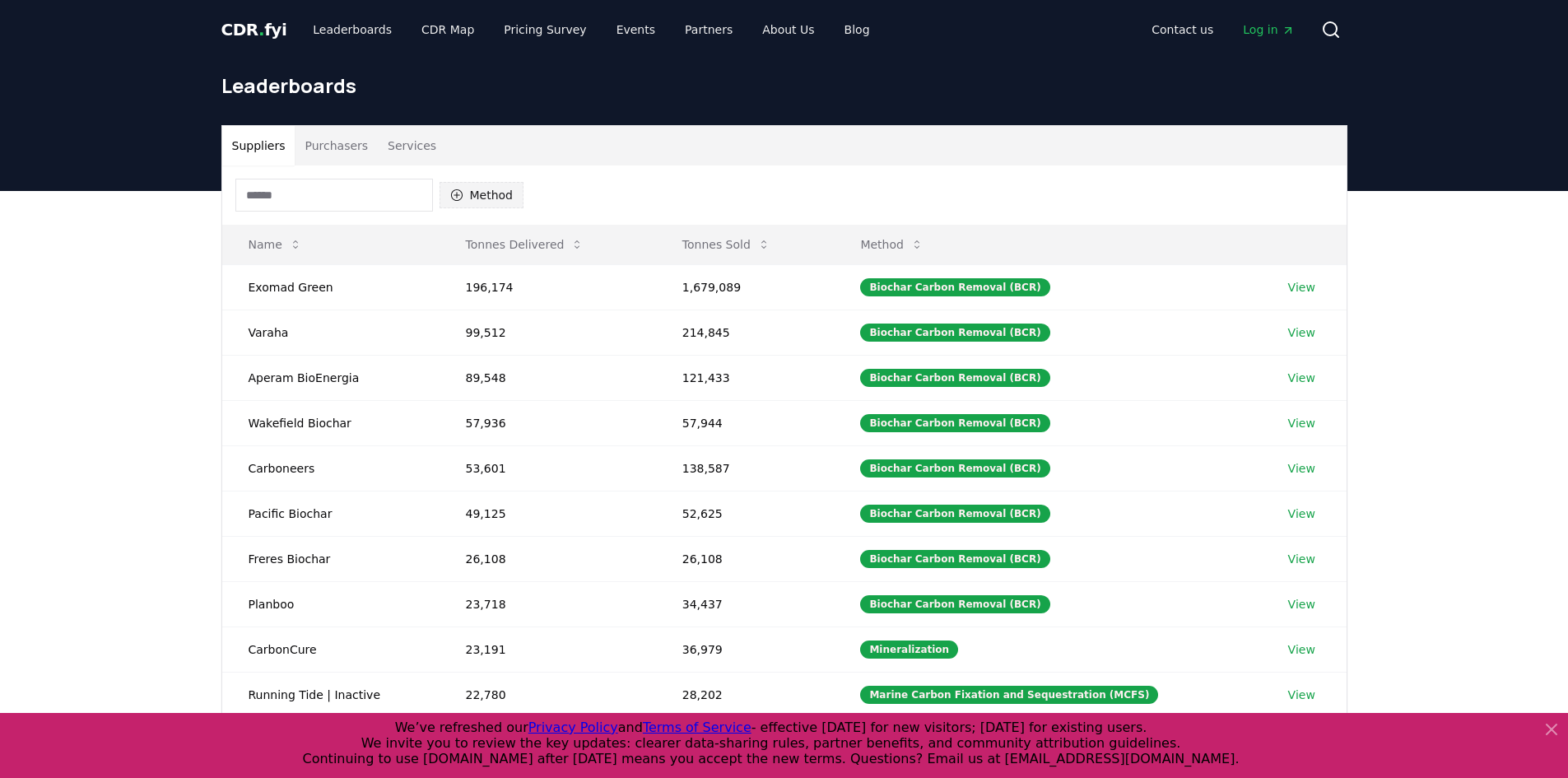
click at [494, 191] on button "Method" at bounding box center [481, 195] width 85 height 26
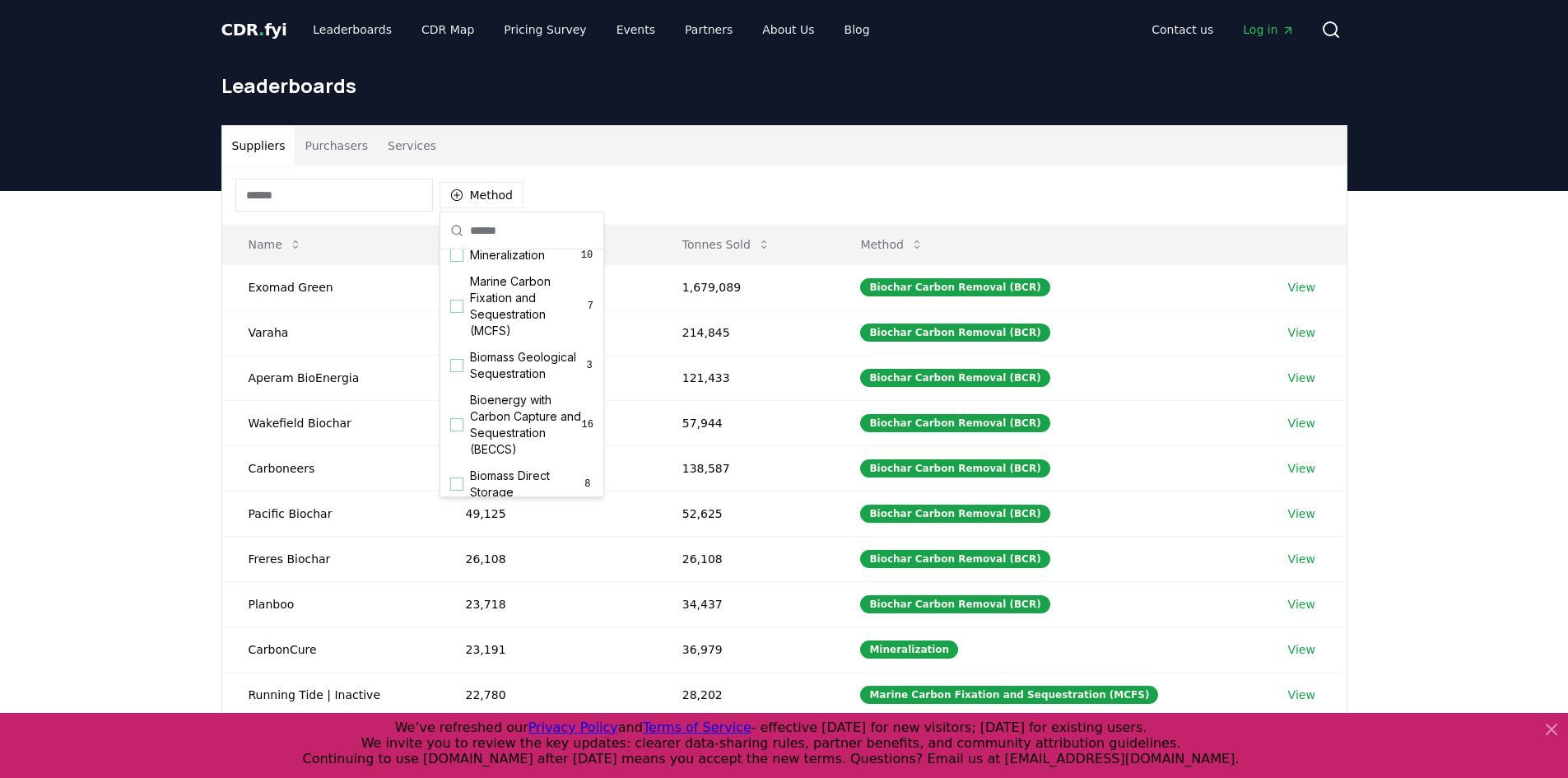
scroll to position [83, 0]
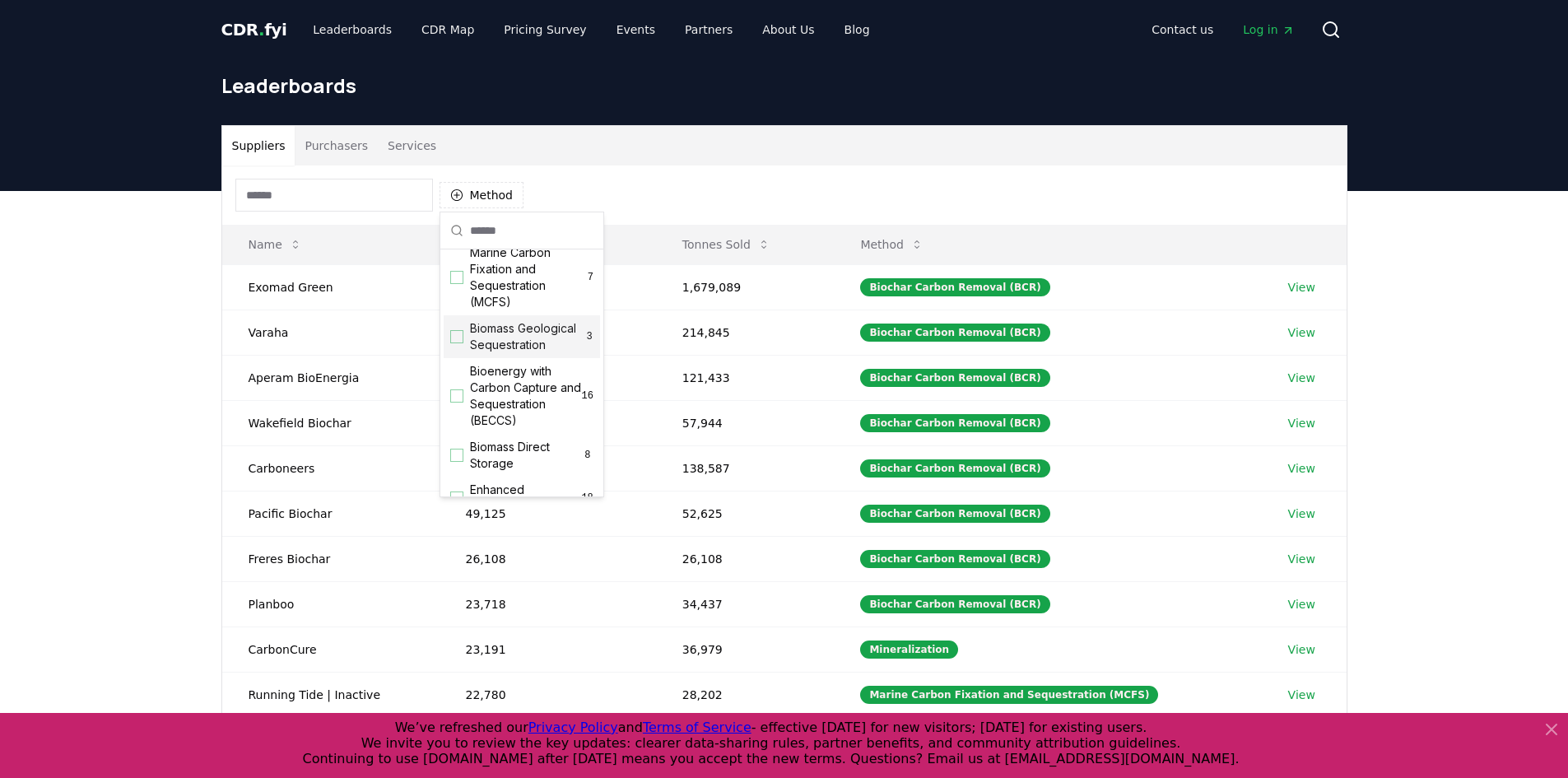
click at [538, 342] on span "Biomass Geological Sequestration" at bounding box center [528, 337] width 115 height 33
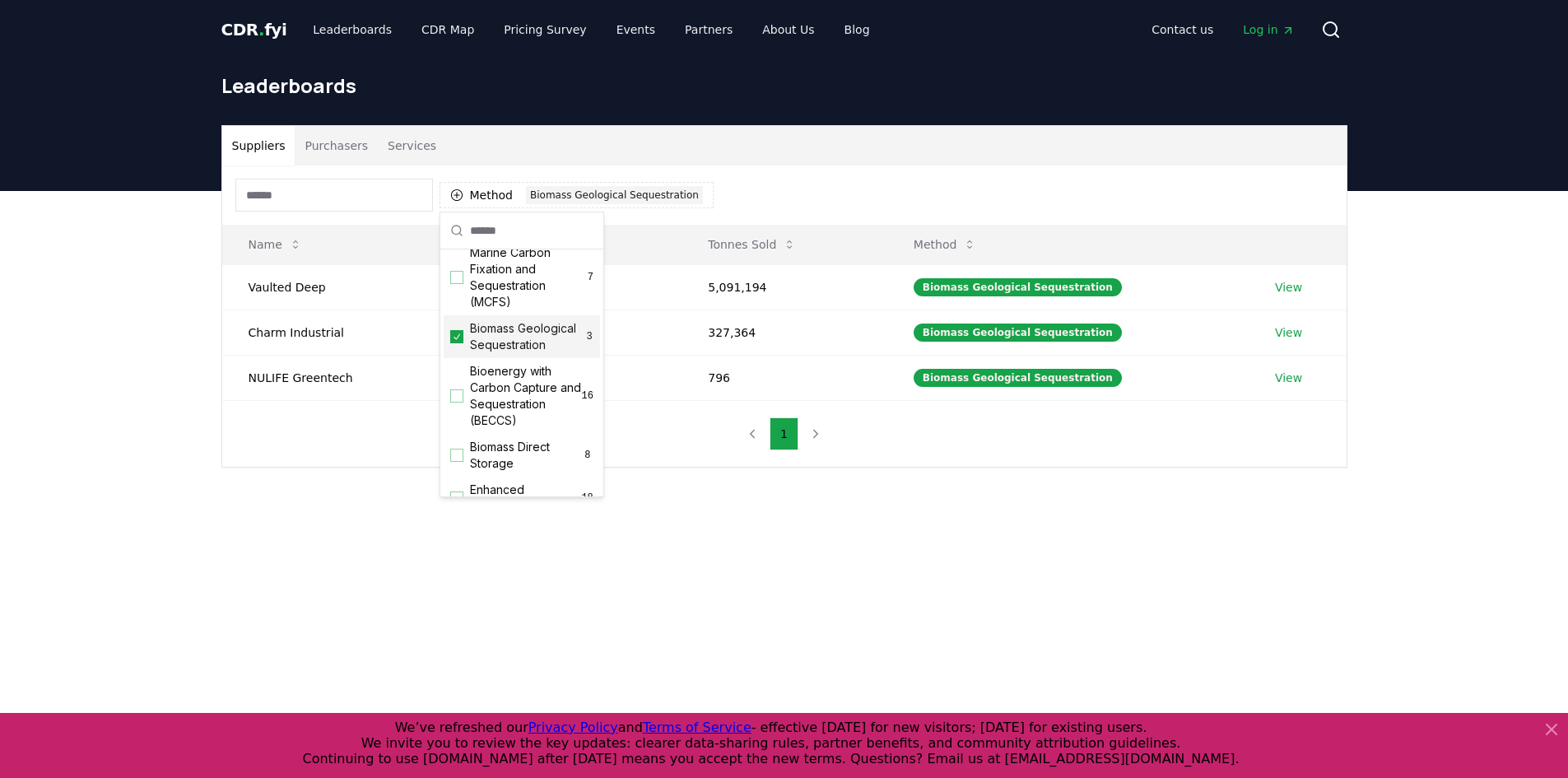
click at [542, 347] on span "Biomass Geological Sequestration" at bounding box center [528, 337] width 115 height 33
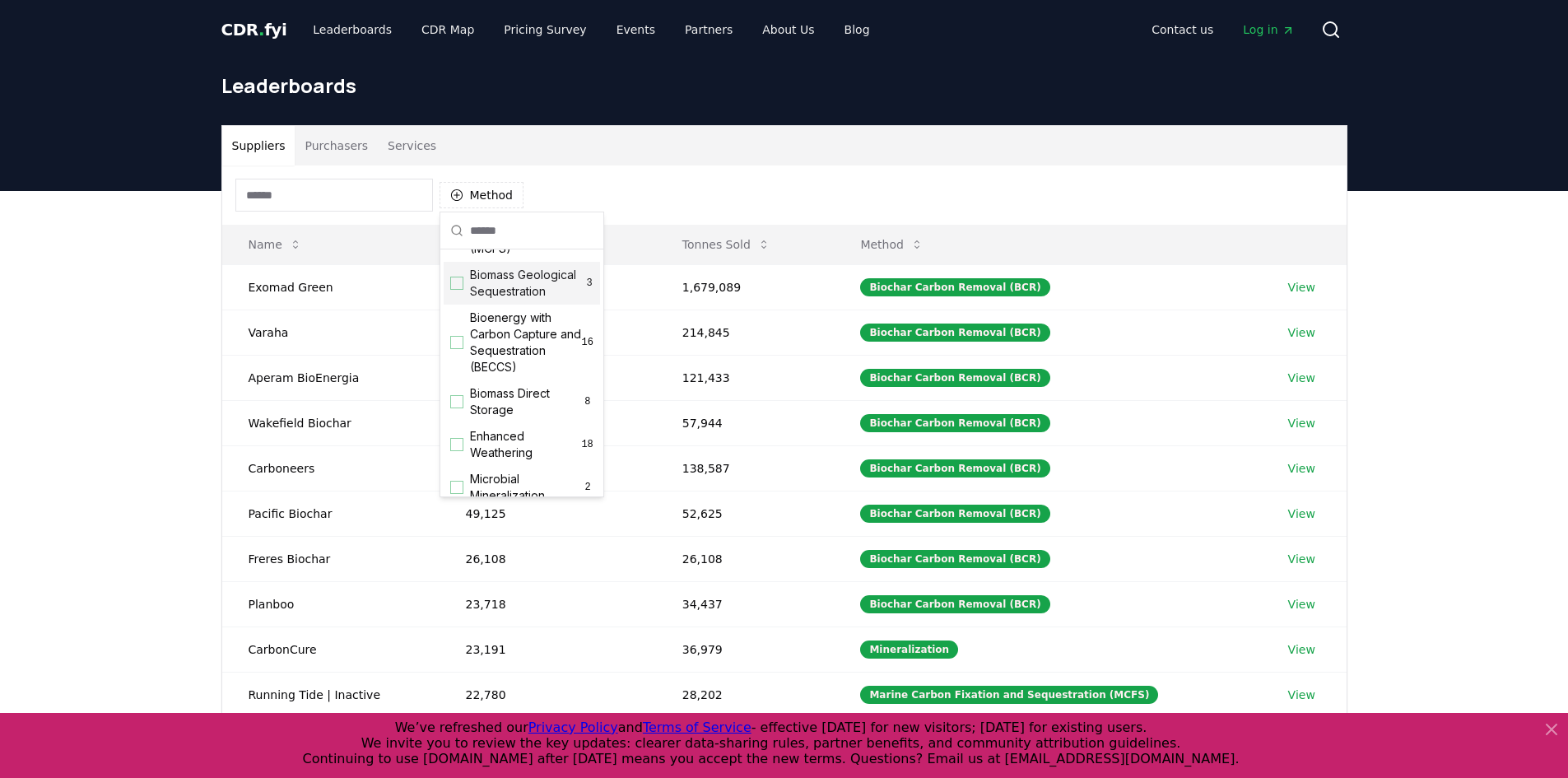
scroll to position [164, 0]
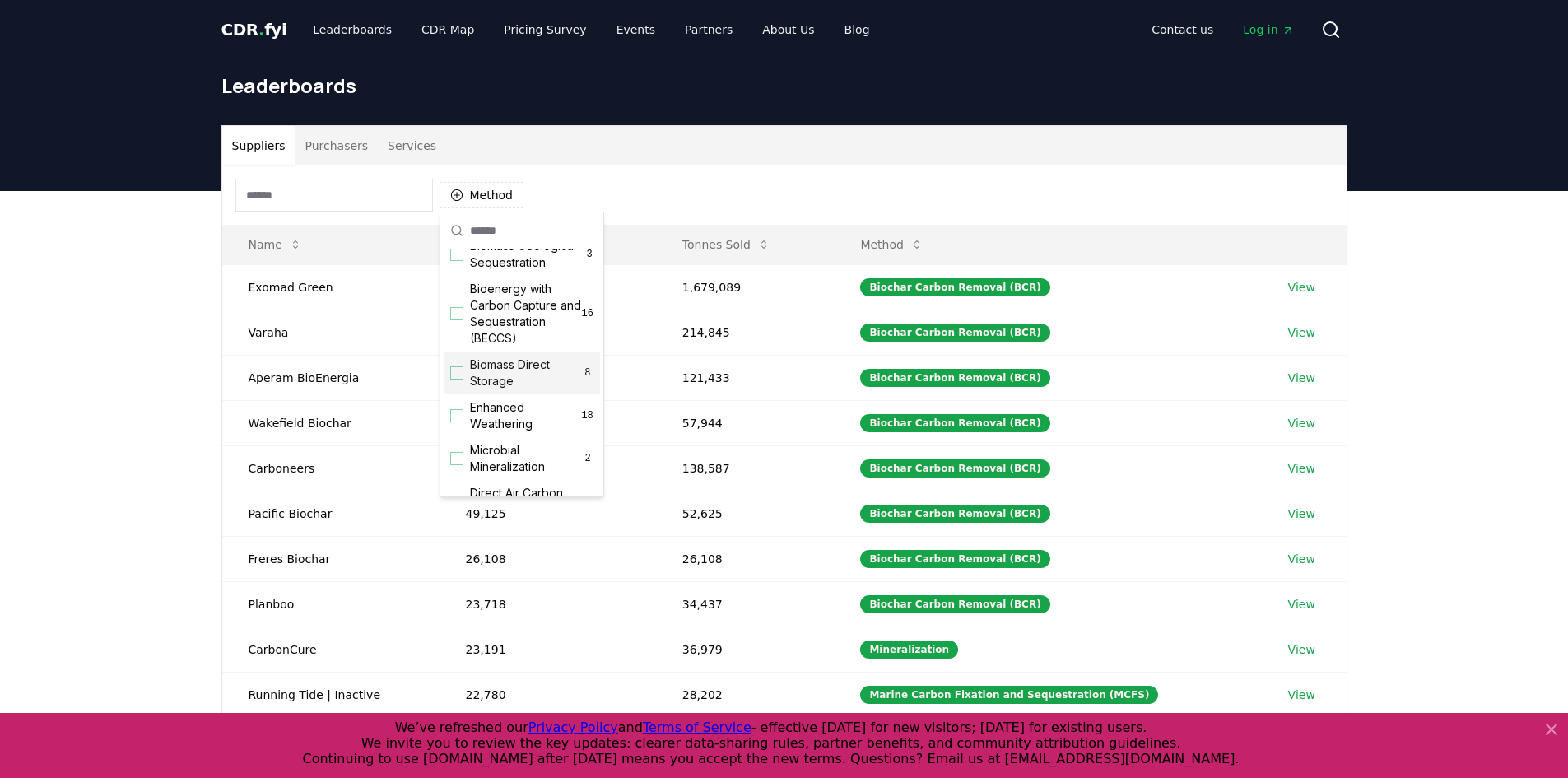
click at [554, 383] on span "Biomass Direct Storage" at bounding box center [526, 373] width 112 height 33
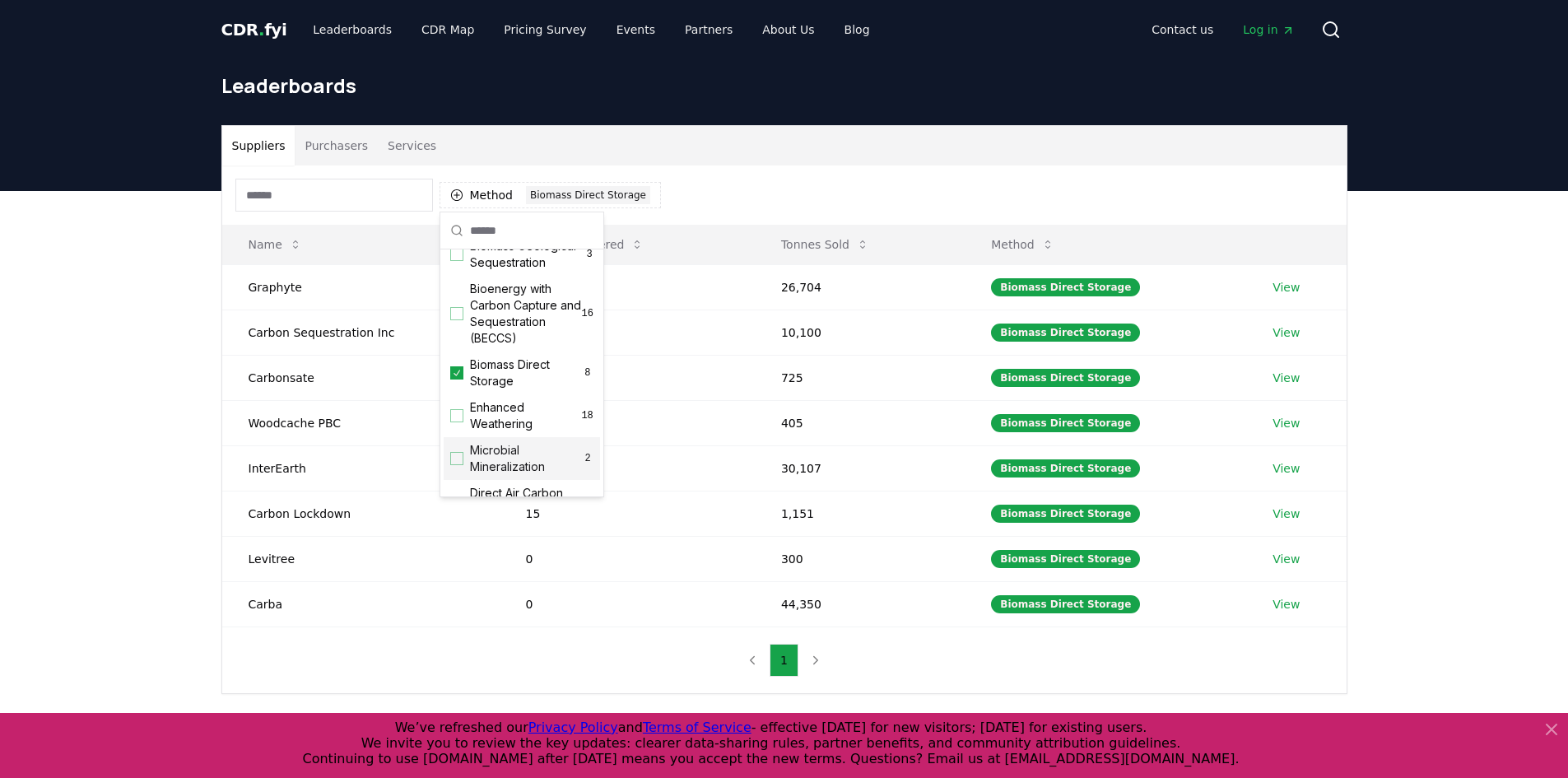
click at [561, 663] on div "Method 1 Biomass Direct Storage Name Tonnes Delivered Tonnes Sold Method Graphy…" at bounding box center [784, 429] width 1124 height 528
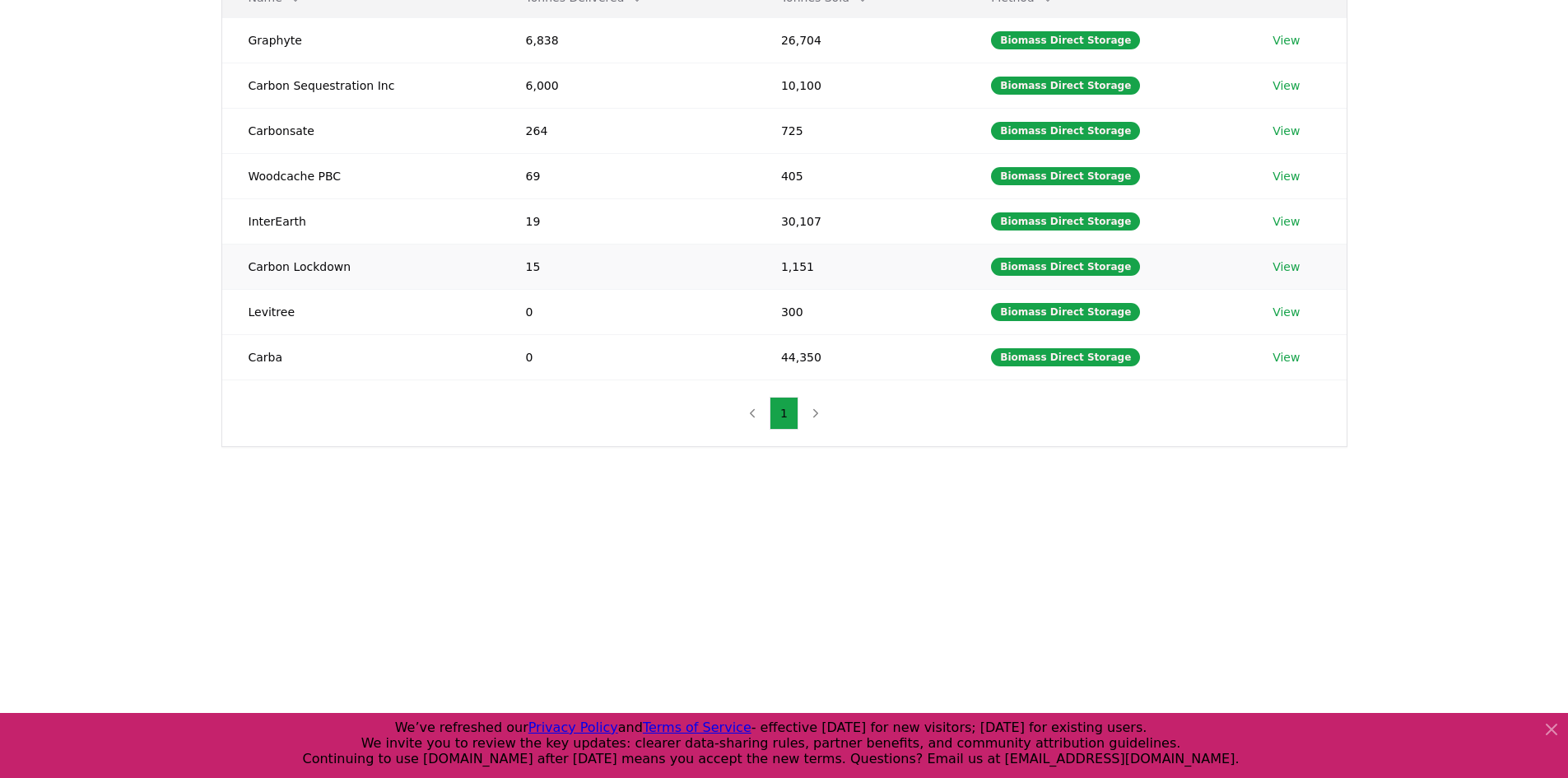
scroll to position [0, 0]
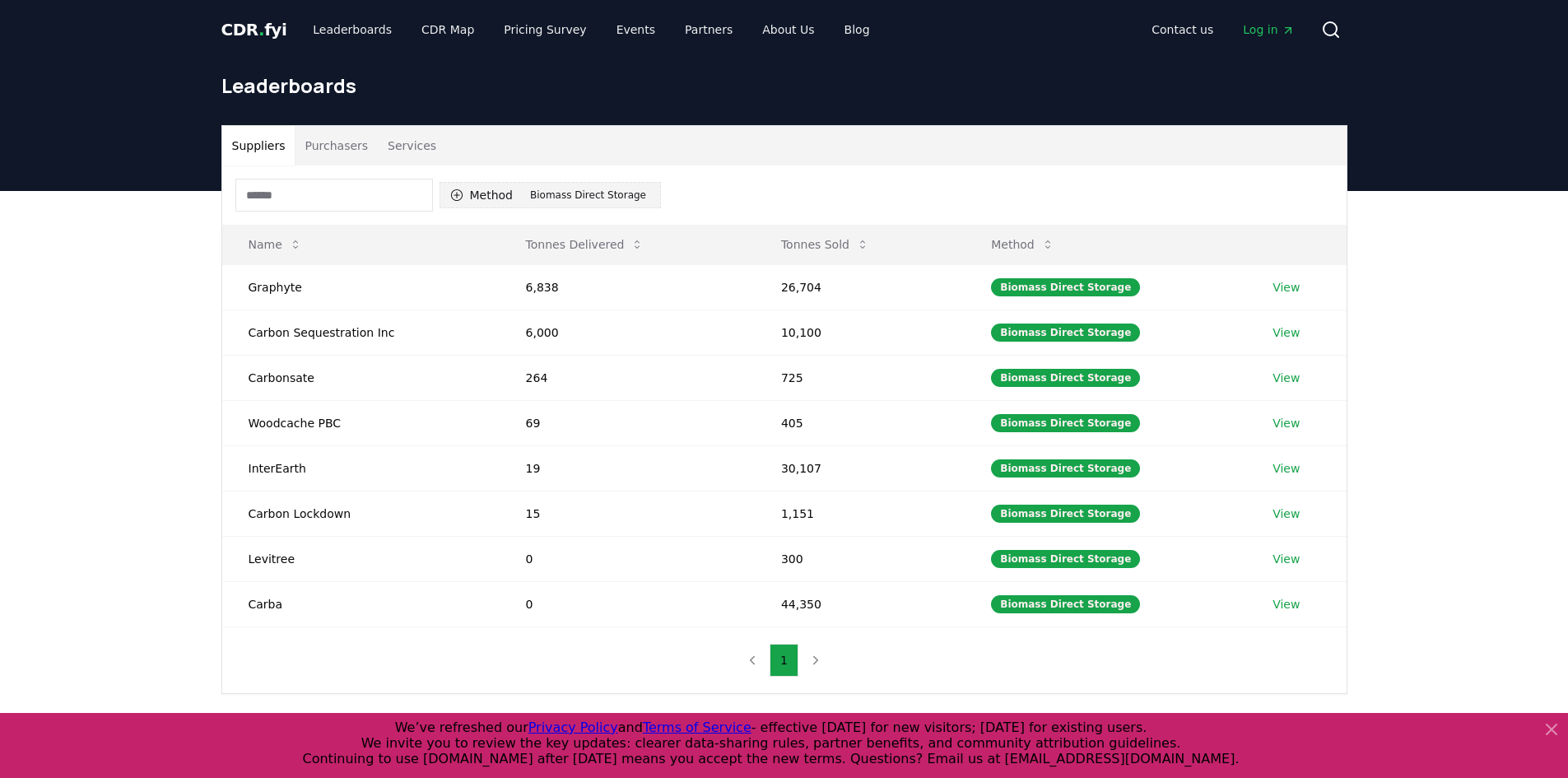
click at [574, 190] on div "Biomass Direct Storage" at bounding box center [587, 195] width 124 height 18
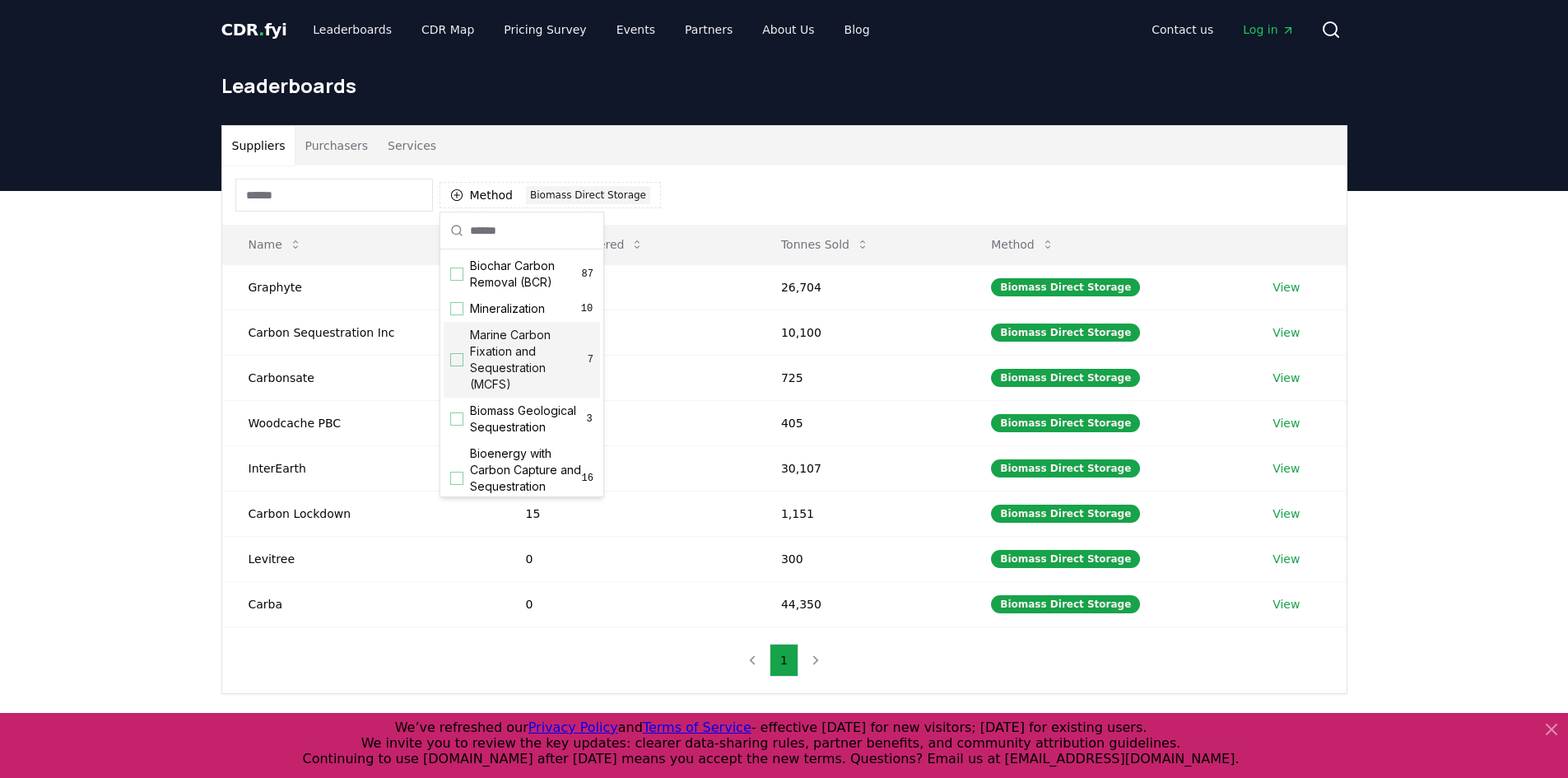
click at [661, 208] on div "Method 1 Biomass Direct Storage" at bounding box center [784, 195] width 1124 height 60
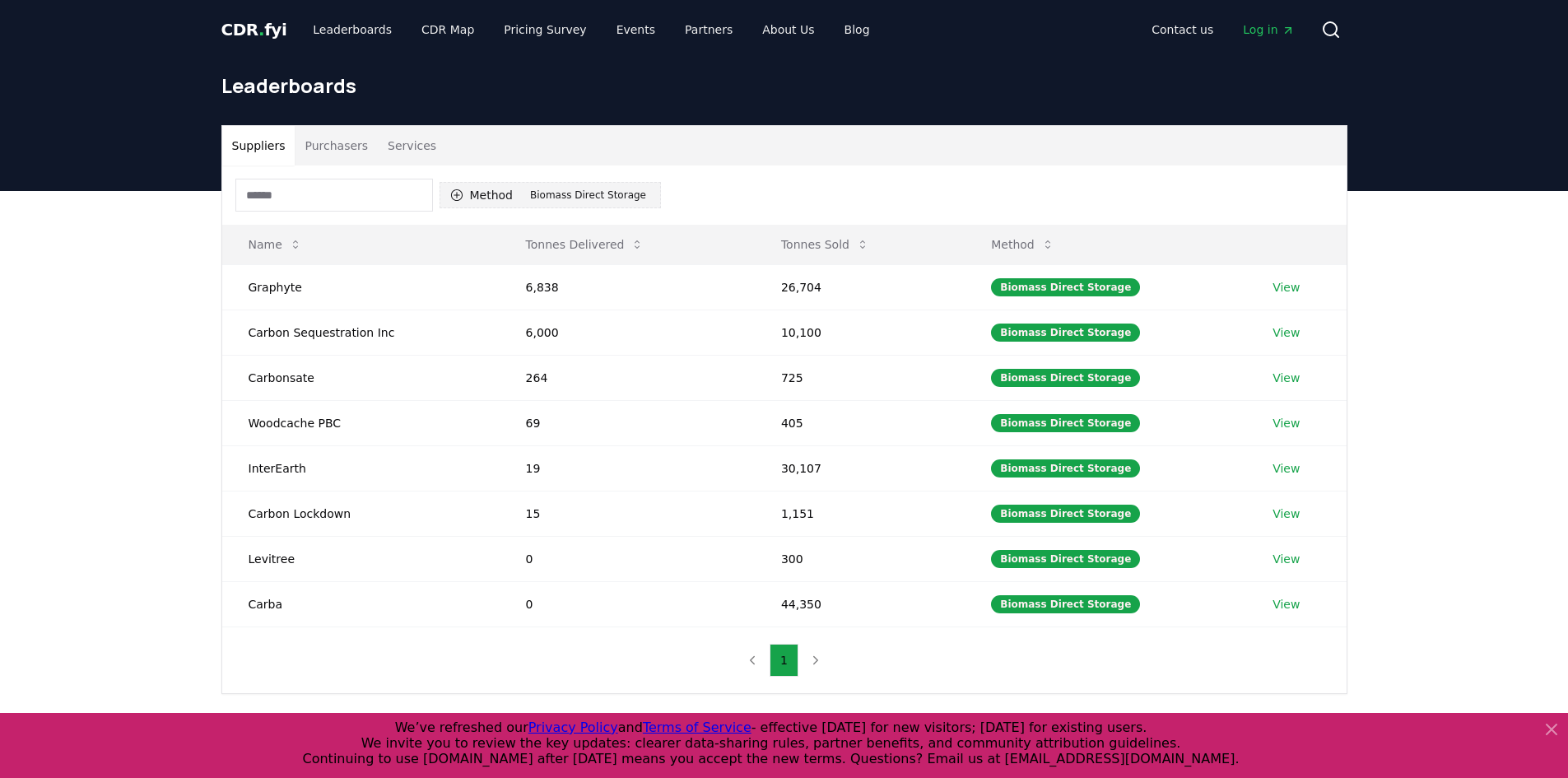
click at [620, 193] on div "Biomass Direct Storage" at bounding box center [587, 195] width 124 height 18
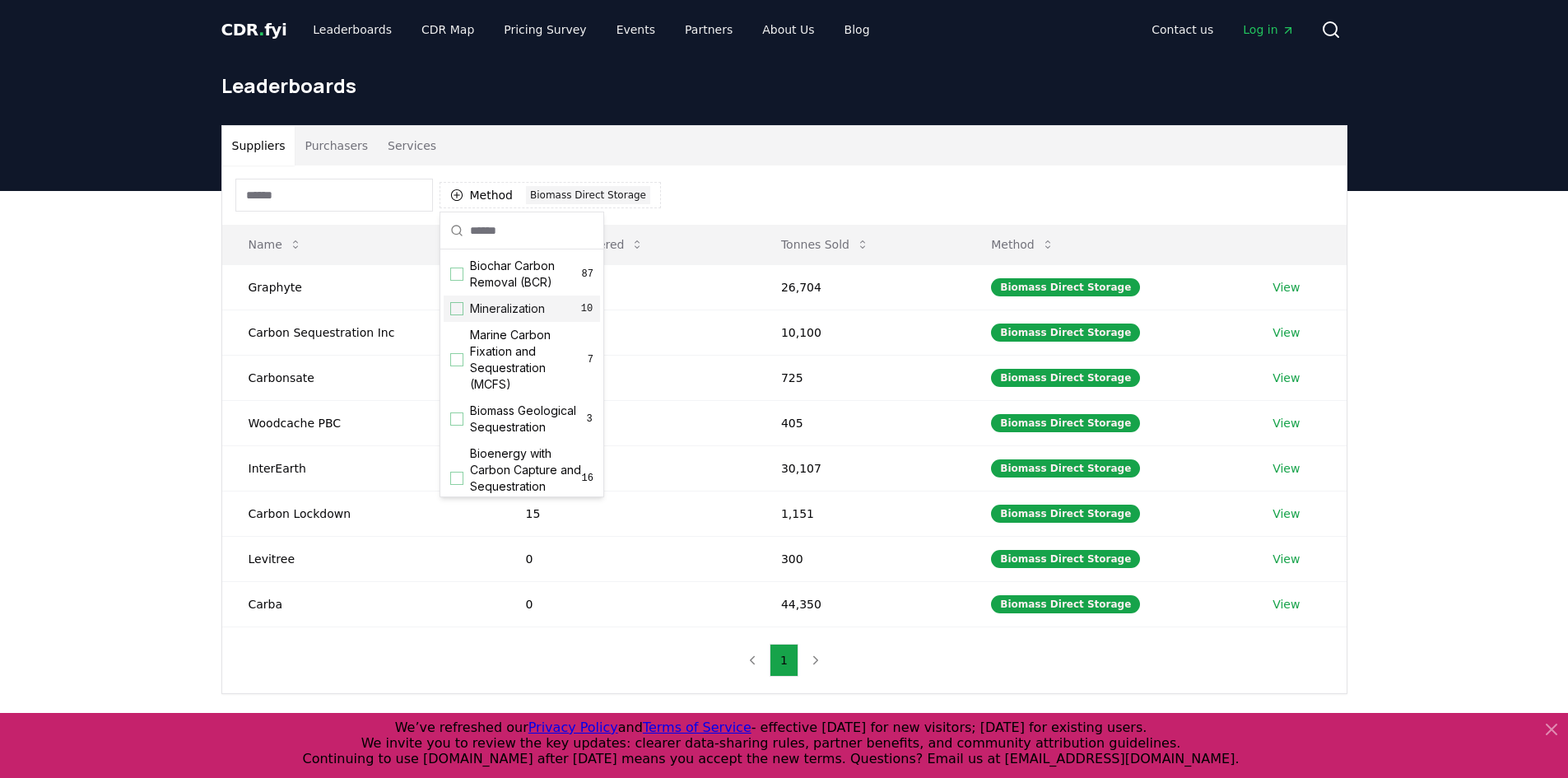
click at [529, 279] on span "Biochar Carbon Removal (BCR)" at bounding box center [526, 274] width 112 height 33
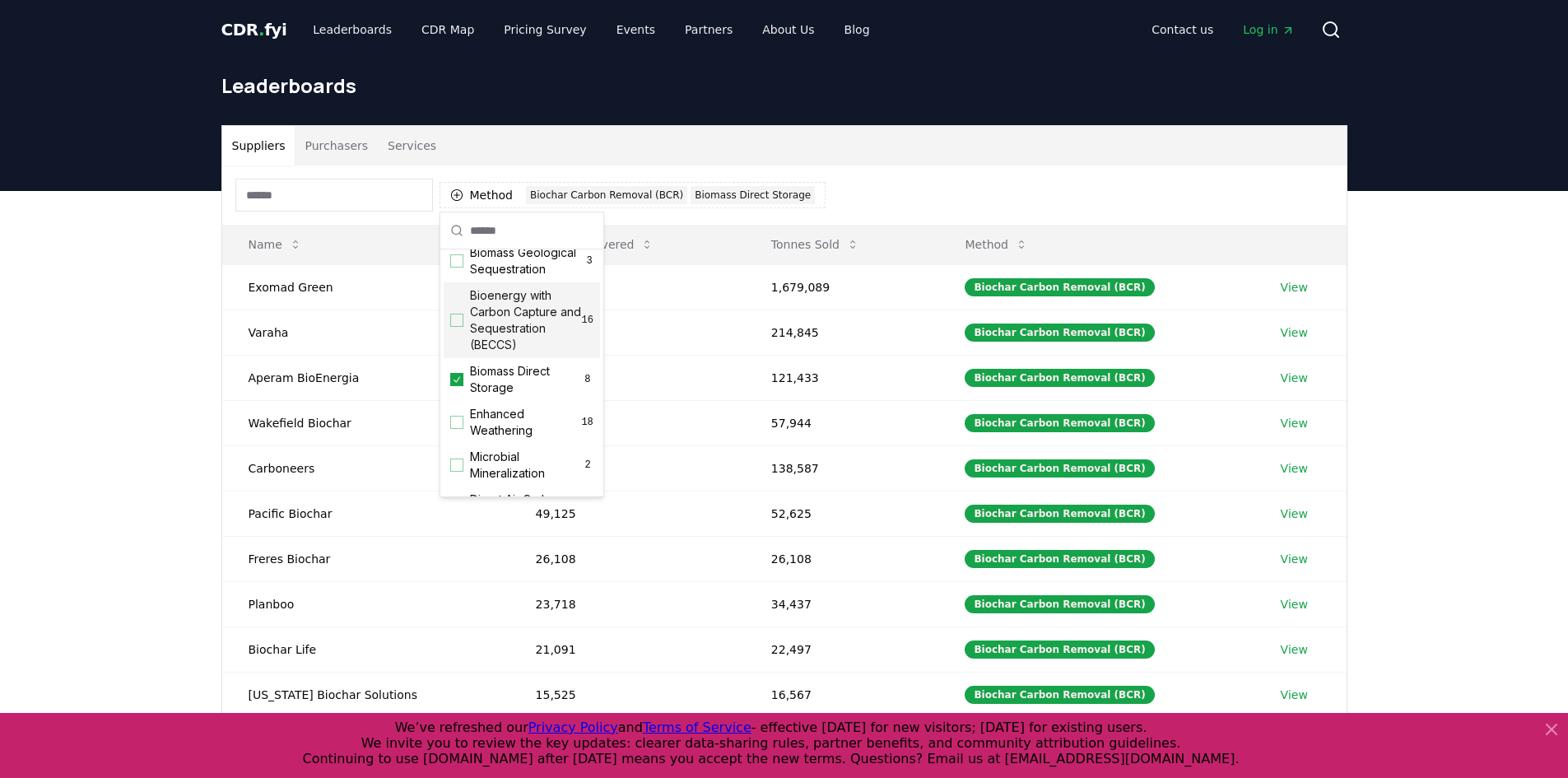
scroll to position [247, 0]
click at [526, 307] on span "Biomass Direct Storage" at bounding box center [526, 290] width 112 height 33
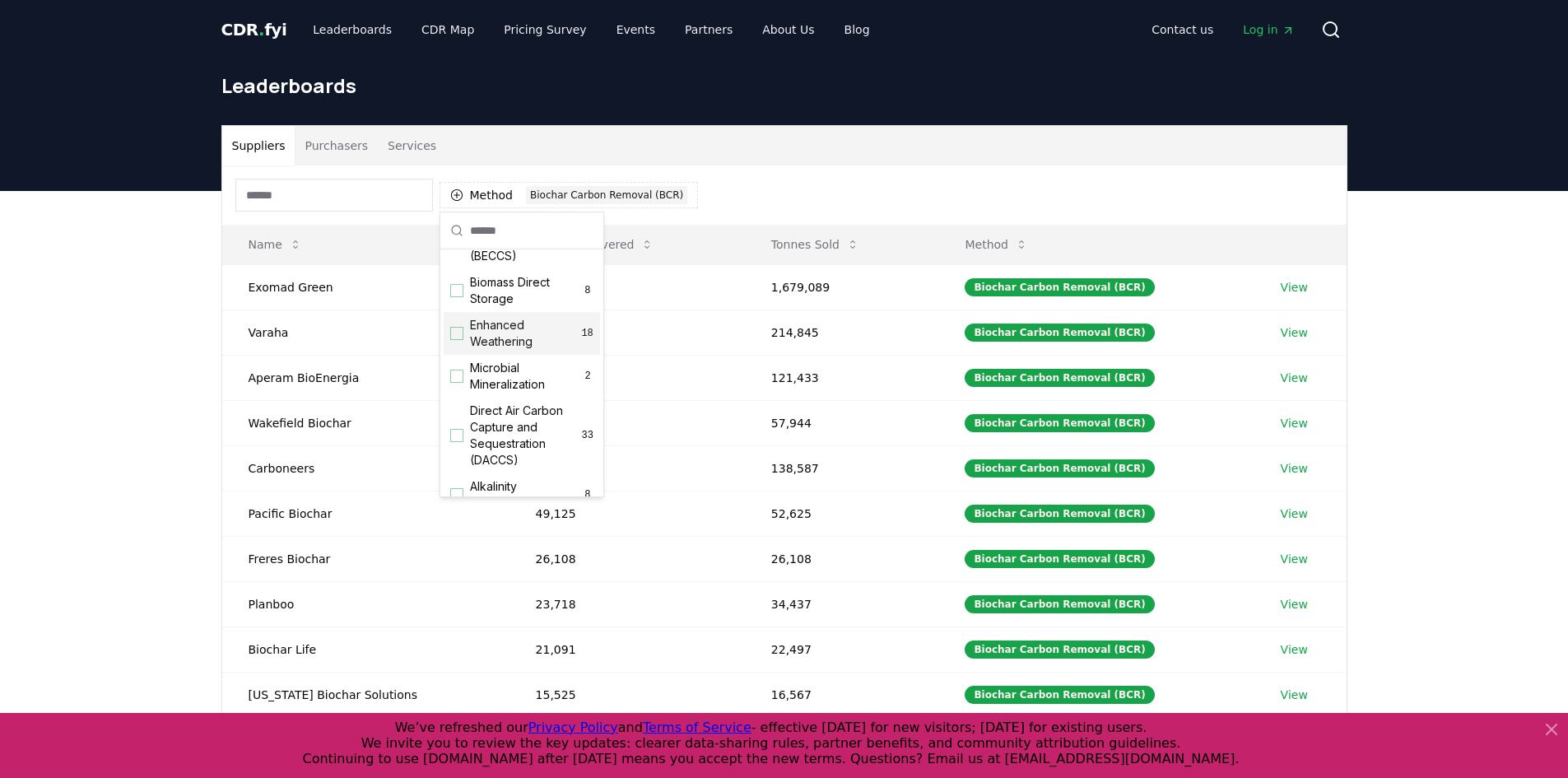
click at [924, 216] on div "Method 1 Biochar Carbon Removal (BCR)" at bounding box center [784, 195] width 1124 height 60
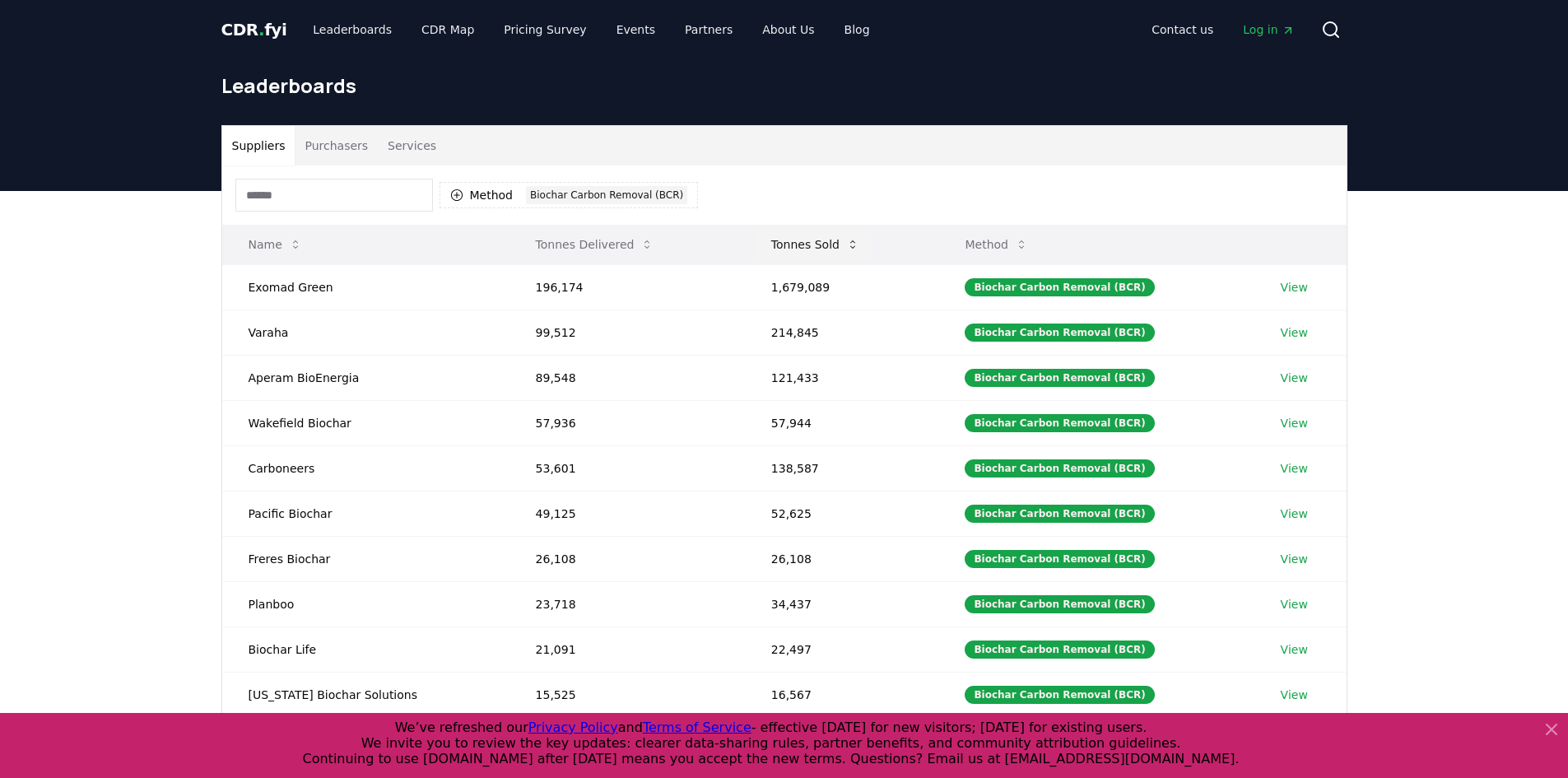
click at [828, 249] on button "Tonnes Sold" at bounding box center [814, 244] width 114 height 33
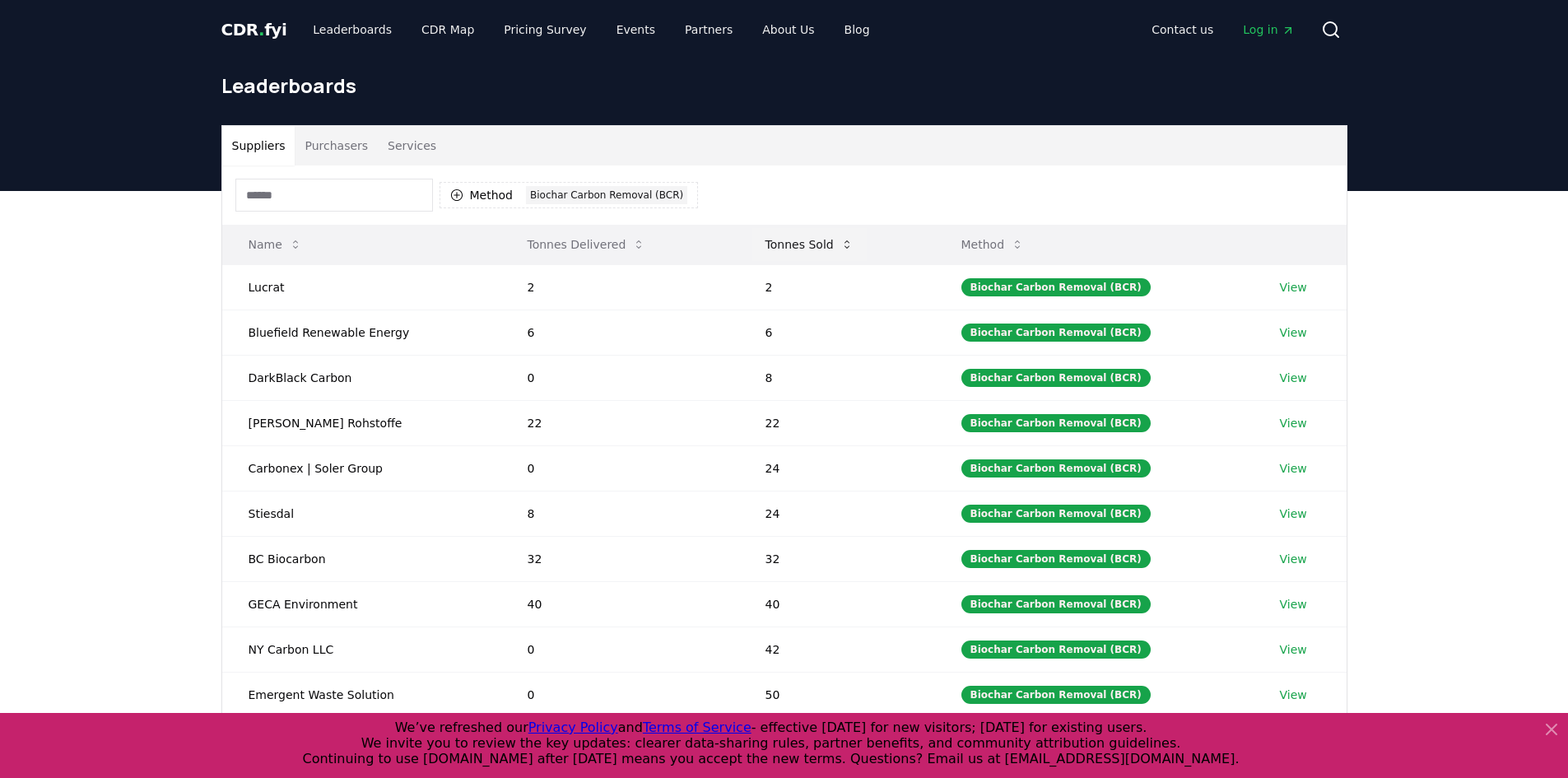
click at [829, 245] on button "Tonnes Sold" at bounding box center [809, 244] width 114 height 33
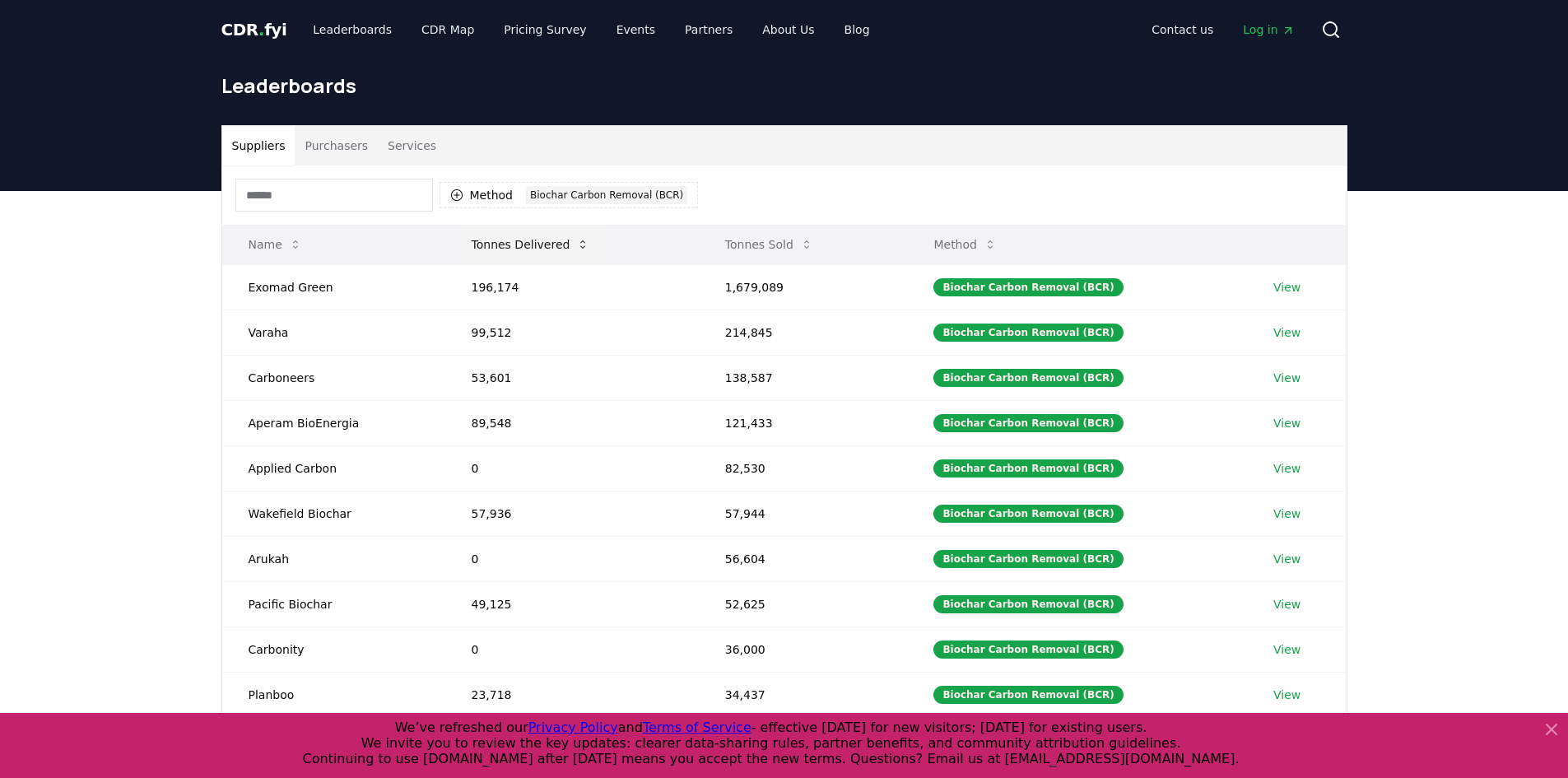
click at [563, 248] on button "Tonnes Delivered" at bounding box center [531, 244] width 145 height 33
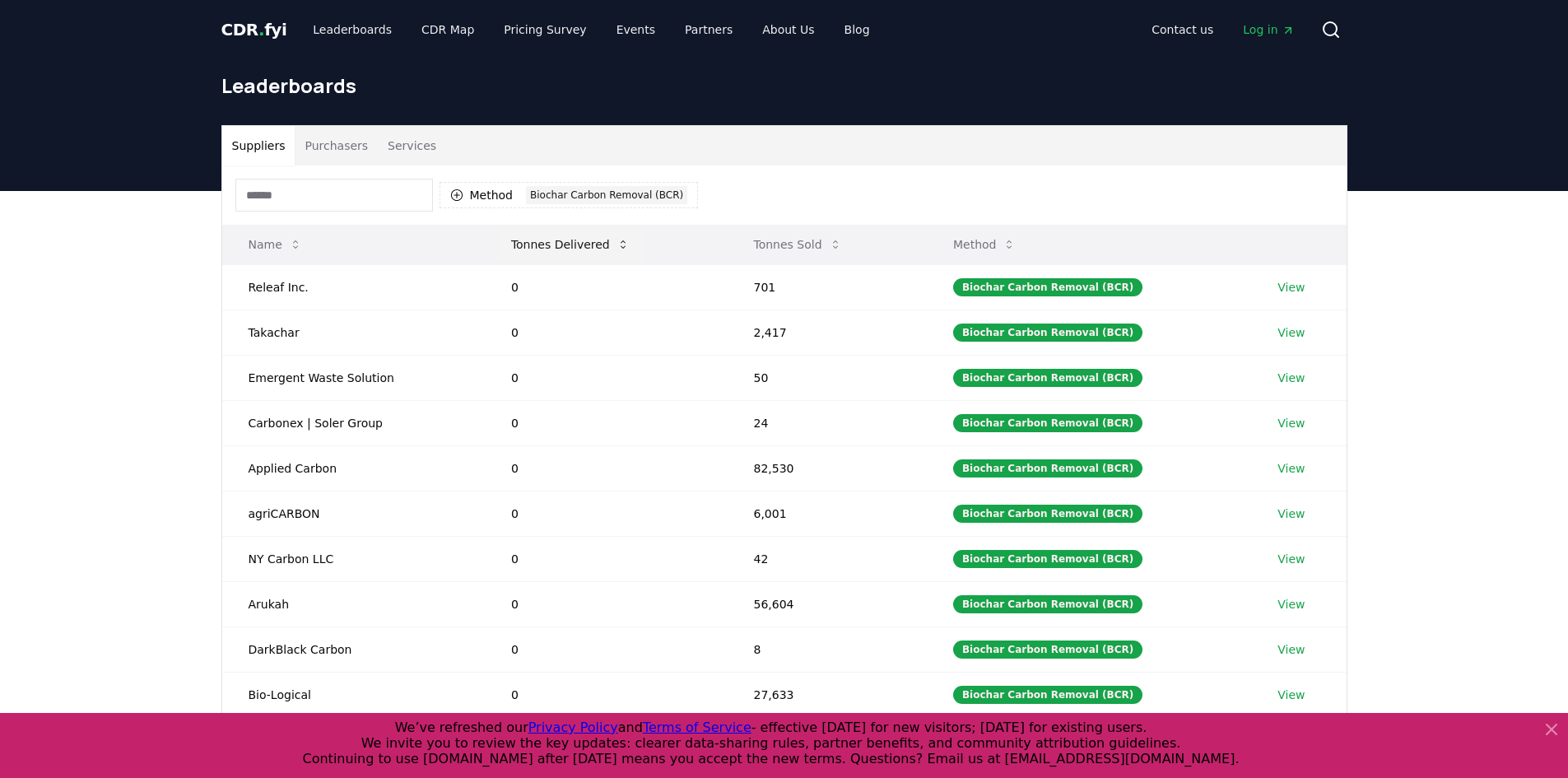
click at [588, 238] on button "Tonnes Delivered" at bounding box center [570, 244] width 145 height 33
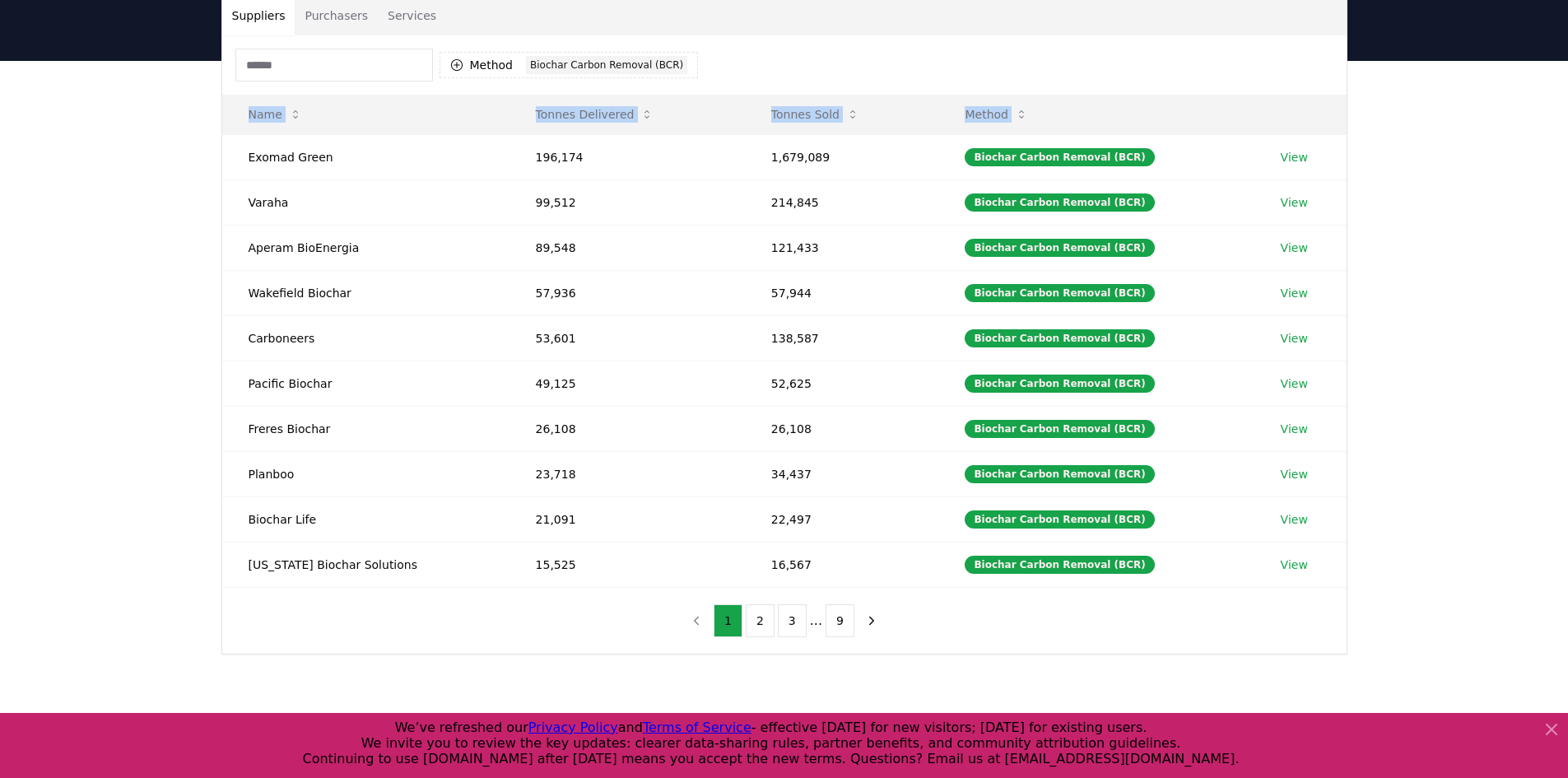
scroll to position [454, 0]
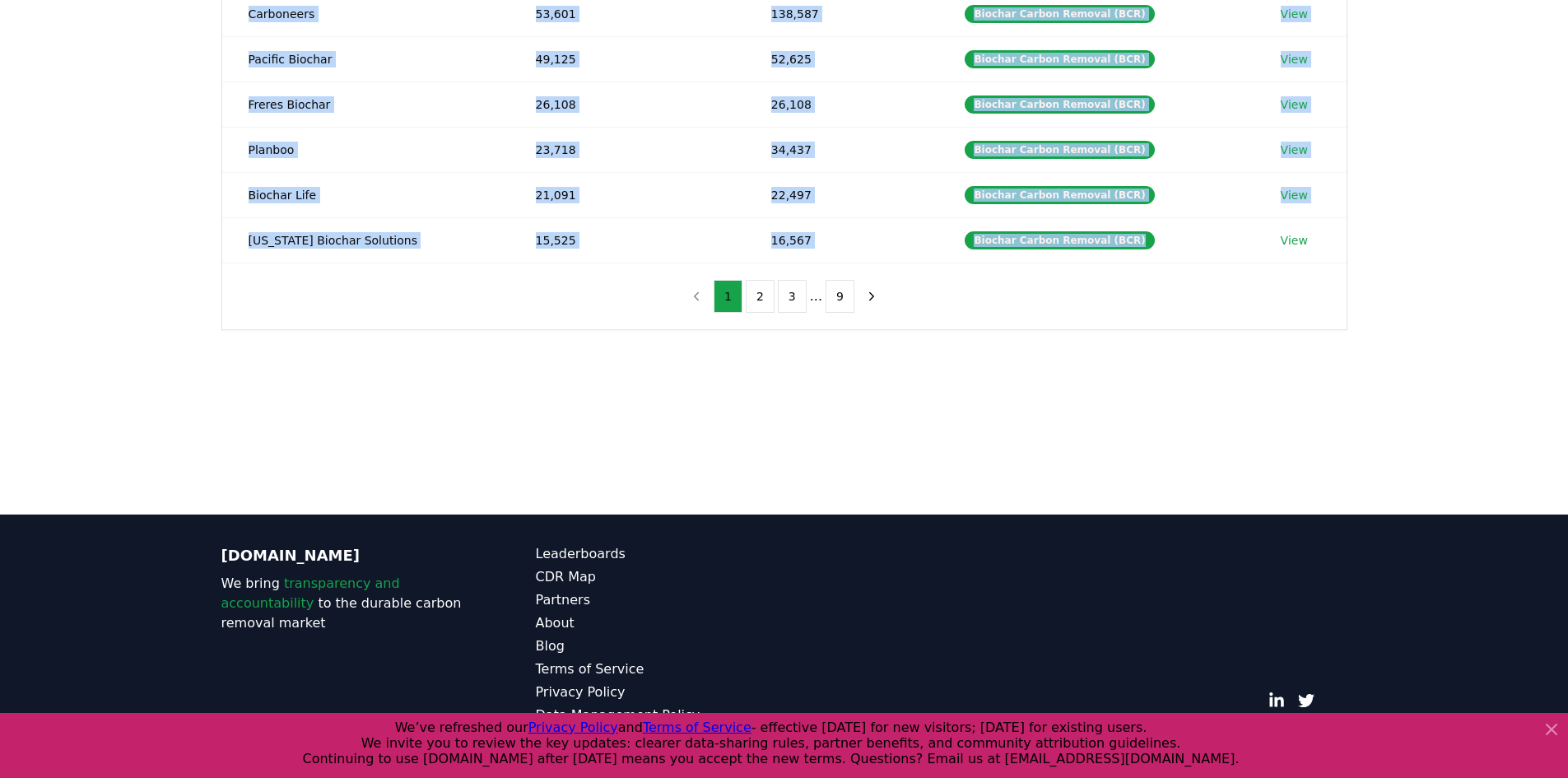
drag, startPoint x: 245, startPoint y: 284, endPoint x: 1123, endPoint y: 267, distance: 878.2
click at [1119, 252] on tbody "Exomad Green 196,174 1,679,089 Biochar Carbon Removal (BCR) View Varaha 99,512 …" at bounding box center [784, 36] width 1124 height 453
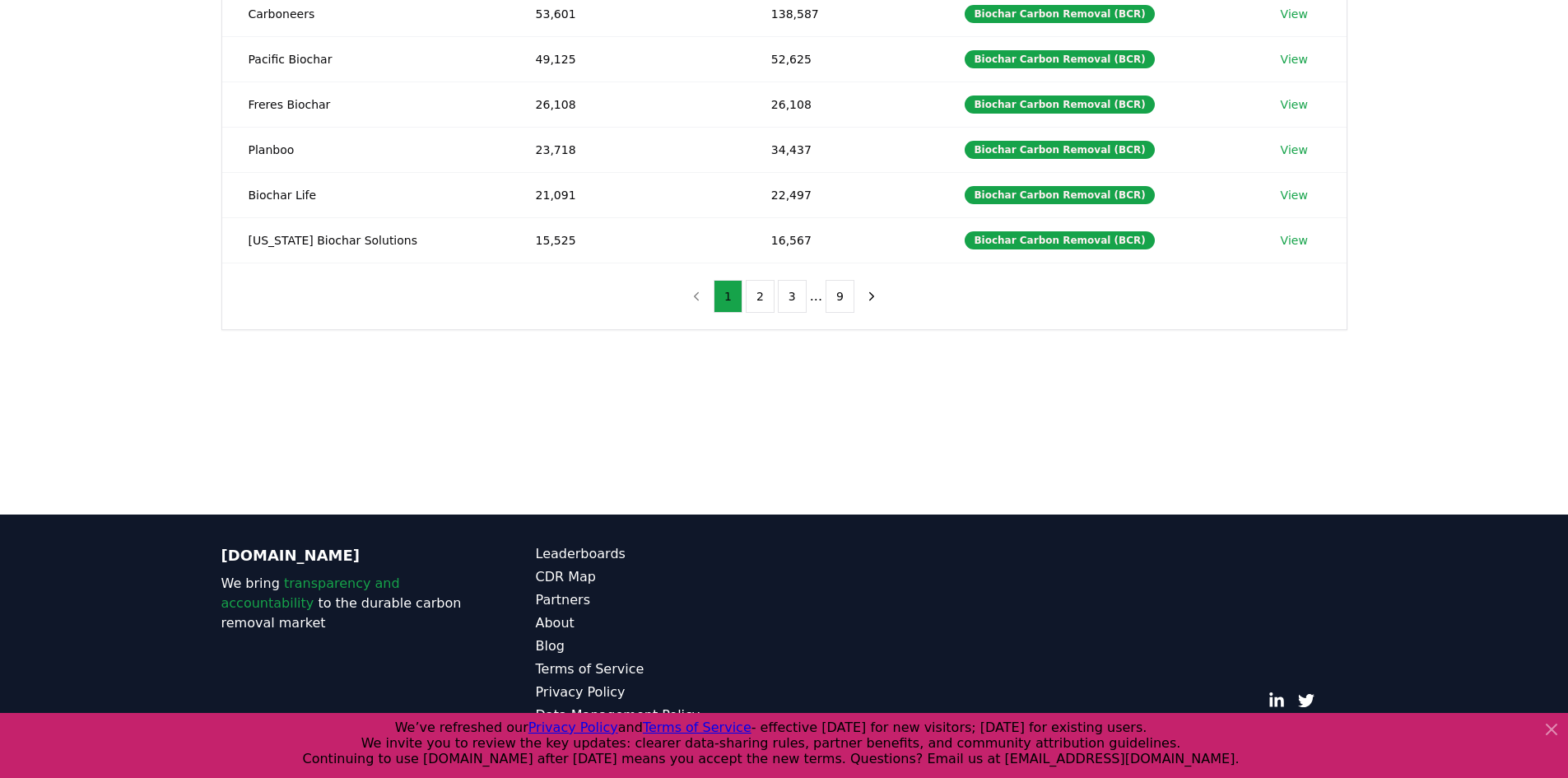
click at [1143, 325] on div "Method 1 Biochar Carbon Removal (BCR) Name Tonnes Delivered Tonnes Sold Method …" at bounding box center [784, 20] width 1124 height 619
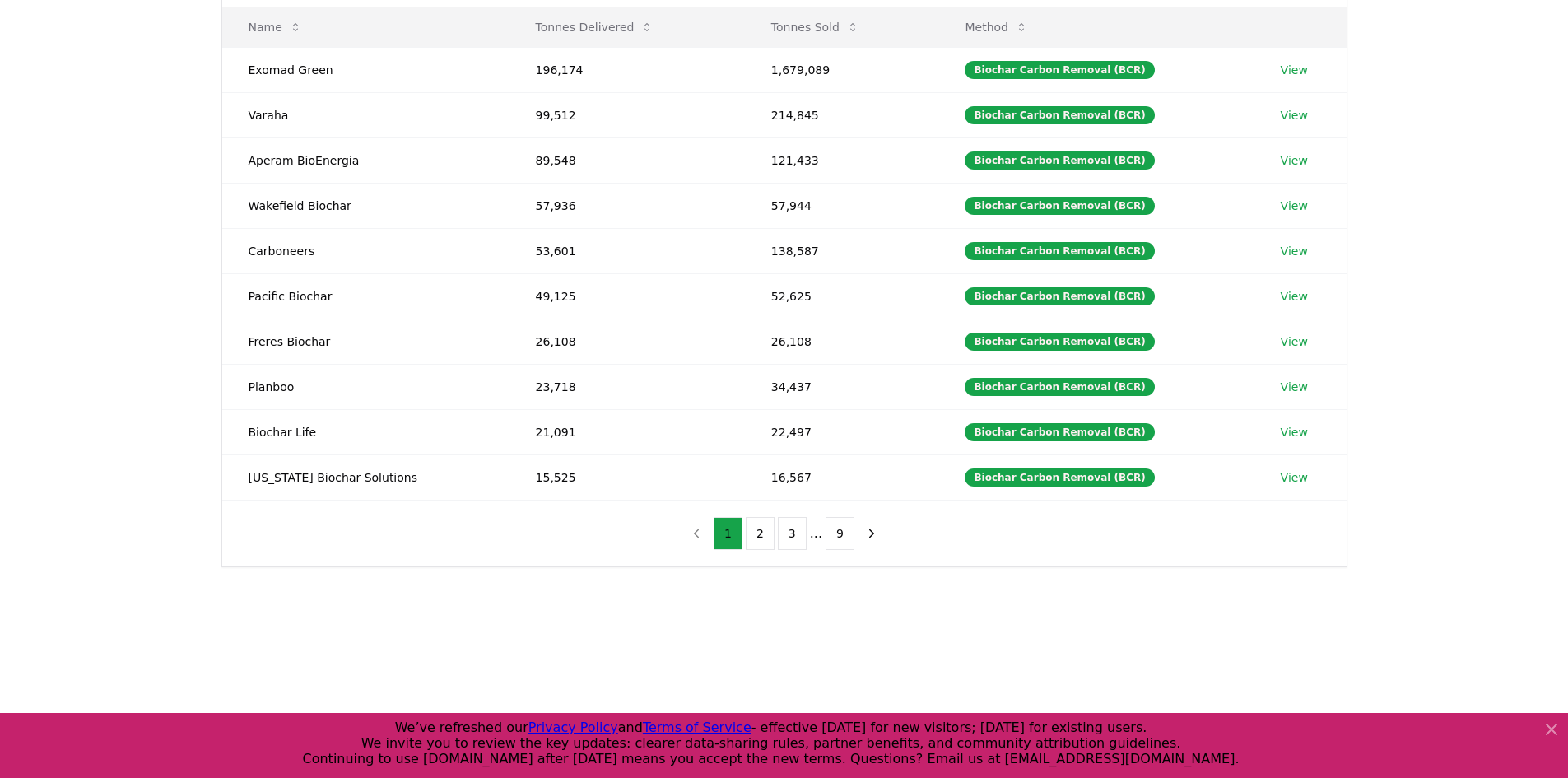
scroll to position [247, 0]
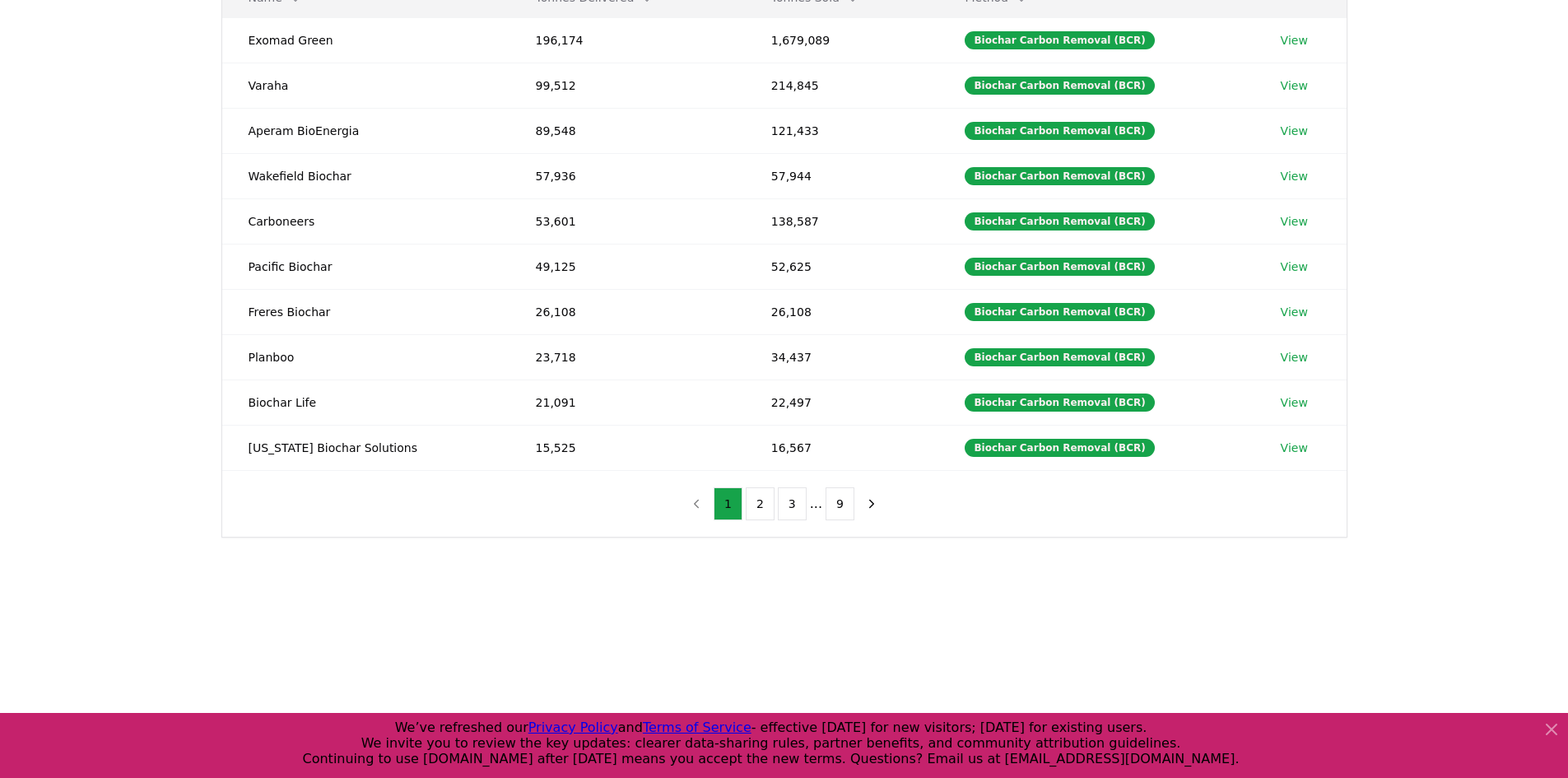
click at [1560, 731] on icon at bounding box center [1551, 730] width 20 height 20
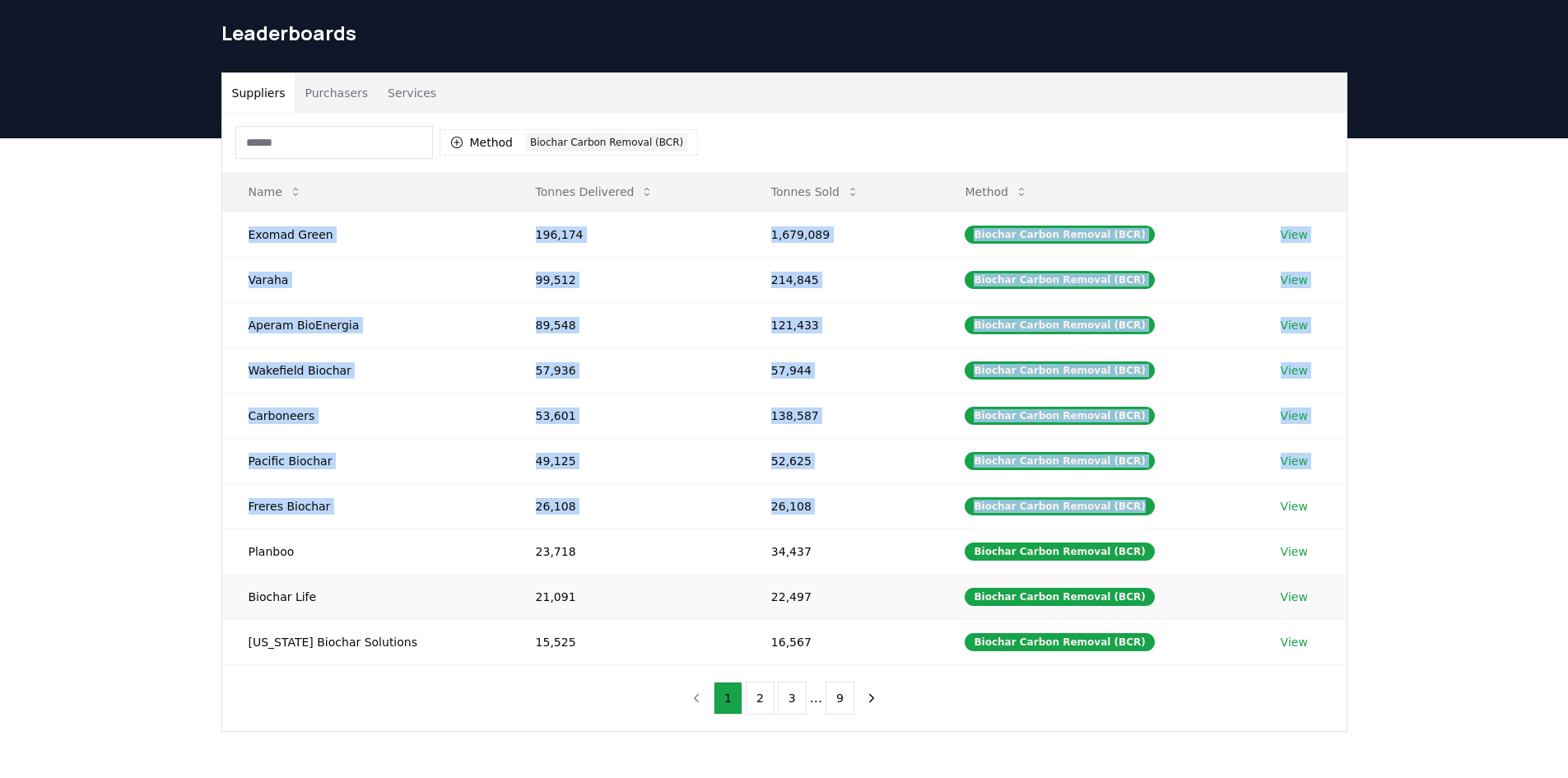
scroll to position [83, 0]
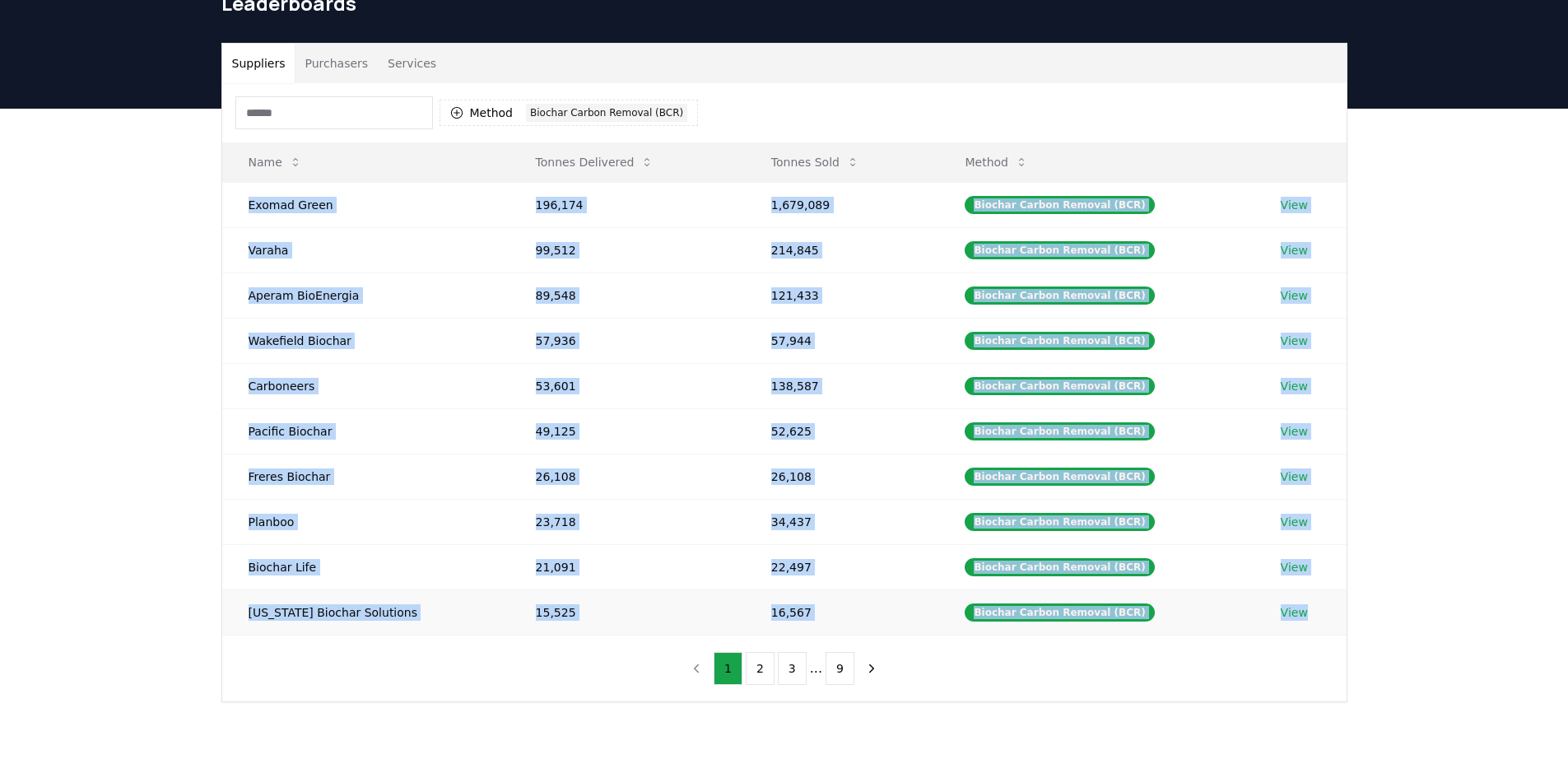
drag, startPoint x: 242, startPoint y: 283, endPoint x: 1309, endPoint y: 612, distance: 1116.6
click at [1309, 612] on tbody "Exomad Green 196,174 1,679,089 Biochar Carbon Removal (BCR) View Varaha 99,512 …" at bounding box center [784, 408] width 1124 height 453
copy tbody "Exomad Green 196,174 1,679,089 Biochar Carbon Removal (BCR) View Varaha 99,512 …"
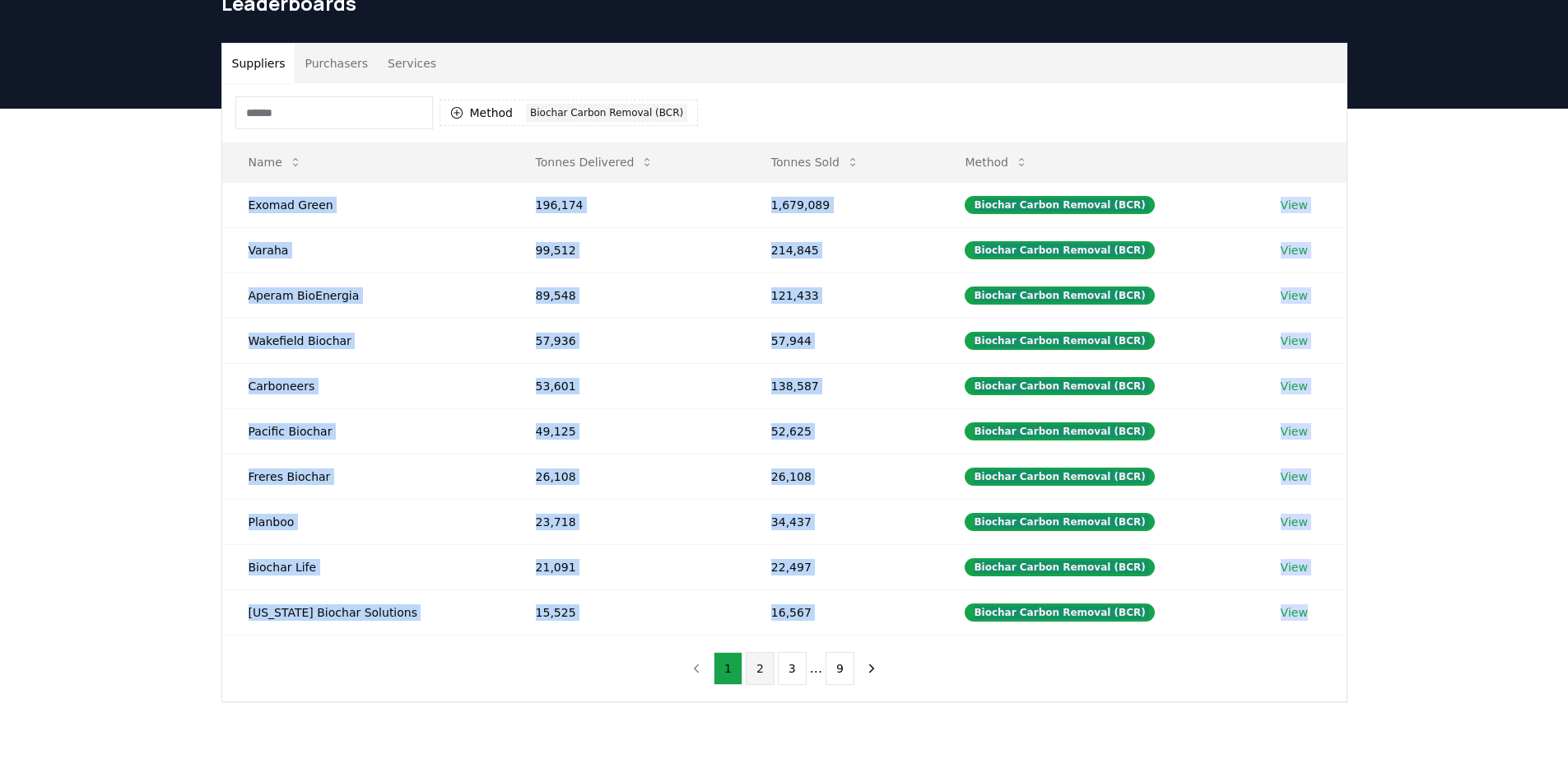
click at [772, 662] on button "2" at bounding box center [760, 668] width 29 height 33
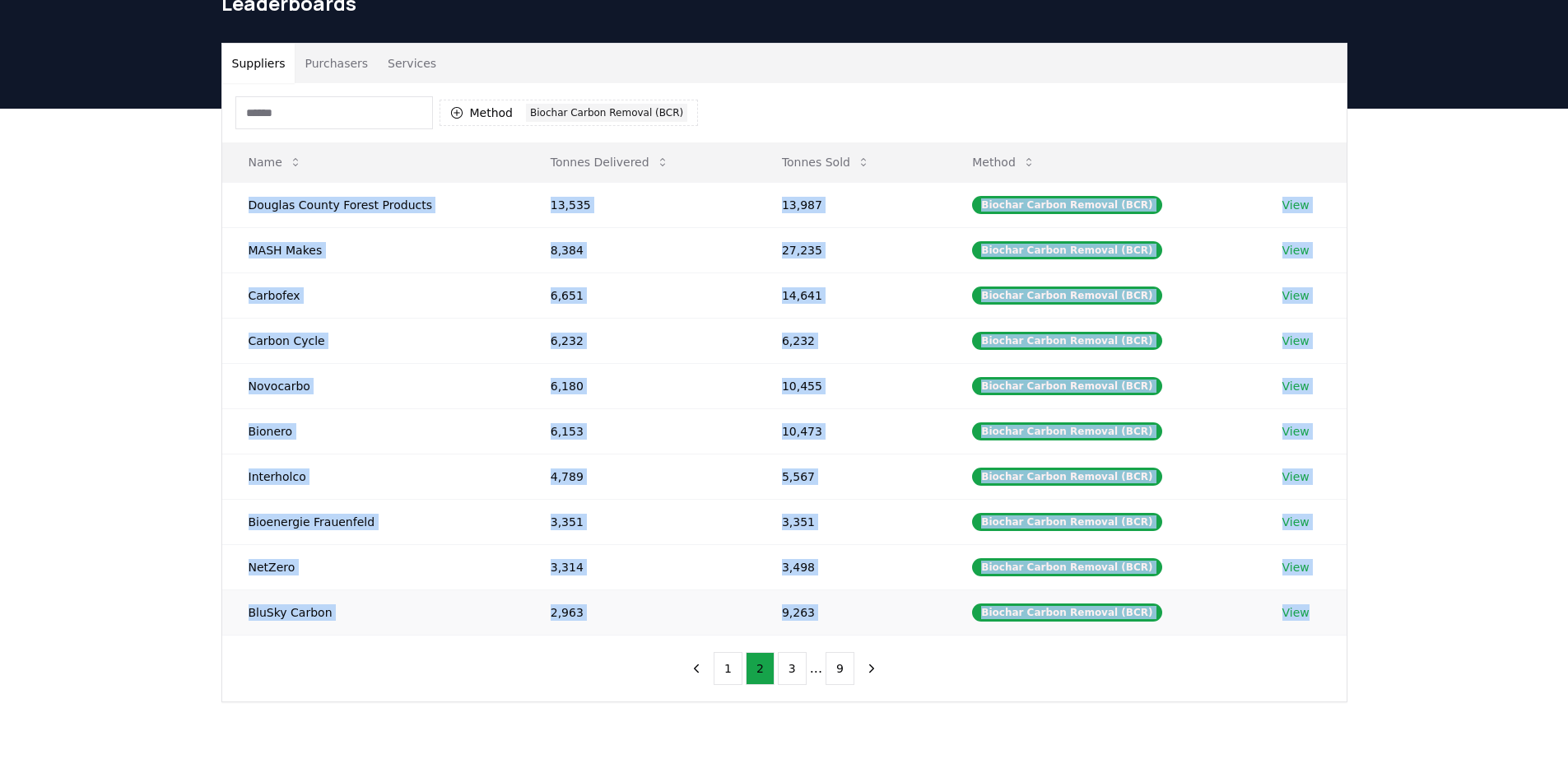
drag, startPoint x: 240, startPoint y: 202, endPoint x: 1337, endPoint y: 631, distance: 1177.9
click at [1337, 631] on tbody "Douglas County Forest Products 13,535 13,987 Biochar Carbon Removal (BCR) View …" at bounding box center [784, 408] width 1124 height 453
copy tbody "Douglas County Forest Products 13,535 13,987 Biochar Carbon Removal (BCR) View …"
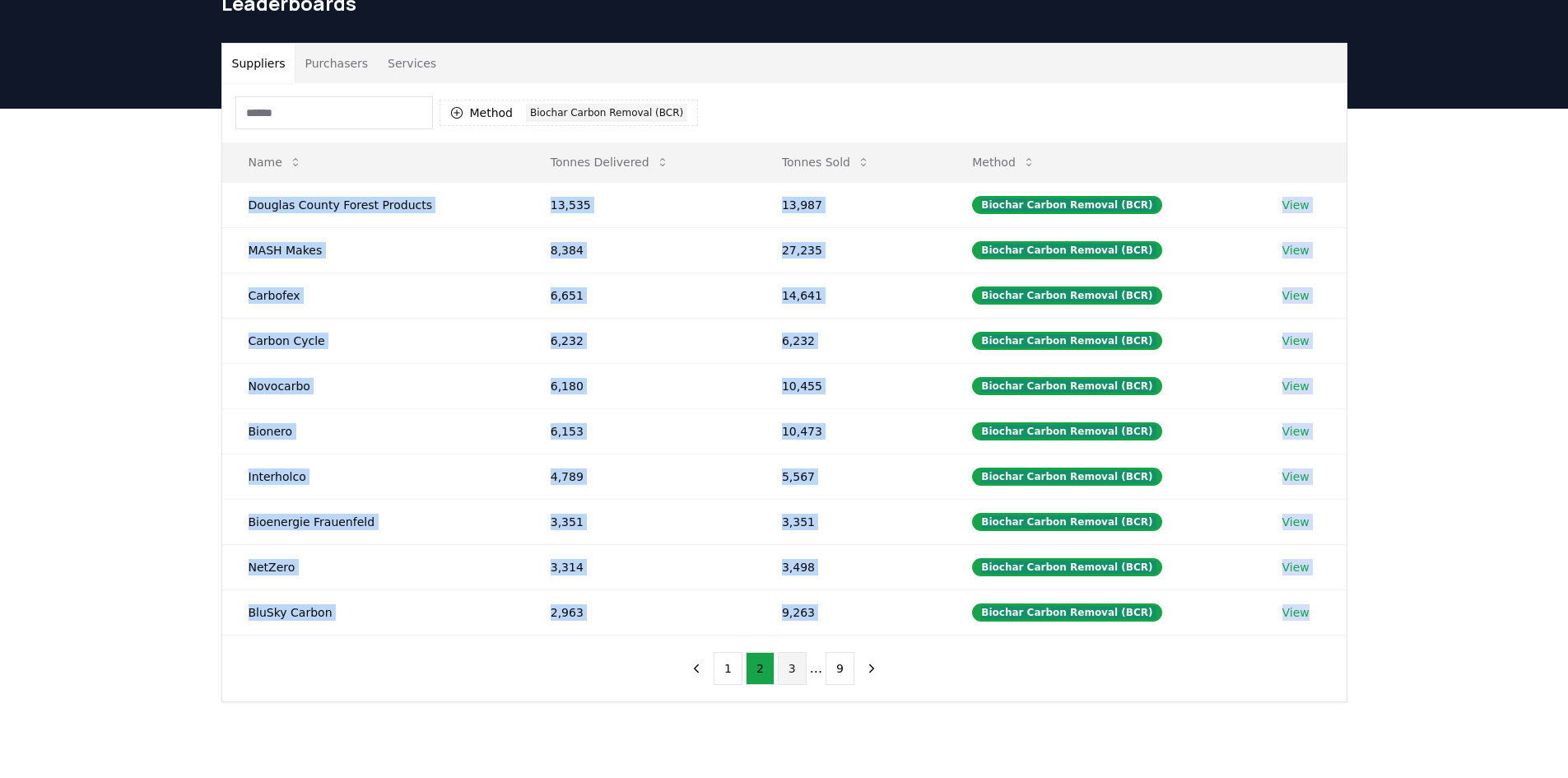
click at [796, 666] on button "3" at bounding box center [791, 668] width 29 height 33
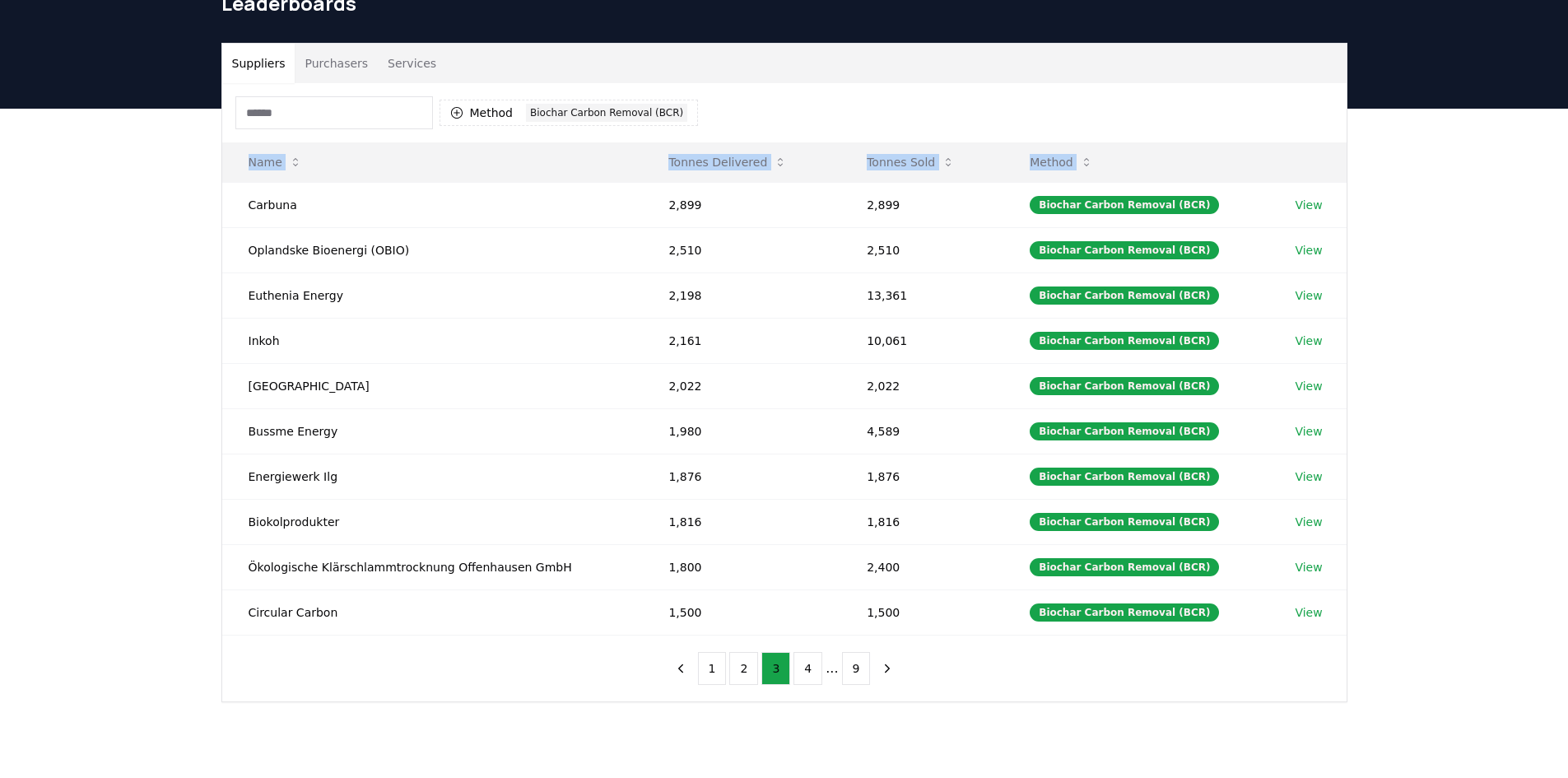
drag, startPoint x: 247, startPoint y: 202, endPoint x: 1390, endPoint y: 616, distance: 1215.7
click at [1390, 616] on div "Suppliers Purchasers Services Method 1 Biochar Carbon Removal (BCR) Name Tonnes…" at bounding box center [784, 438] width 1568 height 659
copy thead "Name Tonnes Delivered Tonnes Sold Method"
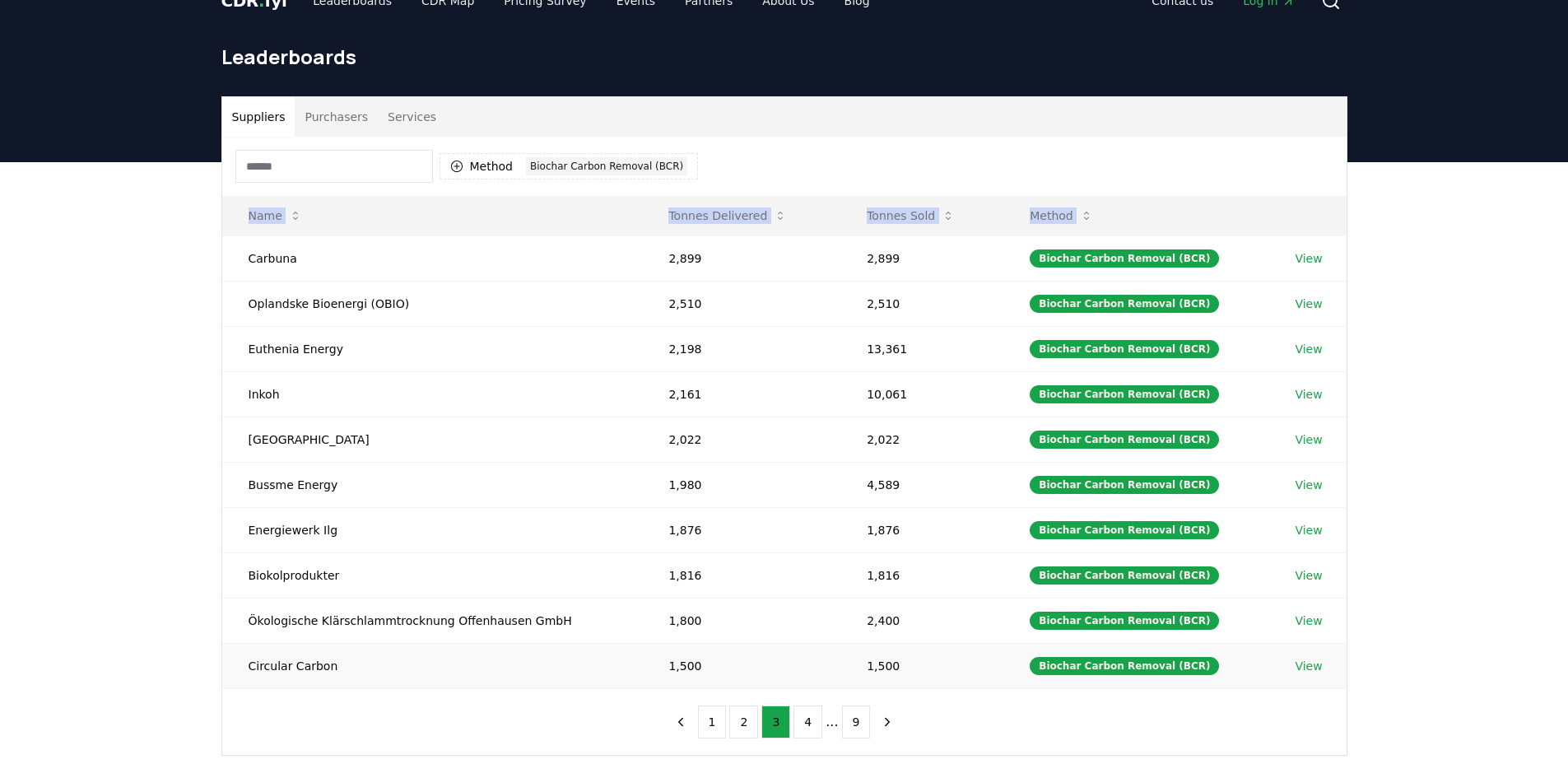
scroll to position [0, 0]
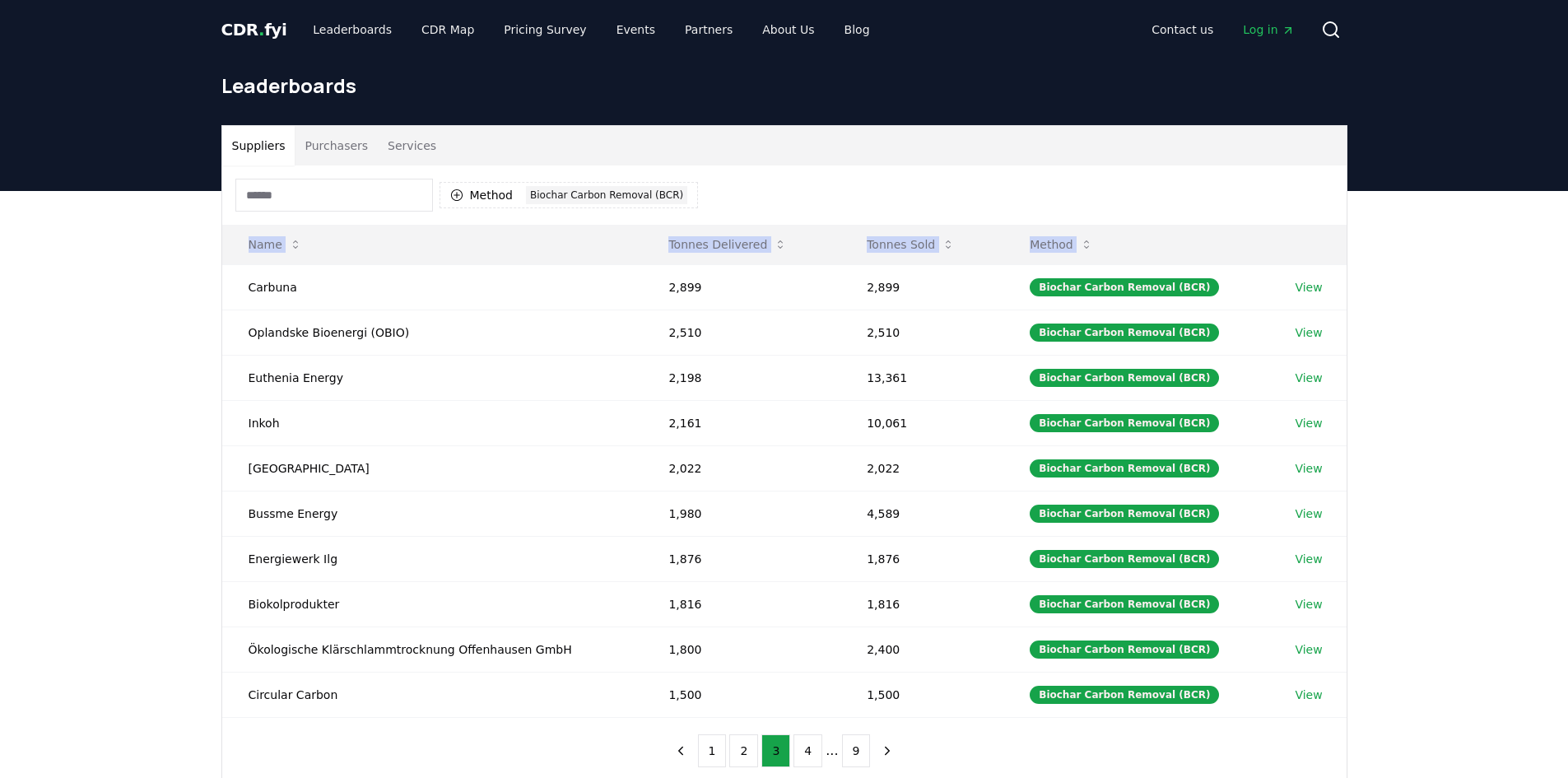
click at [1431, 511] on div "Suppliers Purchasers Services Method 1 Biochar Carbon Removal (BCR) Name Tonnes…" at bounding box center [784, 521] width 1568 height 659
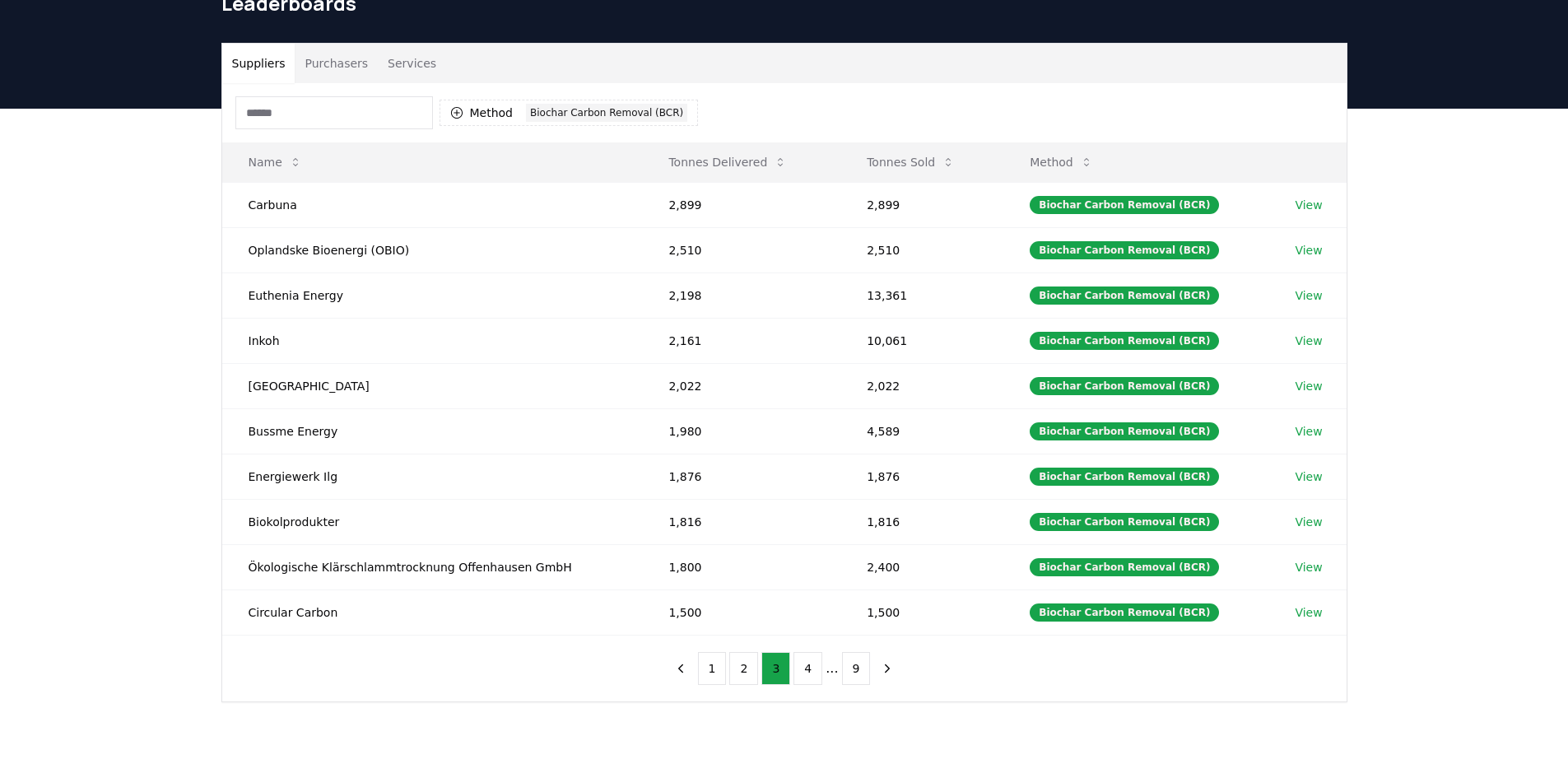
click at [355, 118] on input at bounding box center [334, 113] width 197 height 33
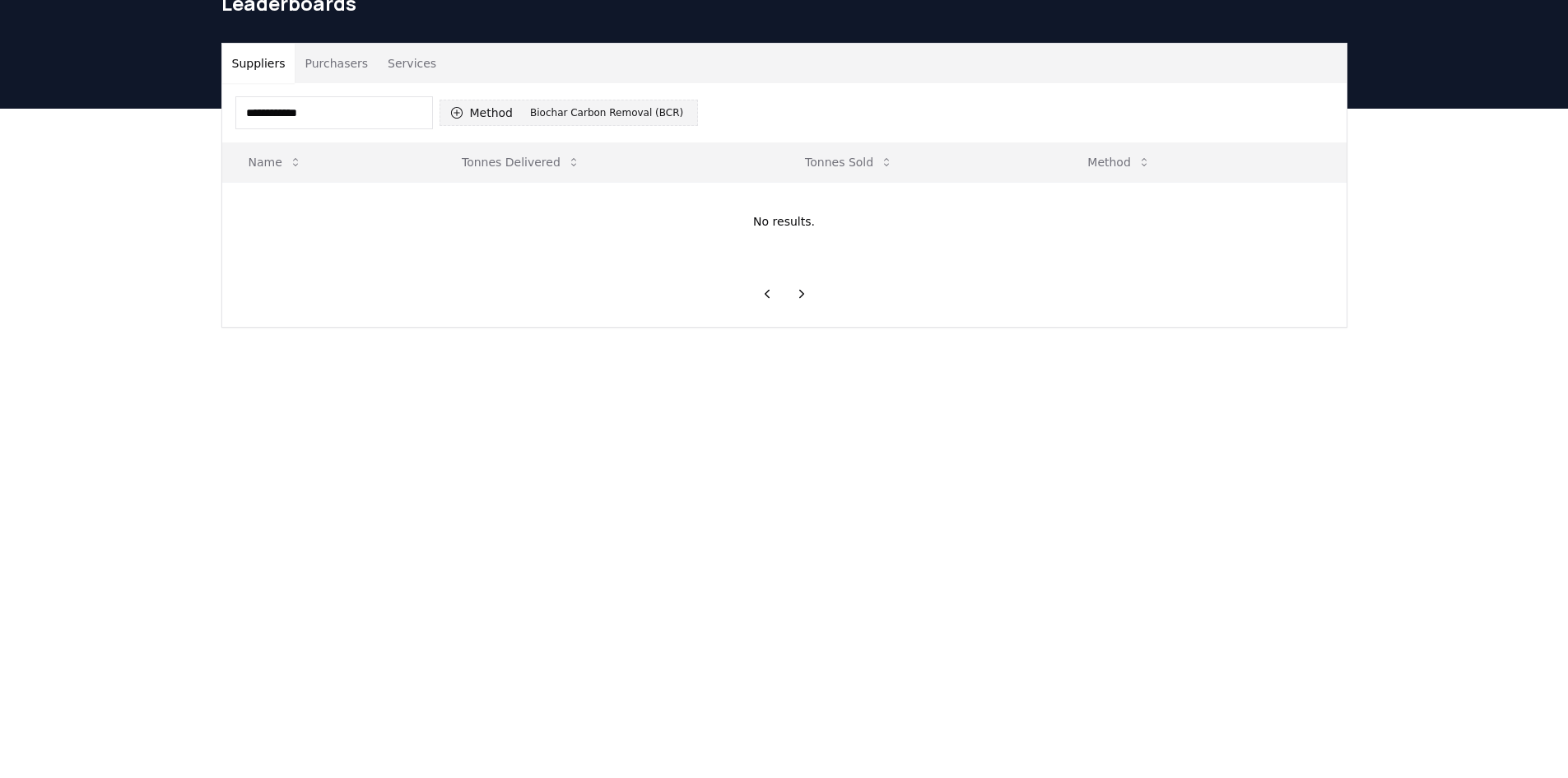
type input "**********"
click at [601, 122] on button "Method 1 Biochar Carbon Removal (BCR)" at bounding box center [568, 113] width 259 height 26
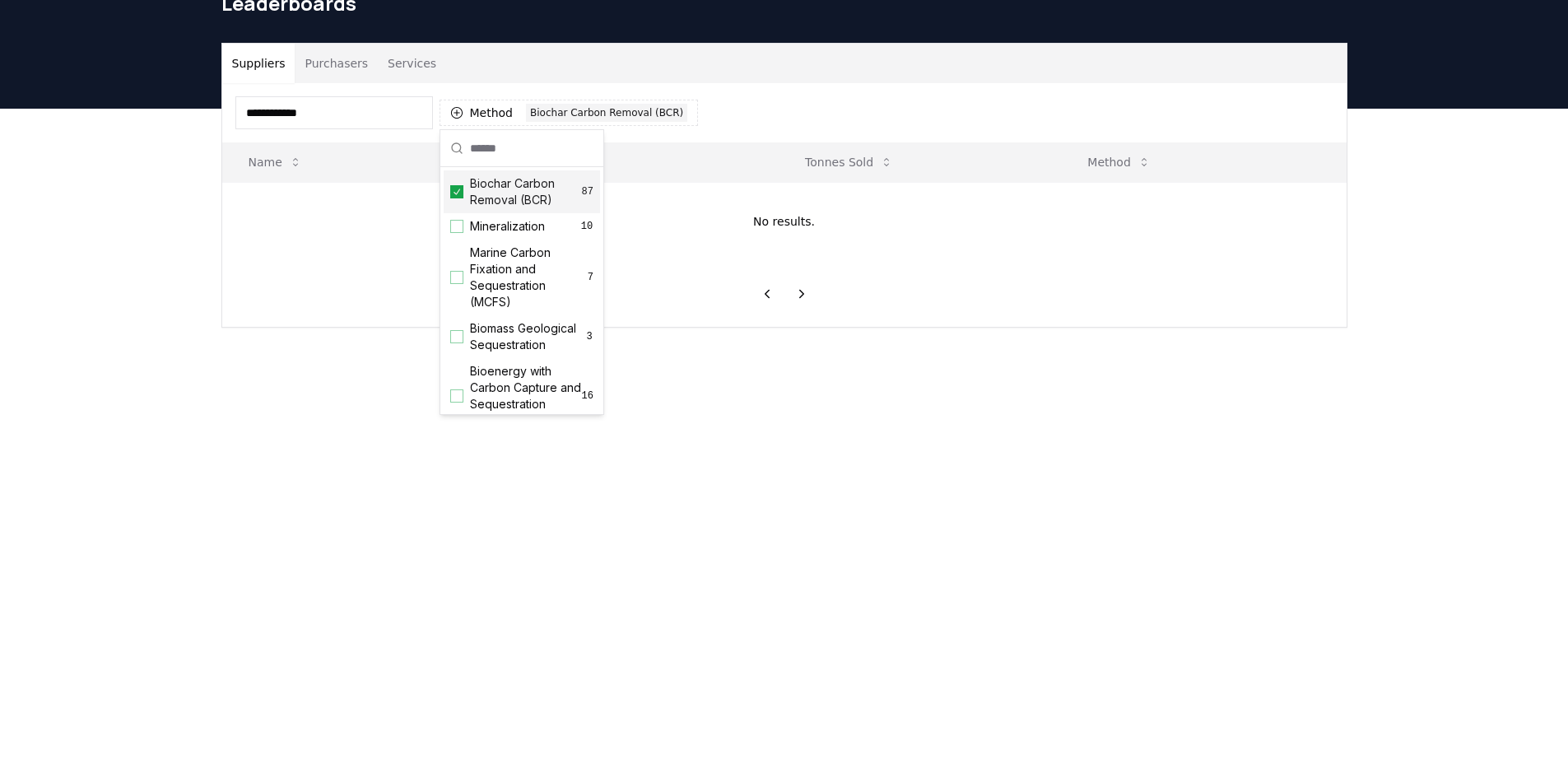
click at [487, 199] on span "Biochar Carbon Removal (BCR)" at bounding box center [526, 191] width 112 height 33
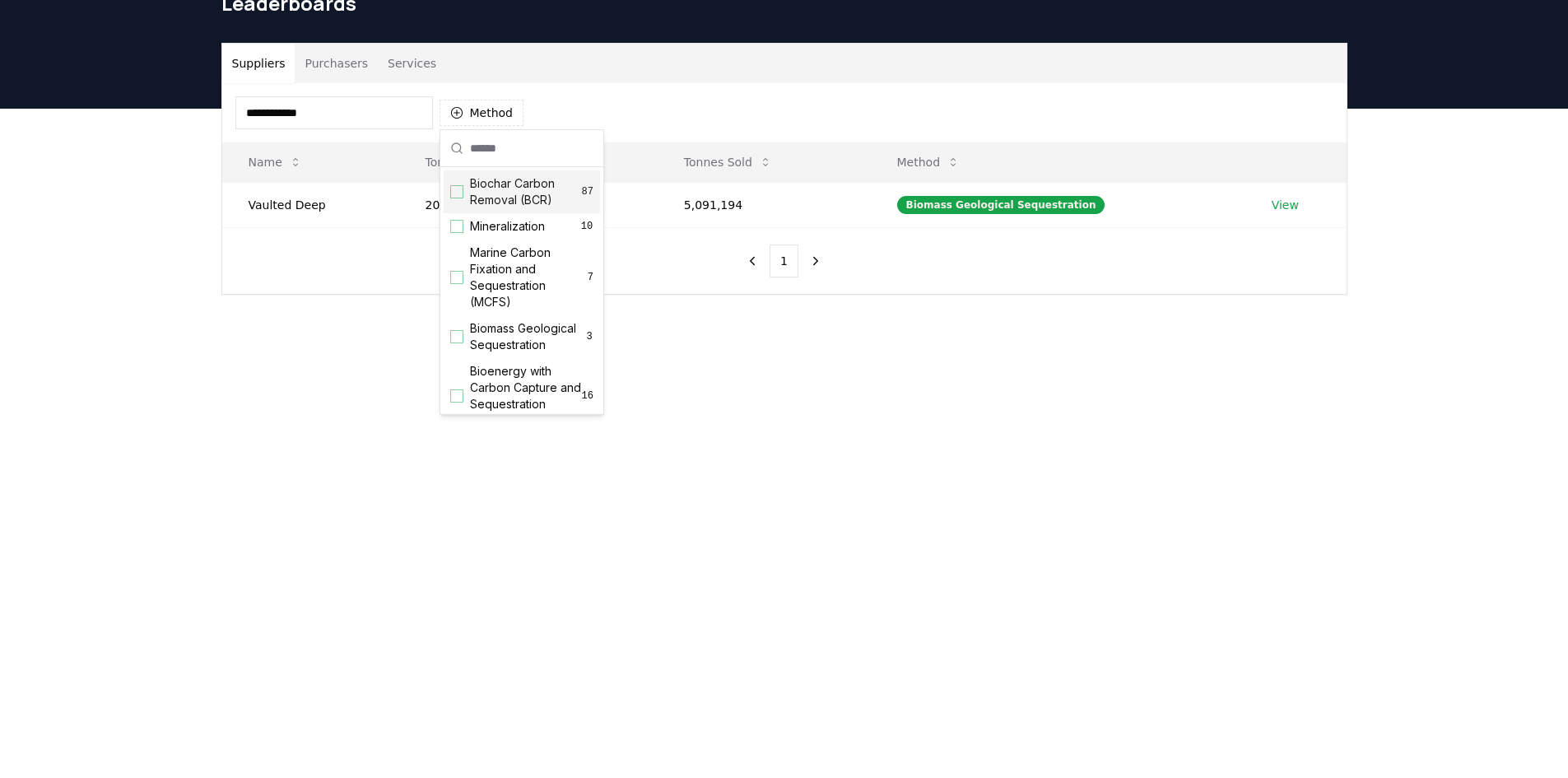
click at [864, 104] on div "**********" at bounding box center [784, 114] width 1124 height 60
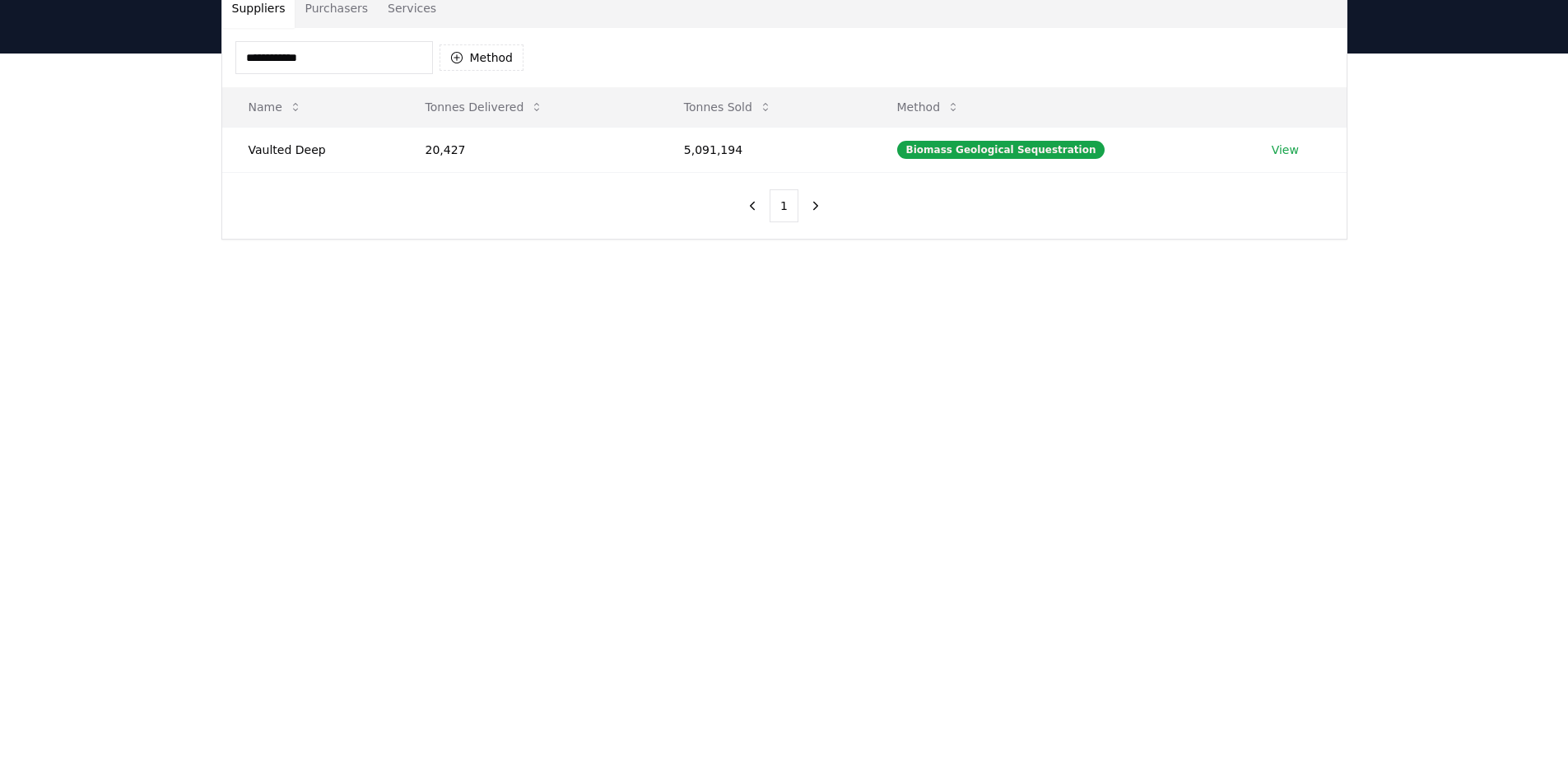
scroll to position [0, 0]
